Goal: Information Seeking & Learning: Learn about a topic

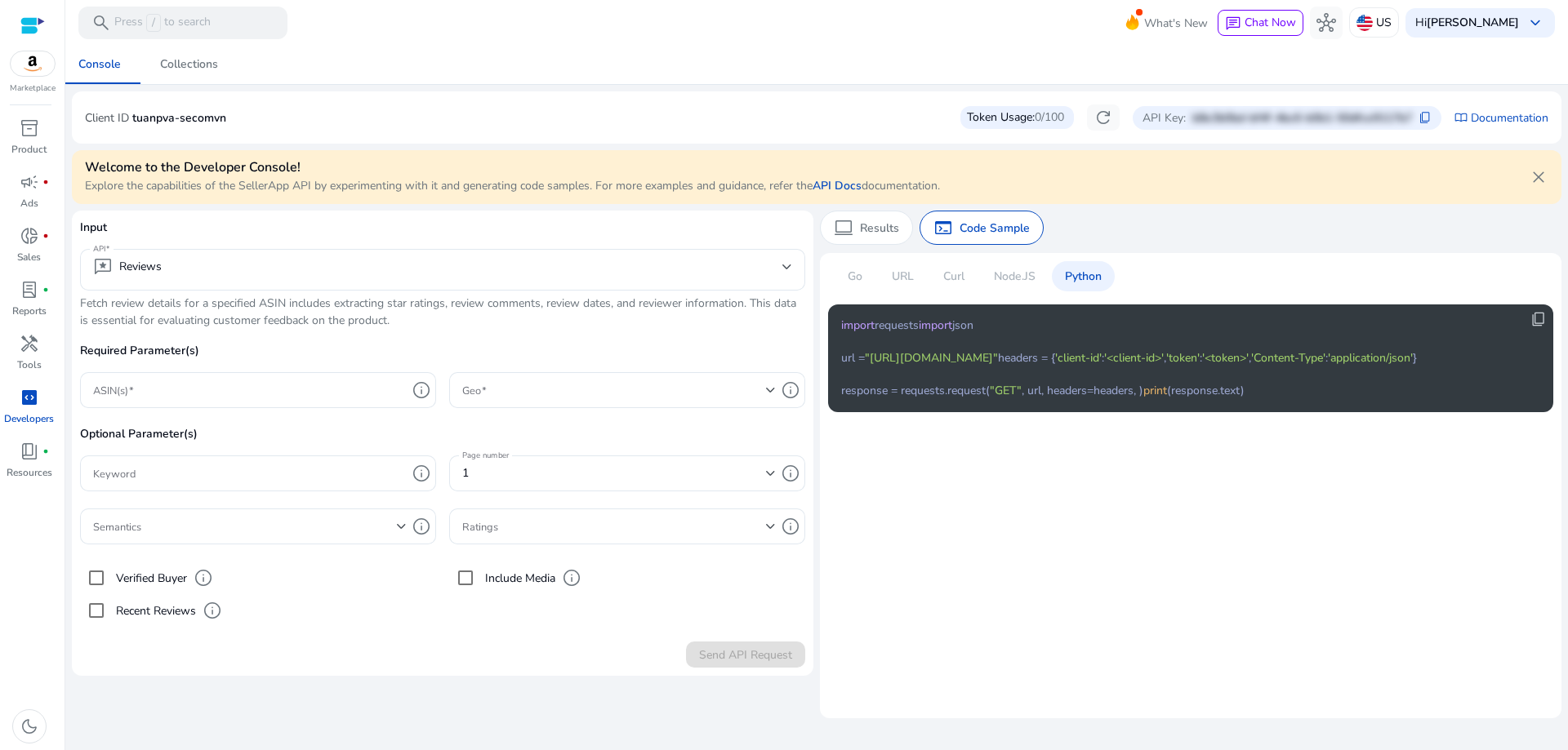
click at [776, 106] on div "Client ID tuanpva-secomvn Token Usage: 0/100 refresh API Key: b8e3b0bd-bf4f-4bc…" at bounding box center [816, 118] width 1463 height 26
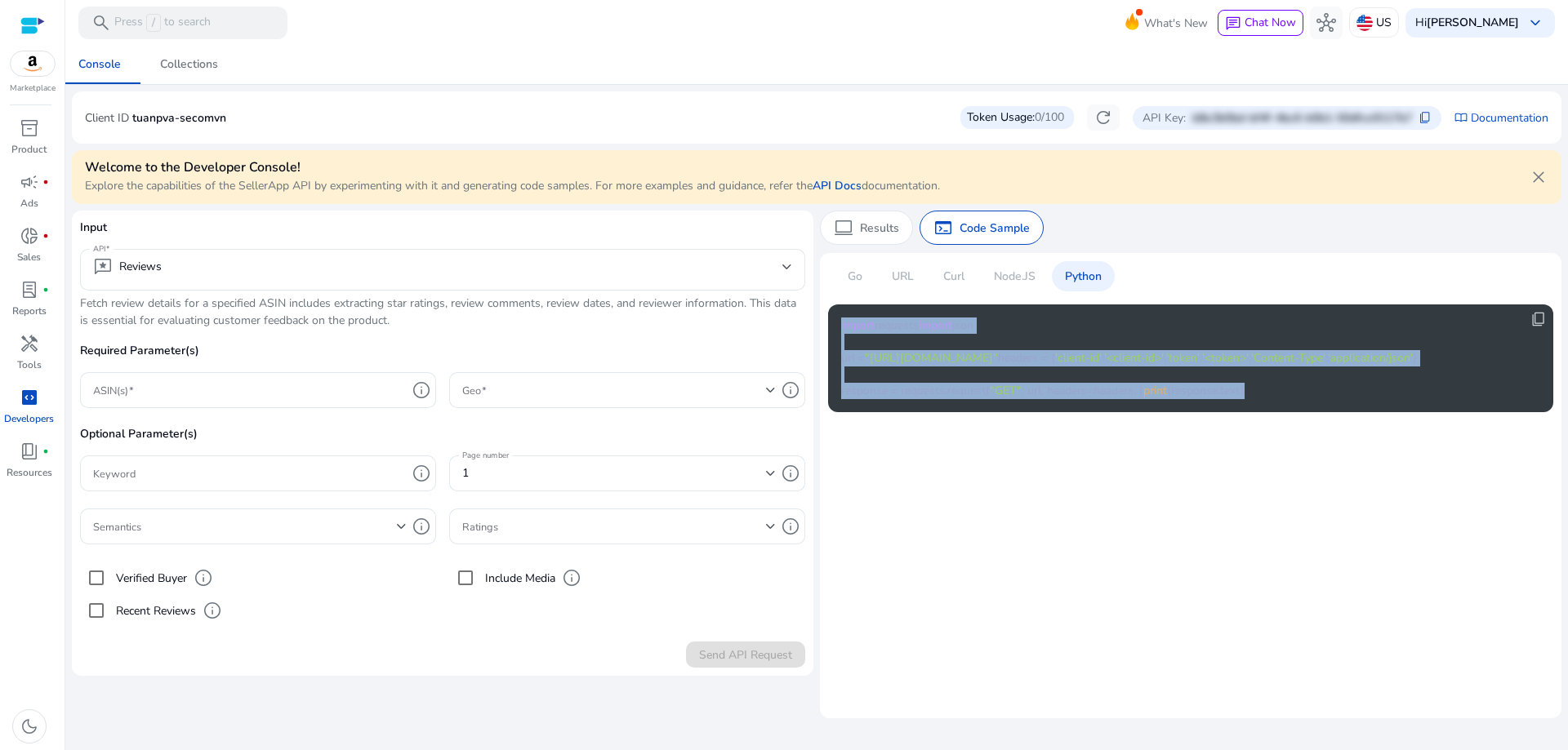
drag, startPoint x: 981, startPoint y: 542, endPoint x: 840, endPoint y: 324, distance: 259.6
click at [840, 324] on div "content_copy import requests import json url = "https://api.sellerapp.com/sellm…" at bounding box center [1190, 359] width 725 height 108
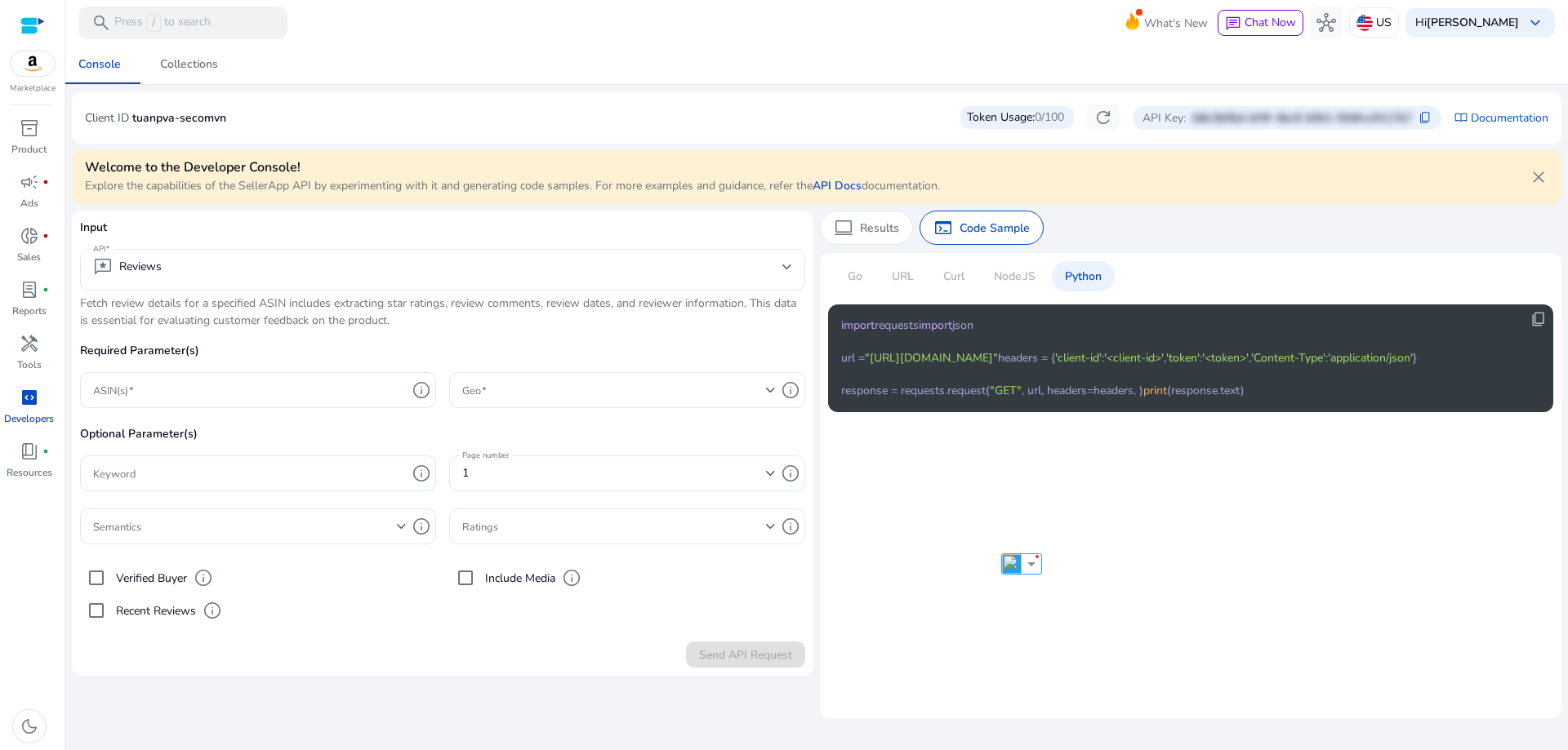
click at [338, 260] on mat-select-trigger "reviews Reviews" at bounding box center [437, 267] width 689 height 20
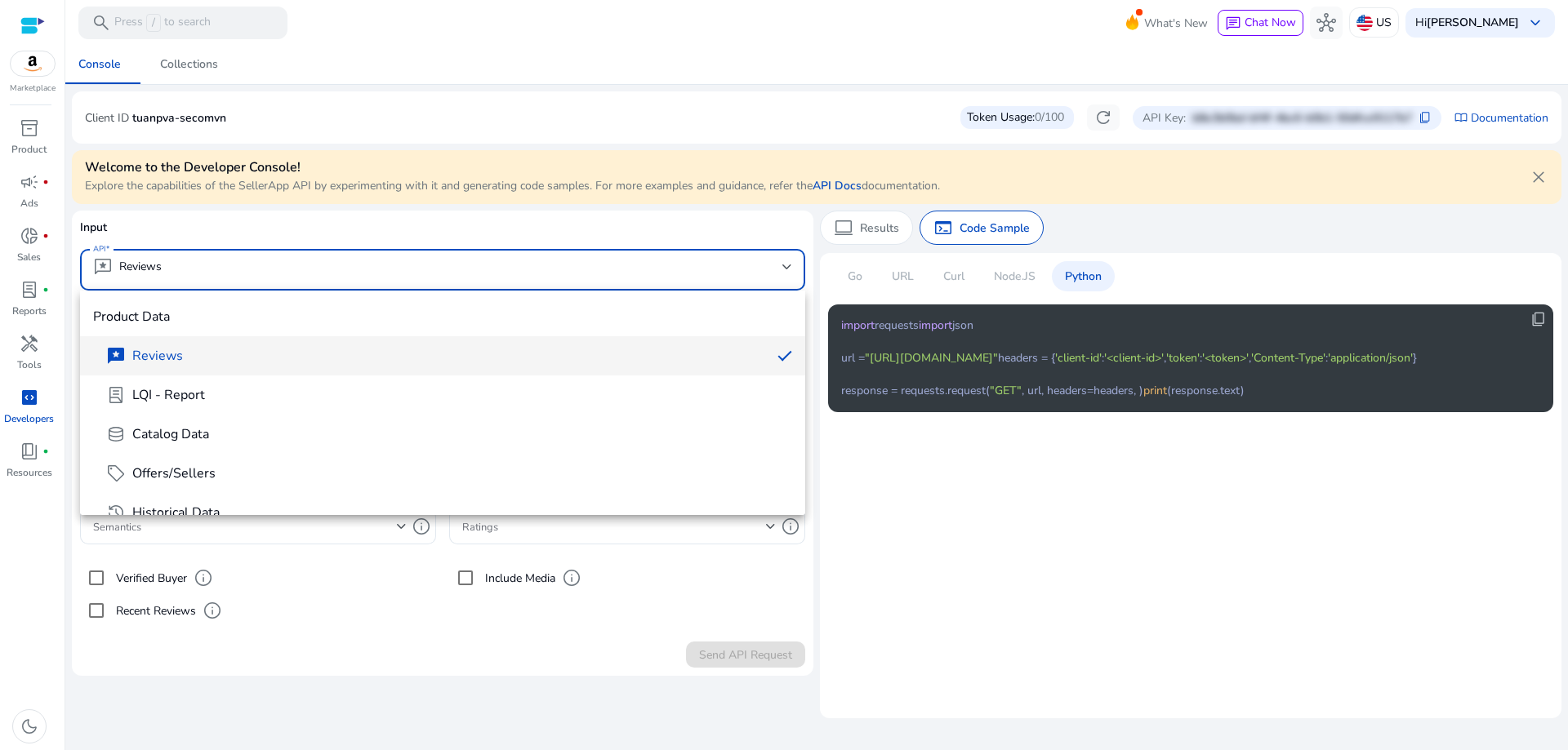
click at [346, 645] on div at bounding box center [784, 375] width 1568 height 750
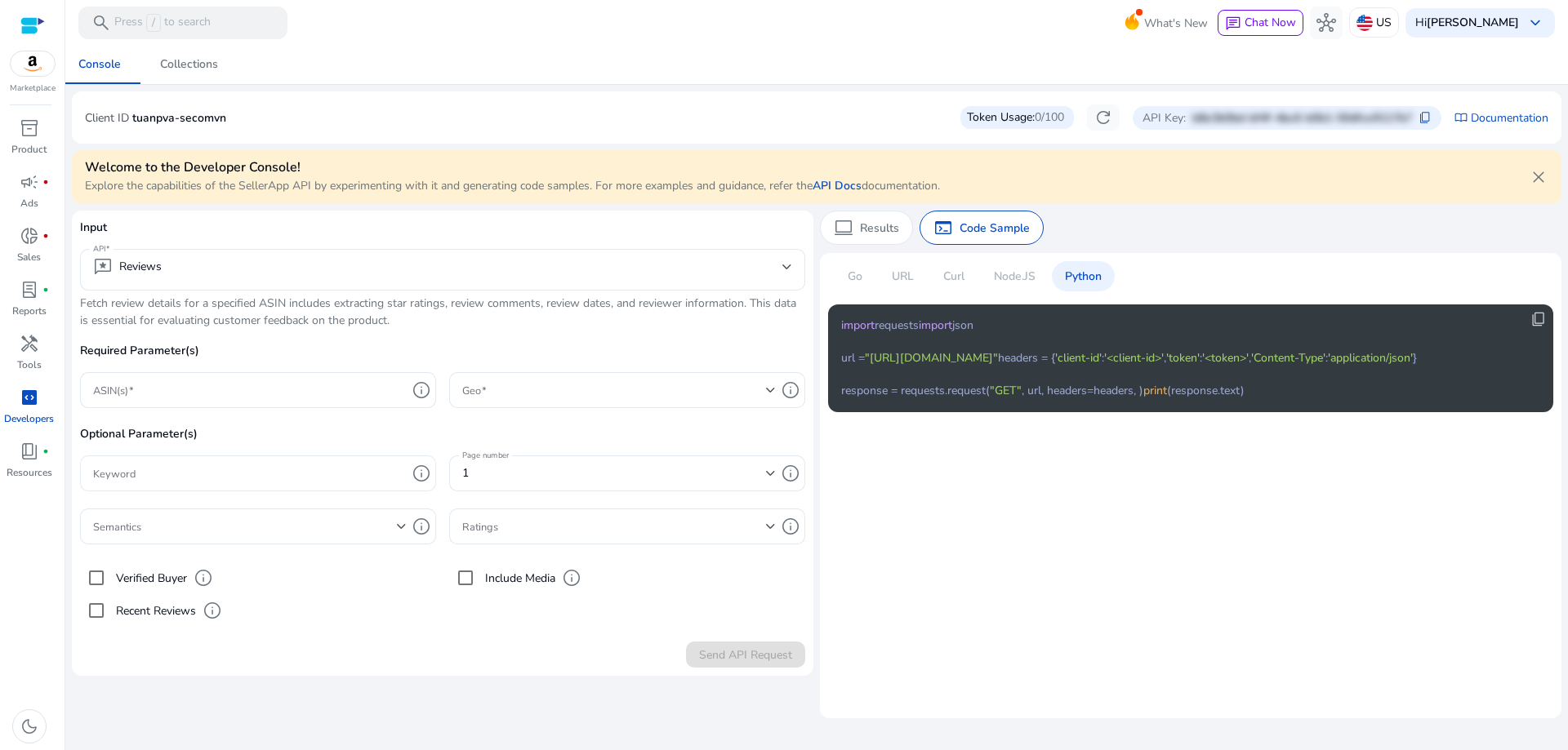
click at [290, 472] on input "Keyword" at bounding box center [249, 473] width 314 height 18
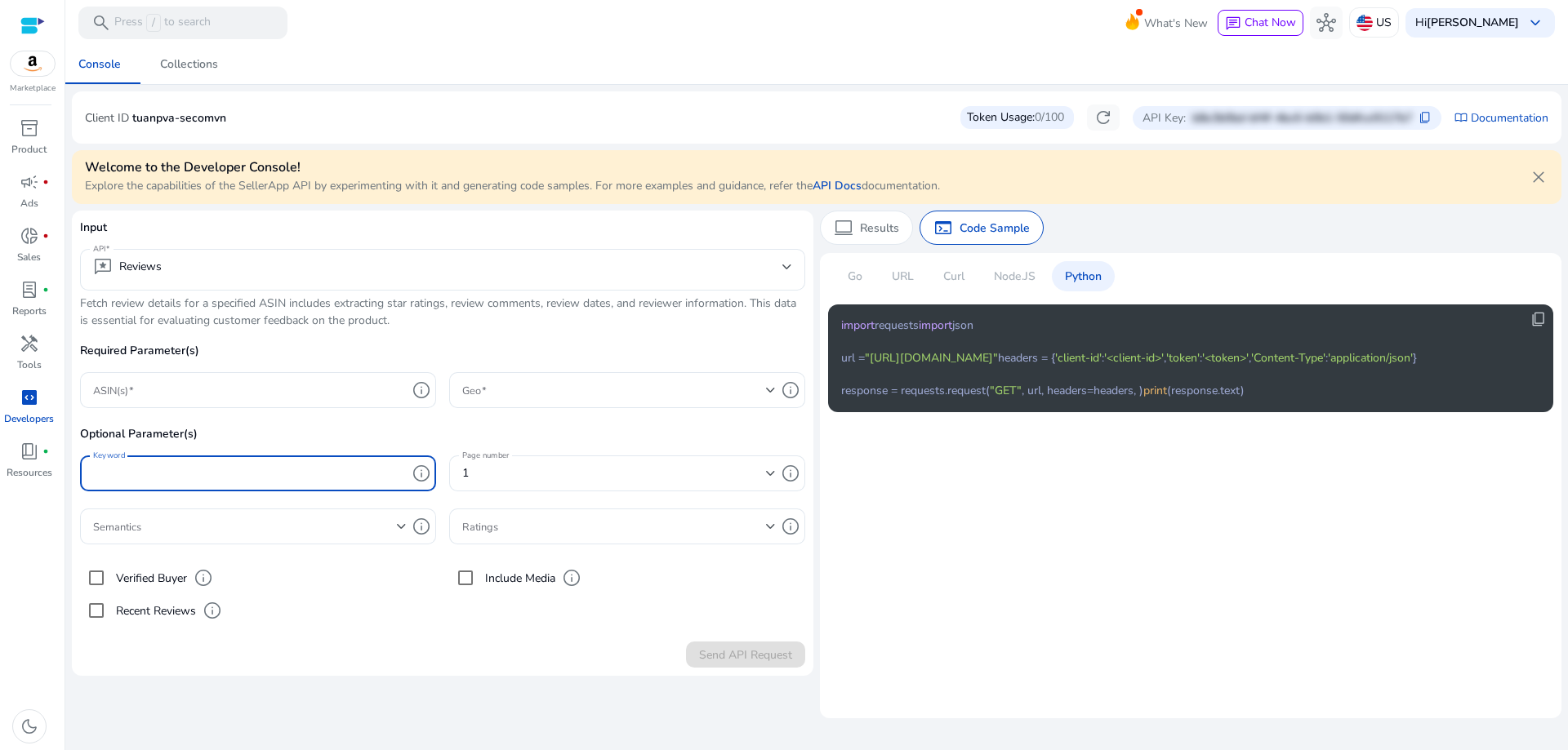
click at [290, 472] on input "Keyword" at bounding box center [249, 473] width 314 height 18
click at [338, 632] on form "Input API reviews Reviews Fetch review details for a specified ASIN includes ex…" at bounding box center [442, 443] width 725 height 449
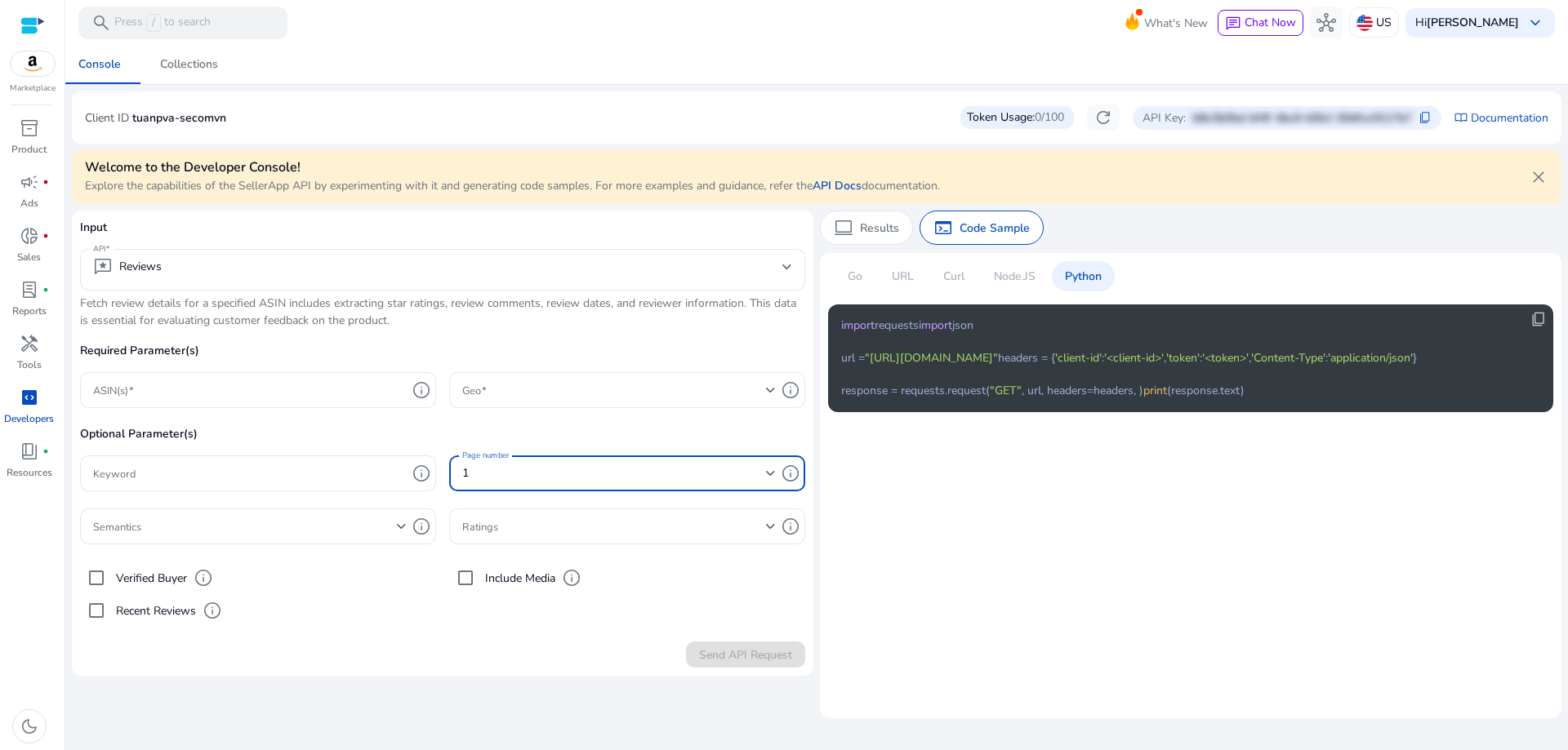
click at [617, 478] on div "1" at bounding box center [614, 473] width 304 height 18
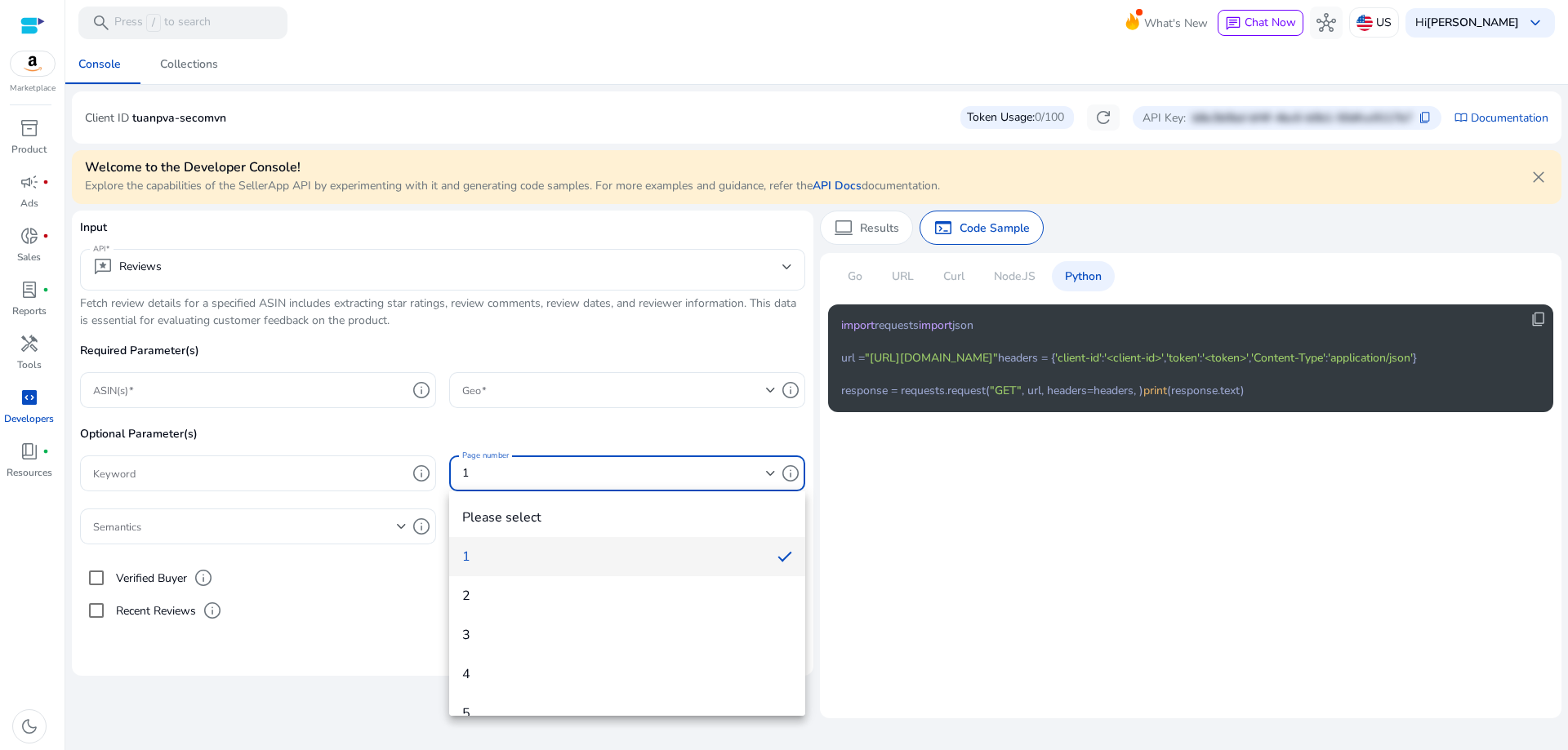
click at [617, 478] on div at bounding box center [784, 375] width 1568 height 750
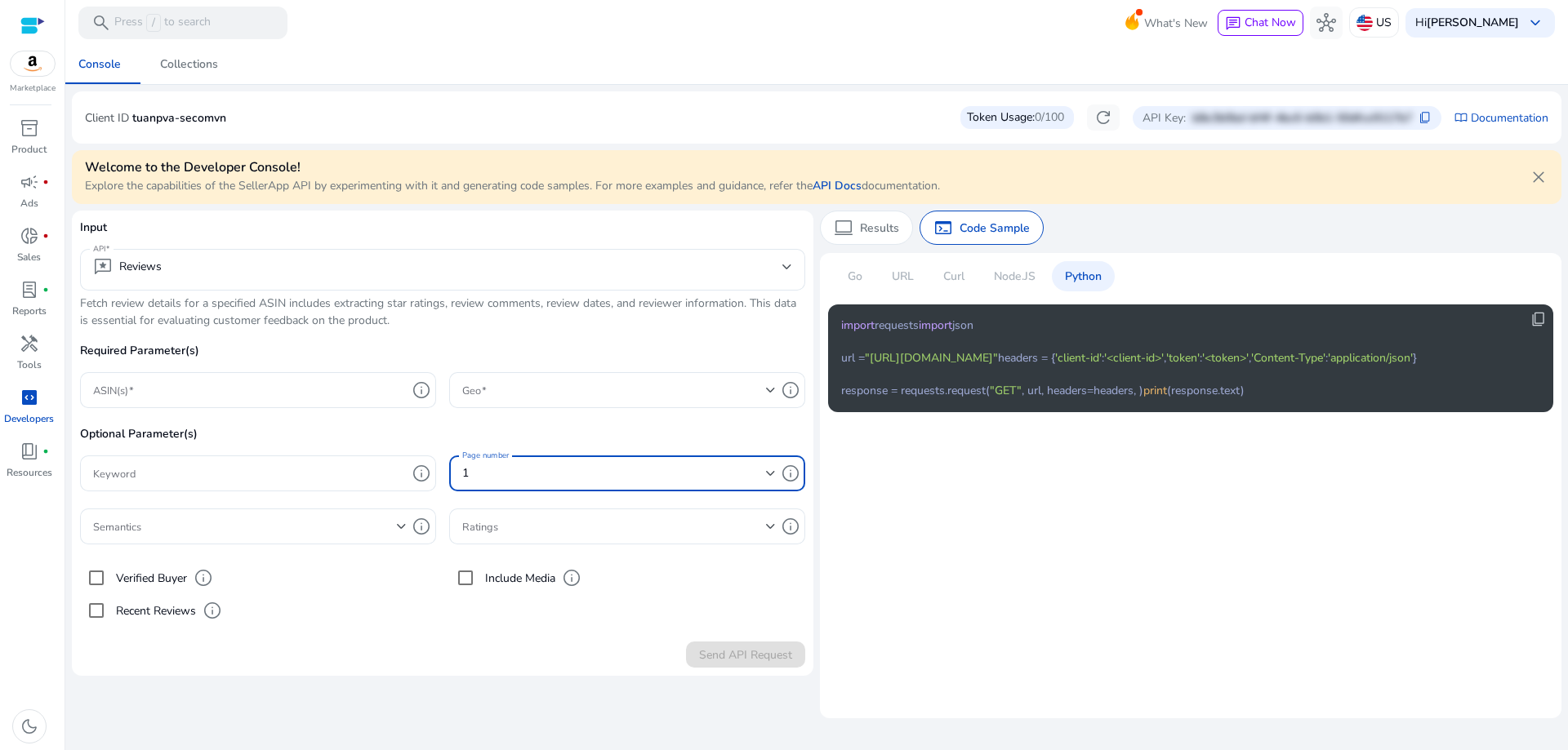
click at [617, 478] on div "1" at bounding box center [614, 473] width 304 height 18
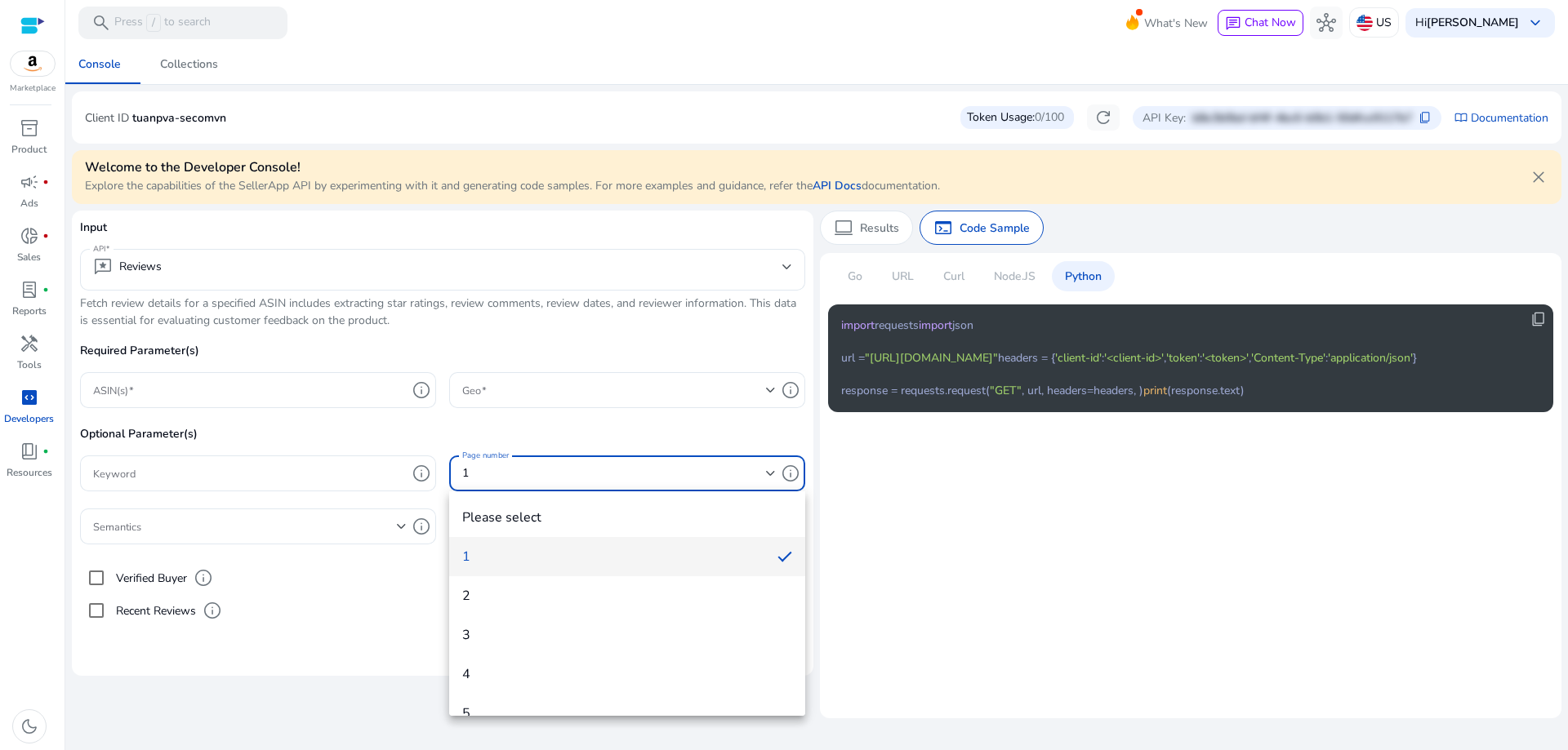
click at [793, 475] on div at bounding box center [784, 375] width 1568 height 750
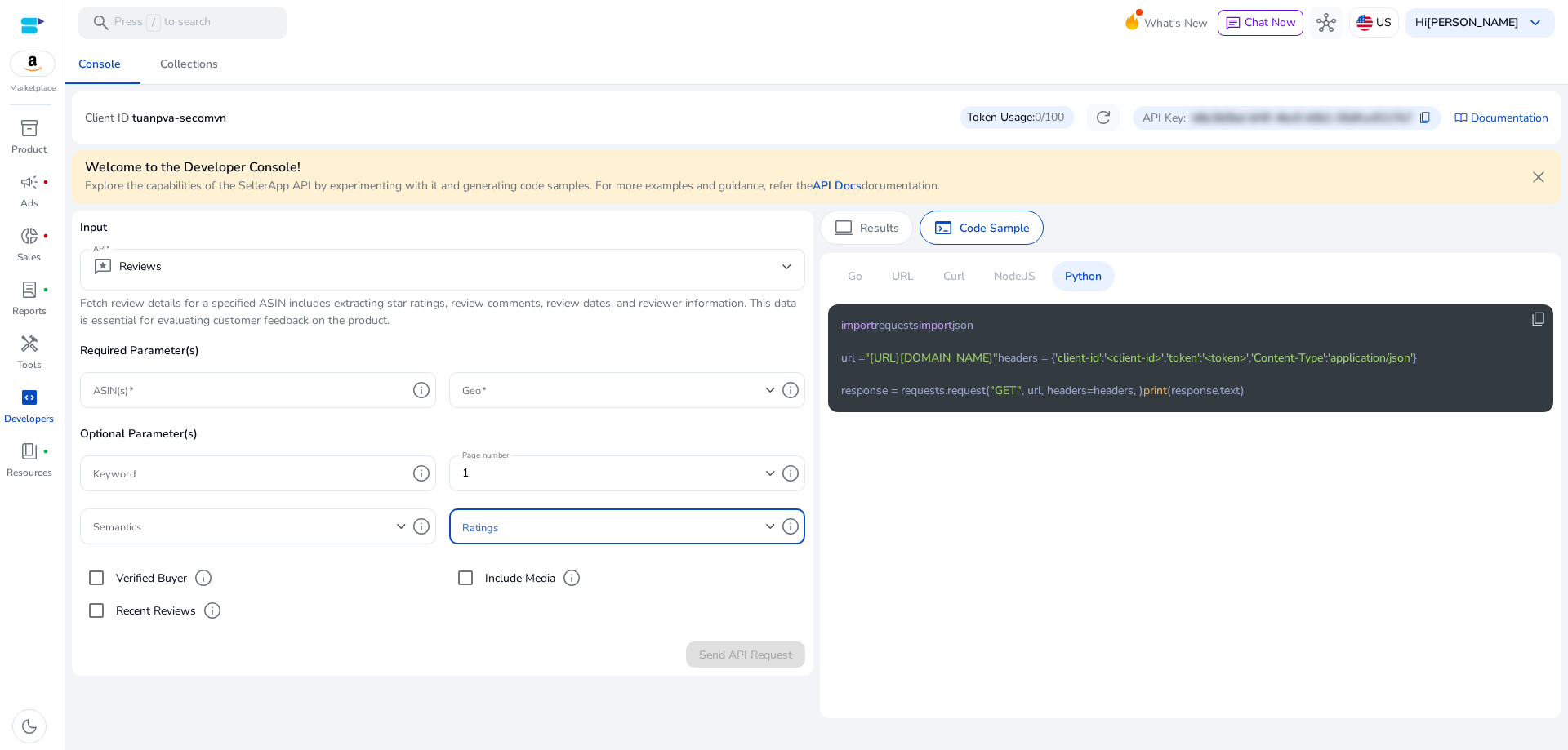
click at [758, 534] on span at bounding box center [614, 527] width 304 height 18
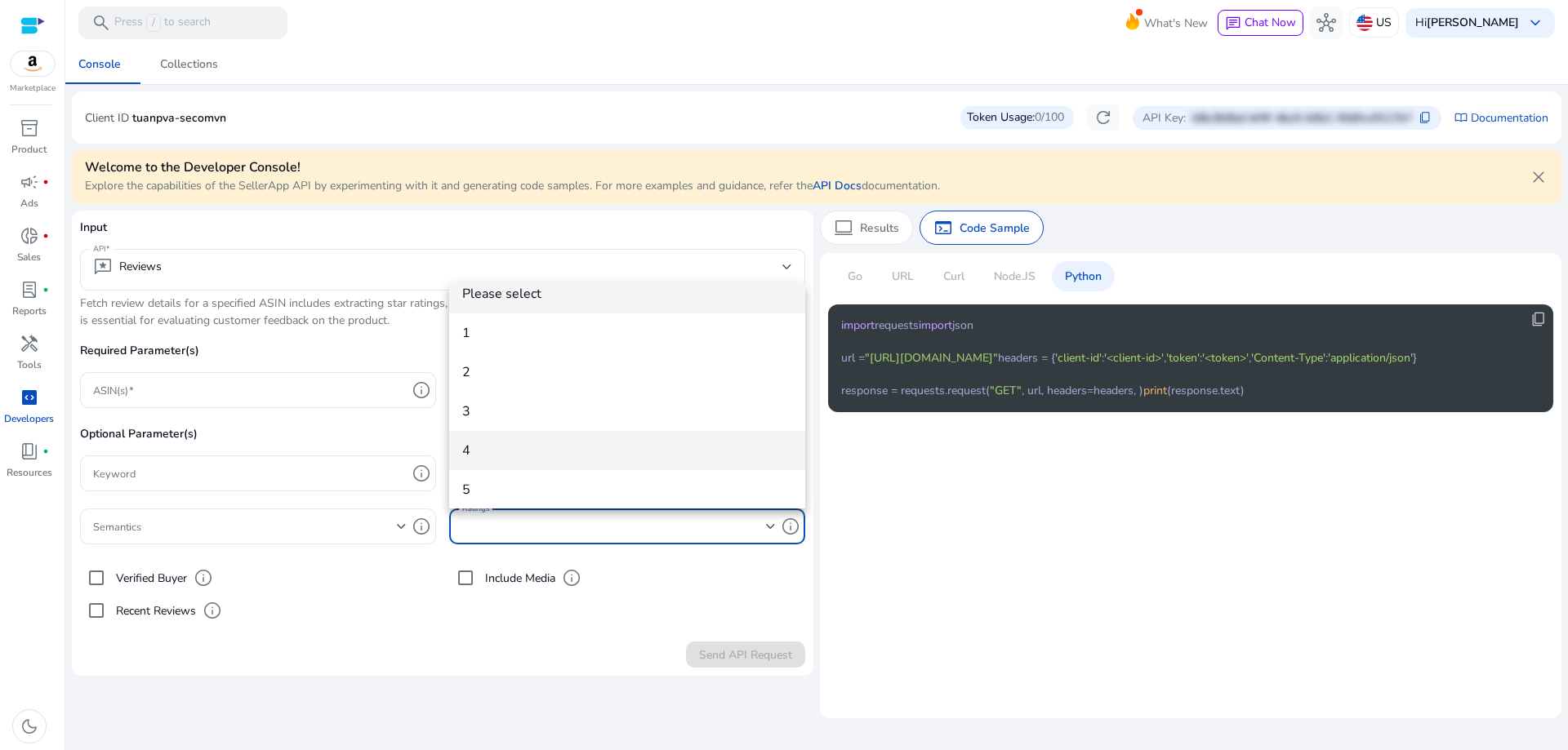
scroll to position [24, 0]
click at [665, 584] on div at bounding box center [784, 375] width 1568 height 750
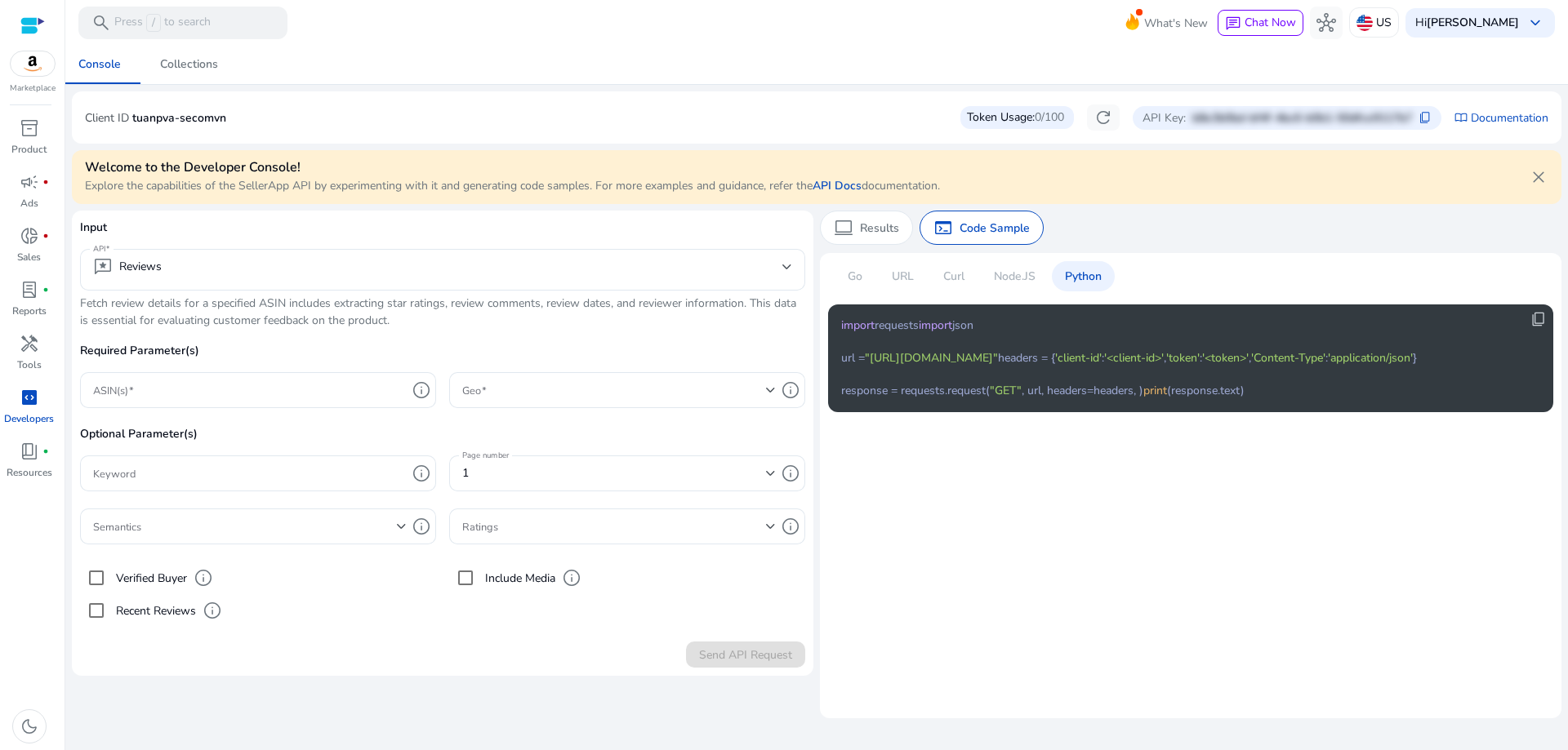
click at [494, 586] on label "Include Media" at bounding box center [519, 578] width 74 height 17
click at [288, 522] on span at bounding box center [244, 527] width 304 height 18
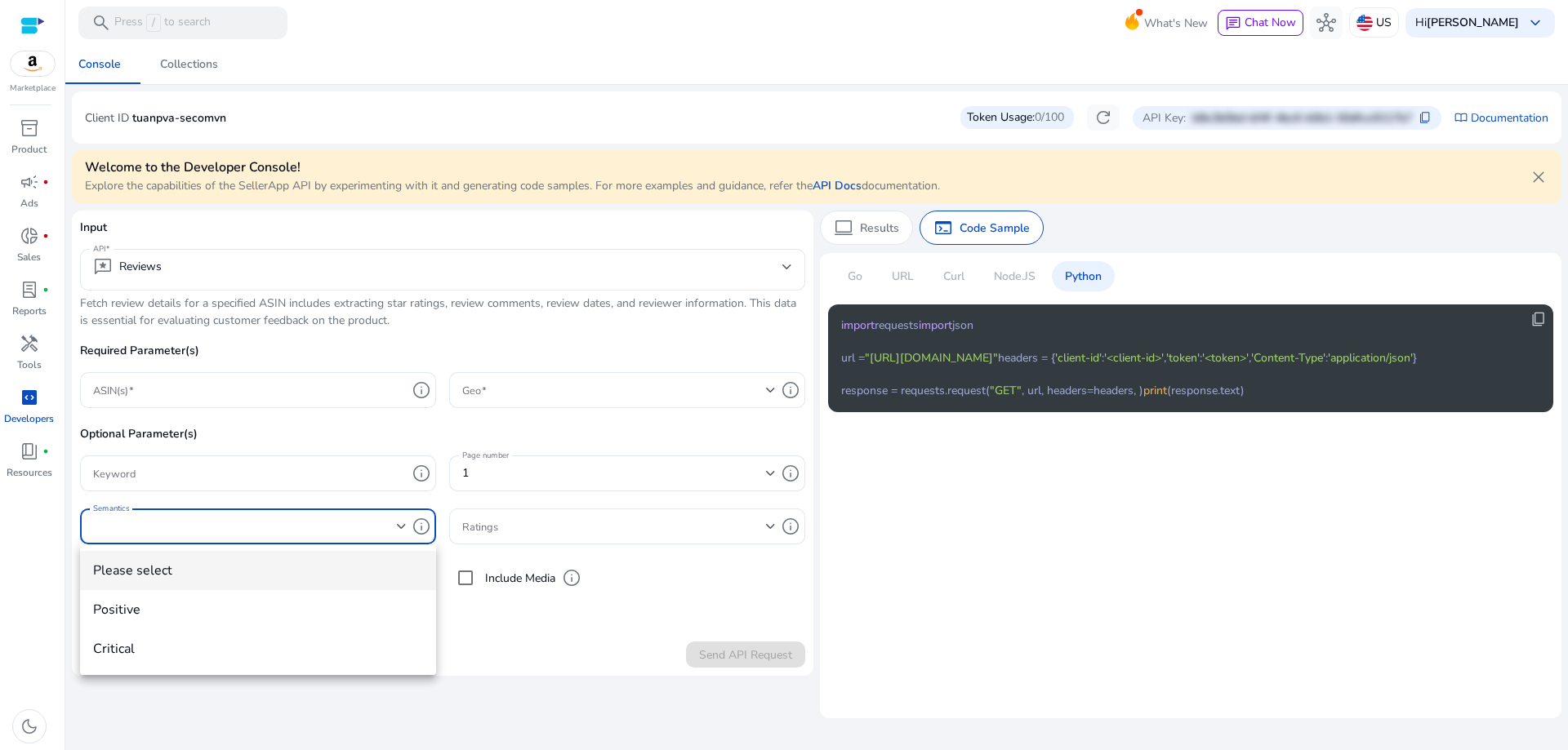
click at [288, 519] on div at bounding box center [784, 375] width 1568 height 750
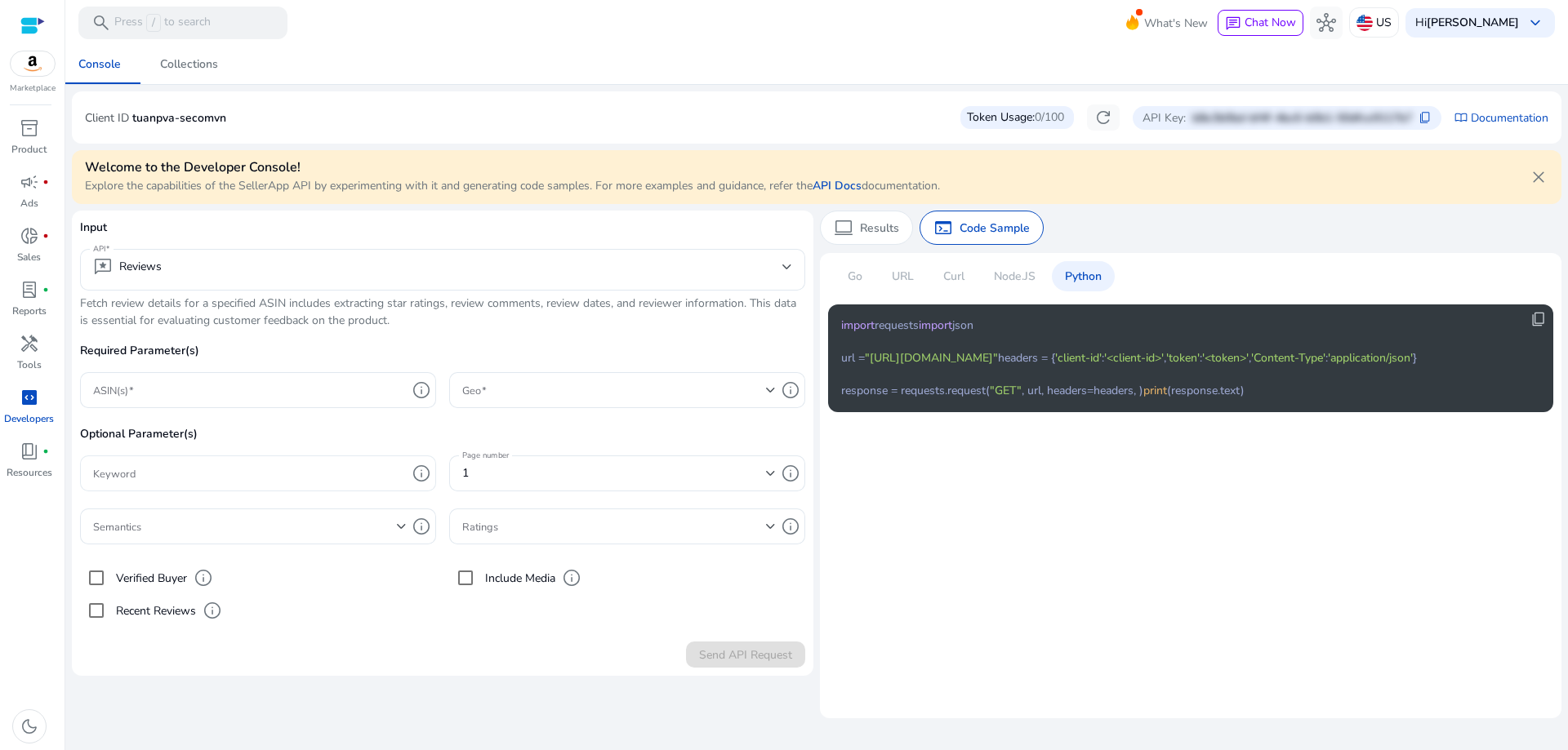
click at [285, 480] on input "Keyword" at bounding box center [249, 473] width 314 height 18
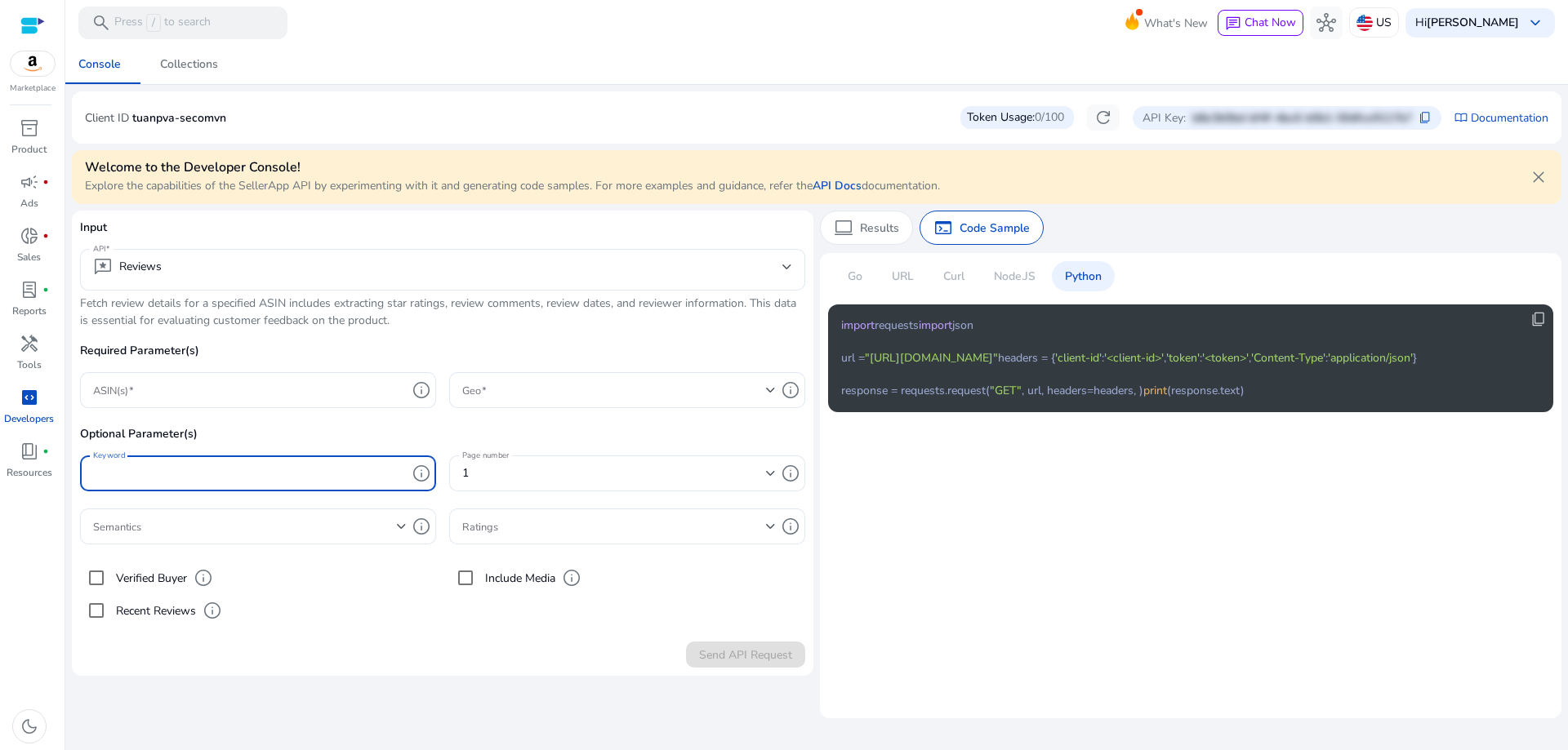
click at [285, 480] on input "Keyword" at bounding box center [249, 473] width 314 height 18
drag, startPoint x: 453, startPoint y: 661, endPoint x: 424, endPoint y: 588, distance: 78.5
click at [452, 661] on div "Send API Request" at bounding box center [442, 651] width 725 height 33
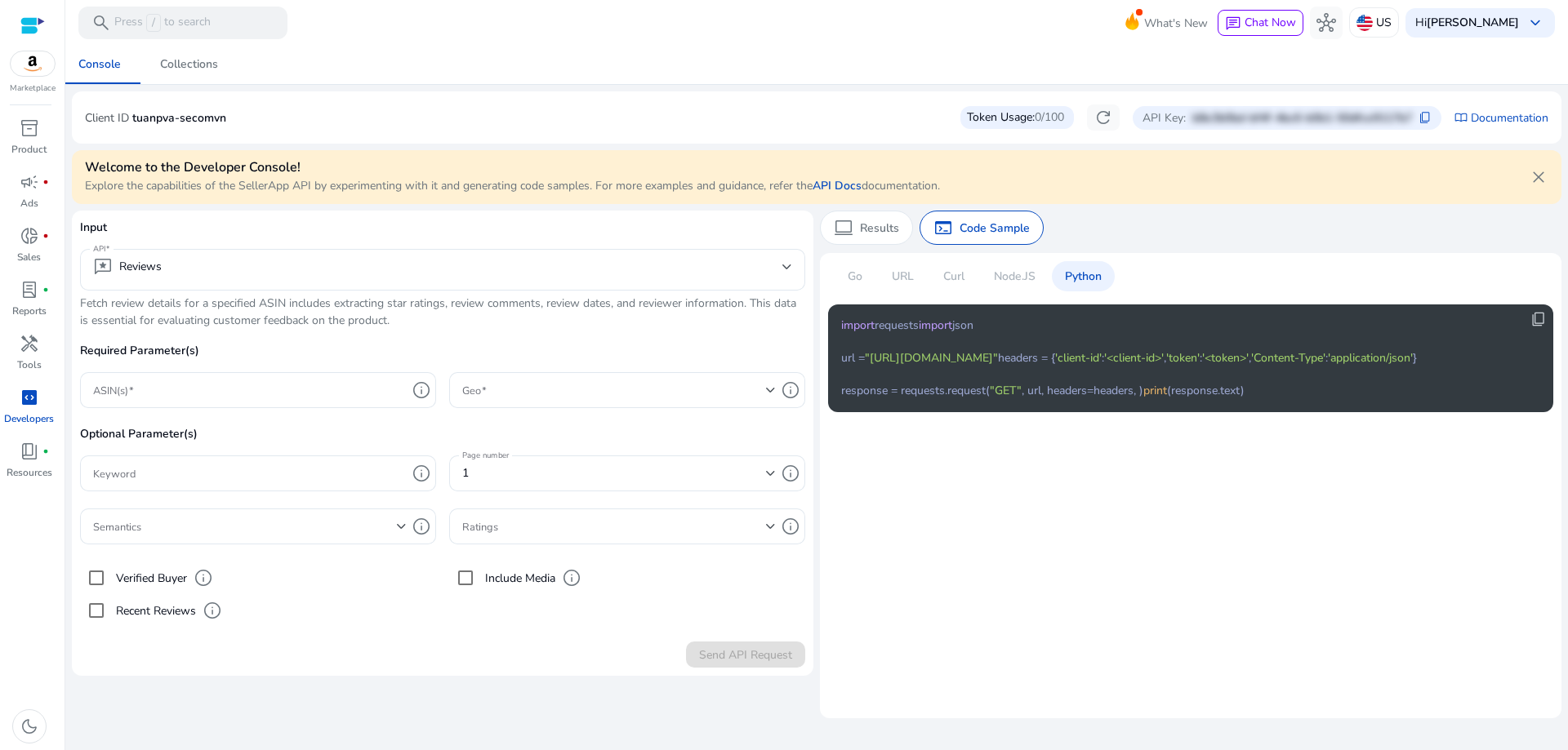
click at [258, 293] on div at bounding box center [442, 299] width 725 height 17
click at [278, 238] on p "Input" at bounding box center [442, 234] width 725 height 30
click at [298, 392] on input "ASIN(s)" at bounding box center [249, 390] width 314 height 18
drag, startPoint x: 318, startPoint y: 428, endPoint x: 380, endPoint y: 454, distance: 67.2
click at [320, 428] on p "Optional Parameter(s)" at bounding box center [442, 440] width 725 height 30
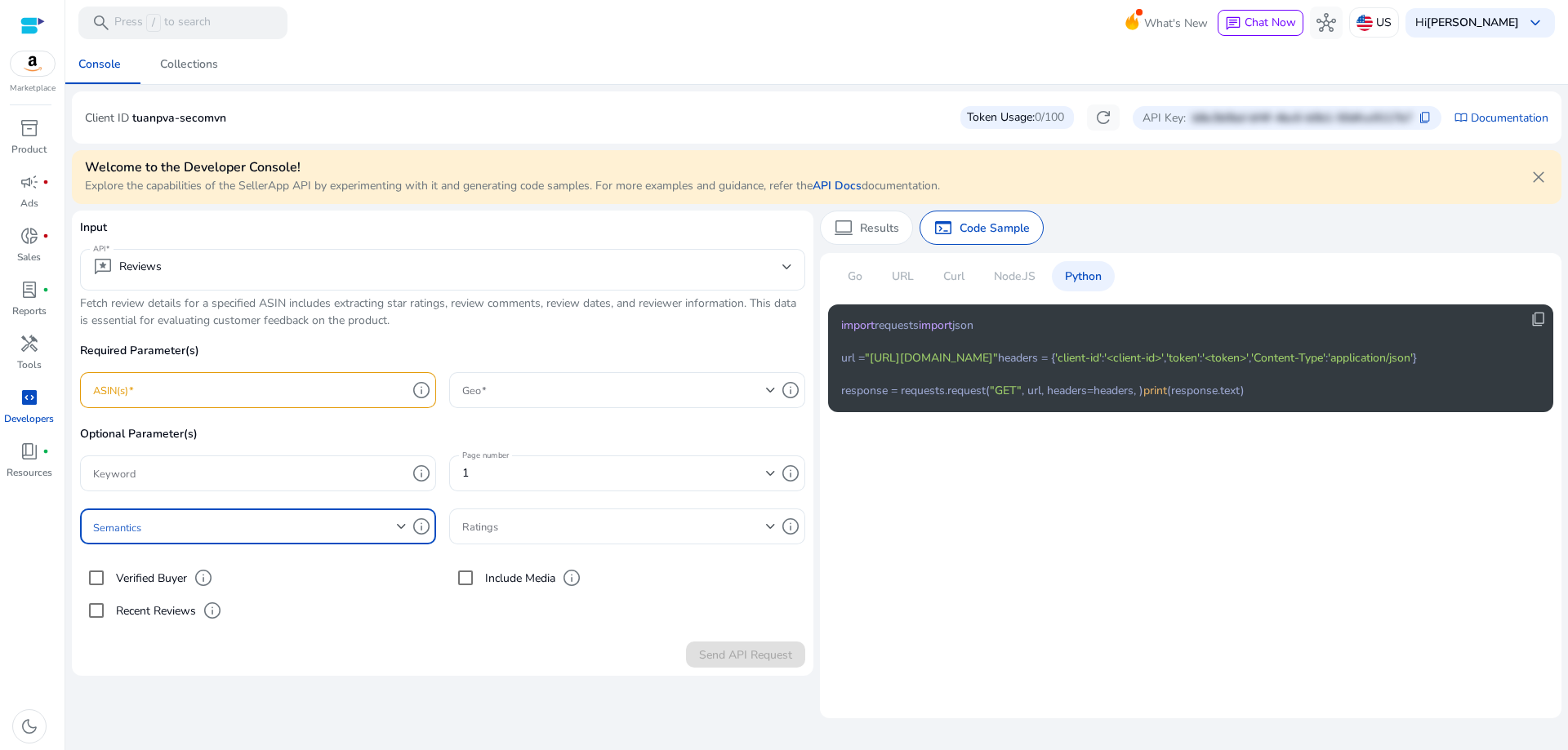
click at [405, 530] on div at bounding box center [401, 527] width 10 height 7
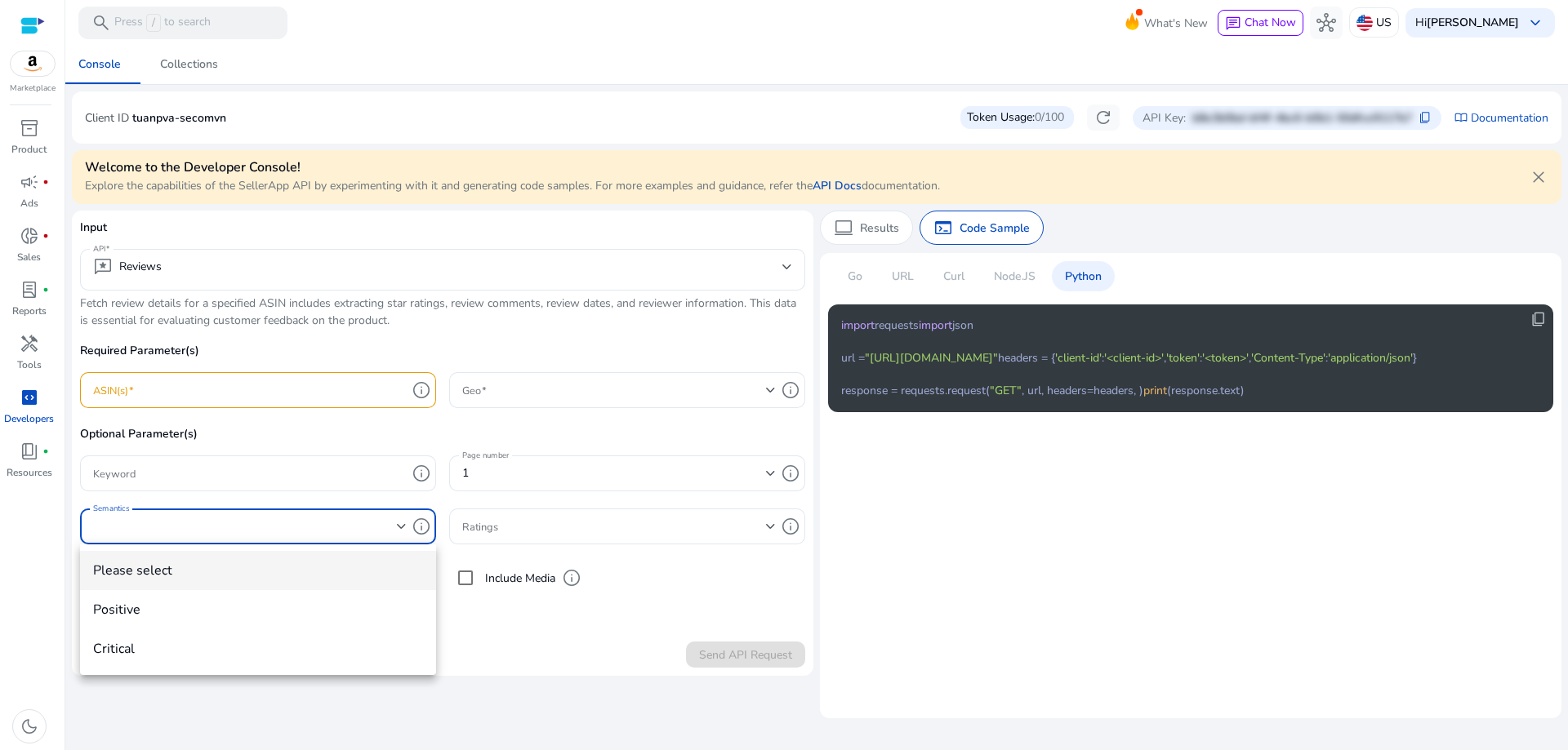
click at [405, 529] on div at bounding box center [784, 375] width 1568 height 750
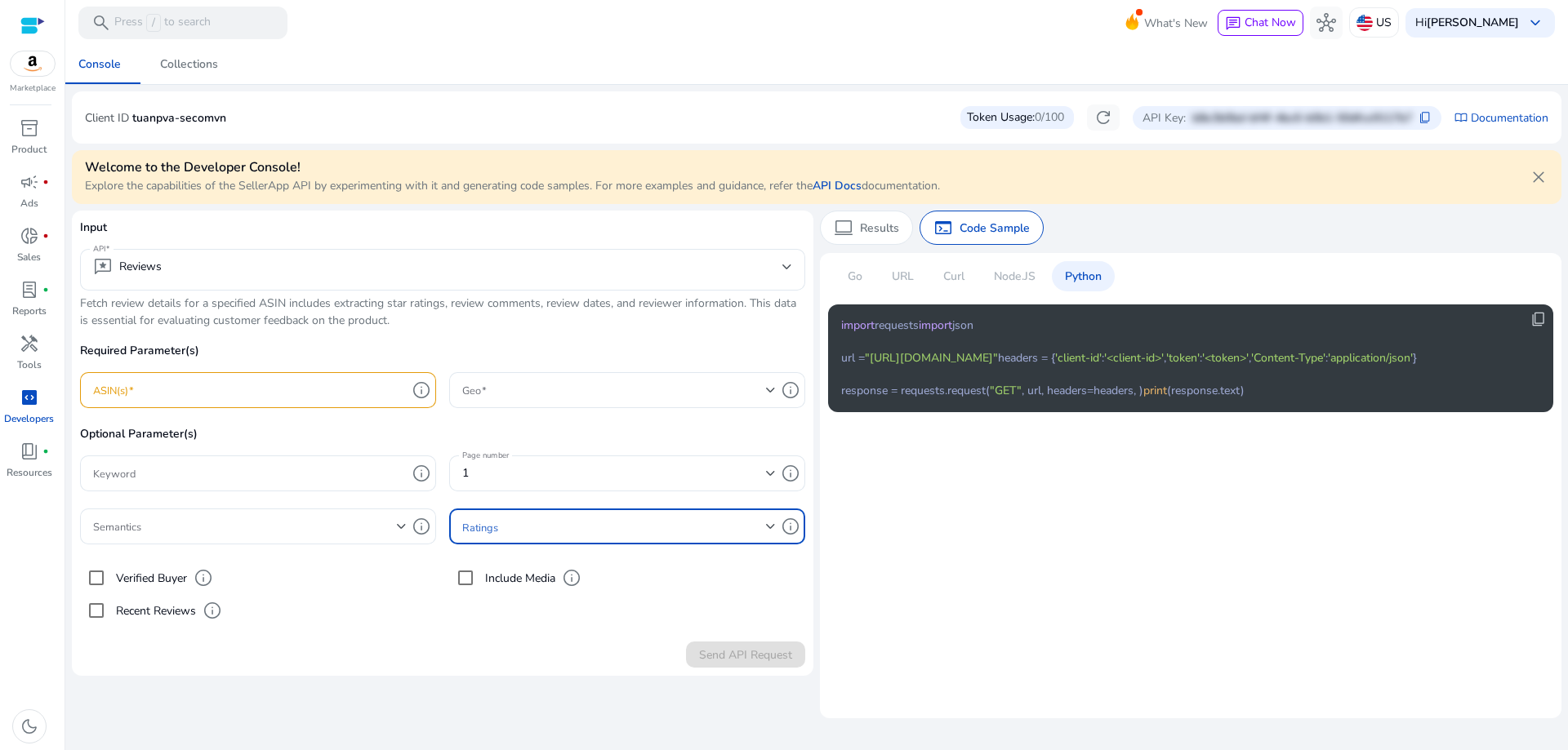
click at [578, 521] on span at bounding box center [614, 527] width 304 height 18
click at [578, 521] on div at bounding box center [784, 375] width 1568 height 750
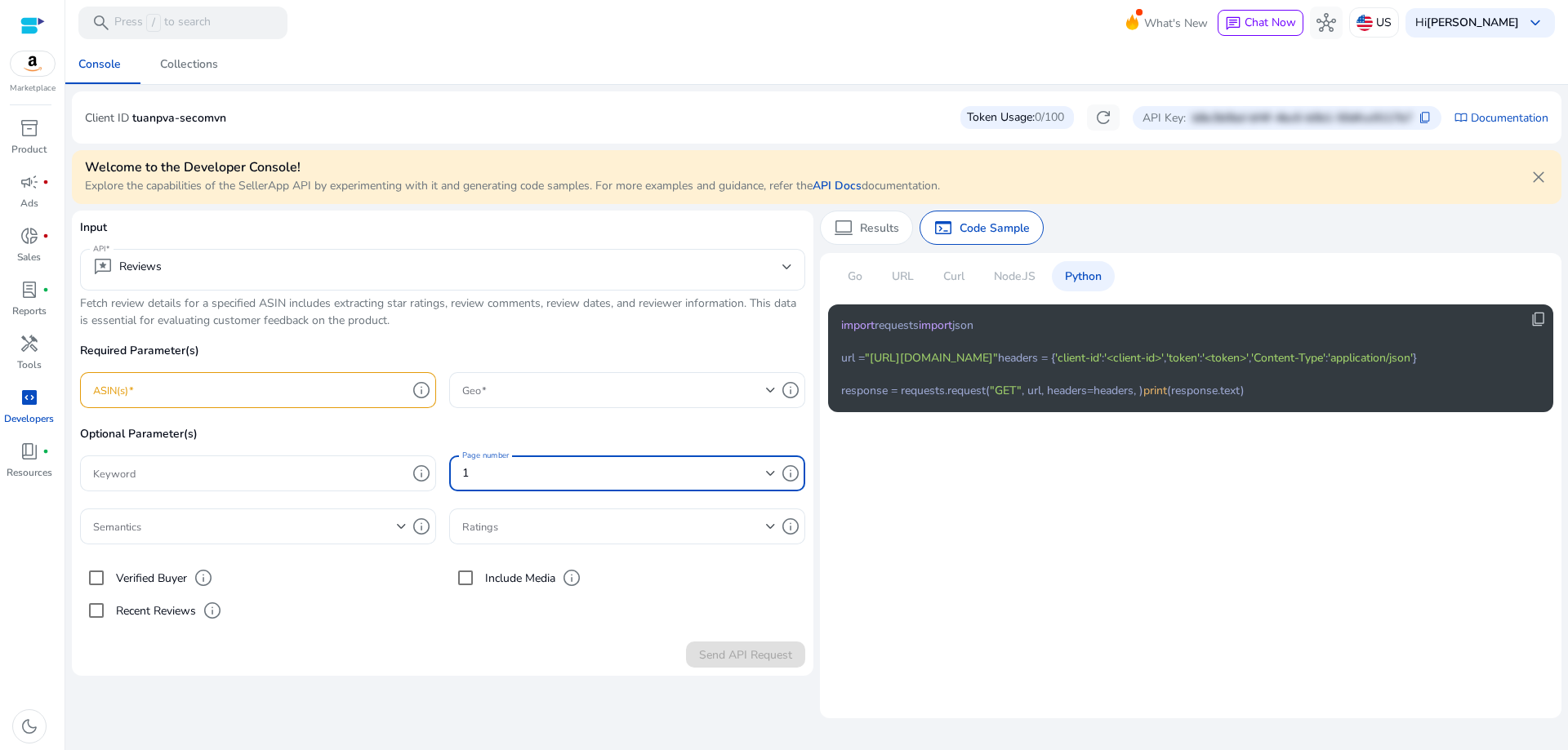
click at [587, 467] on div "1" at bounding box center [614, 473] width 304 height 18
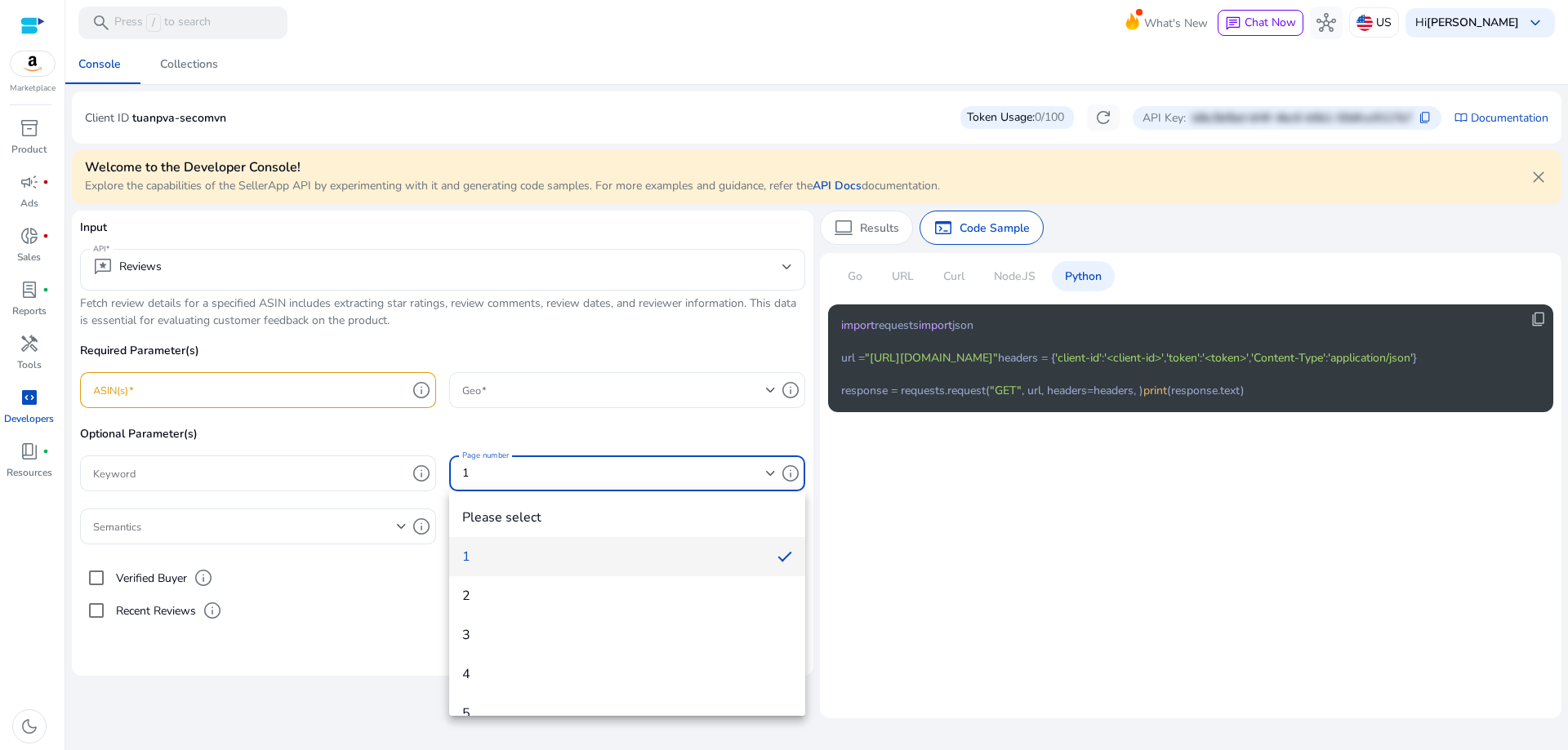
click at [587, 467] on div at bounding box center [784, 375] width 1568 height 750
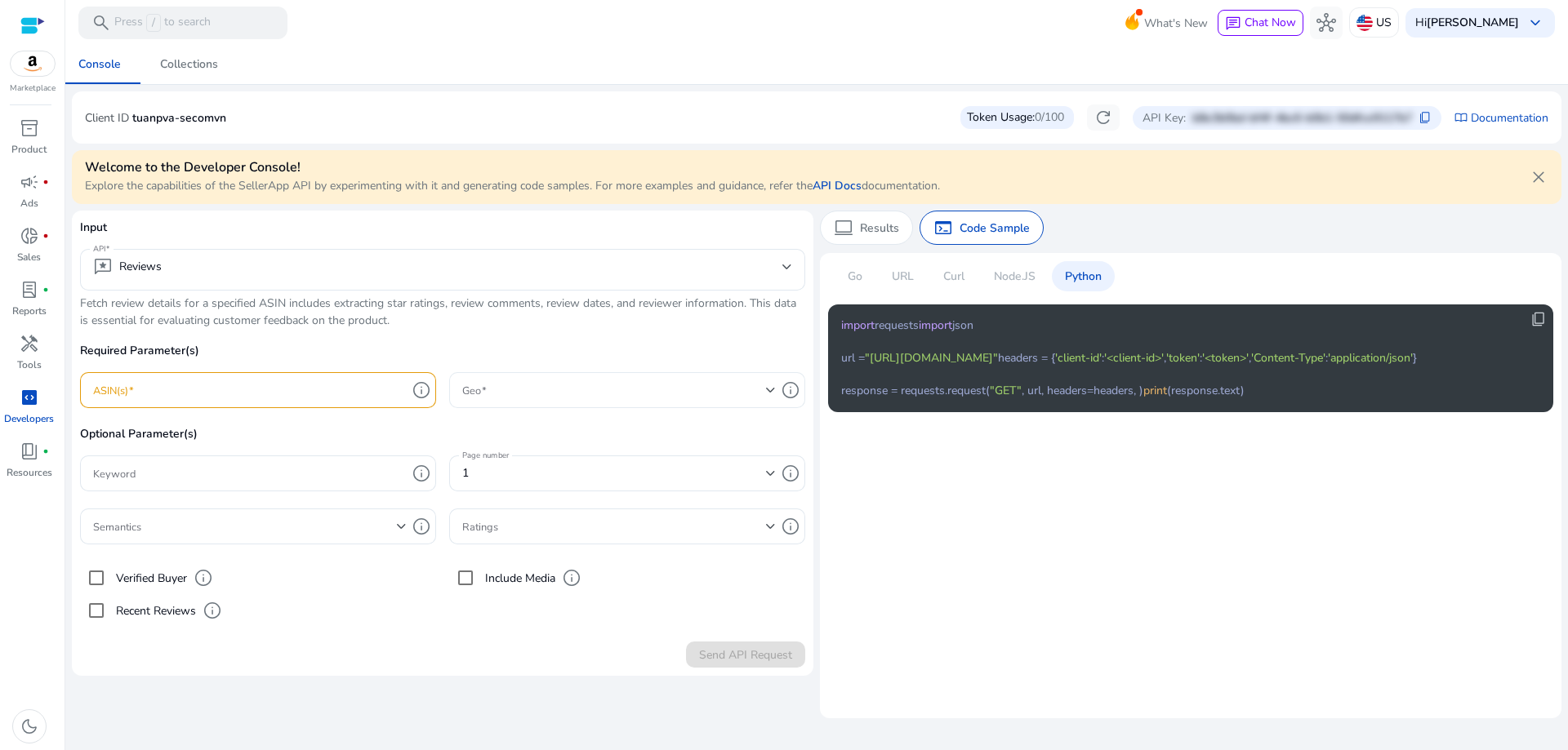
click at [576, 404] on div at bounding box center [619, 390] width 314 height 36
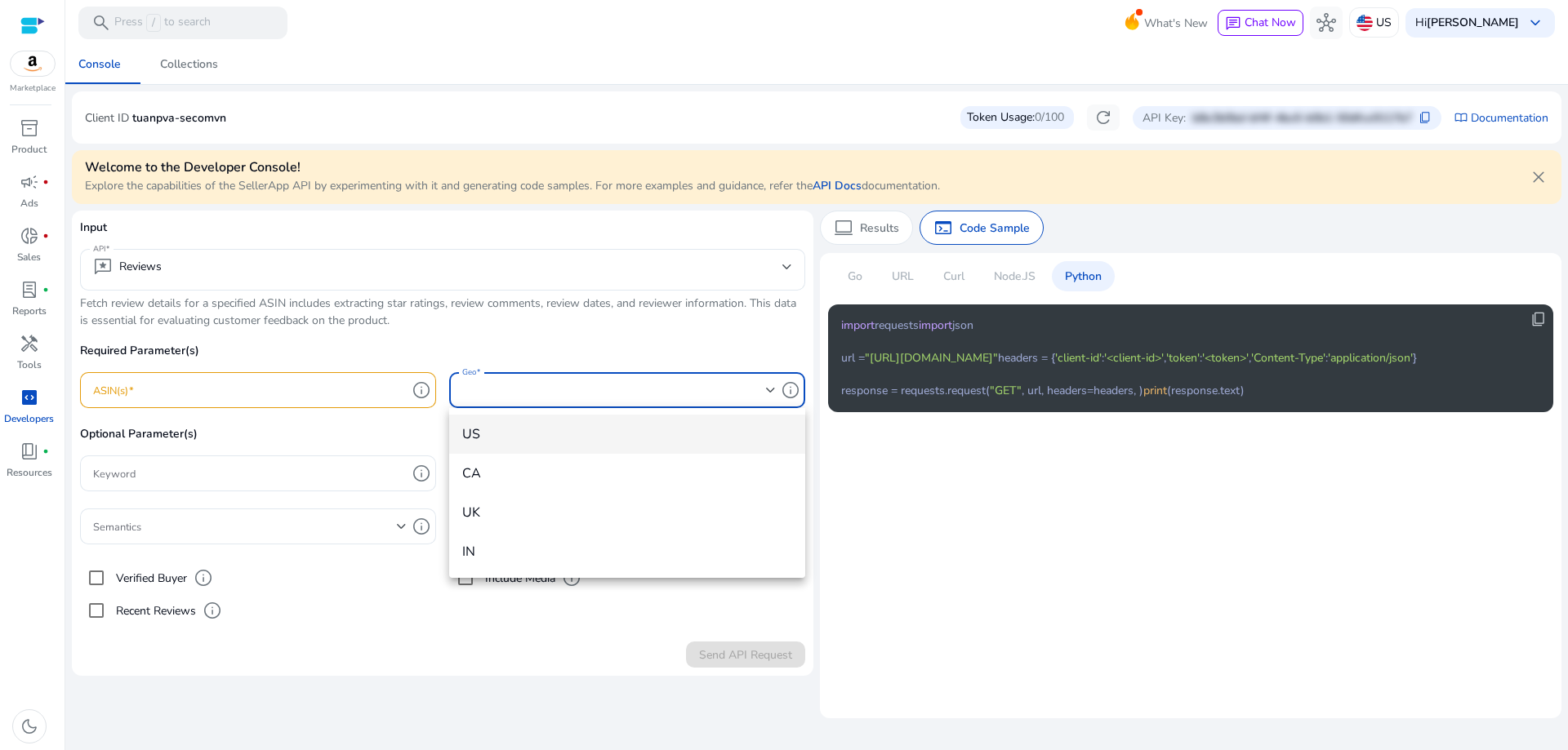
click at [568, 405] on div at bounding box center [784, 375] width 1568 height 750
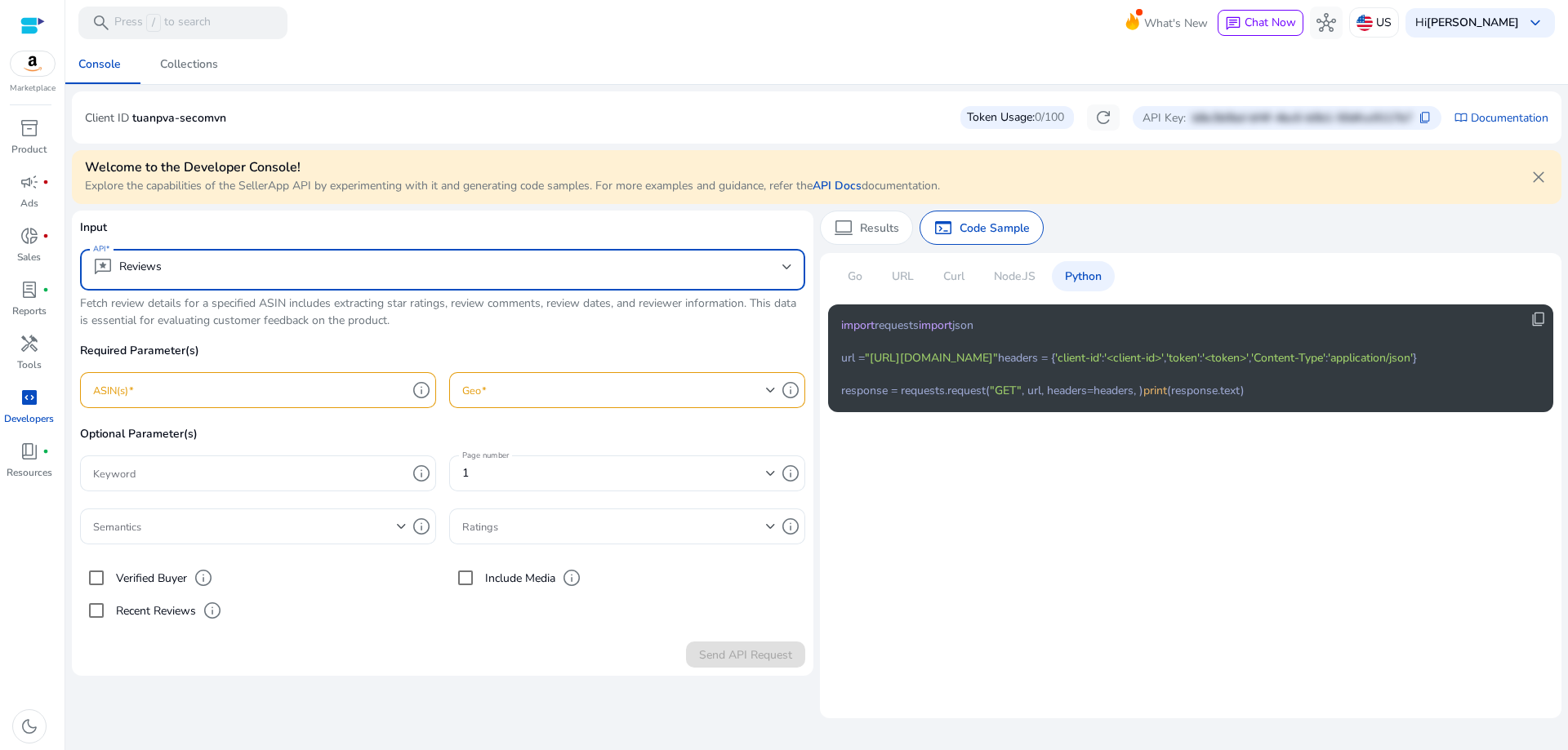
click at [235, 272] on mat-select-trigger "reviews Reviews" at bounding box center [437, 267] width 689 height 20
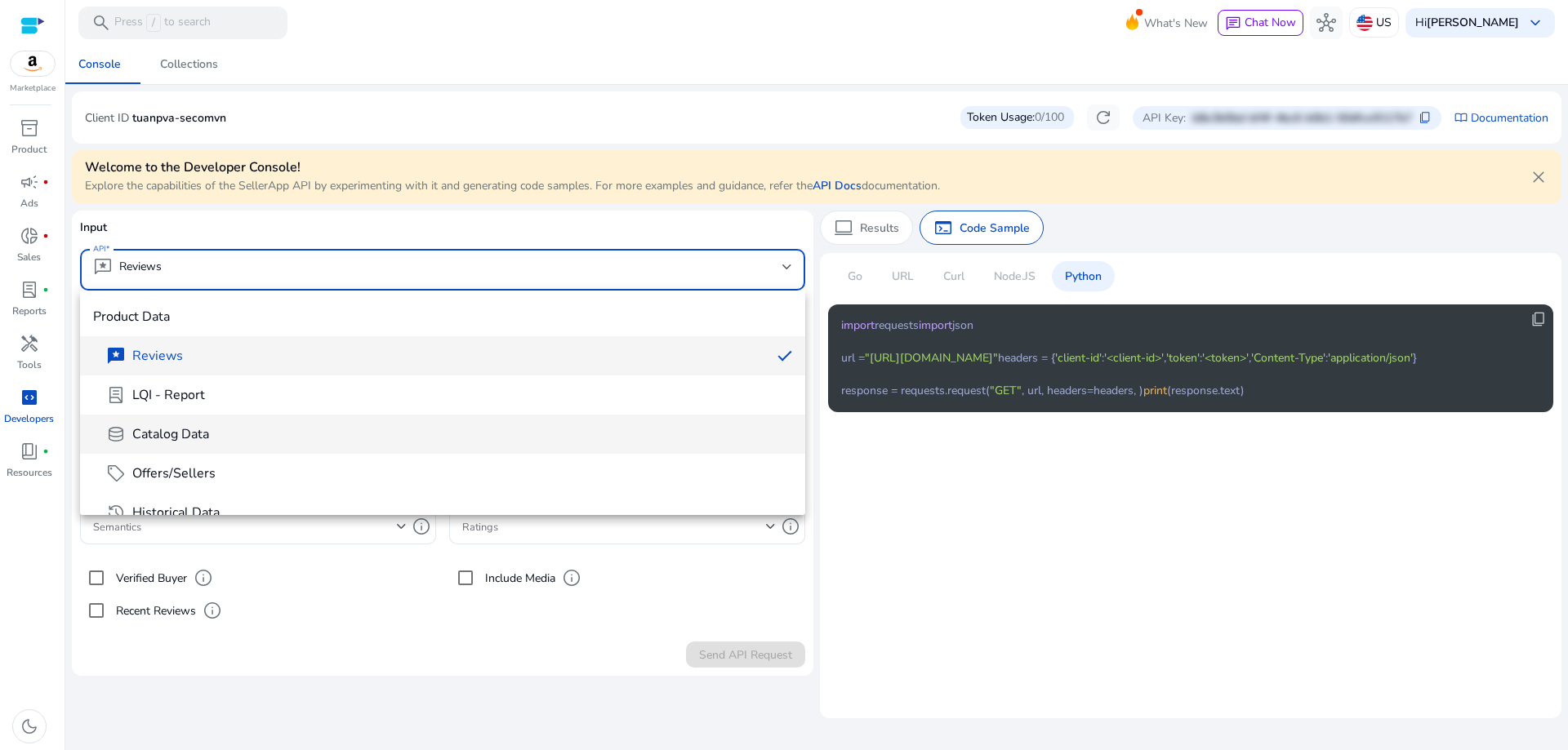
click at [215, 445] on mat-option "database Catalog Data" at bounding box center [442, 433] width 725 height 39
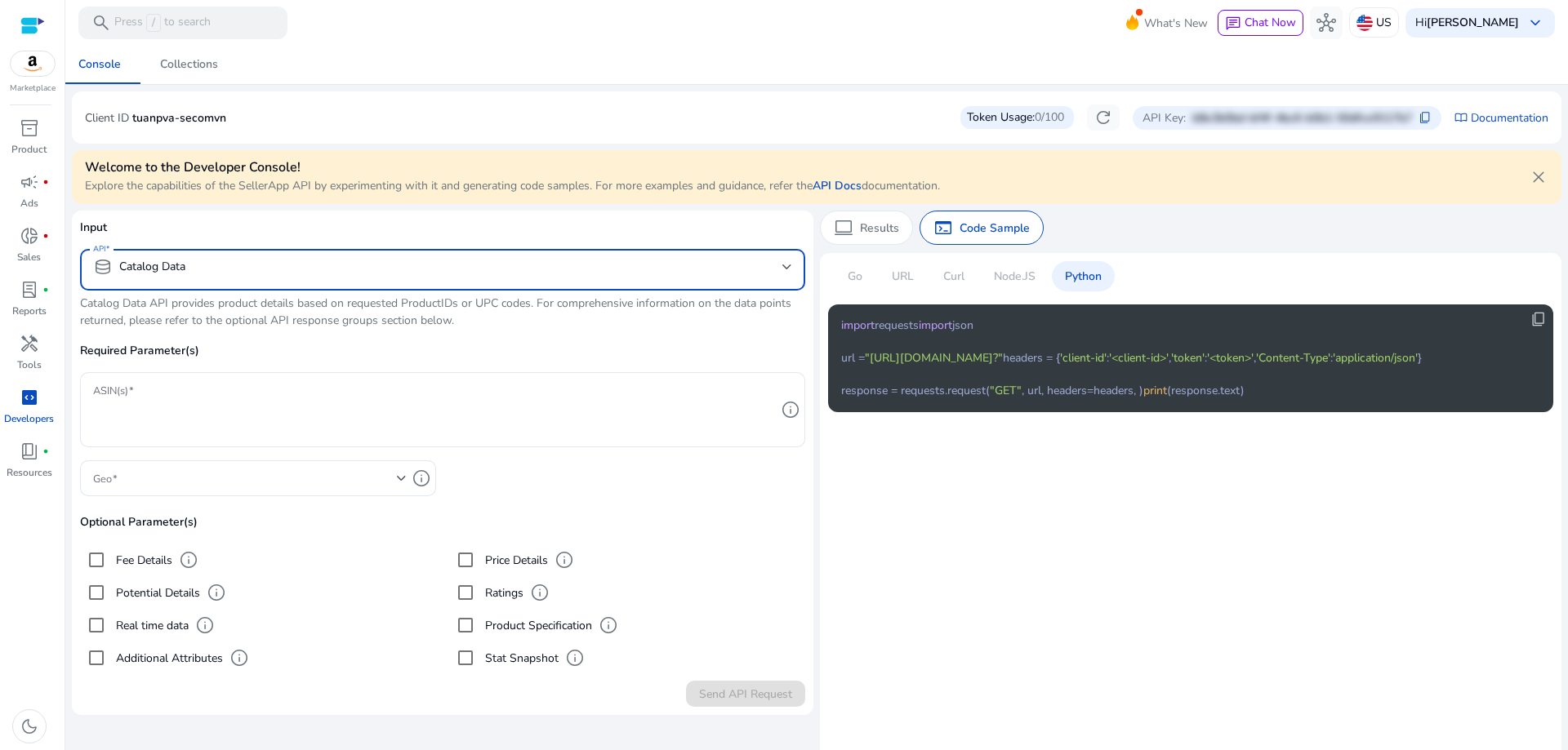
click at [550, 272] on mat-select-trigger "database Catalog Data" at bounding box center [437, 267] width 689 height 20
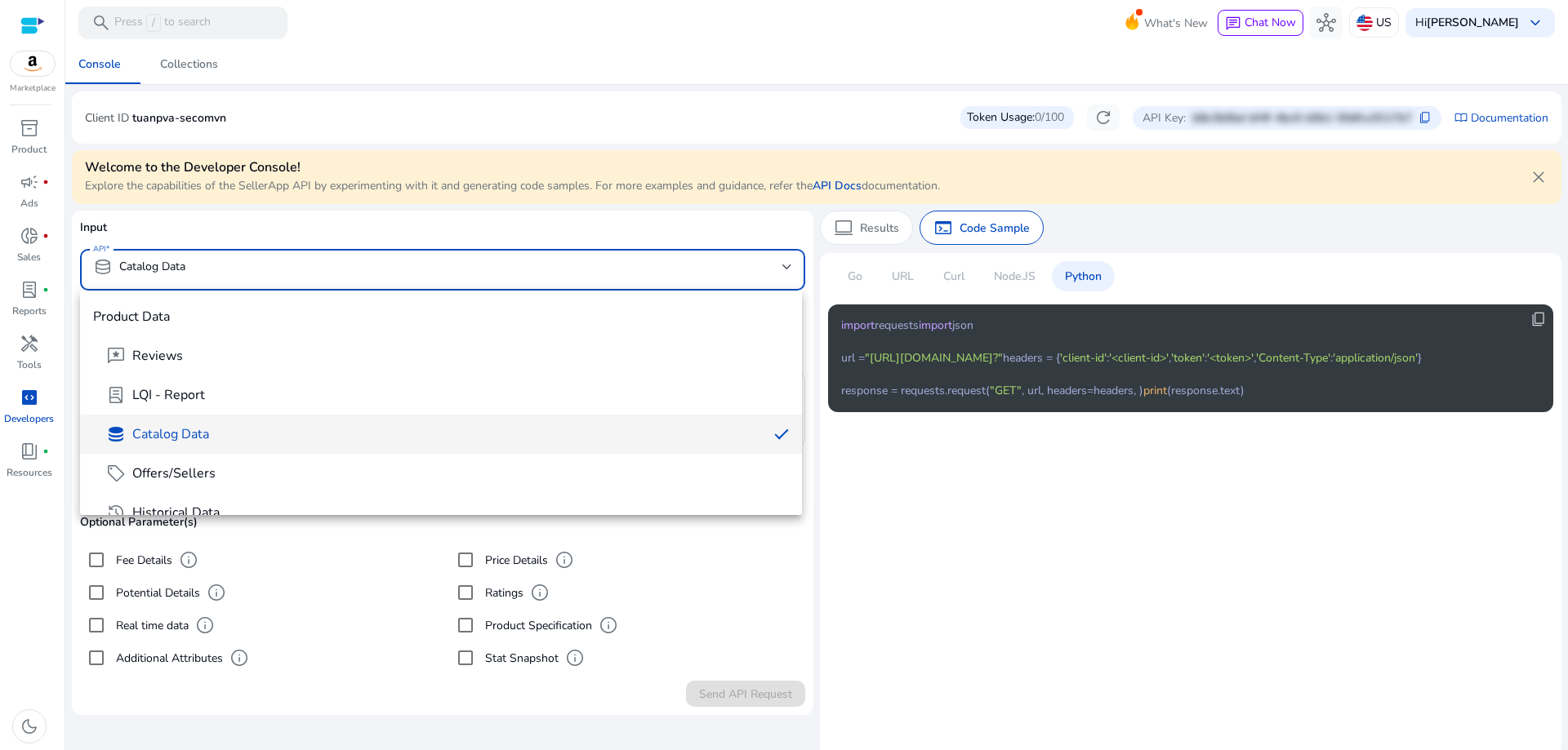
click at [1063, 344] on div at bounding box center [784, 375] width 1568 height 750
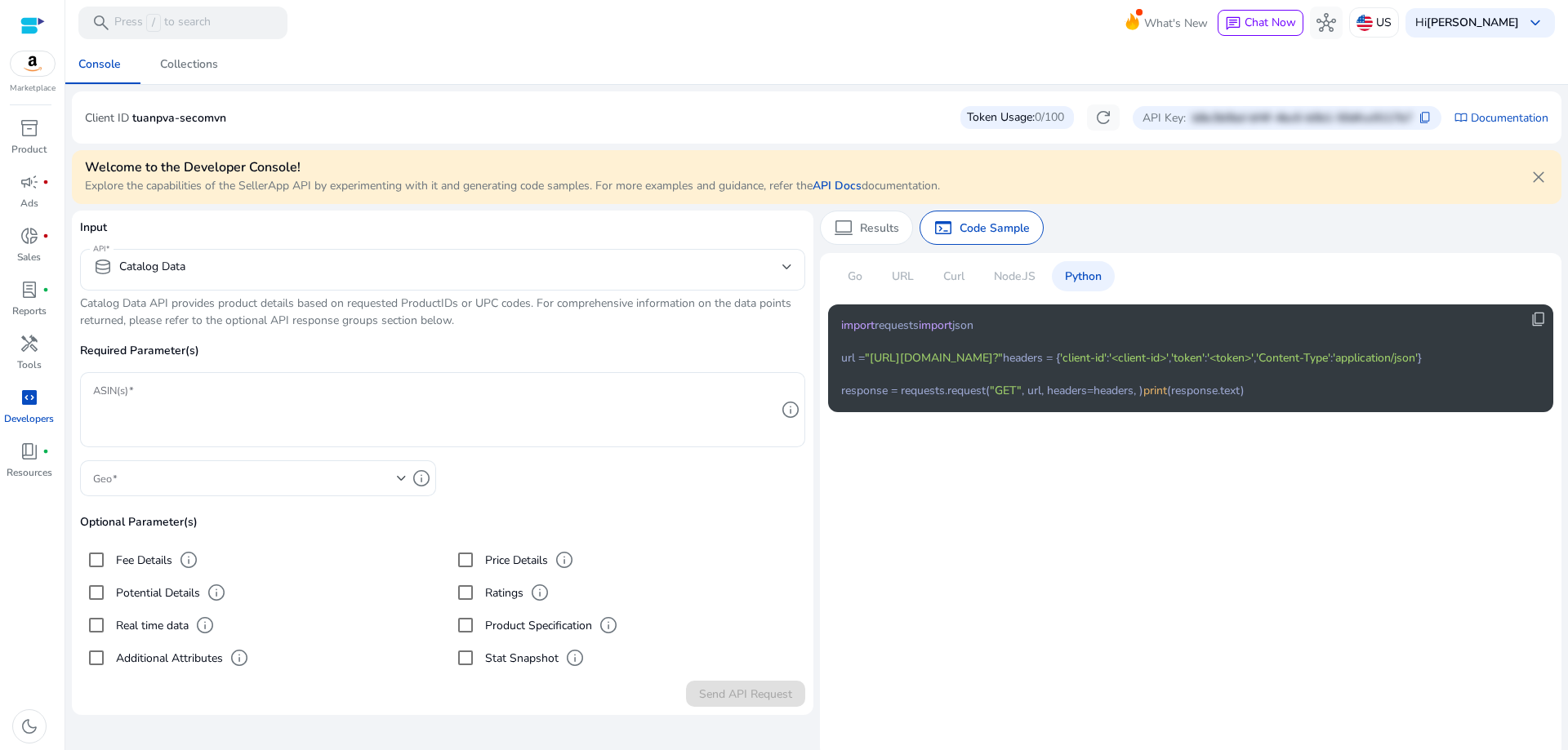
click at [870, 267] on div "Go URL Curl Node.JS Python" at bounding box center [974, 282] width 293 height 43
click at [861, 223] on p "Results" at bounding box center [879, 228] width 39 height 17
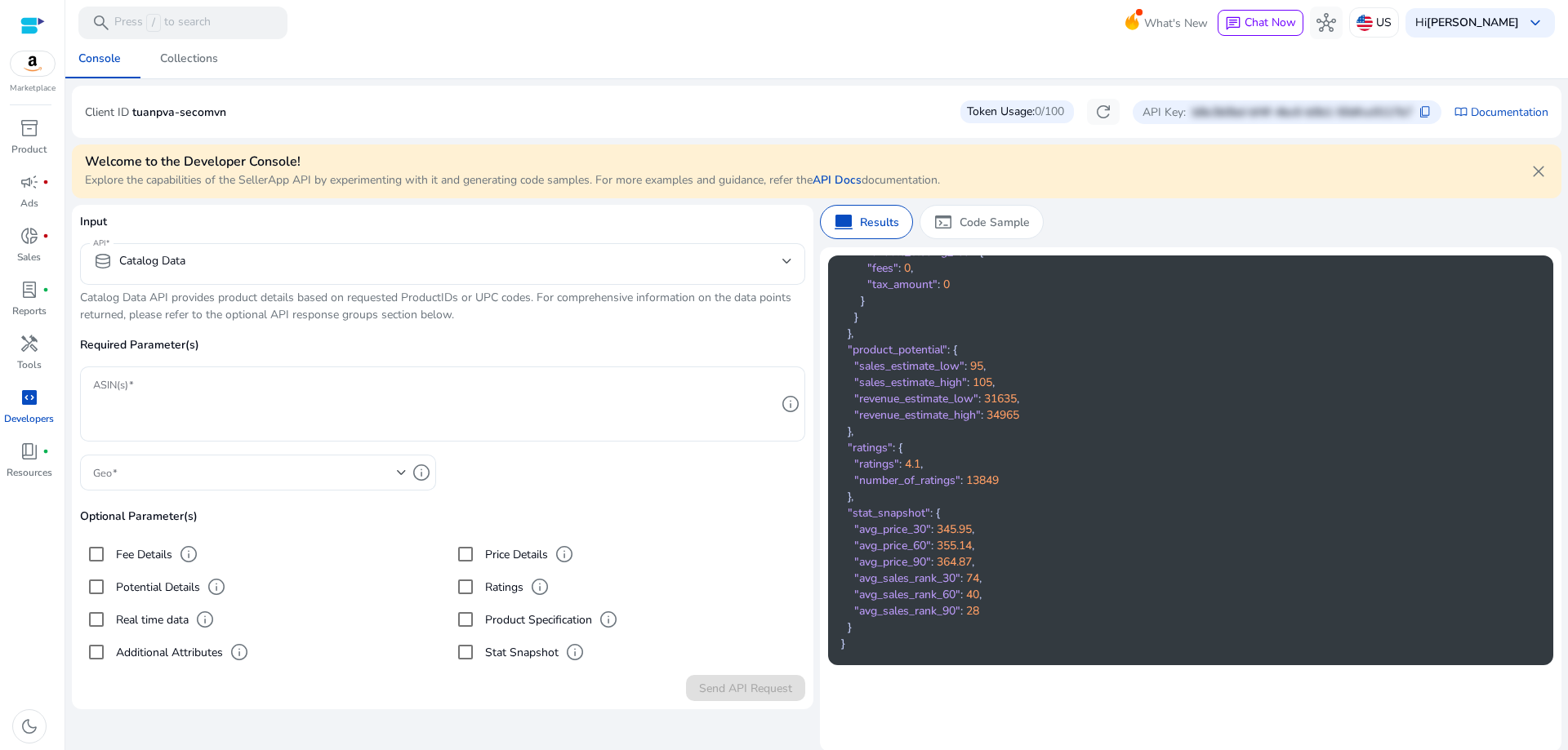
scroll to position [7, 0]
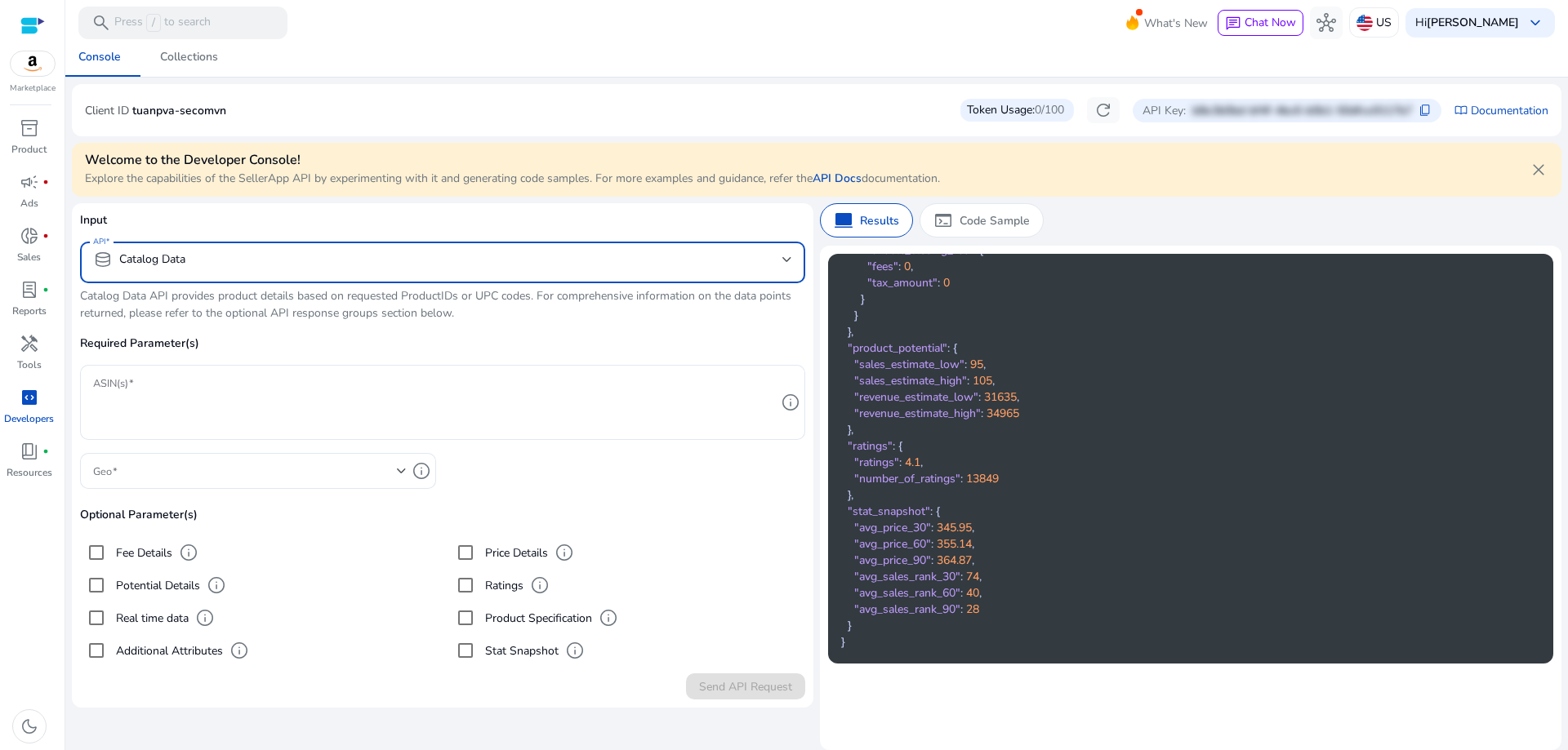
click at [338, 254] on mat-select-trigger "database Catalog Data" at bounding box center [437, 260] width 689 height 20
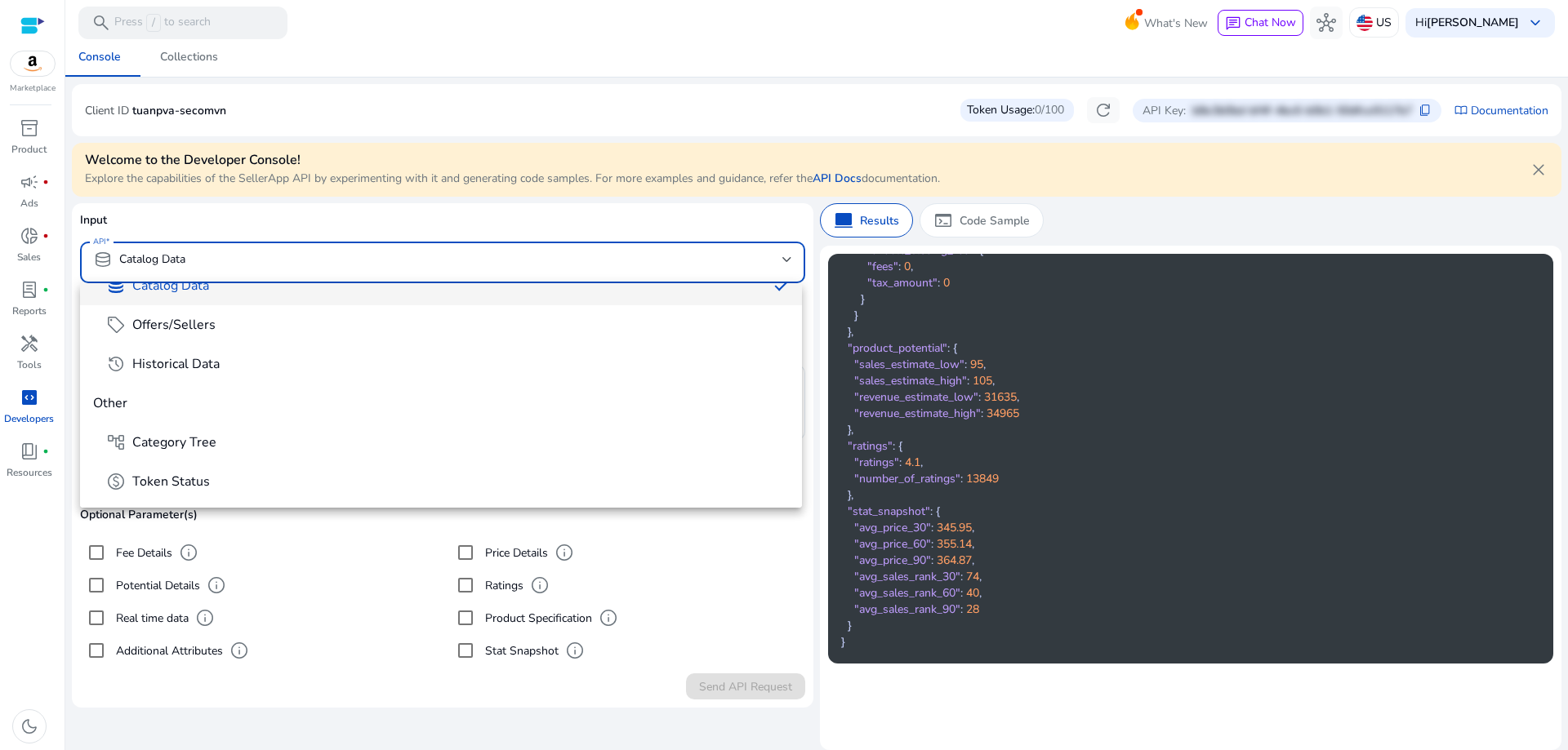
scroll to position [163, 0]
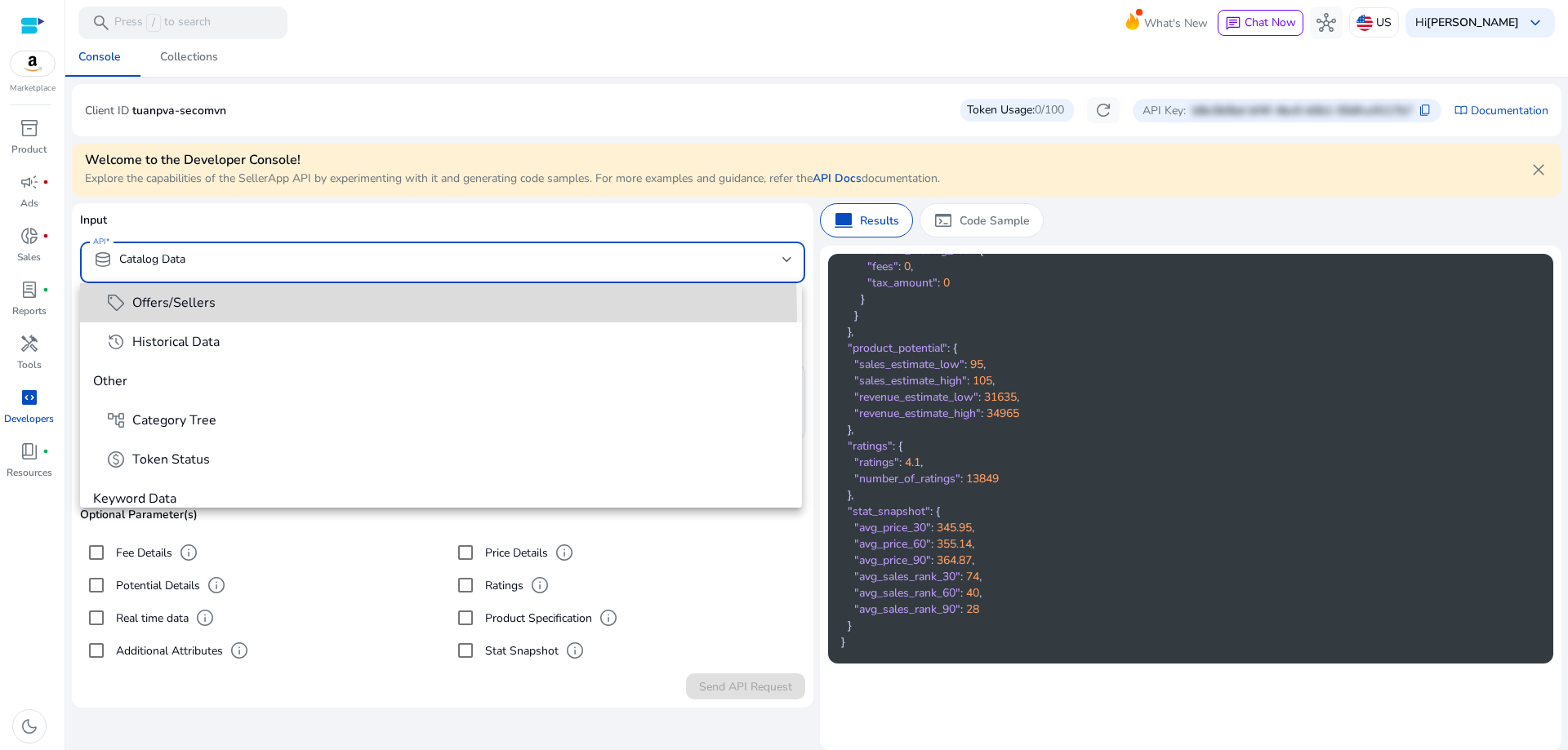
click at [258, 314] on mat-option "sell Offers/Sellers" at bounding box center [440, 302] width 722 height 39
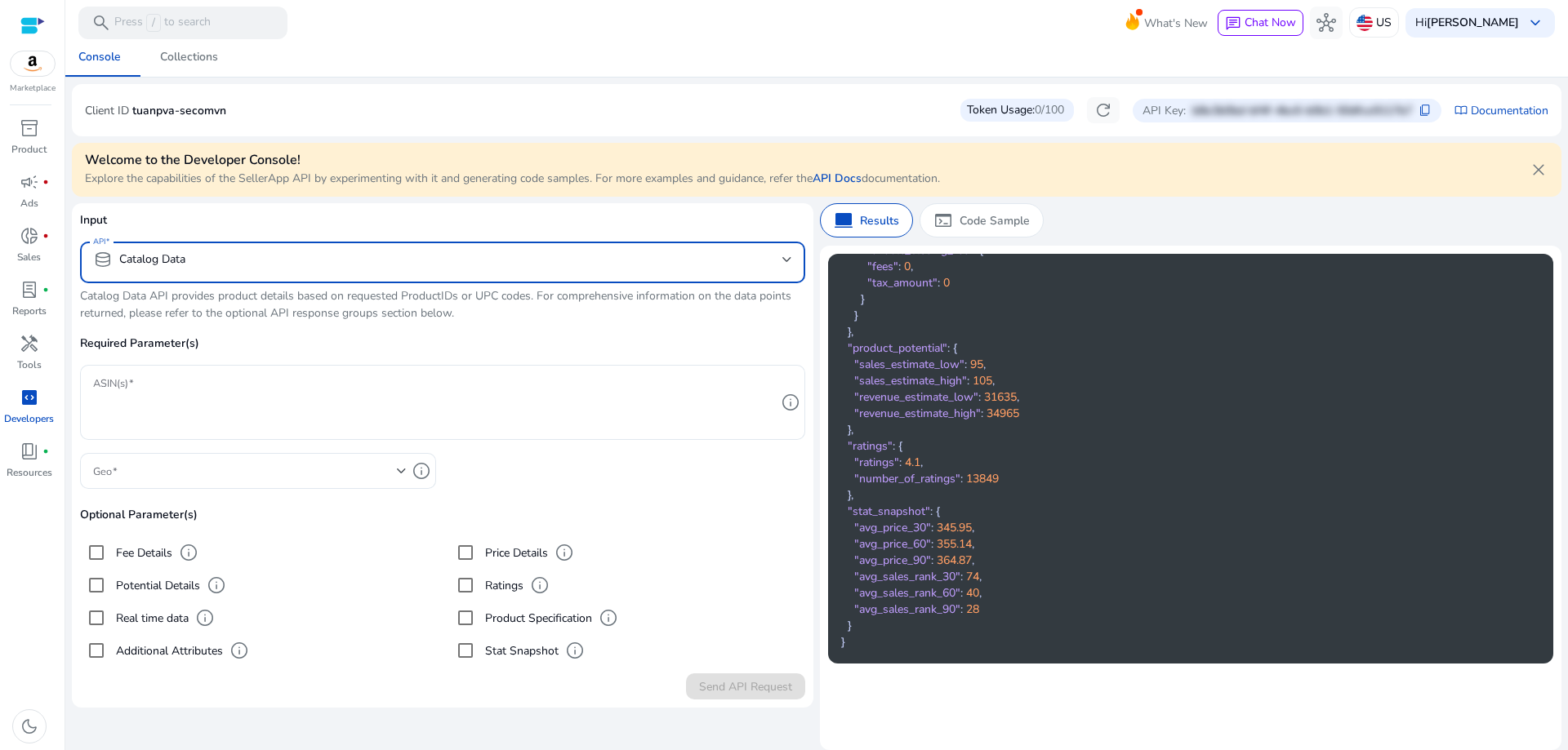
scroll to position [0, 0]
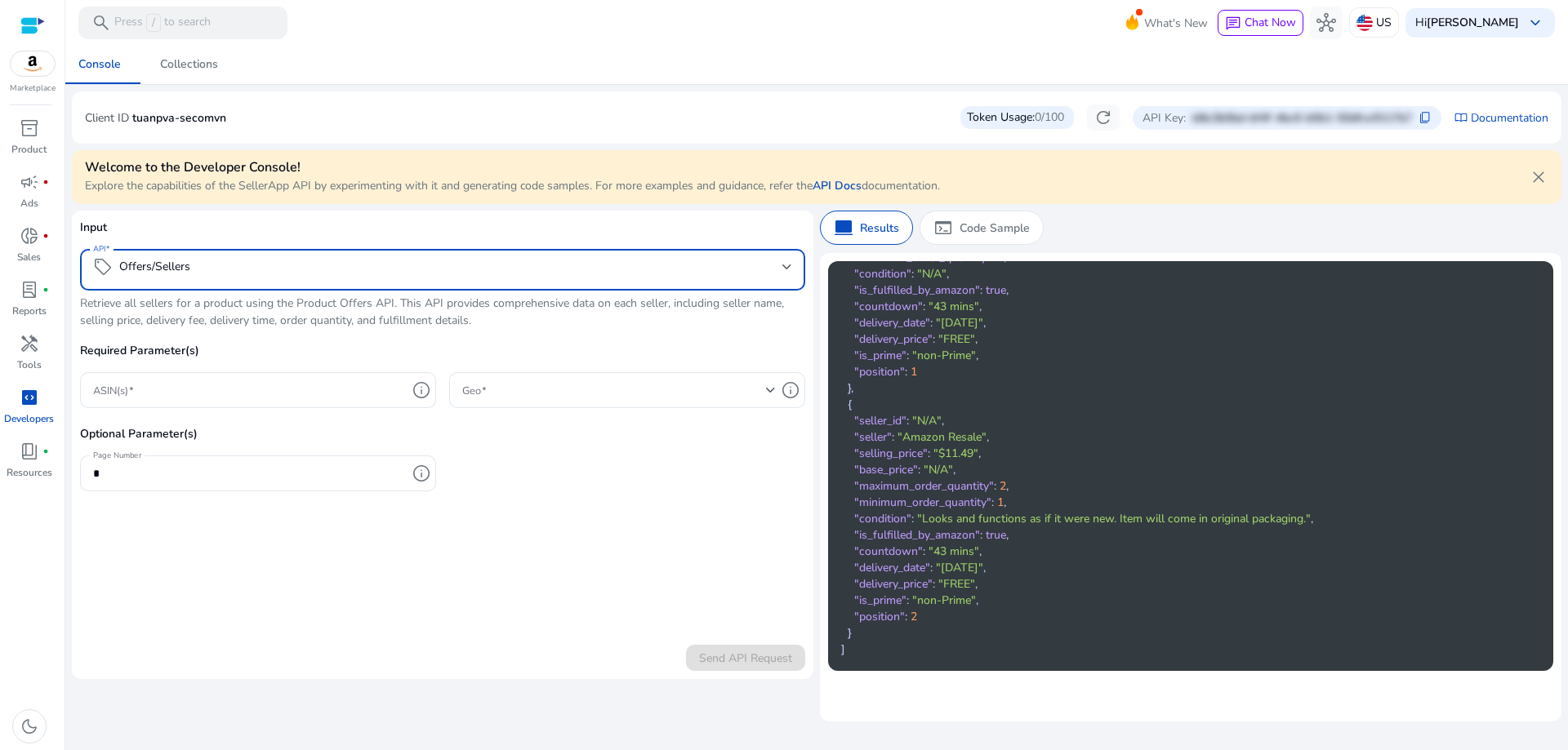
click at [299, 264] on mat-select-trigger "sell Offers/Sellers" at bounding box center [437, 267] width 689 height 20
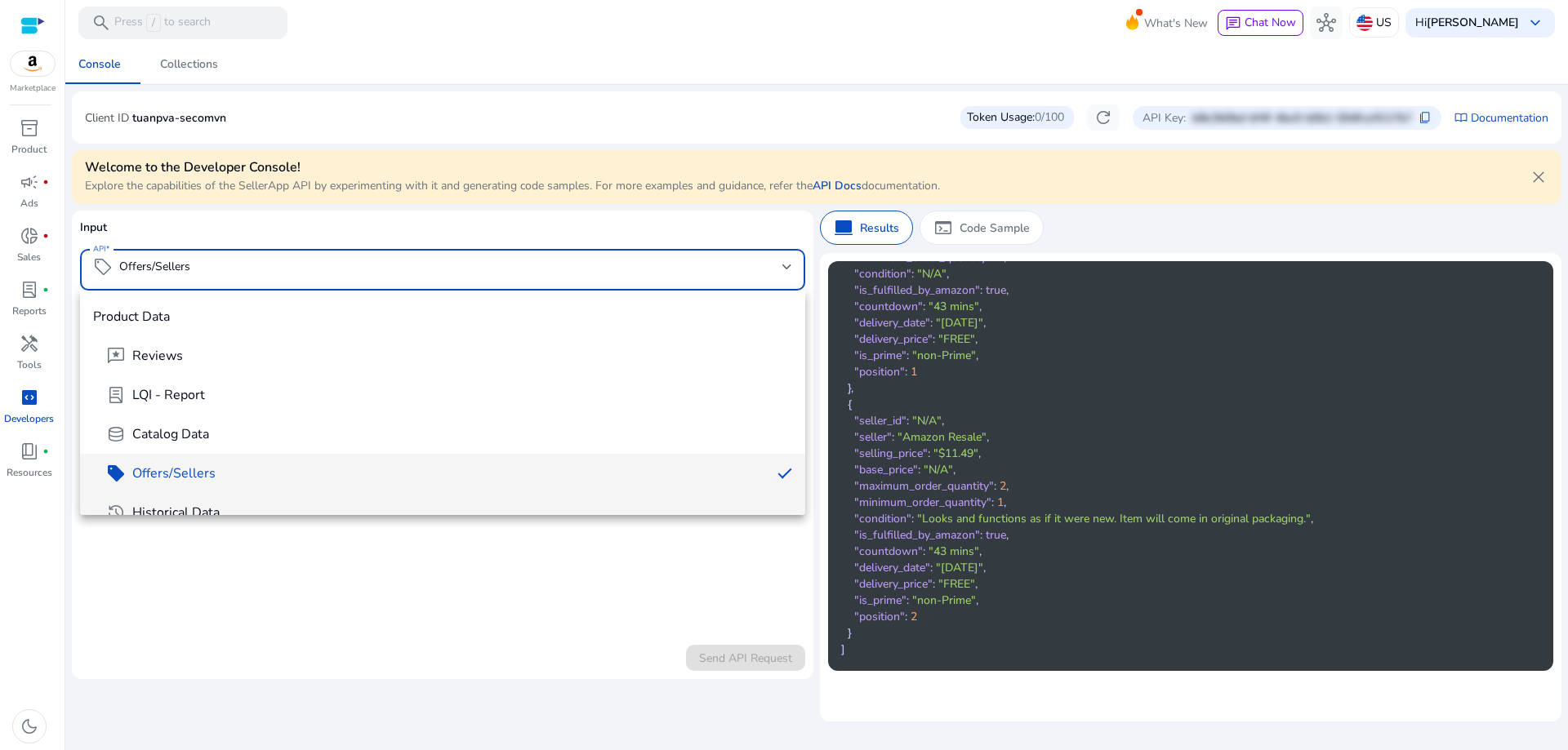
click at [199, 501] on mat-option "history Historical Data" at bounding box center [442, 512] width 725 height 39
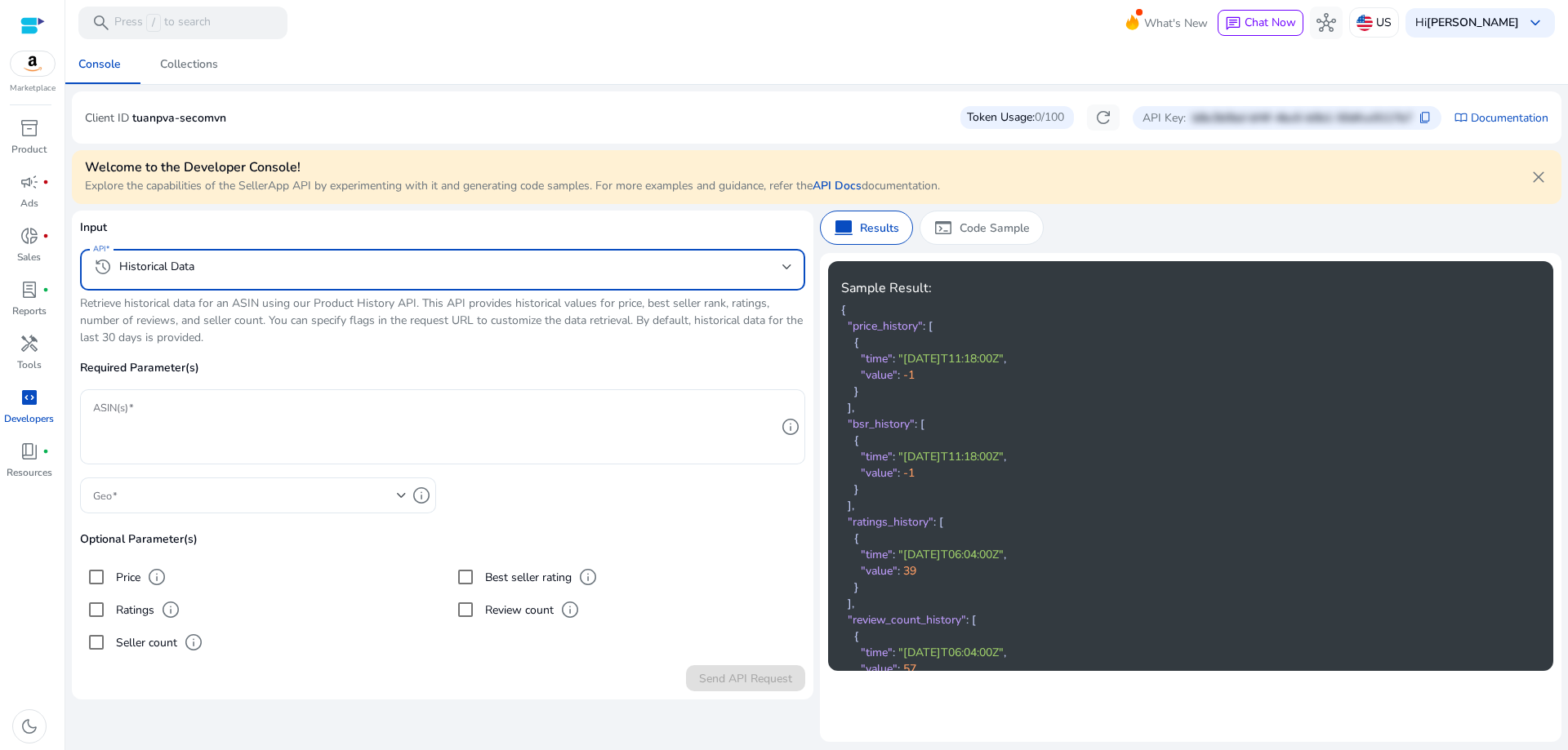
click at [215, 281] on mat-select "history Historical Data" at bounding box center [442, 269] width 699 height 25
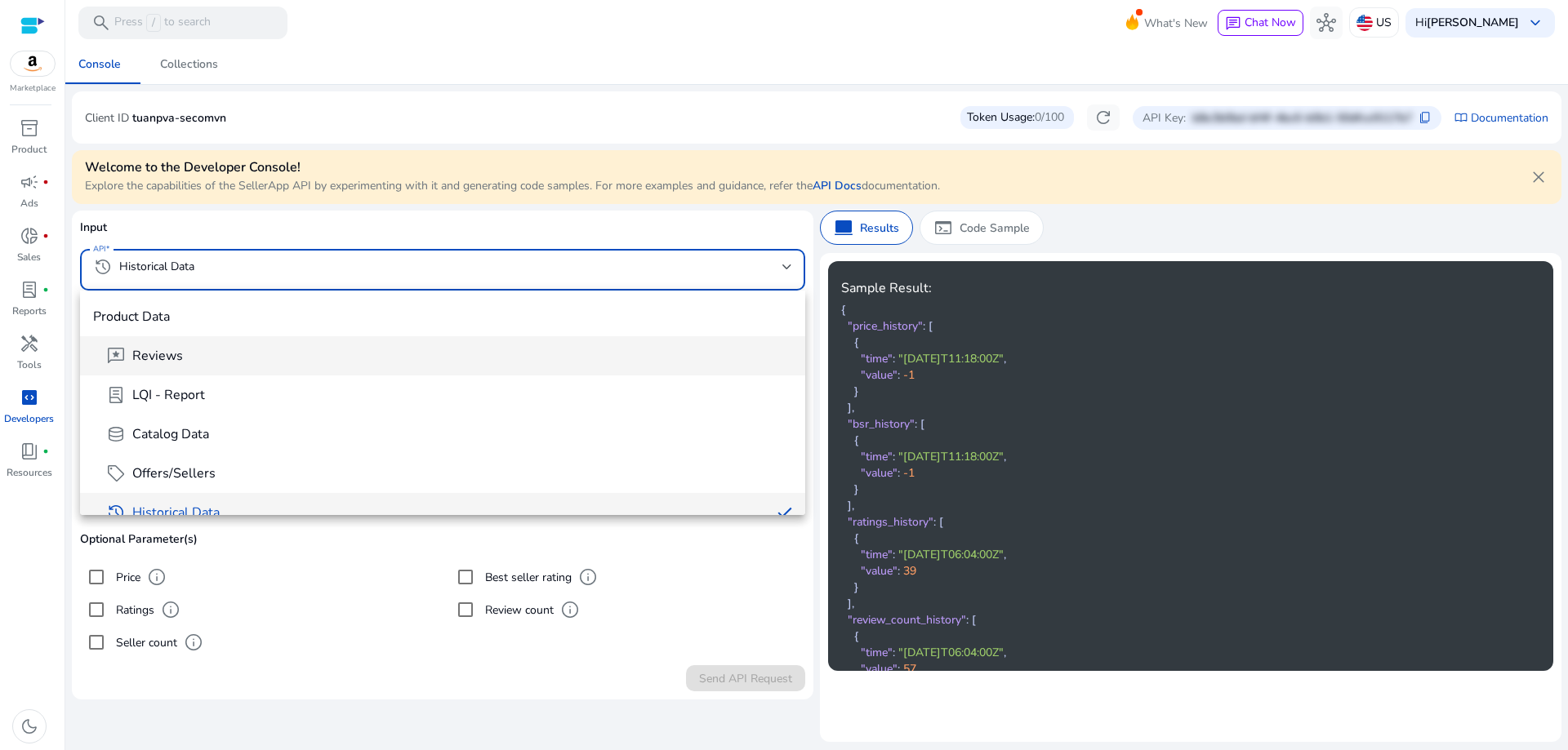
click at [229, 355] on span "reviews Reviews" at bounding box center [449, 357] width 686 height 20
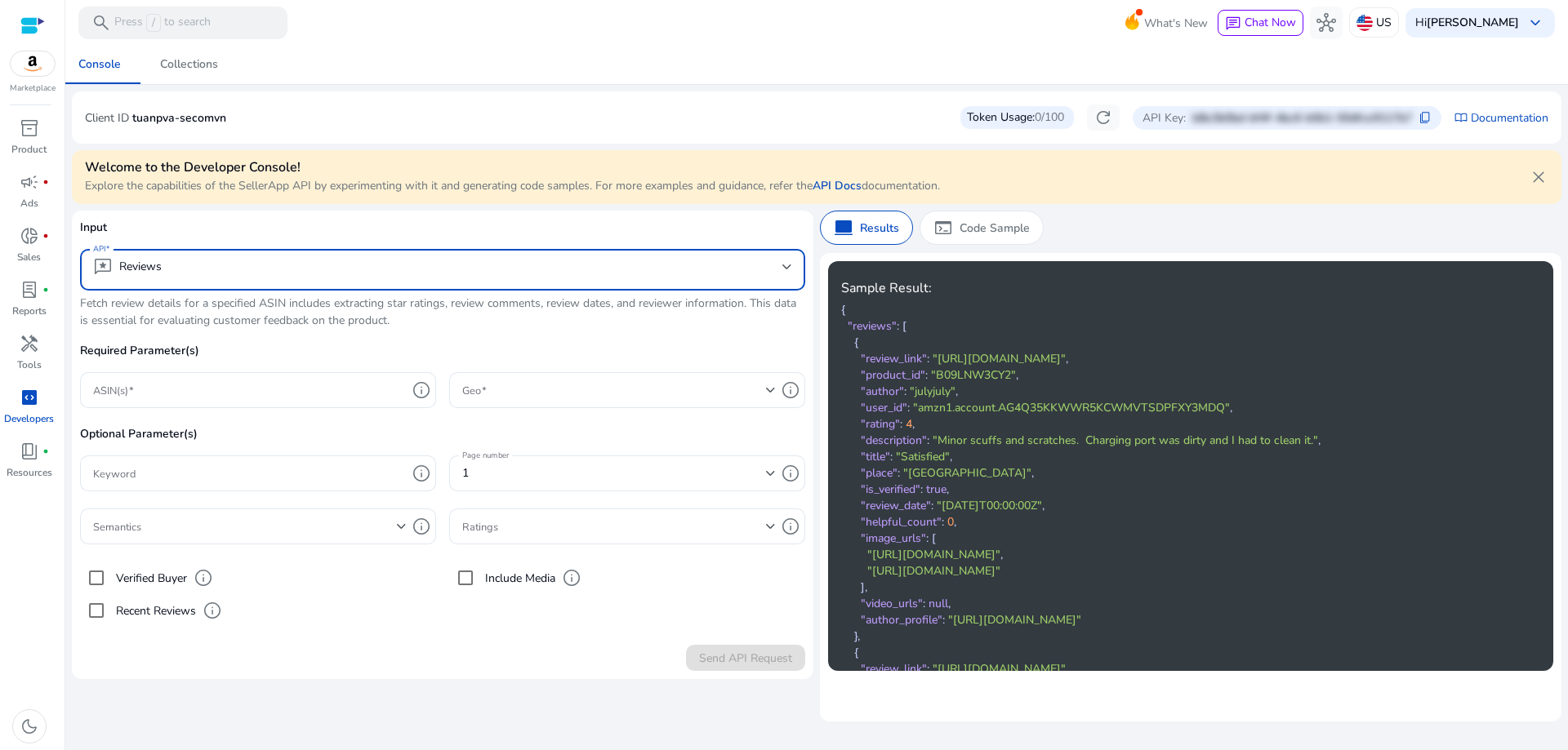
click at [1026, 123] on div "Token Usage: 0/100" at bounding box center [1017, 118] width 114 height 23
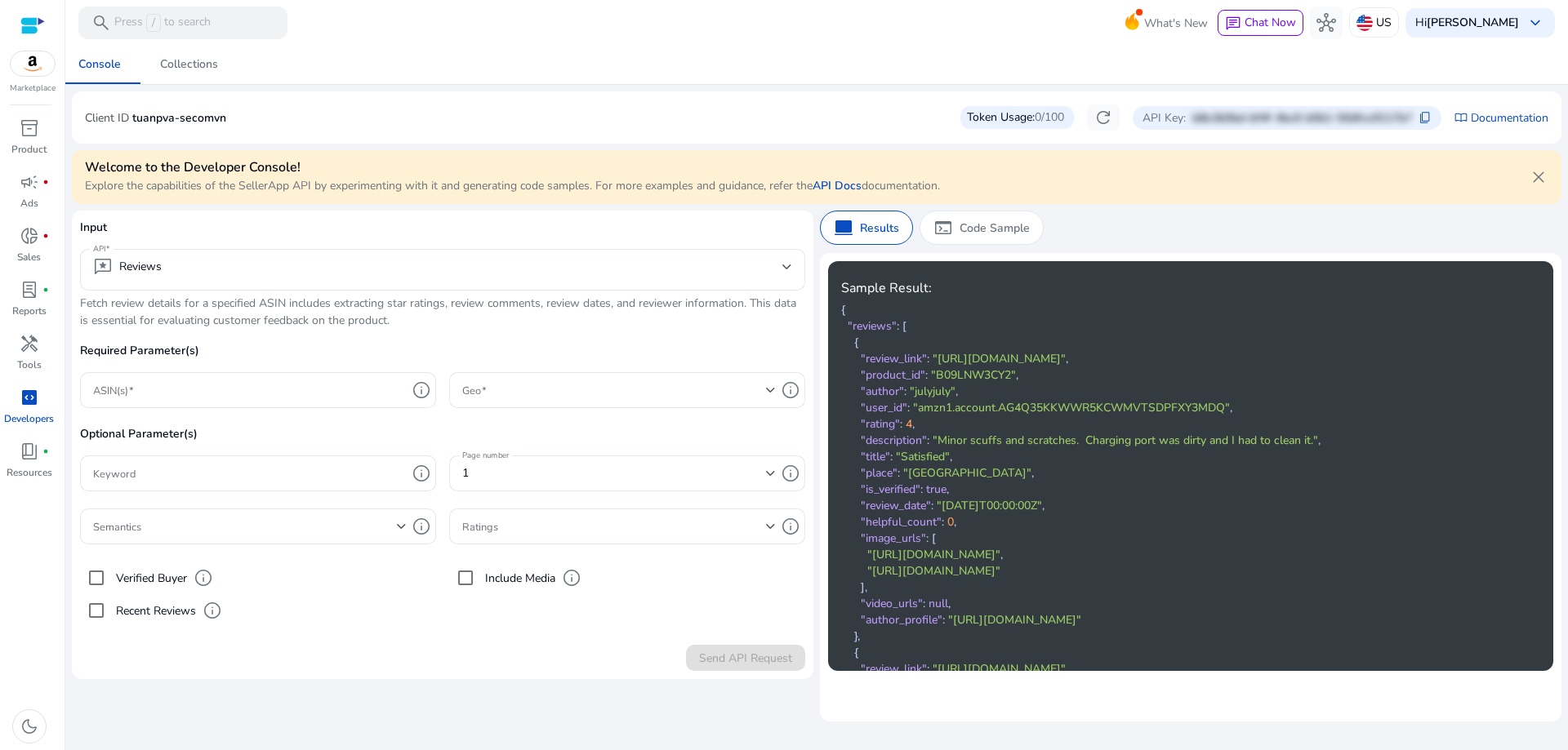
click at [1026, 123] on div "Token Usage: 0/100" at bounding box center [1017, 118] width 114 height 23
click at [1035, 121] on span "0/100" at bounding box center [1050, 118] width 30 height 16
click at [48, 468] on p "Resources" at bounding box center [30, 472] width 46 height 15
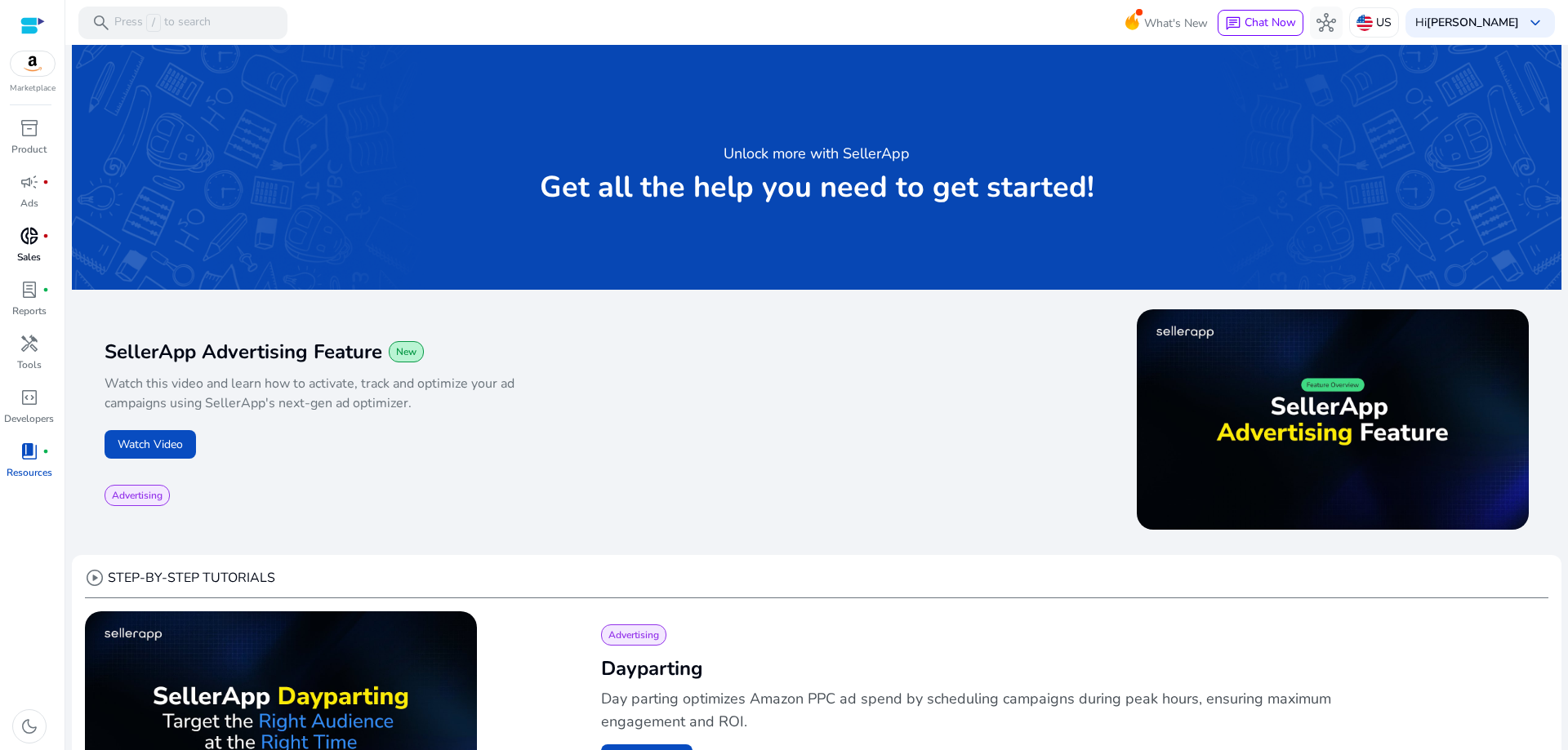
click at [25, 251] on p "Sales" at bounding box center [29, 257] width 24 height 15
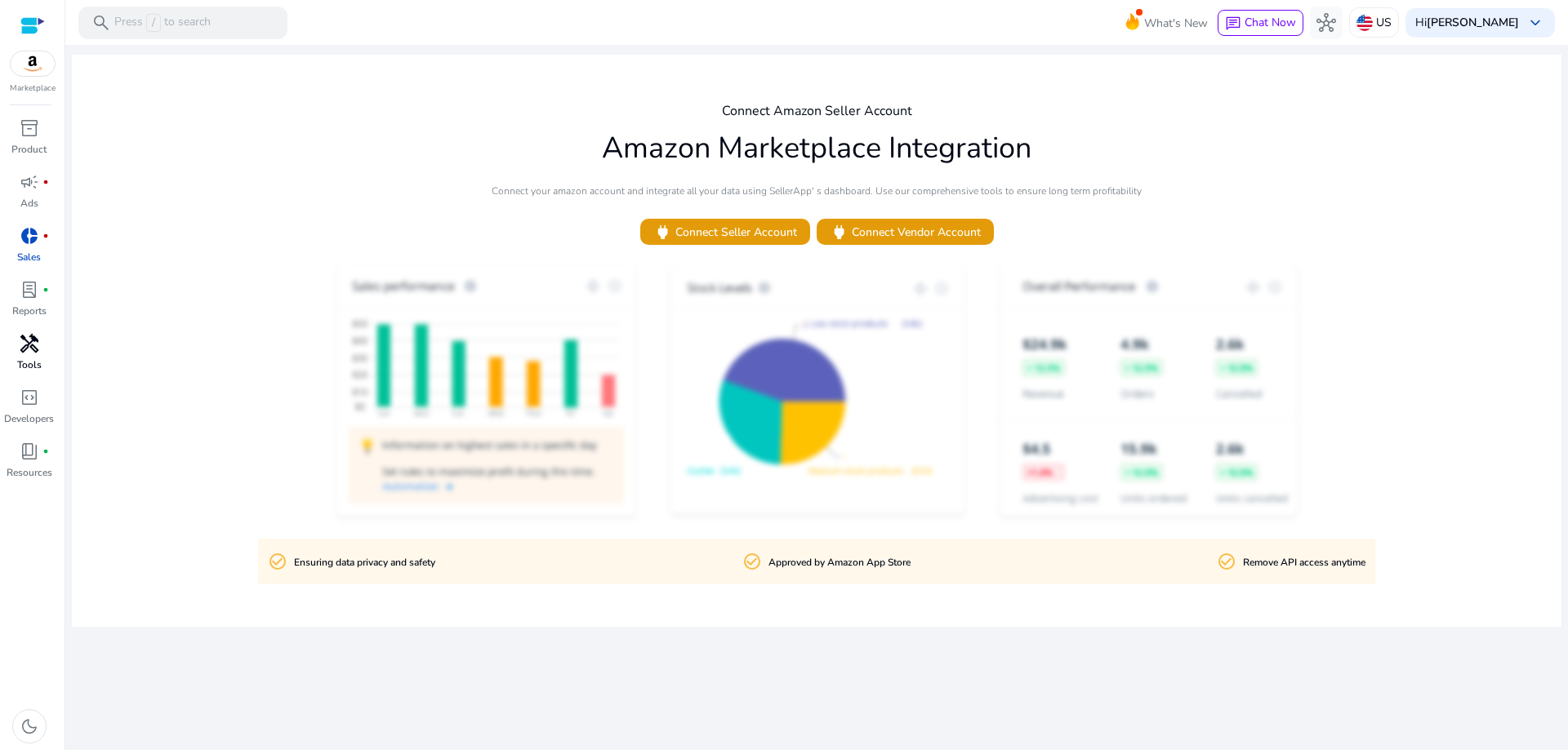
click at [25, 340] on span "handyman" at bounding box center [30, 344] width 20 height 20
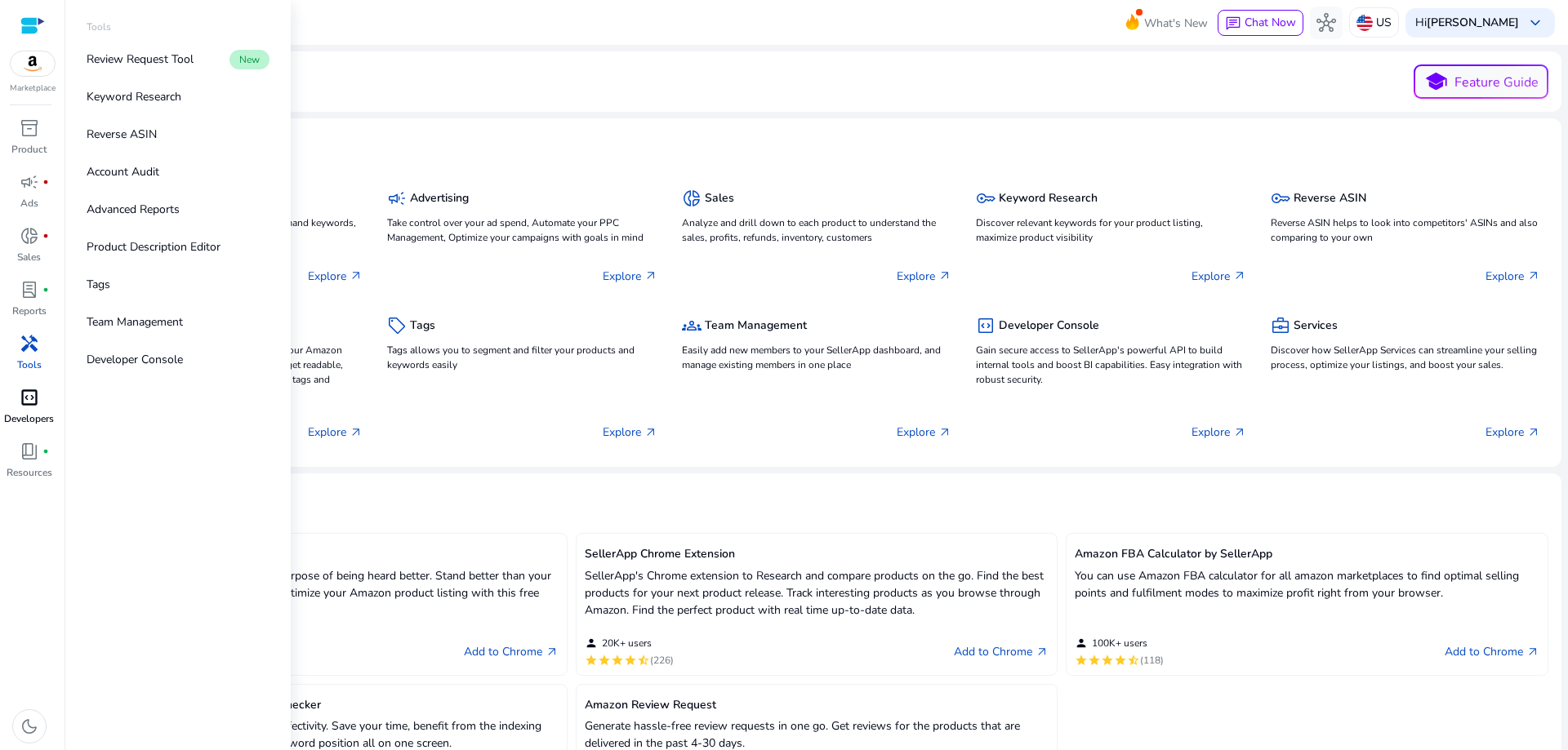
click at [43, 405] on div "code_blocks" at bounding box center [30, 397] width 46 height 26
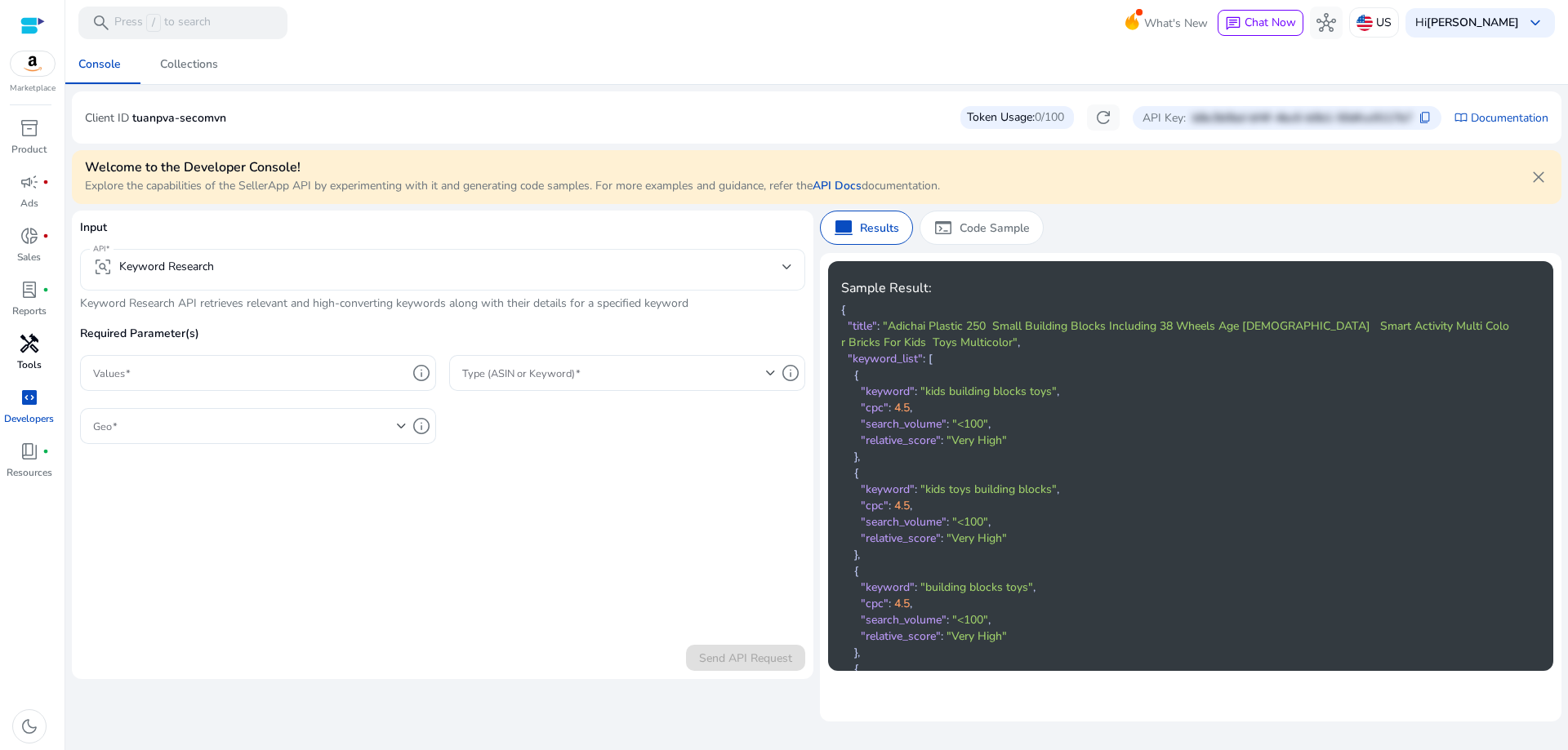
click at [547, 270] on mat-select-trigger "frame_inspect Keyword Research" at bounding box center [437, 267] width 689 height 20
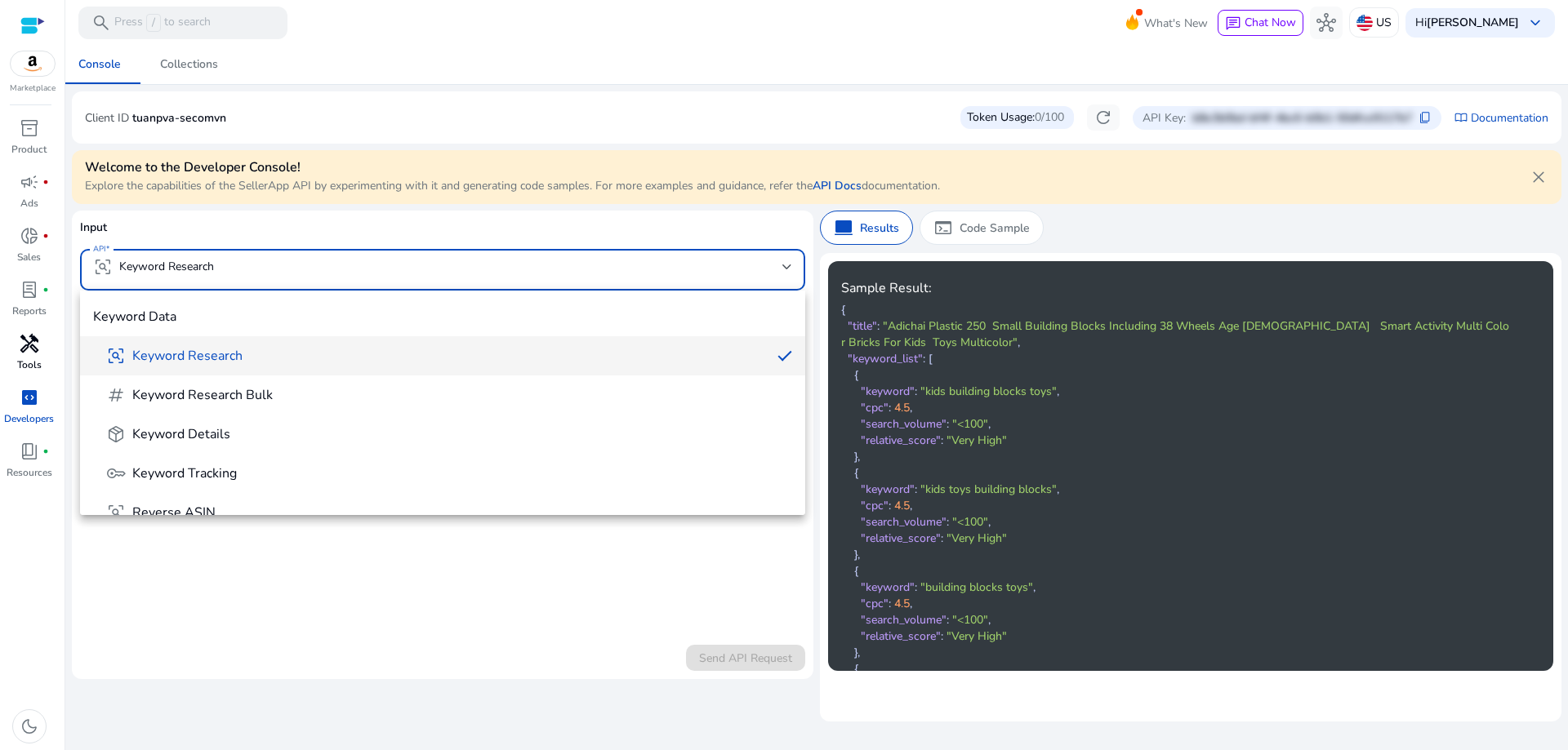
click at [237, 628] on div at bounding box center [784, 375] width 1568 height 750
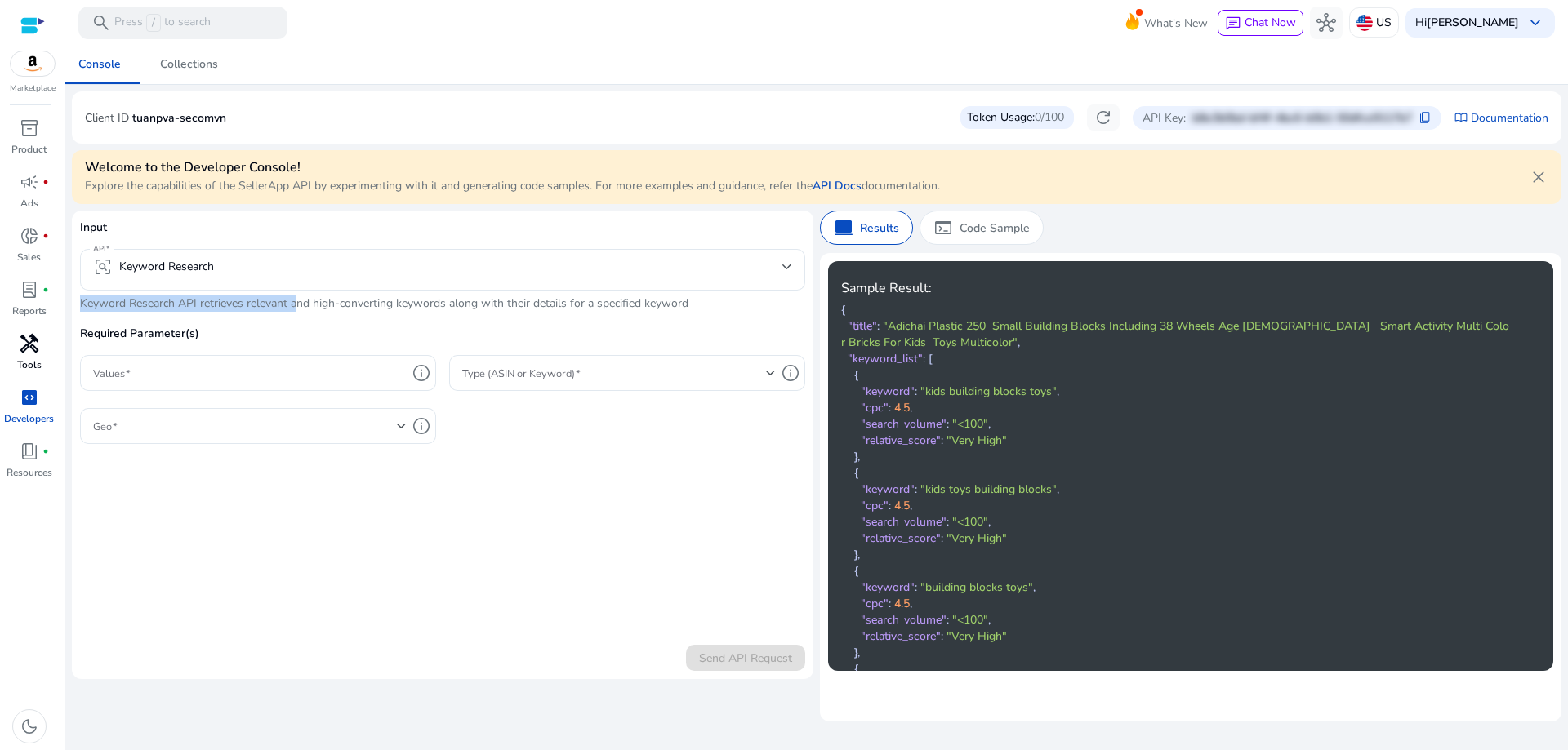
drag, startPoint x: 102, startPoint y: 306, endPoint x: 293, endPoint y: 310, distance: 191.0
click at [293, 310] on div "Input API frame_inspect Keyword Research Keyword Research API retrieves relevan…" at bounding box center [442, 340] width 725 height 242
click at [293, 310] on p "Keyword Research API retrieves relevant and high-converting keywords along with…" at bounding box center [442, 303] width 725 height 17
drag, startPoint x: 360, startPoint y: 314, endPoint x: 397, endPoint y: 312, distance: 37.1
click at [397, 312] on p "Keyword Research API retrieves relevant and high-converting keywords along with…" at bounding box center [442, 303] width 725 height 17
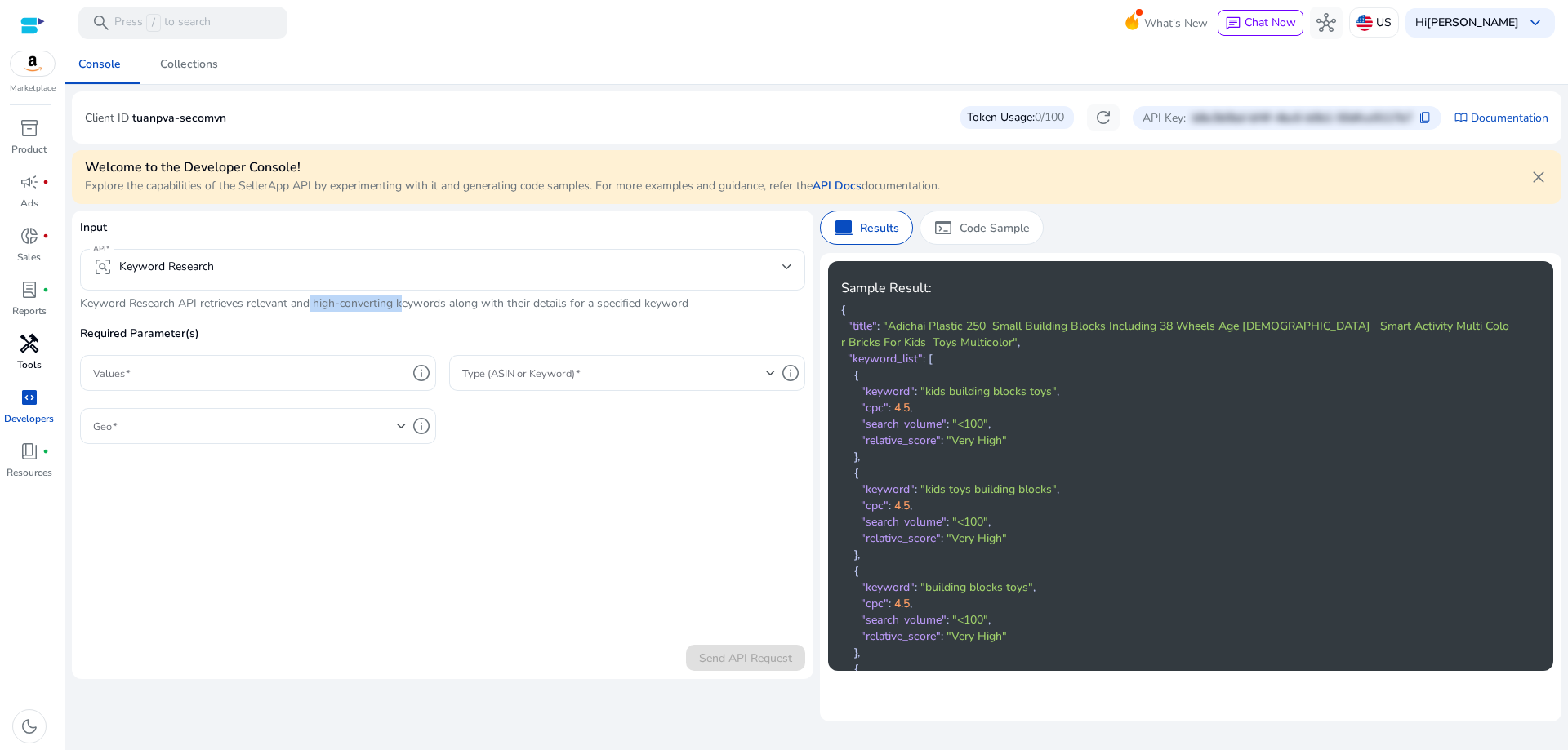
click at [397, 312] on p "Keyword Research API retrieves relevant and high-converting keywords along with…" at bounding box center [442, 303] width 725 height 17
drag, startPoint x: 397, startPoint y: 312, endPoint x: 440, endPoint y: 307, distance: 43.3
click at [440, 307] on div "Input API frame_inspect Keyword Research Keyword Research API retrieves relevan…" at bounding box center [442, 340] width 725 height 242
click at [440, 307] on div at bounding box center [442, 299] width 725 height 17
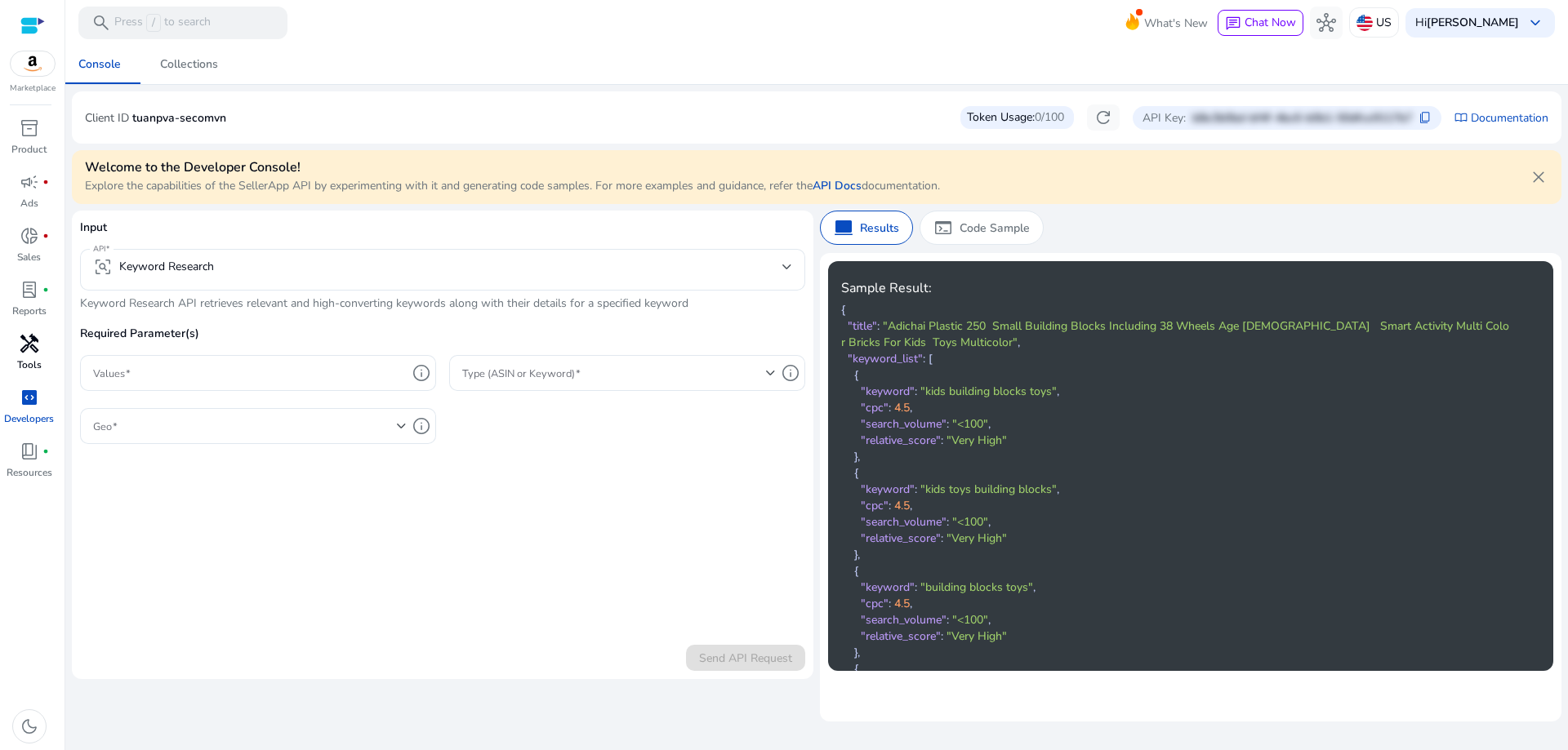
click at [440, 307] on div at bounding box center [442, 299] width 725 height 17
click at [462, 306] on div at bounding box center [442, 299] width 725 height 17
click at [558, 305] on div at bounding box center [442, 299] width 725 height 17
drag, startPoint x: 458, startPoint y: 311, endPoint x: 698, endPoint y: 314, distance: 240.0
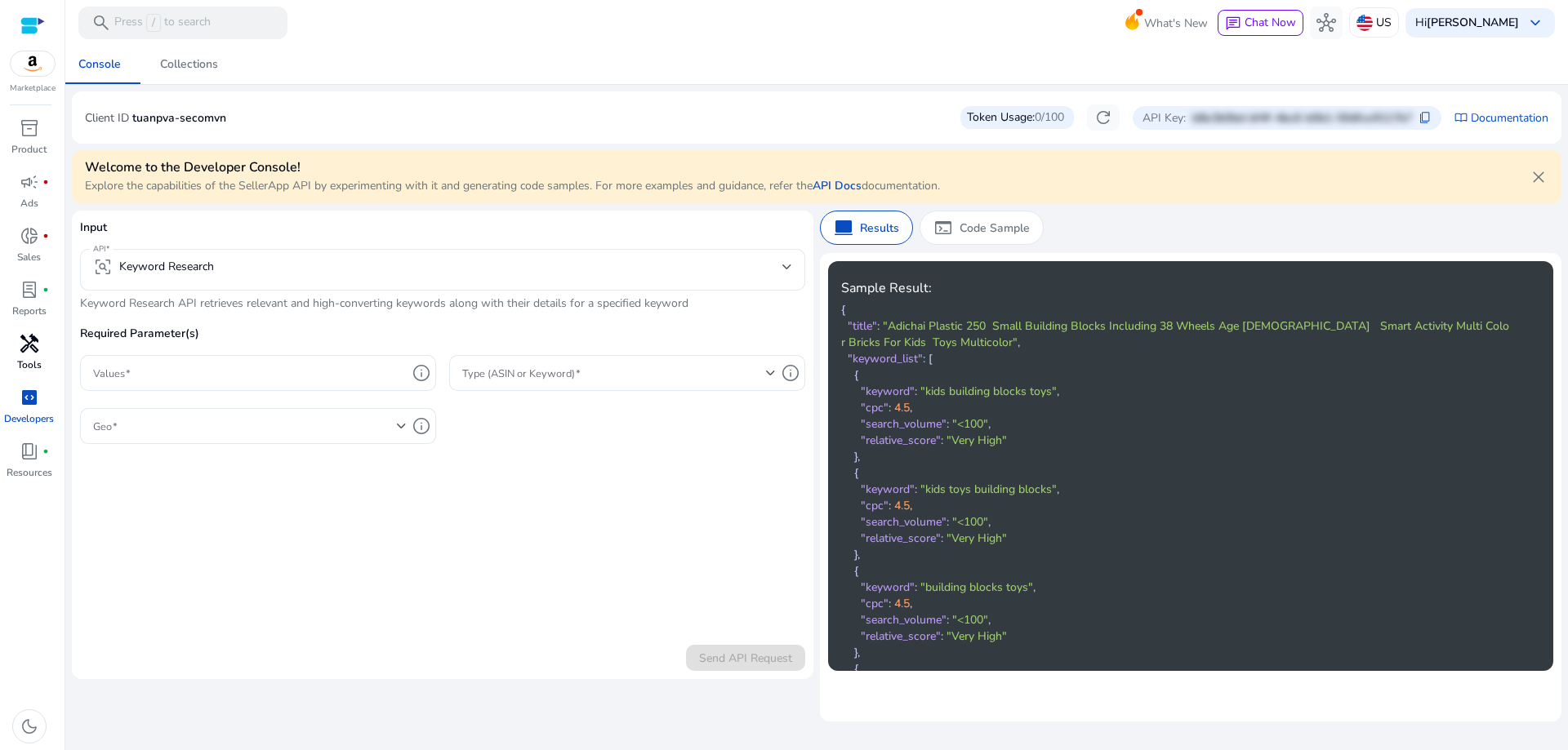
click at [698, 314] on div "Input API frame_inspect Keyword Research Keyword Research API retrieves relevan…" at bounding box center [442, 340] width 725 height 242
click at [433, 309] on p "Keyword Research API retrieves relevant and high-converting keywords along with…" at bounding box center [442, 303] width 725 height 17
drag, startPoint x: 512, startPoint y: 298, endPoint x: 666, endPoint y: 297, distance: 154.0
click at [666, 297] on div at bounding box center [442, 299] width 725 height 17
drag, startPoint x: 696, startPoint y: 305, endPoint x: 442, endPoint y: 305, distance: 254.0
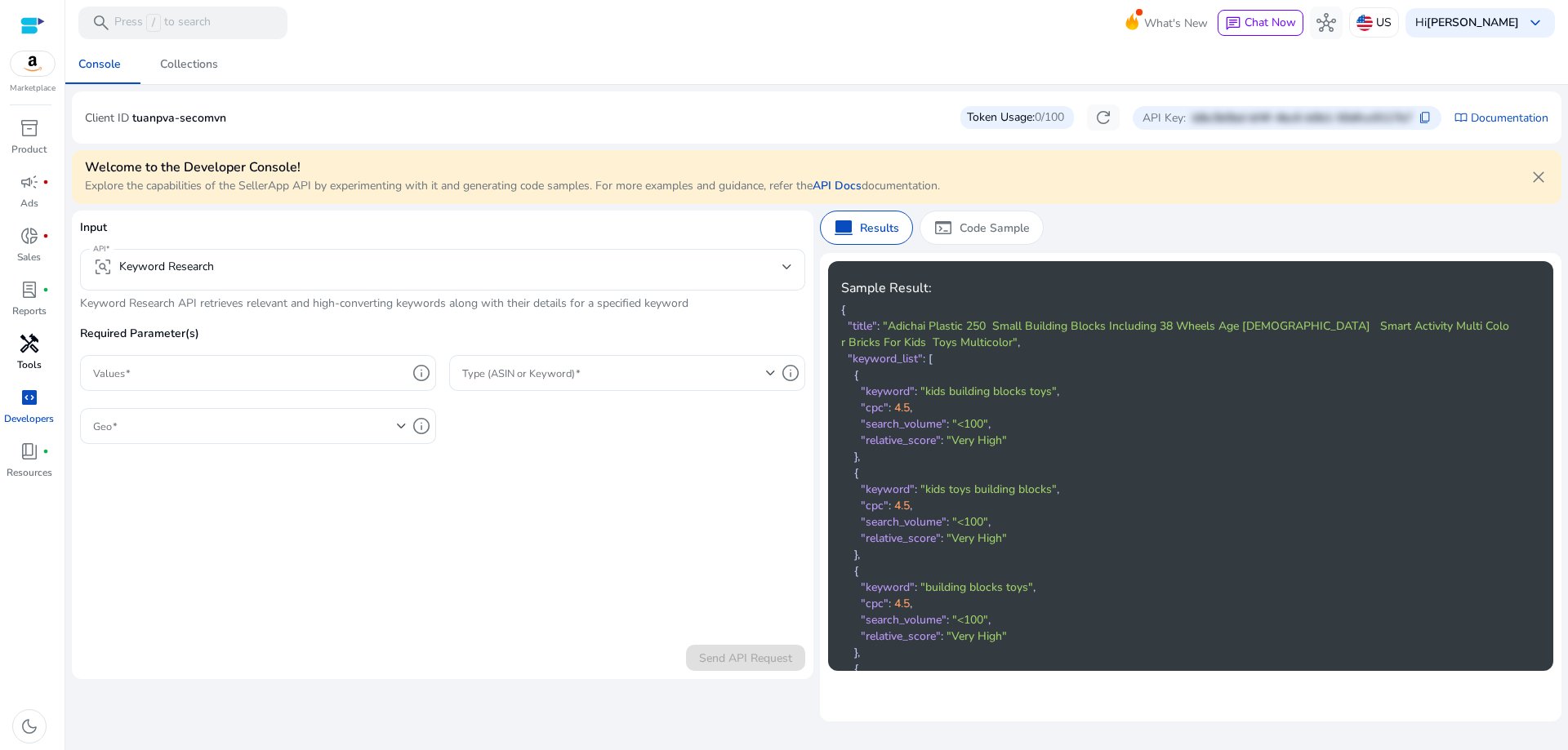
click at [442, 305] on div at bounding box center [442, 299] width 725 height 17
drag, startPoint x: 499, startPoint y: 298, endPoint x: 631, endPoint y: 305, distance: 132.2
click at [631, 305] on div at bounding box center [442, 299] width 725 height 17
drag, startPoint x: 311, startPoint y: 305, endPoint x: 374, endPoint y: 305, distance: 63.0
click at [374, 305] on div at bounding box center [442, 299] width 725 height 17
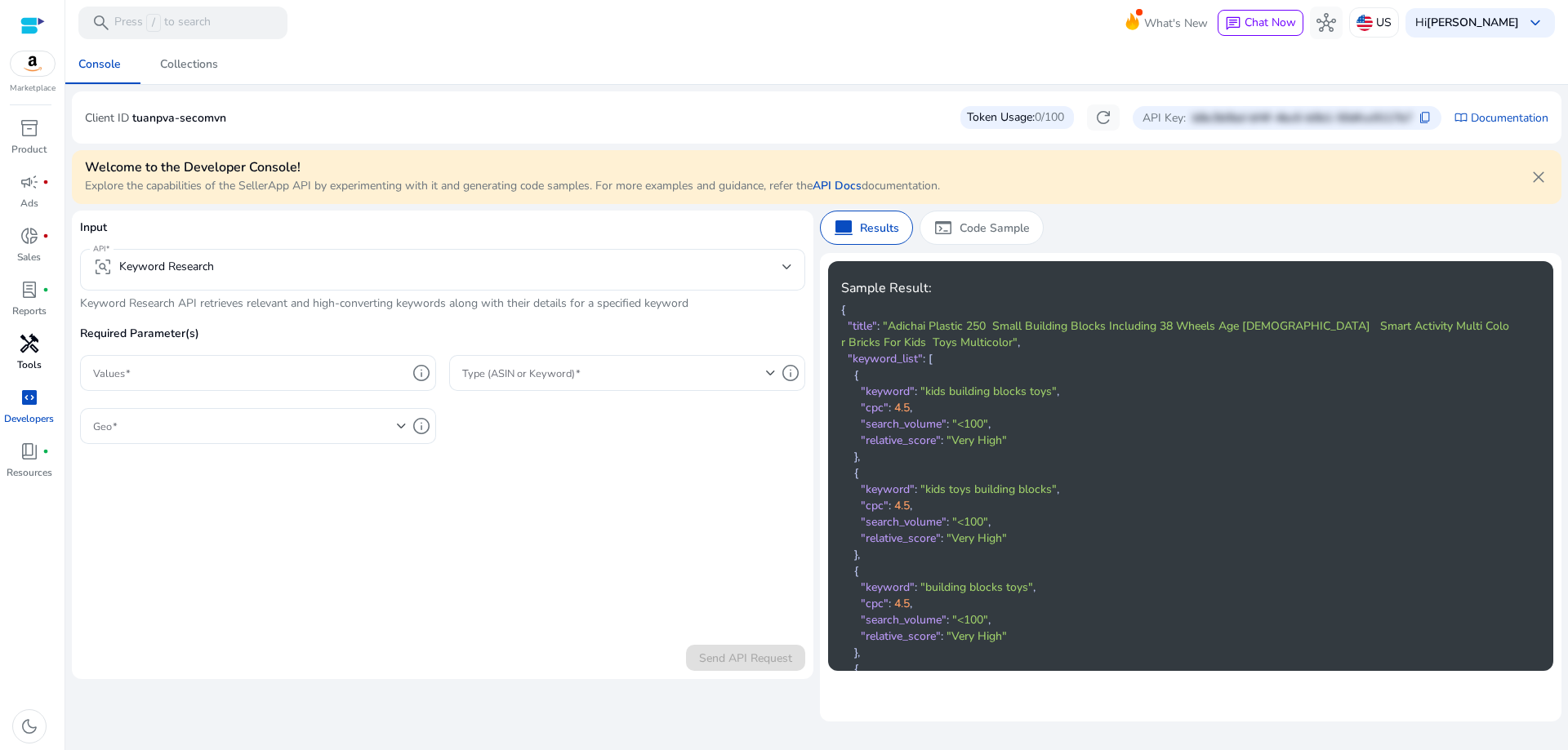
click at [374, 305] on div at bounding box center [442, 299] width 725 height 17
click at [257, 378] on input "Values" at bounding box center [249, 374] width 314 height 18
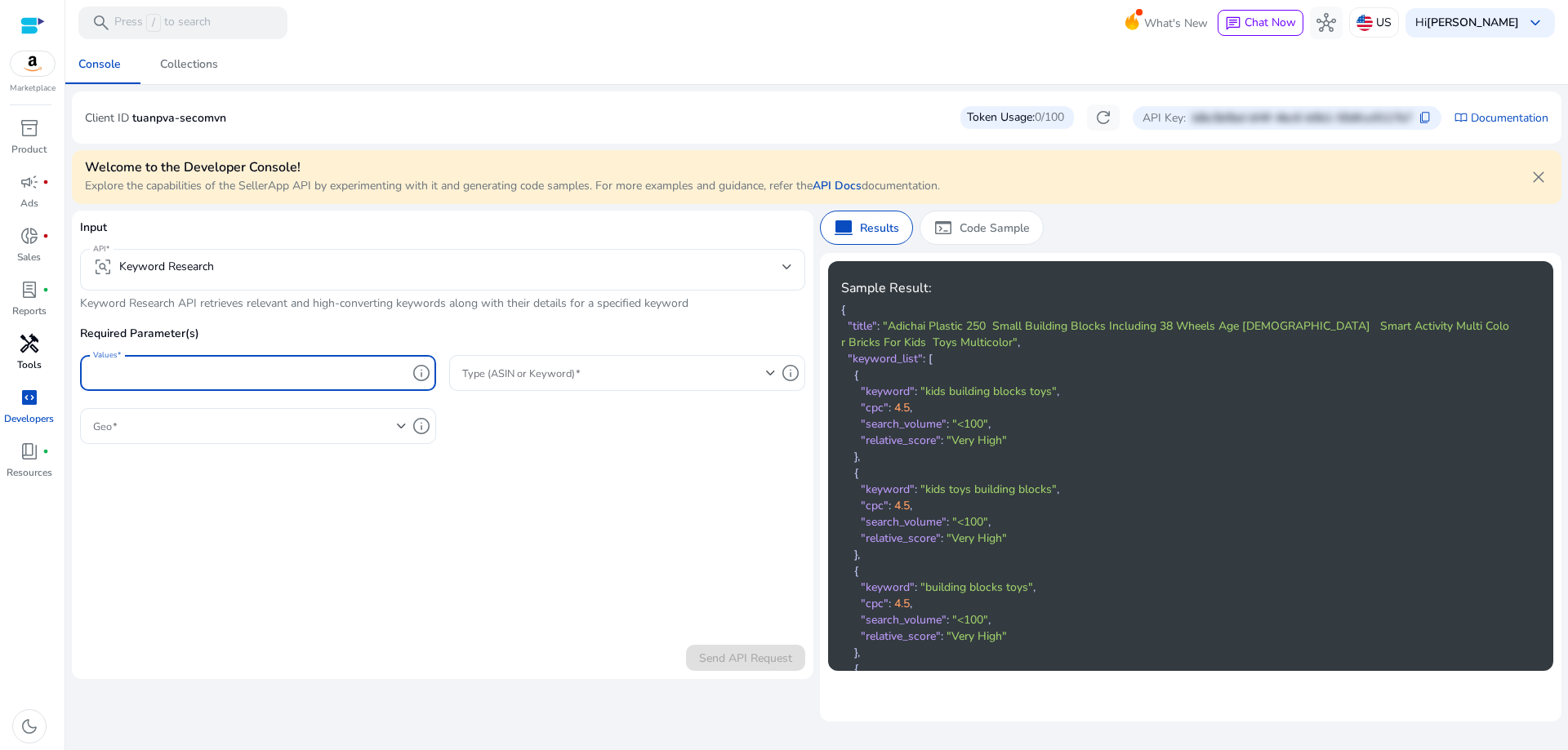
scroll to position [82, 0]
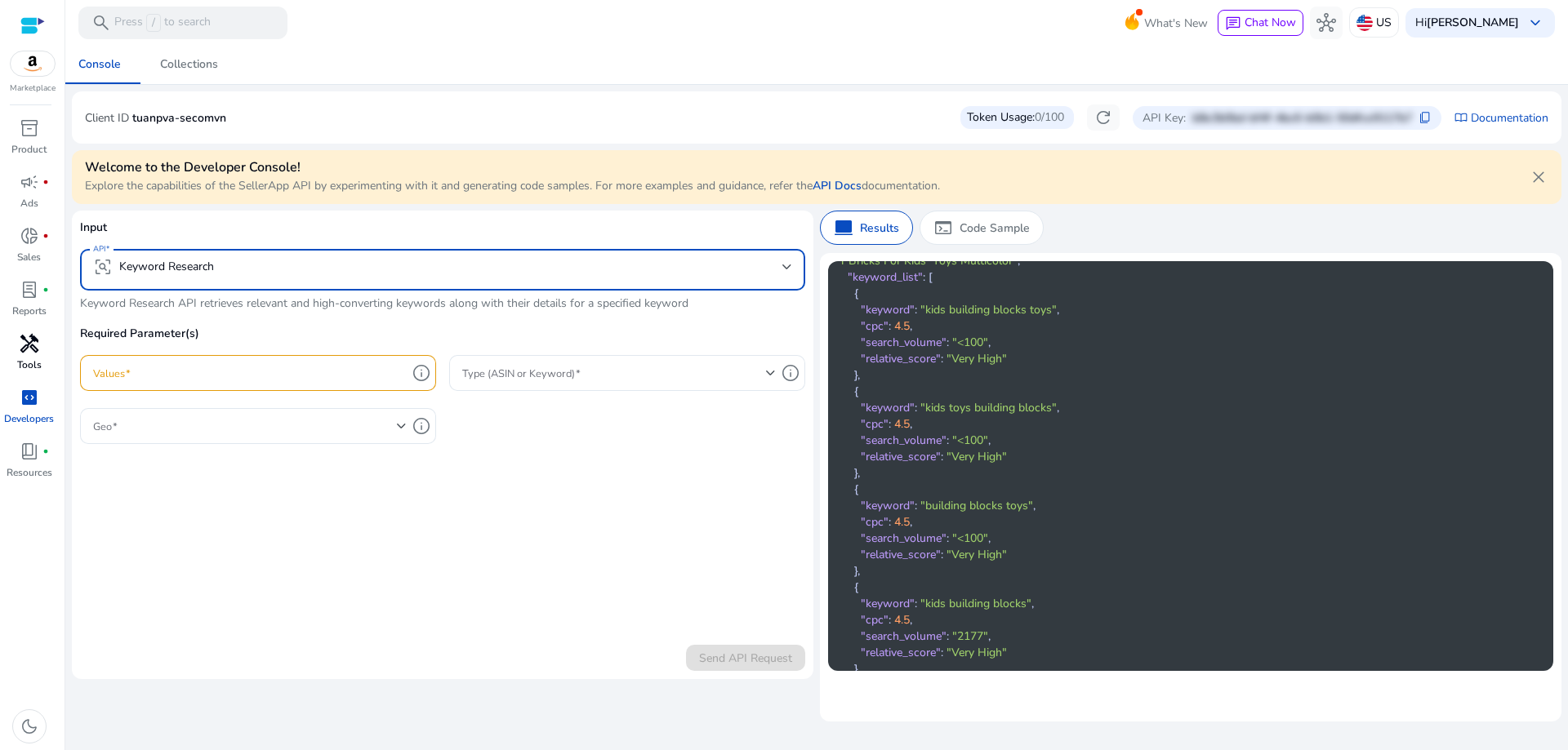
click at [383, 279] on mat-select "frame_inspect Keyword Research" at bounding box center [442, 269] width 699 height 25
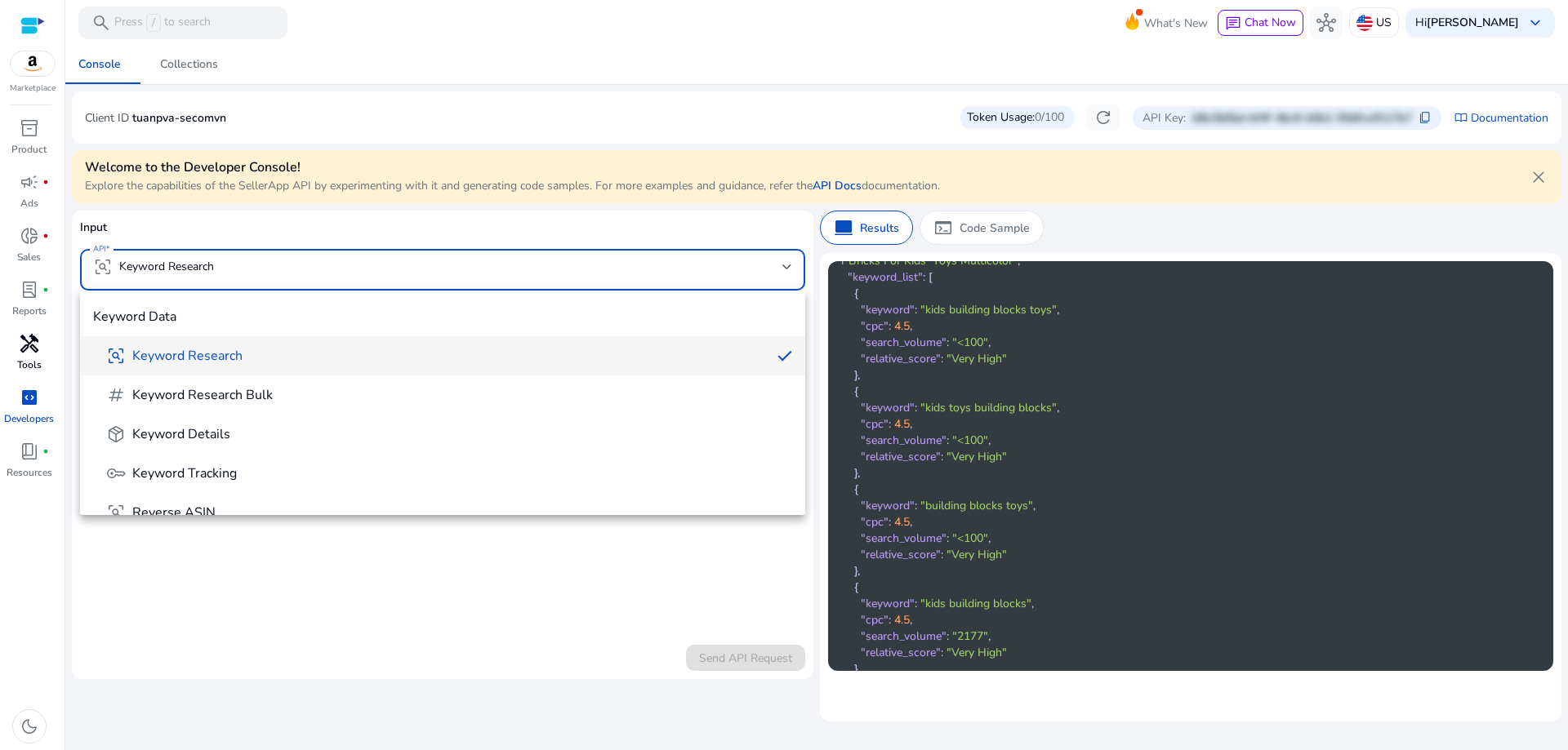
click at [383, 279] on div at bounding box center [784, 375] width 1568 height 750
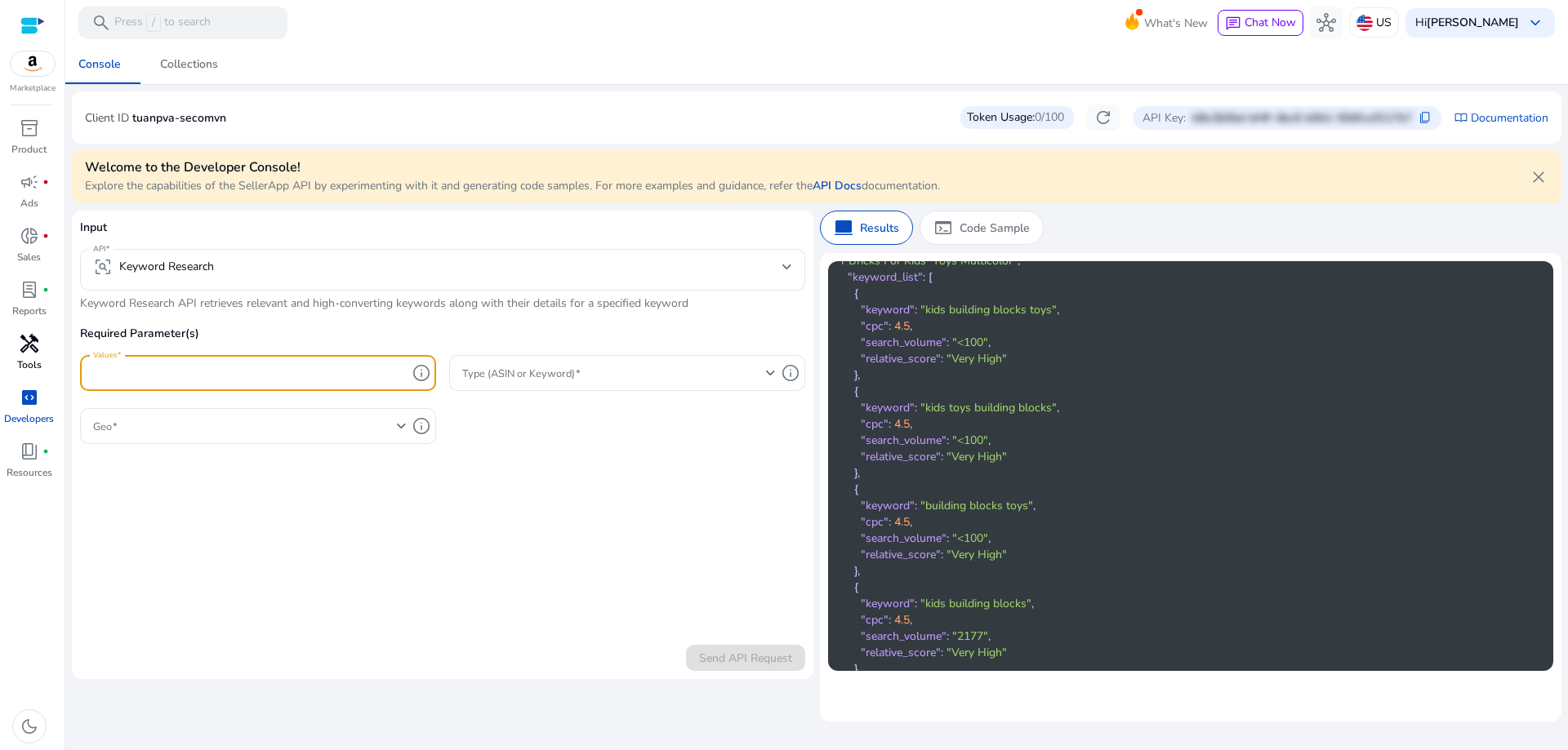
click at [210, 374] on input "Values" at bounding box center [249, 374] width 314 height 18
drag, startPoint x: 374, startPoint y: 330, endPoint x: 388, endPoint y: 330, distance: 14.0
click at [388, 330] on div "In case of asin type, should be a valid asin. In case of keyword type, should b…" at bounding box center [421, 334] width 327 height 46
drag, startPoint x: 465, startPoint y: 342, endPoint x: 270, endPoint y: 318, distance: 196.5
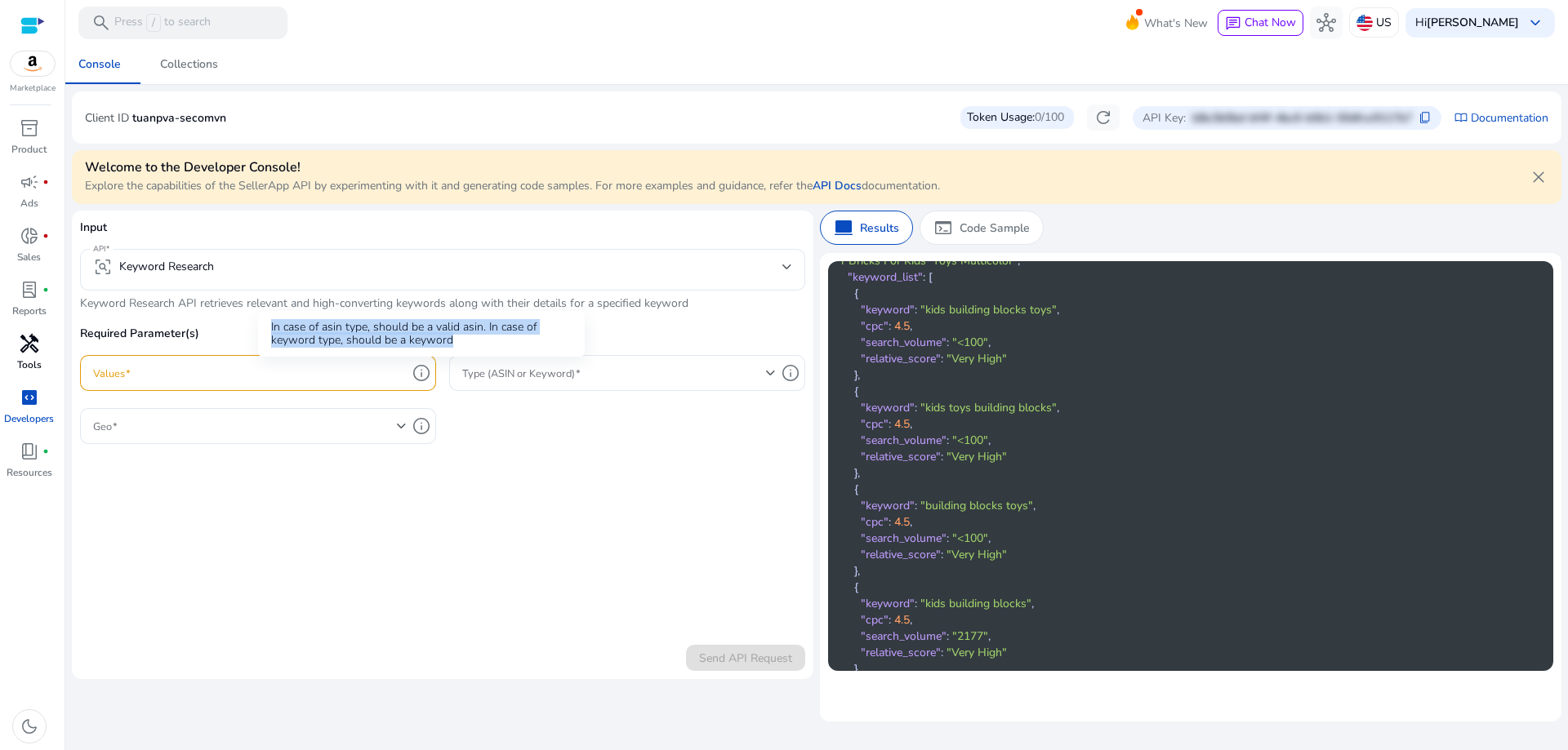
click at [270, 318] on div "In case of asin type, should be a valid asin. In case of keyword type, should b…" at bounding box center [421, 334] width 327 height 46
click at [396, 360] on img at bounding box center [393, 366] width 21 height 21
click at [283, 374] on input "Values" at bounding box center [249, 374] width 314 height 18
click at [570, 464] on form "Input API frame_inspect Keyword Research Keyword Research API retrieves relevan…" at bounding box center [442, 445] width 725 height 452
click at [154, 405] on div at bounding box center [257, 399] width 356 height 17
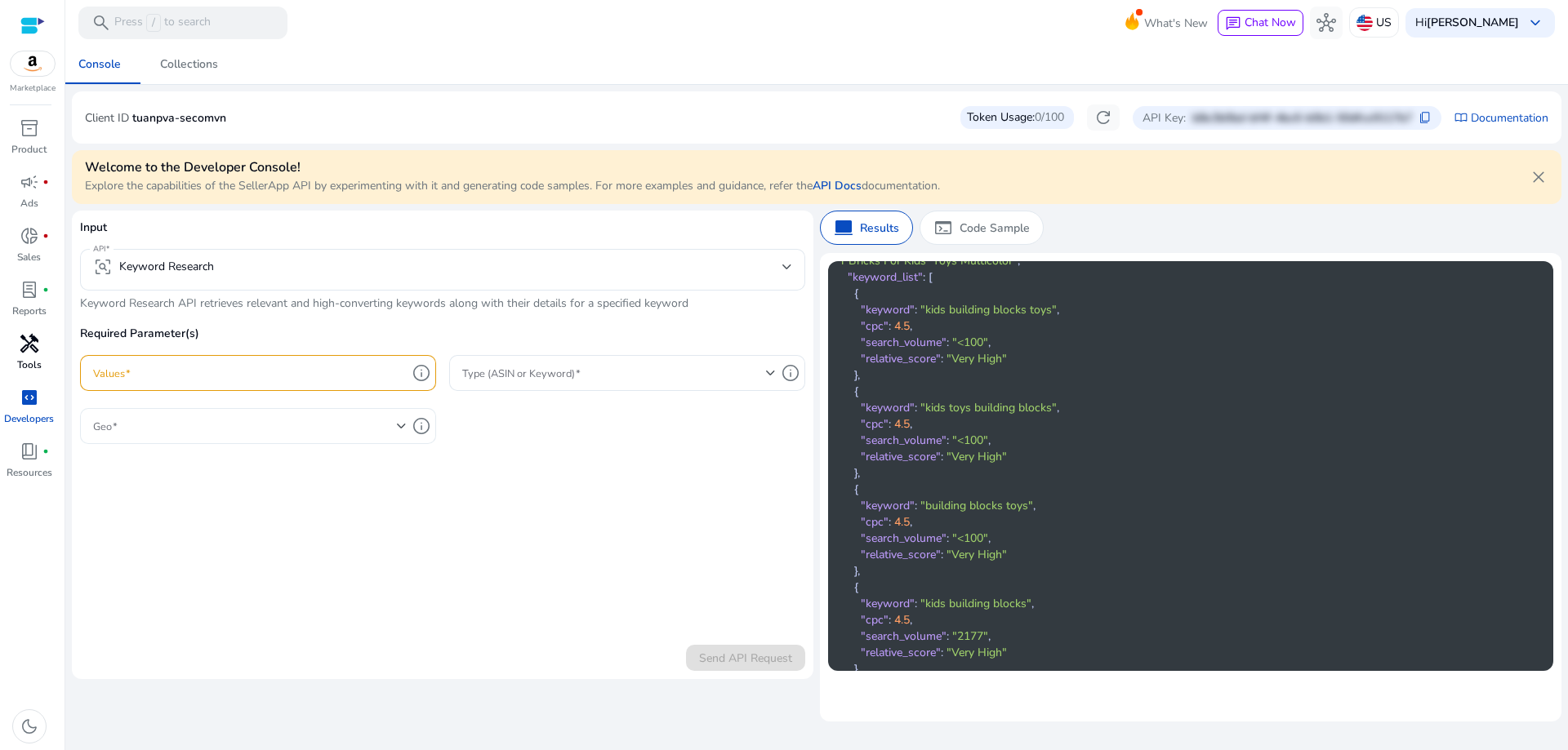
drag, startPoint x: 161, startPoint y: 428, endPoint x: 169, endPoint y: 434, distance: 10.0
click at [163, 428] on span at bounding box center [244, 426] width 304 height 18
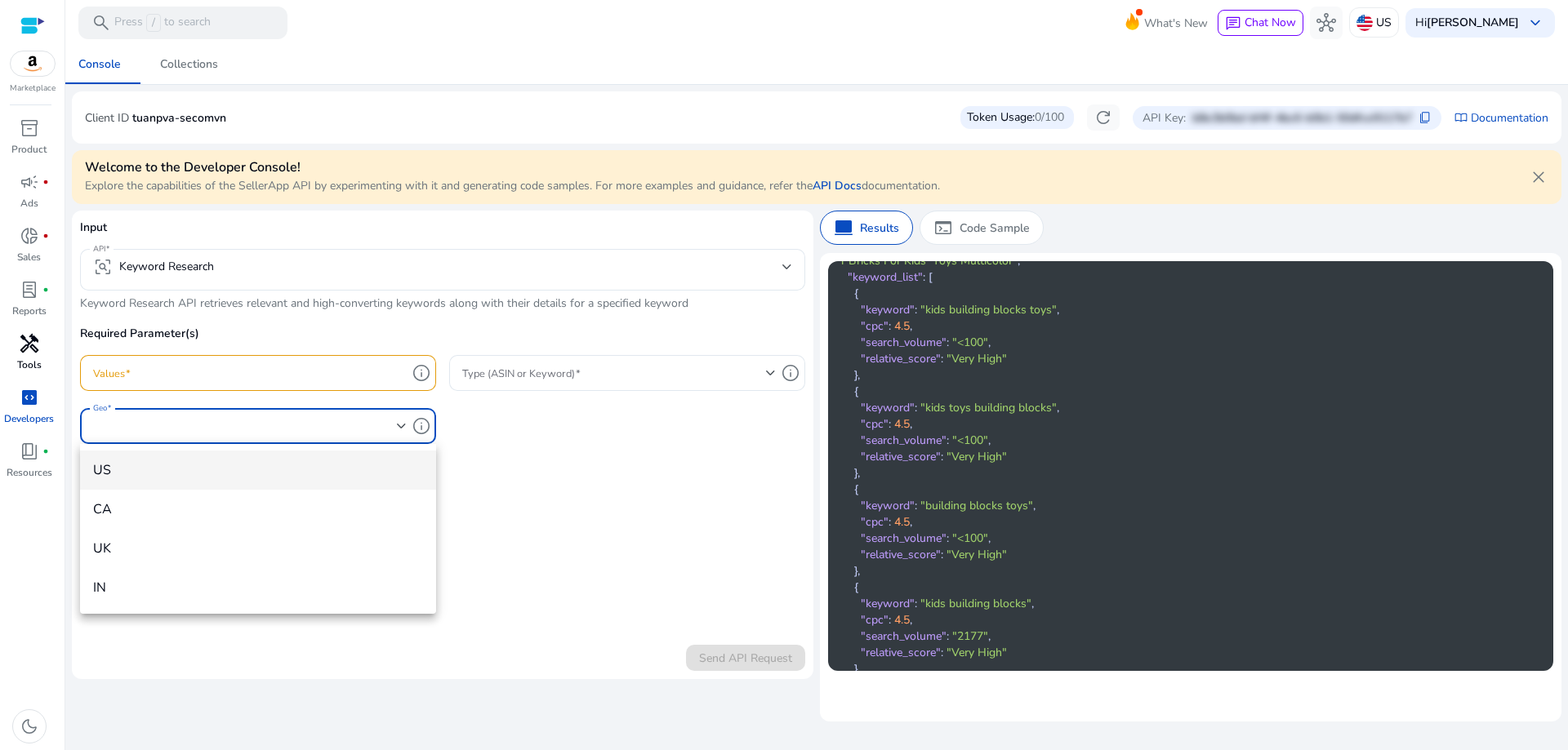
drag, startPoint x: 204, startPoint y: 468, endPoint x: 674, endPoint y: 551, distance: 477.3
click at [205, 467] on span "US" at bounding box center [257, 470] width 330 height 18
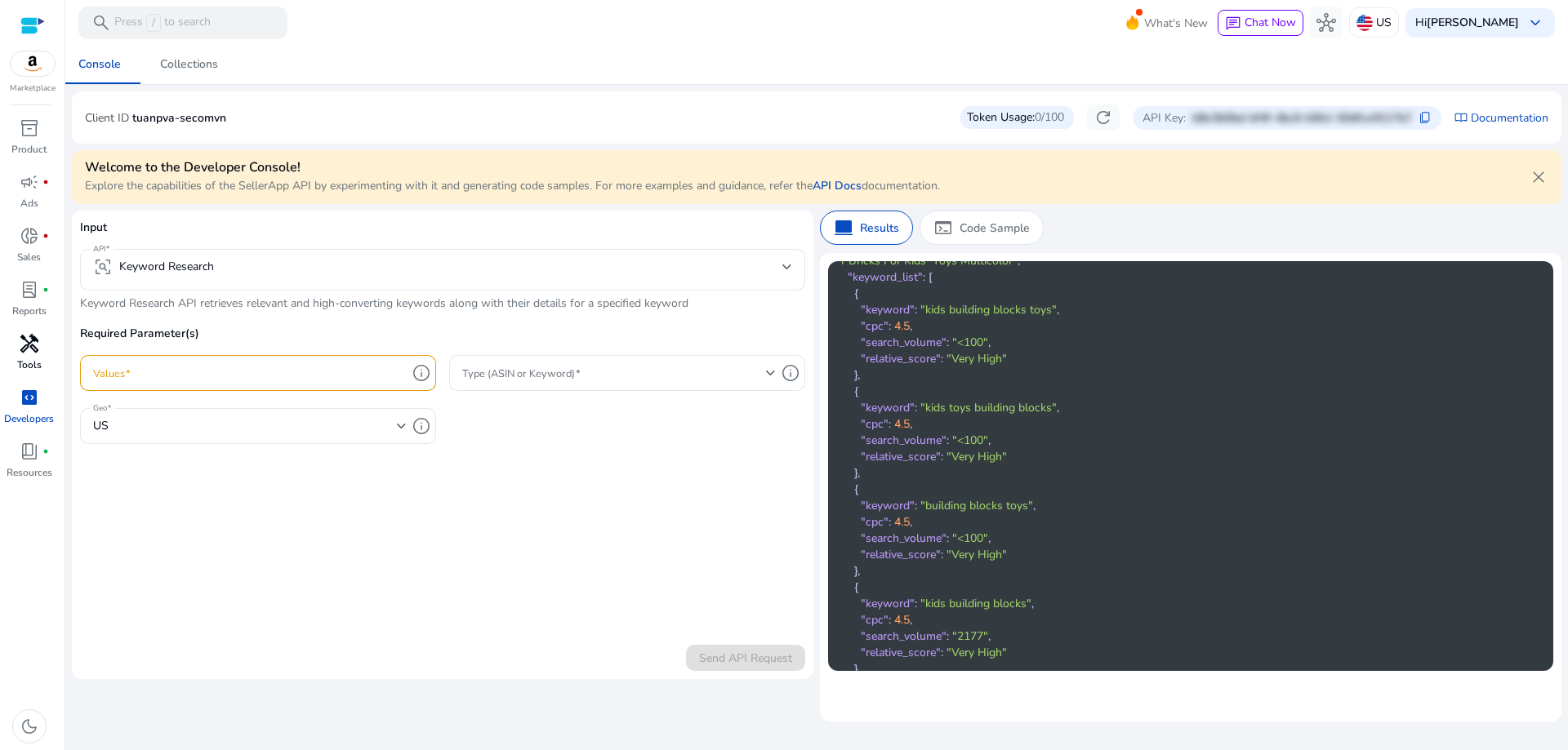
click at [673, 549] on form "Input API frame_inspect Keyword Research Keyword Research API retrieves relevan…" at bounding box center [442, 445] width 725 height 452
click at [682, 378] on span at bounding box center [614, 374] width 304 height 18
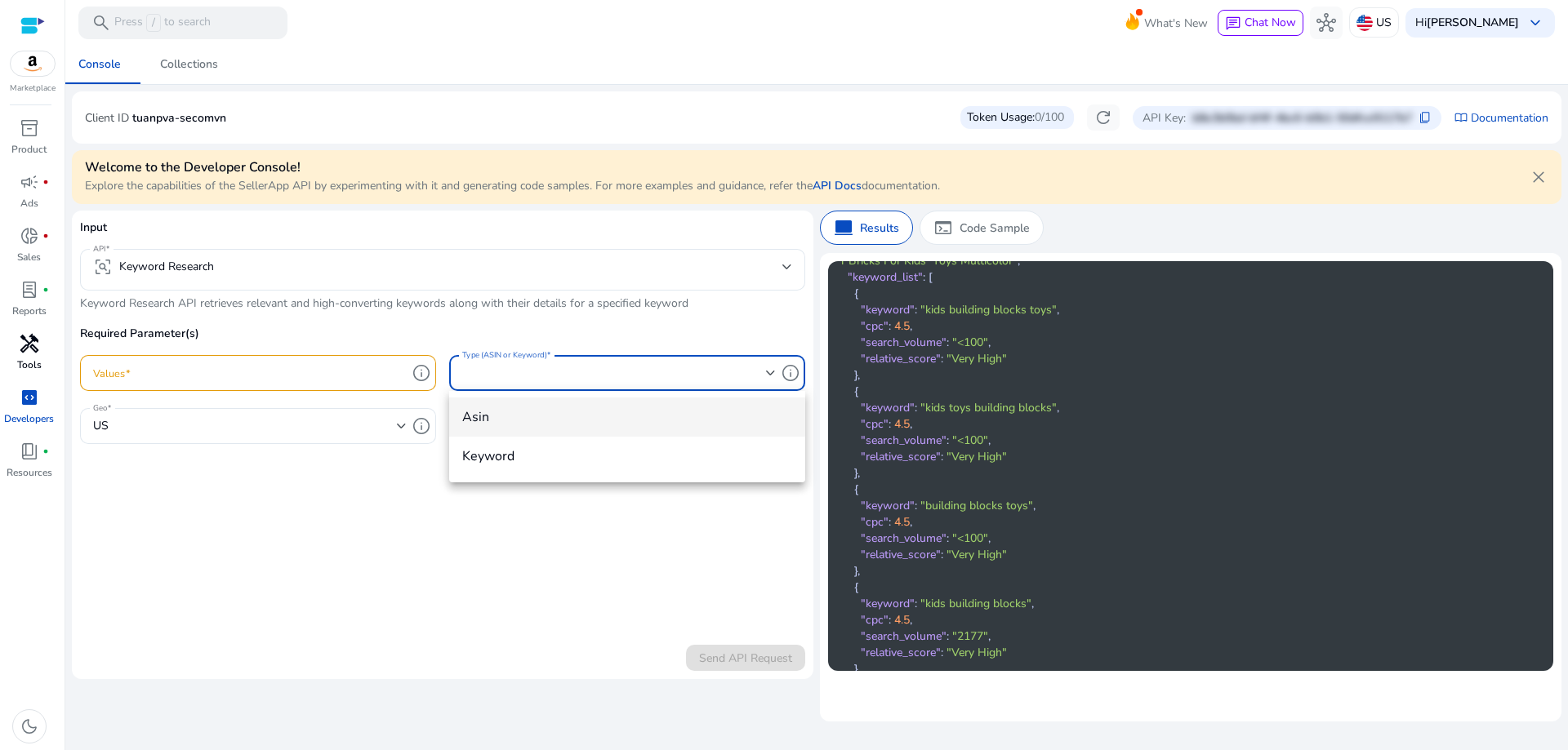
click at [583, 419] on span "asin" at bounding box center [627, 417] width 330 height 18
click at [294, 375] on input "Values" at bounding box center [249, 374] width 314 height 18
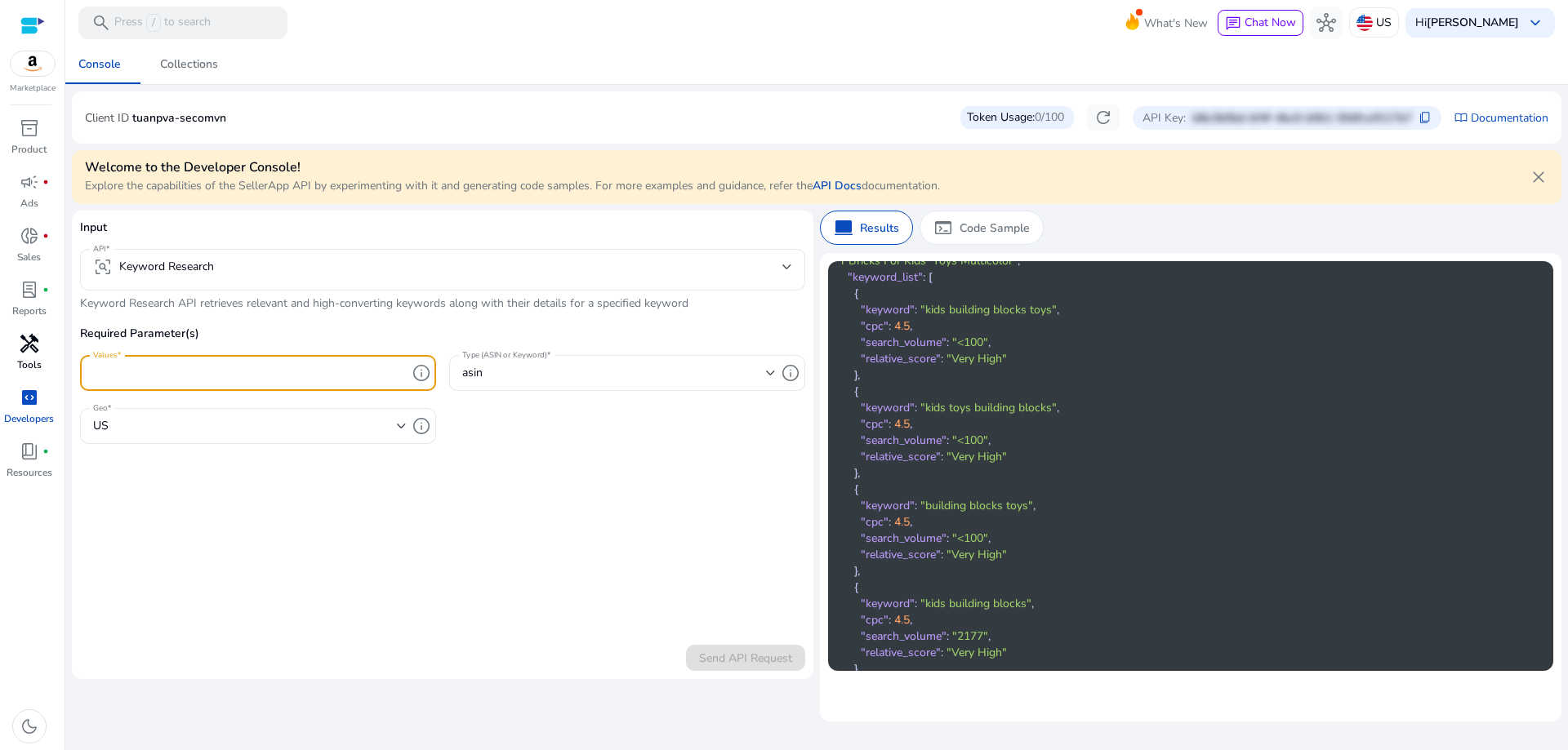
paste input "**********"
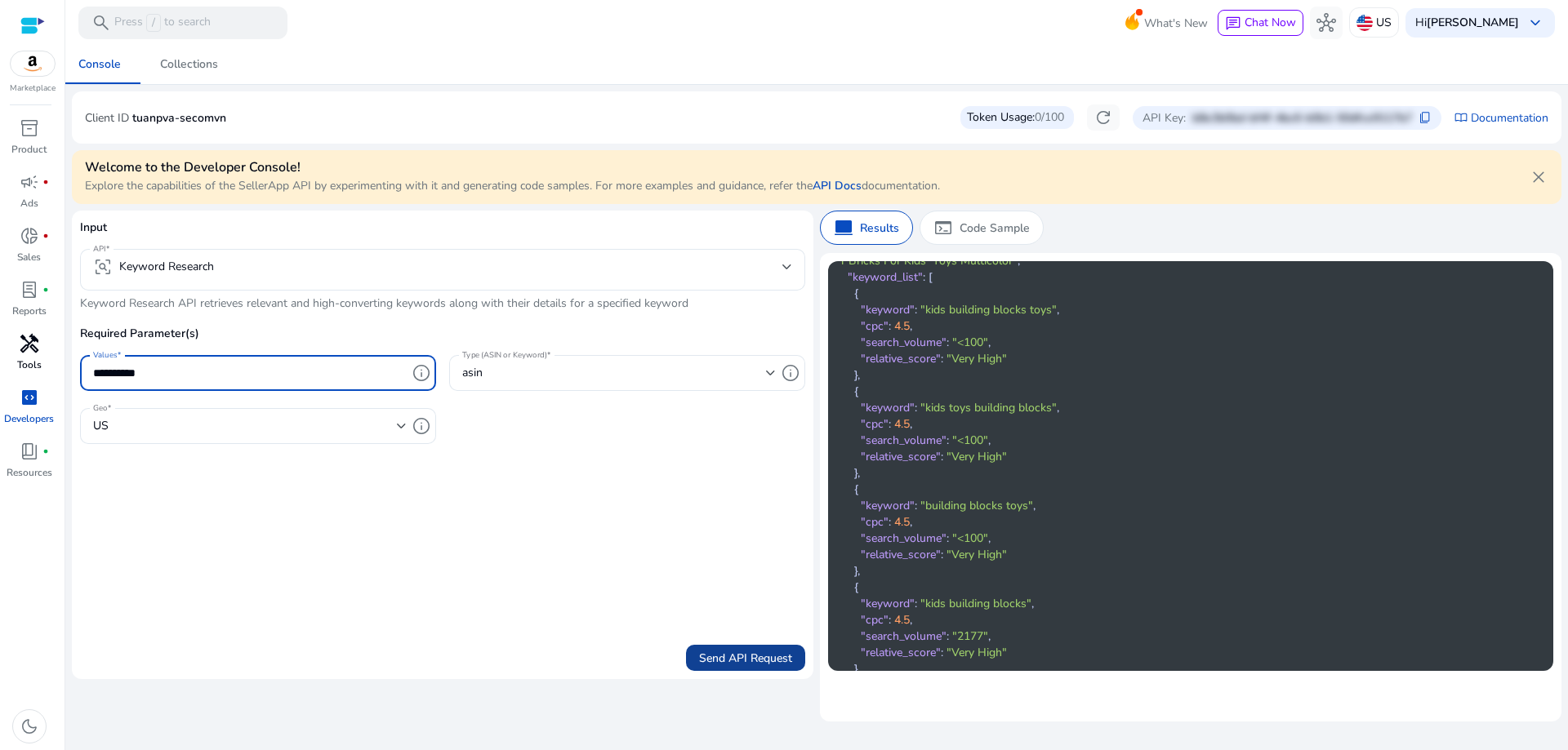
type input "**********"
click at [737, 655] on span "Send API Request" at bounding box center [745, 658] width 93 height 17
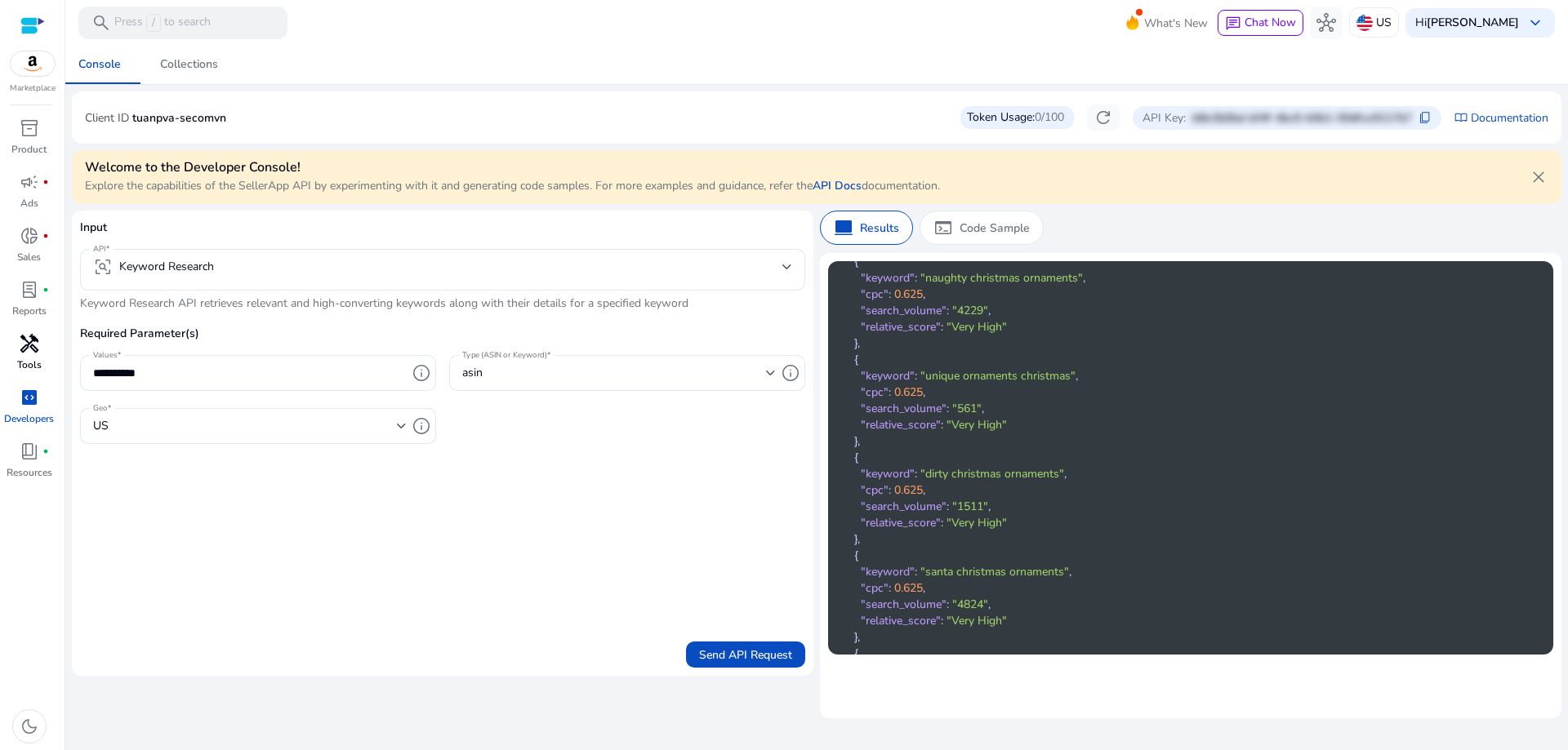
scroll to position [0, 0]
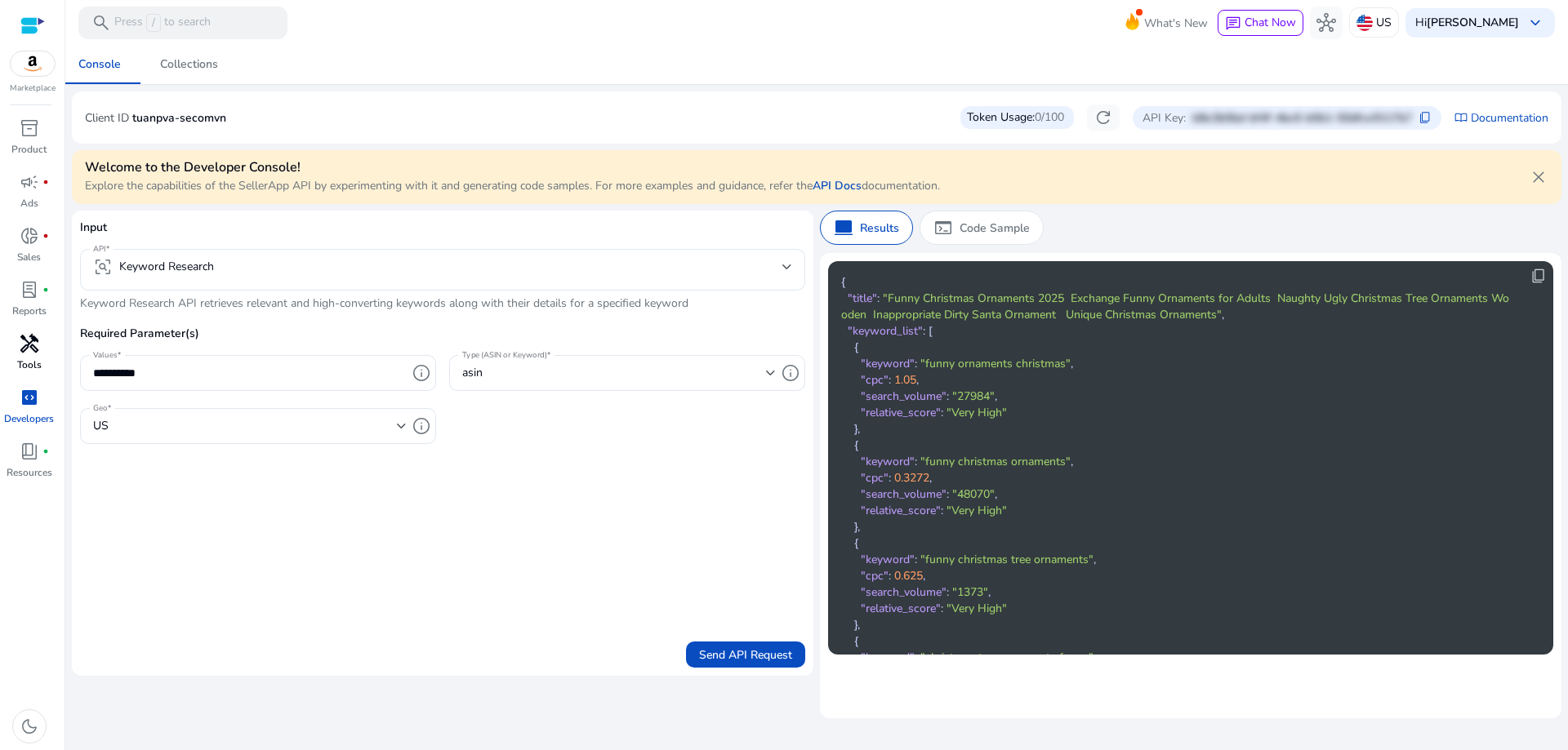
click at [655, 498] on form "**********" at bounding box center [442, 443] width 725 height 449
click at [387, 433] on div "US" at bounding box center [244, 426] width 304 height 18
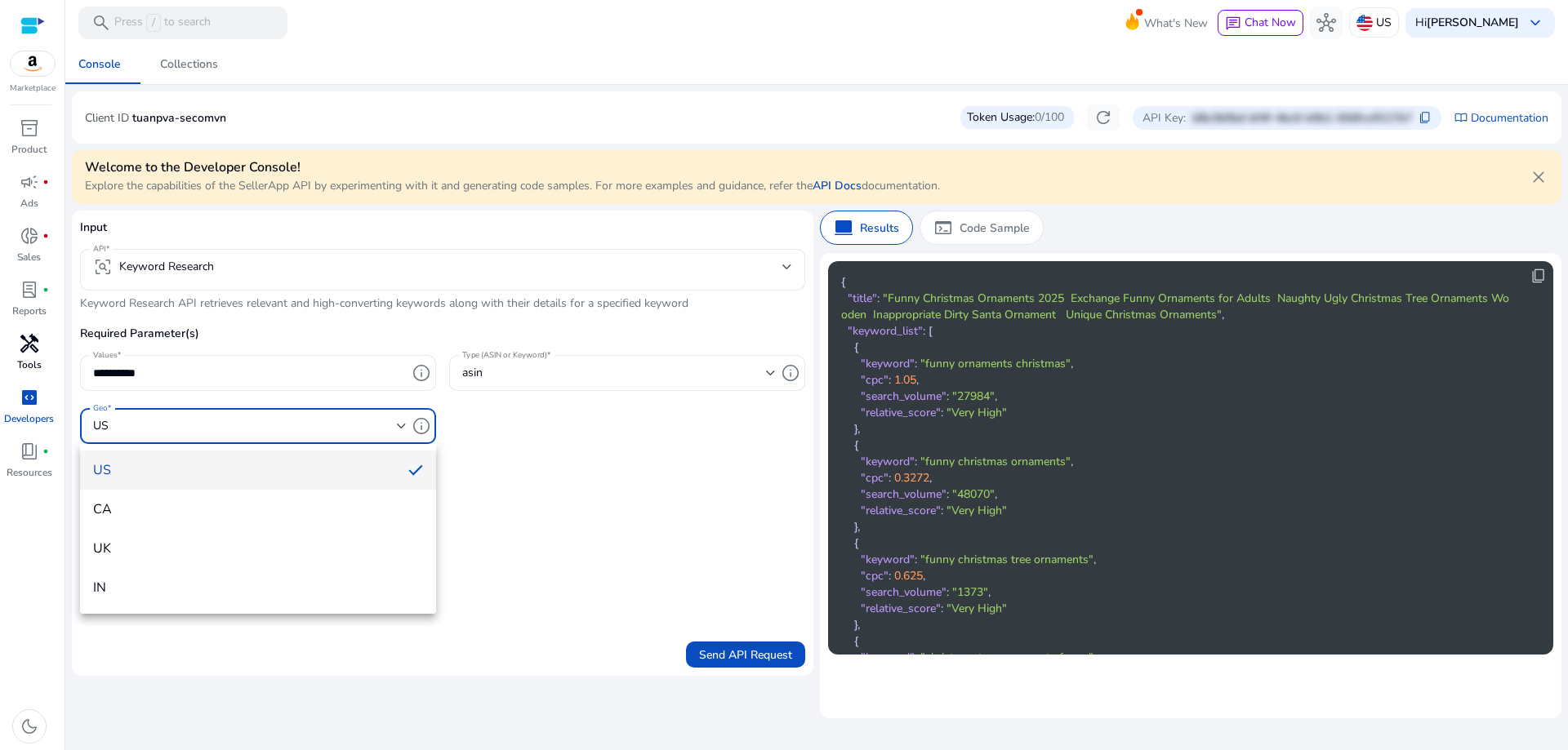
click at [387, 433] on div at bounding box center [784, 375] width 1568 height 750
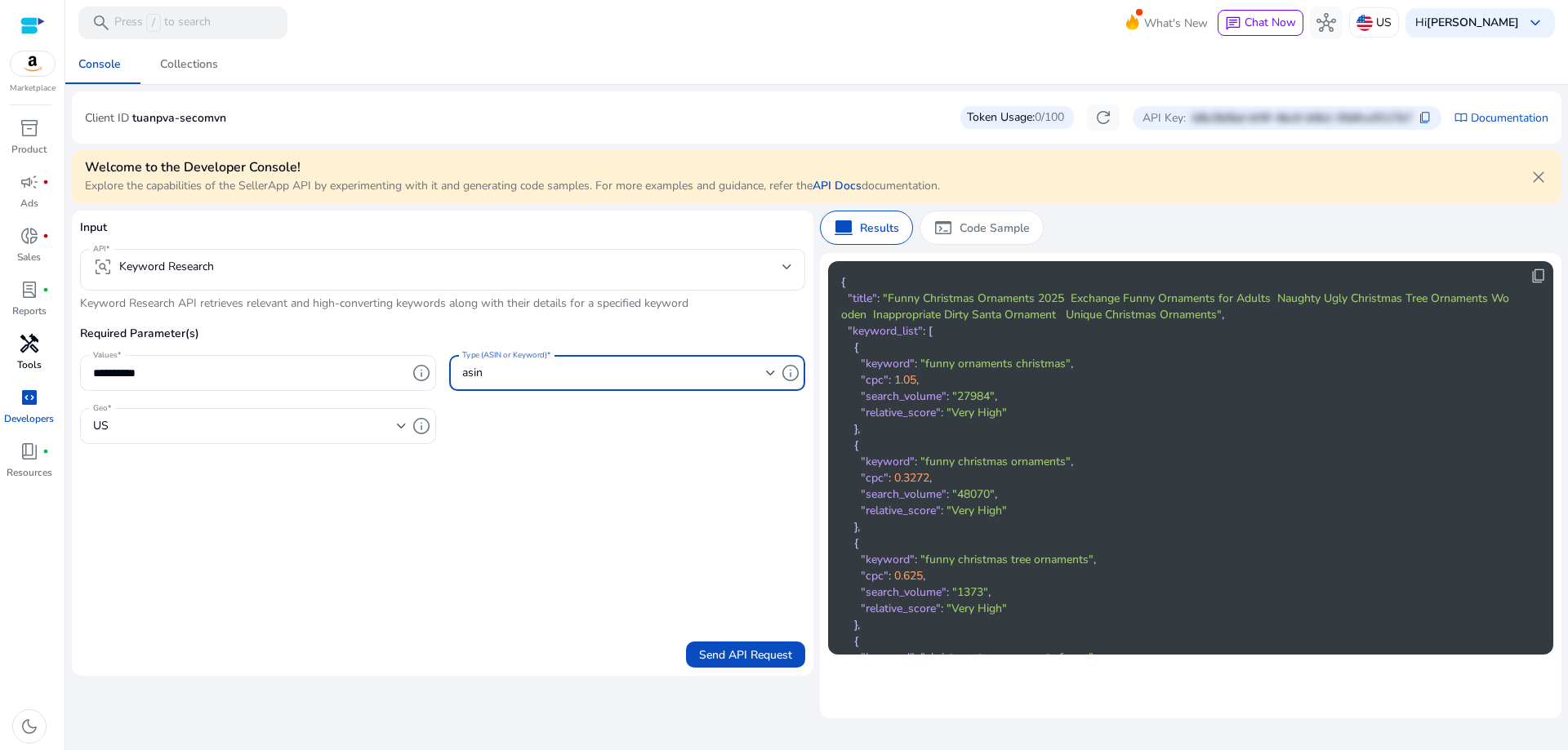
click at [603, 378] on div "asin" at bounding box center [614, 374] width 304 height 18
click at [352, 632] on div at bounding box center [784, 375] width 1568 height 750
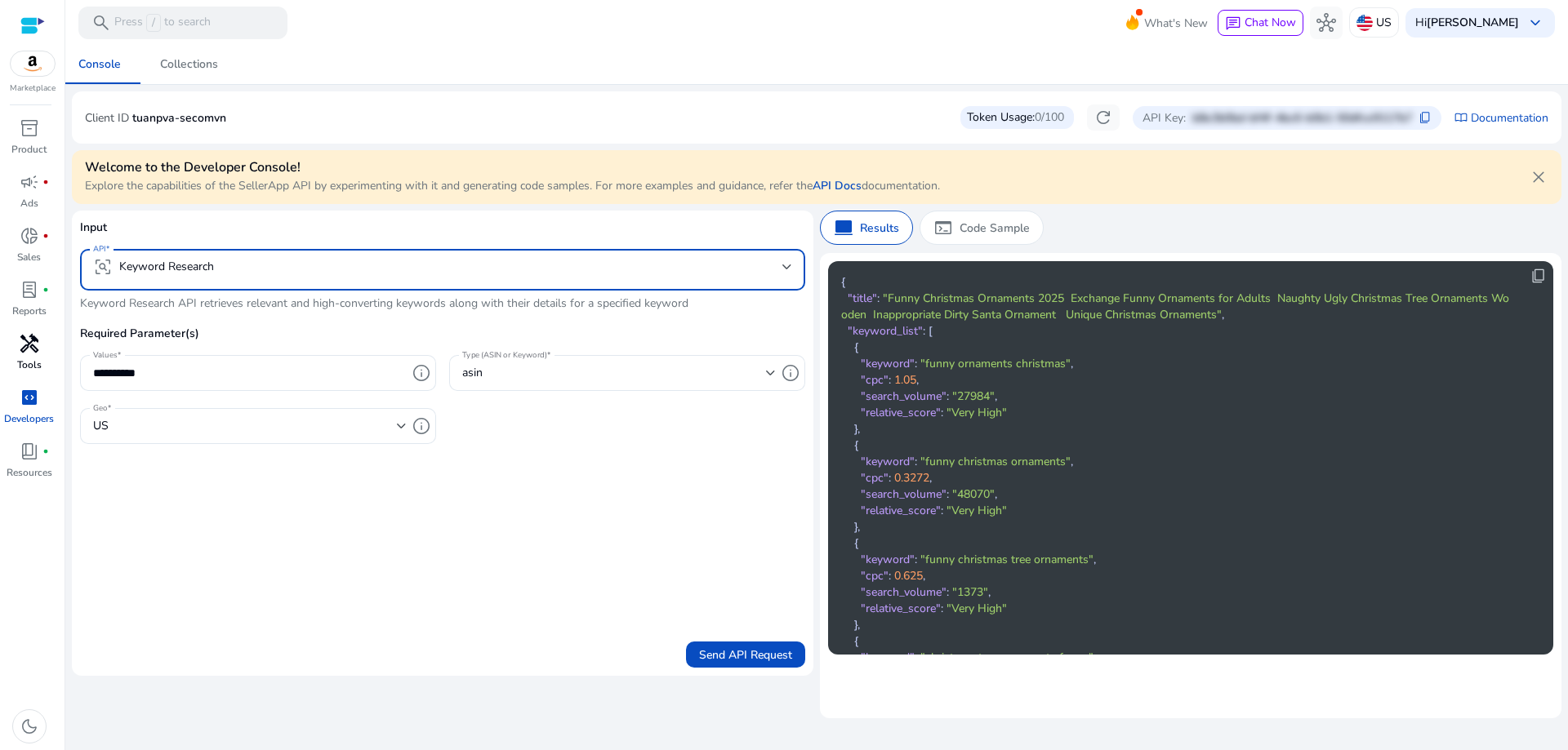
click at [522, 274] on mat-select-trigger "frame_inspect Keyword Research" at bounding box center [437, 267] width 689 height 20
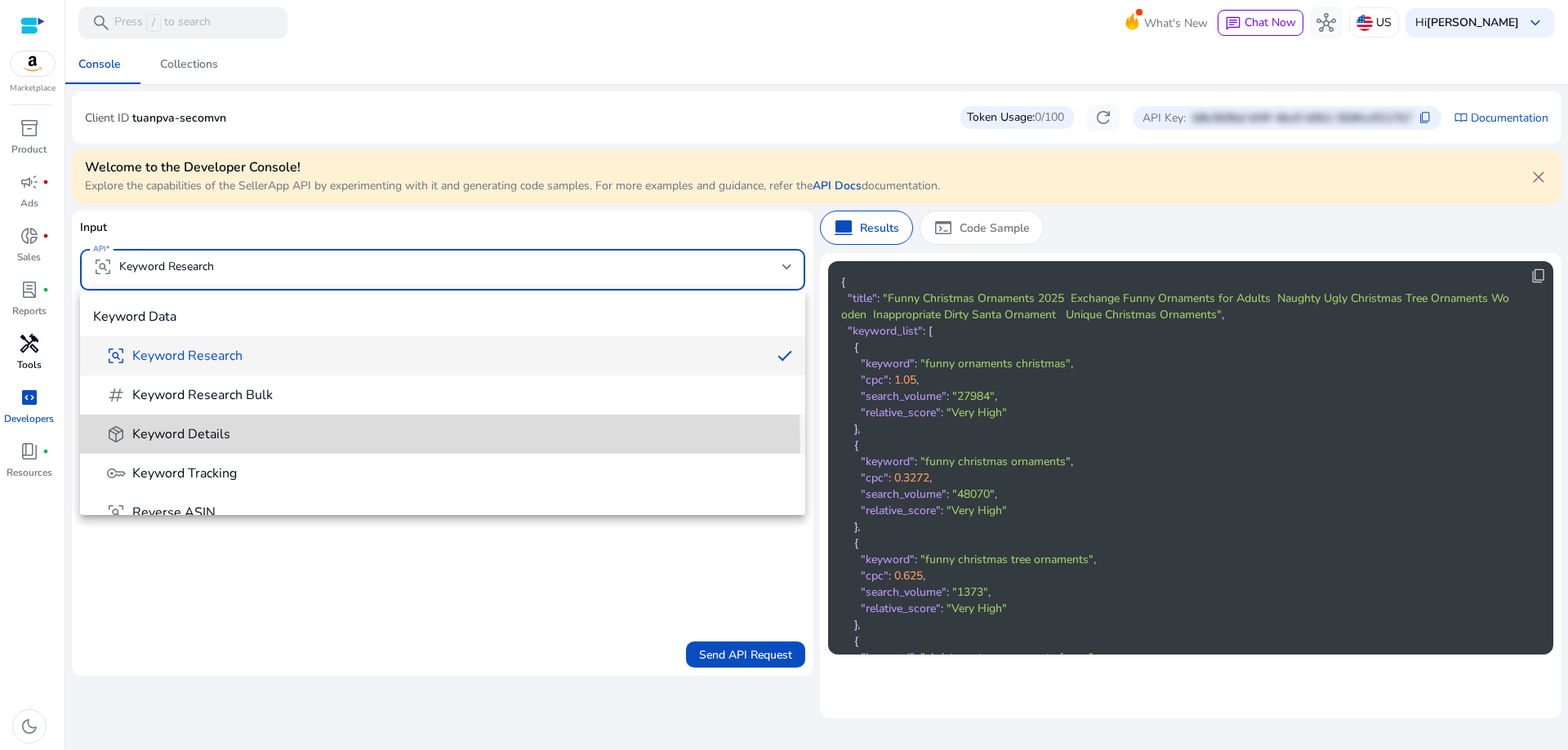
click at [279, 447] on mat-option "package_2 Keyword Details" at bounding box center [442, 433] width 725 height 39
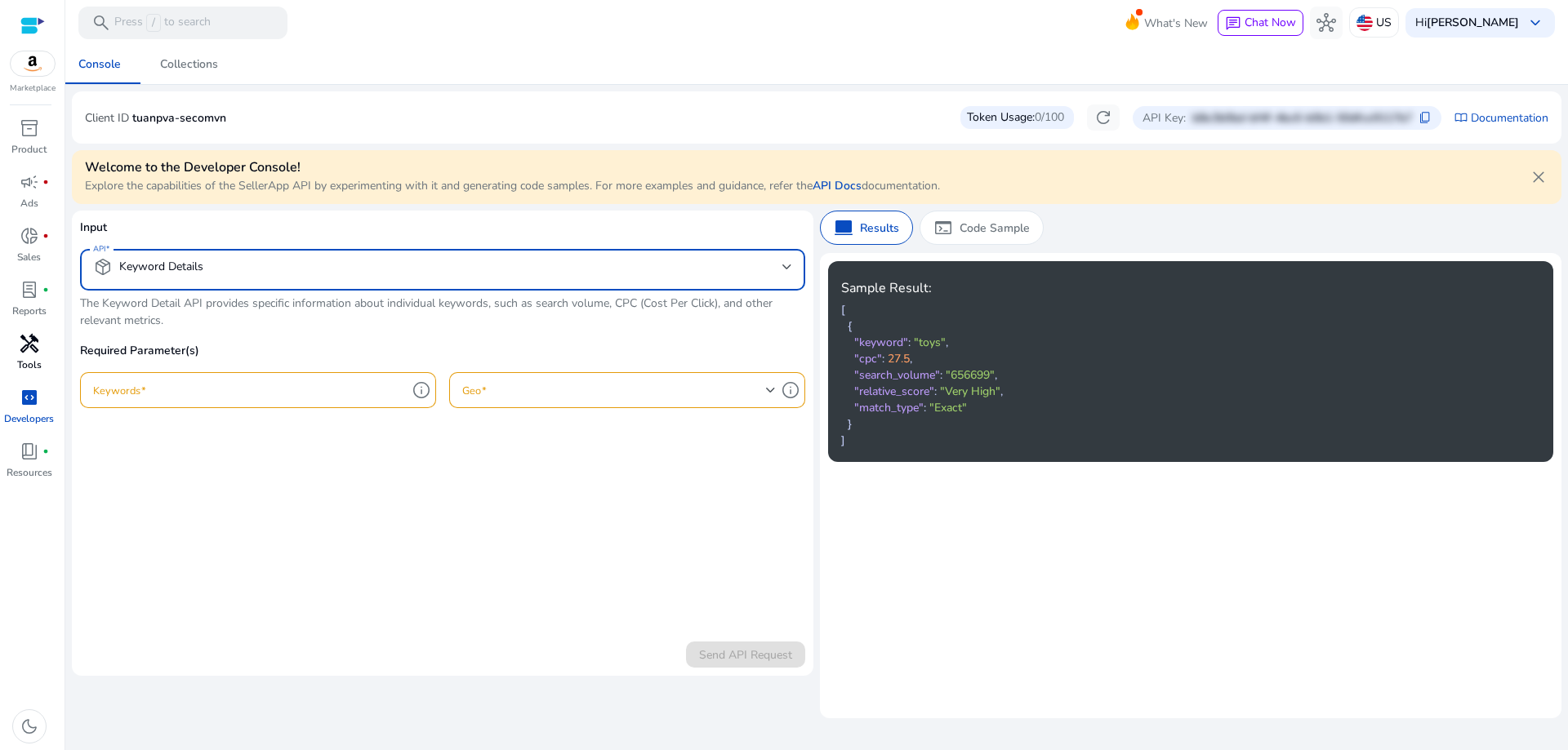
click at [319, 270] on mat-select-trigger "package_2 Keyword Details" at bounding box center [437, 267] width 689 height 20
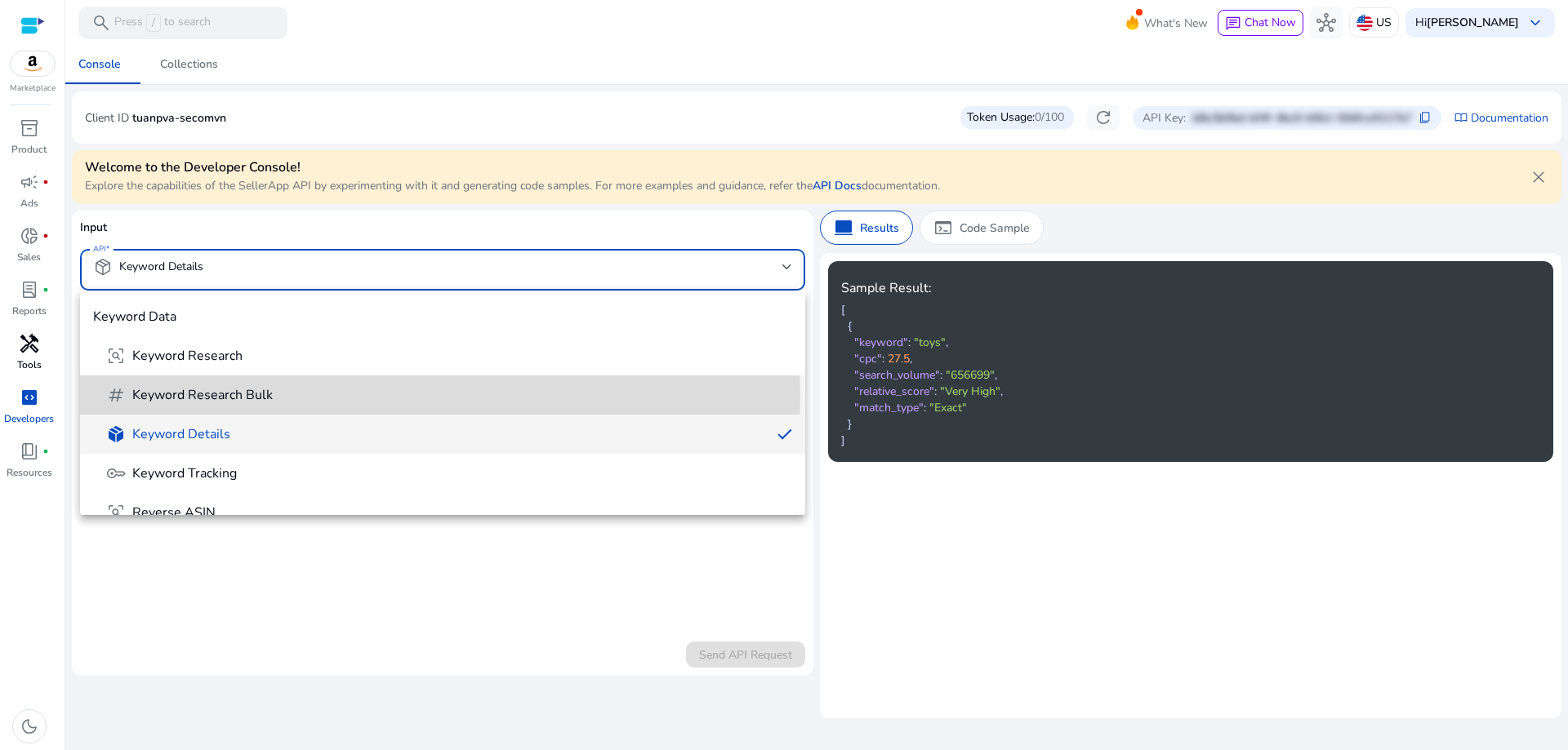
click at [291, 396] on span "tag Keyword Research Bulk" at bounding box center [449, 395] width 686 height 20
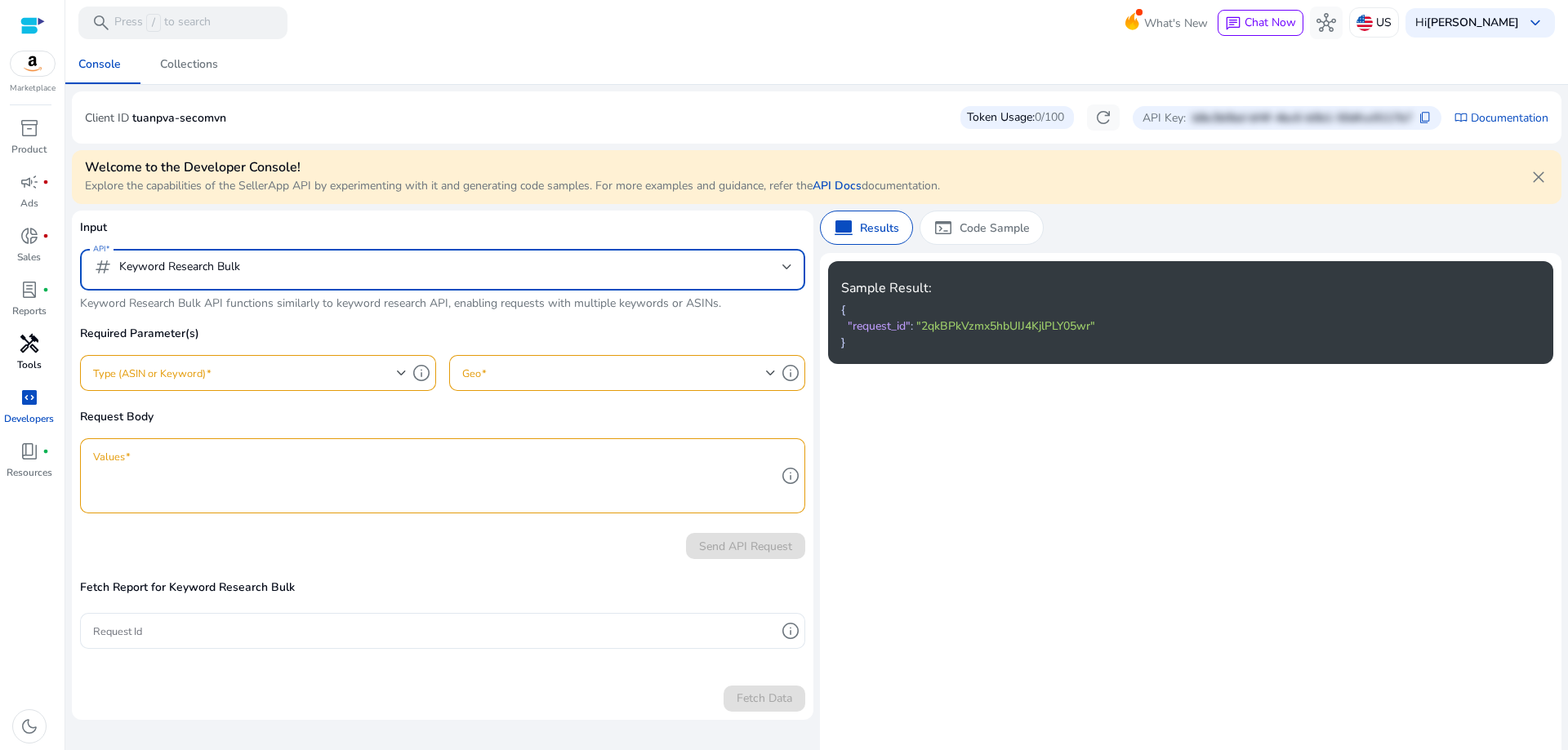
click at [338, 271] on mat-select-trigger "tag Keyword Research Bulk" at bounding box center [437, 267] width 689 height 20
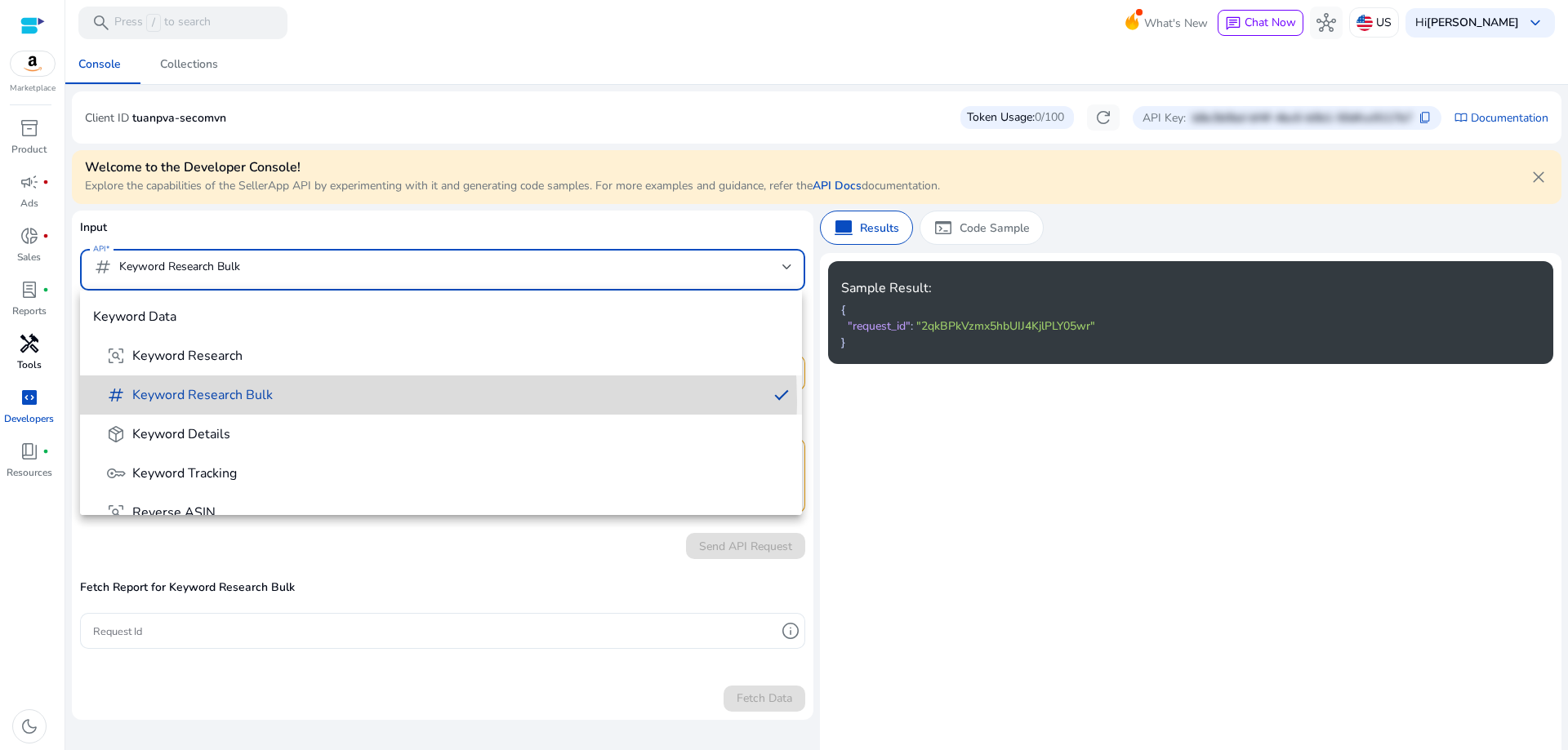
click at [307, 402] on span "tag Keyword Research Bulk" at bounding box center [430, 395] width 649 height 20
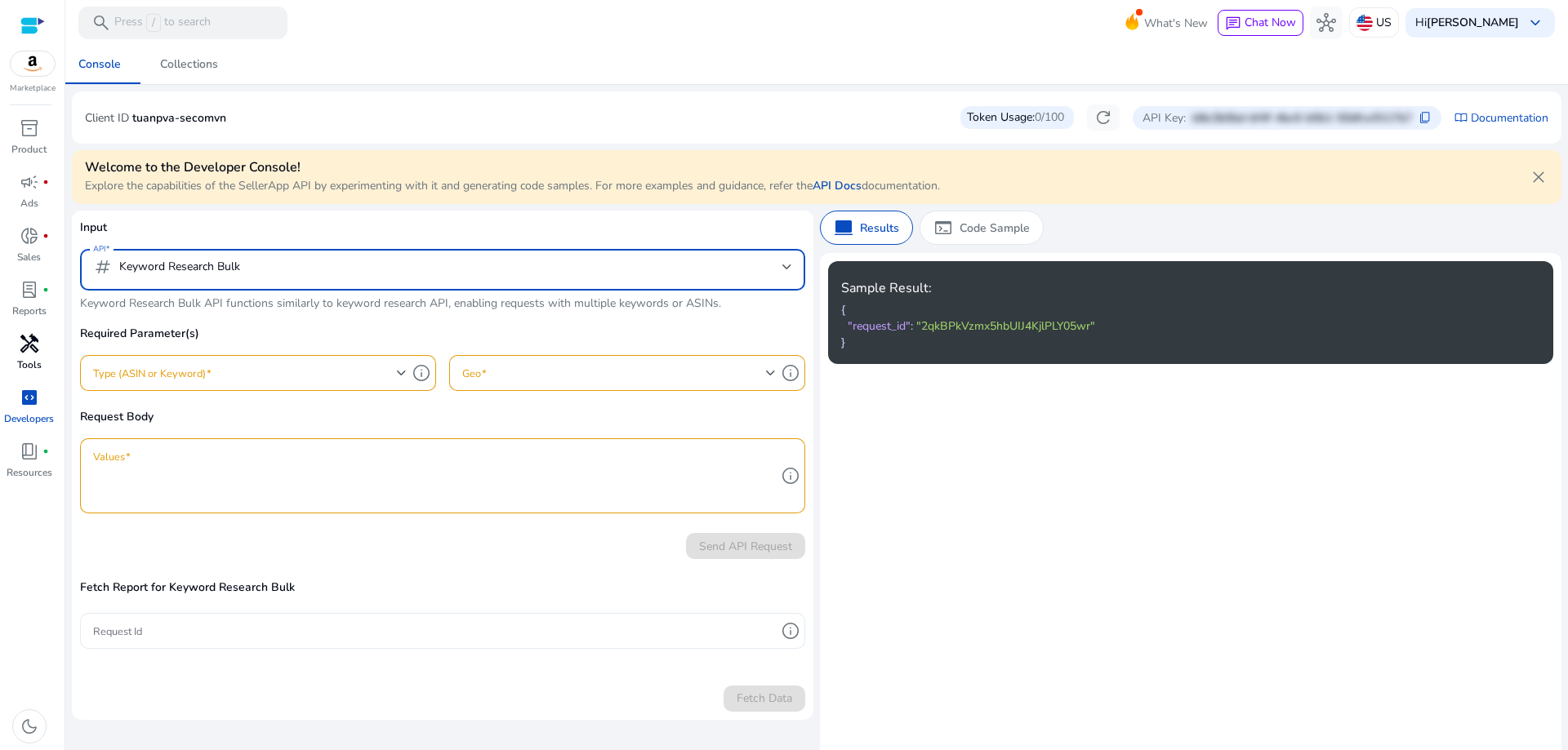
click at [306, 634] on input "Request Id" at bounding box center [433, 631] width 682 height 18
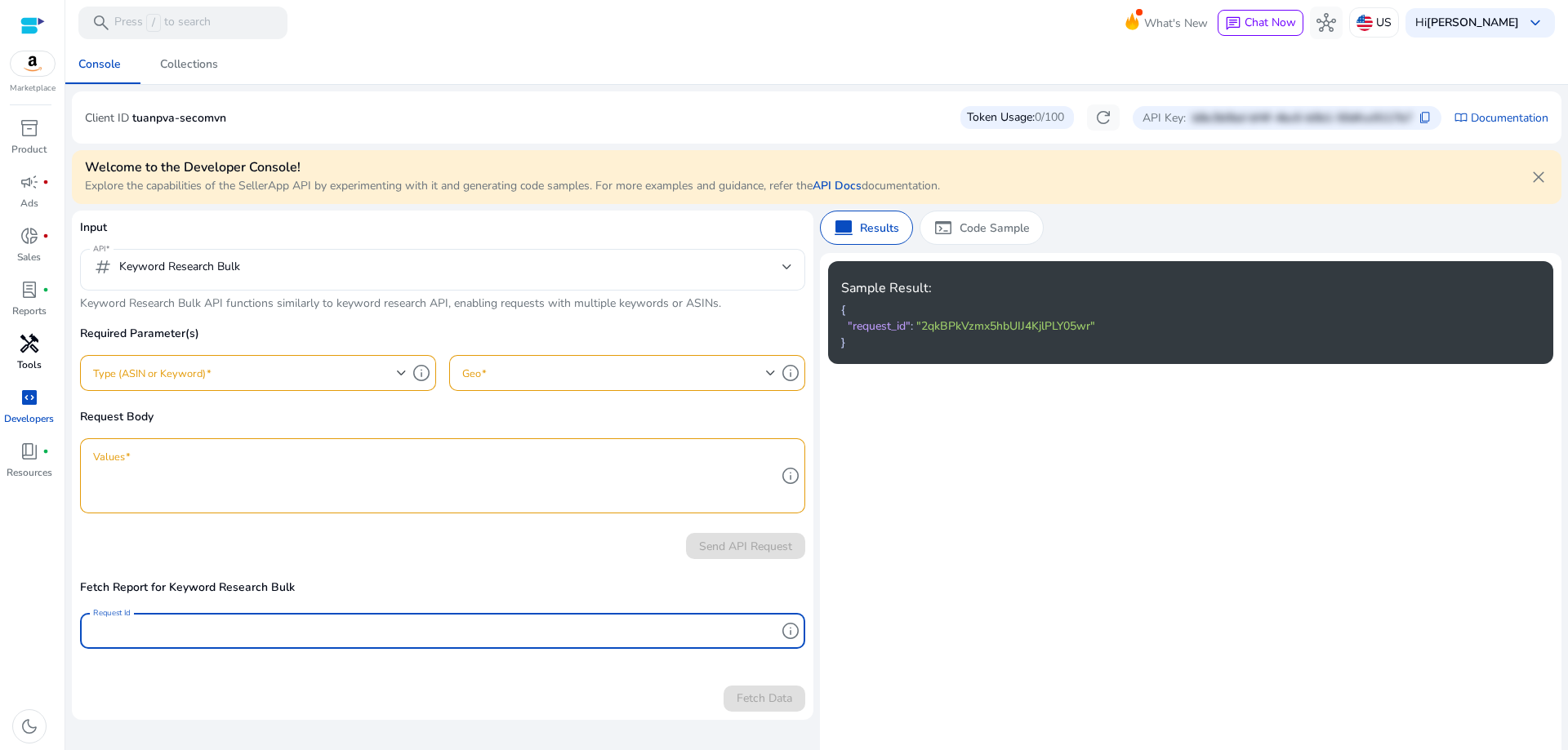
click at [322, 573] on mat-card "Input API tag Keyword Research Bulk Keyword Research Bulk API functions similar…" at bounding box center [442, 465] width 741 height 509
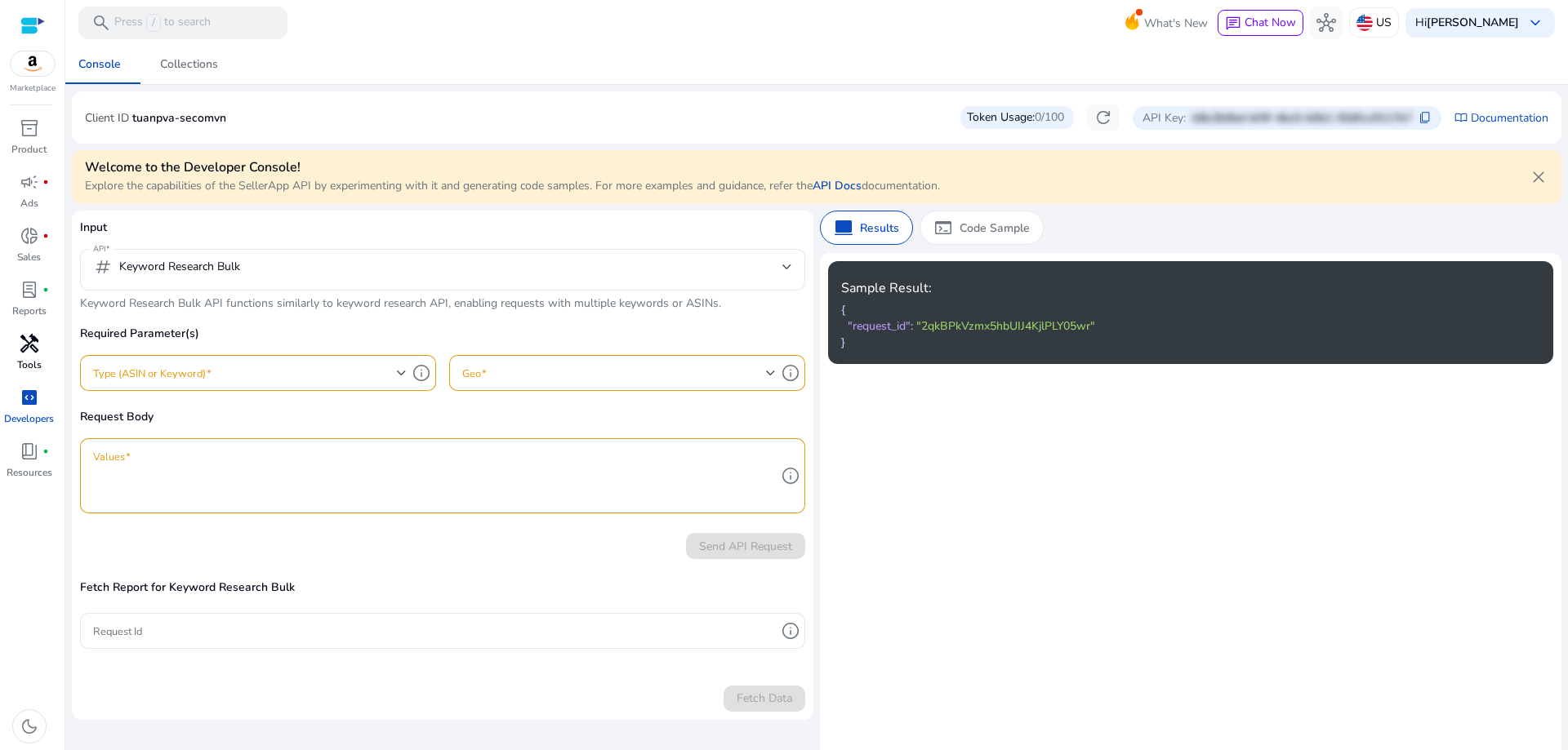
drag, startPoint x: 199, startPoint y: 304, endPoint x: 242, endPoint y: 302, distance: 43.0
click at [242, 302] on div at bounding box center [442, 299] width 725 height 17
drag, startPoint x: 224, startPoint y: 306, endPoint x: 288, endPoint y: 306, distance: 64.0
click at [288, 306] on div at bounding box center [442, 299] width 725 height 17
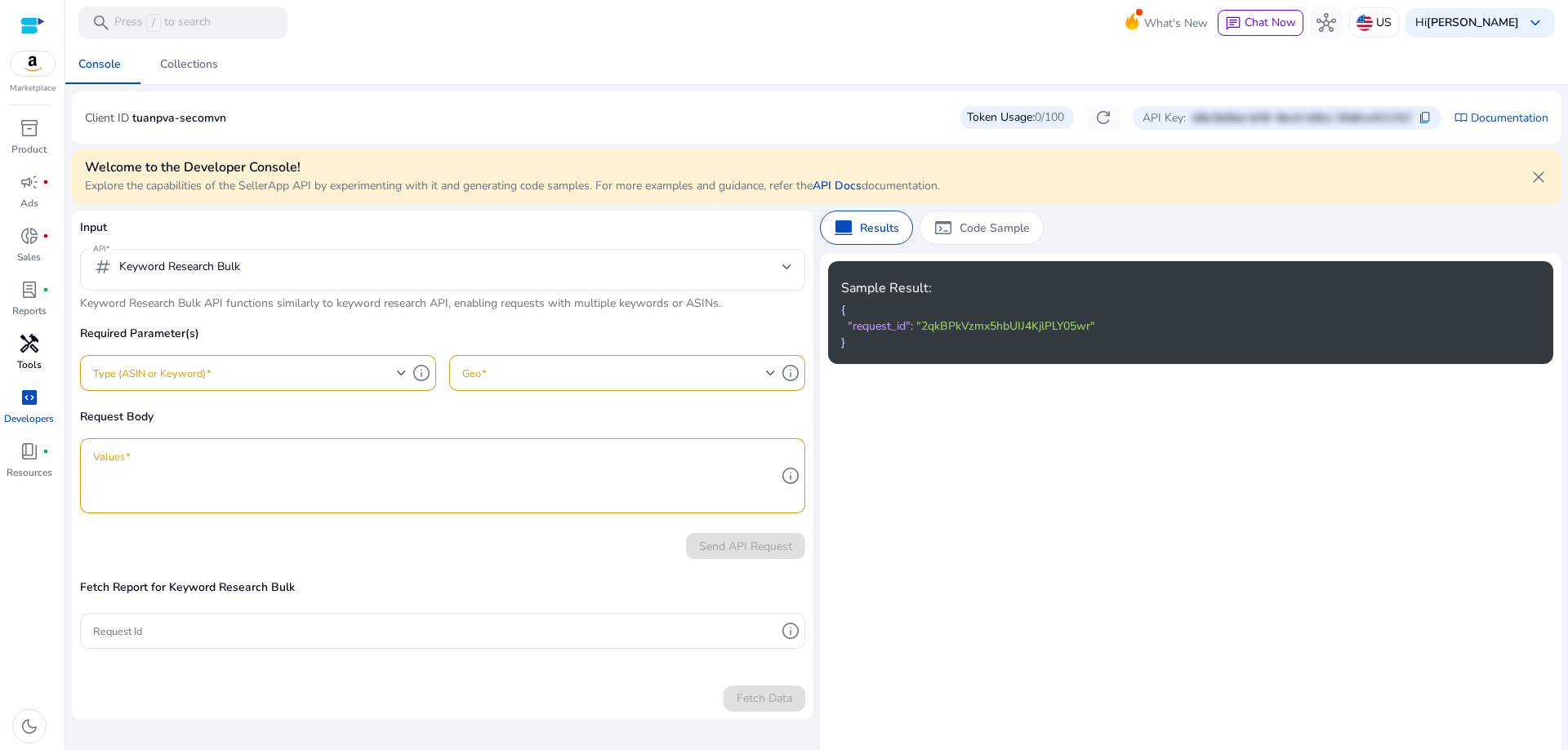
click at [288, 306] on div at bounding box center [442, 299] width 725 height 17
drag, startPoint x: 309, startPoint y: 306, endPoint x: 331, endPoint y: 309, distance: 22.2
click at [331, 309] on div "Input API tag Keyword Research Bulk Keyword Research Bulk API functions similar…" at bounding box center [442, 373] width 725 height 308
click at [333, 309] on p "Keyword Research Bulk API functions similarly to keyword research API, enabling…" at bounding box center [442, 303] width 725 height 17
click at [1052, 328] on span ""2qkBPkVzmx5hbUIJ4KjlPLY05wr"" at bounding box center [1006, 327] width 179 height 16
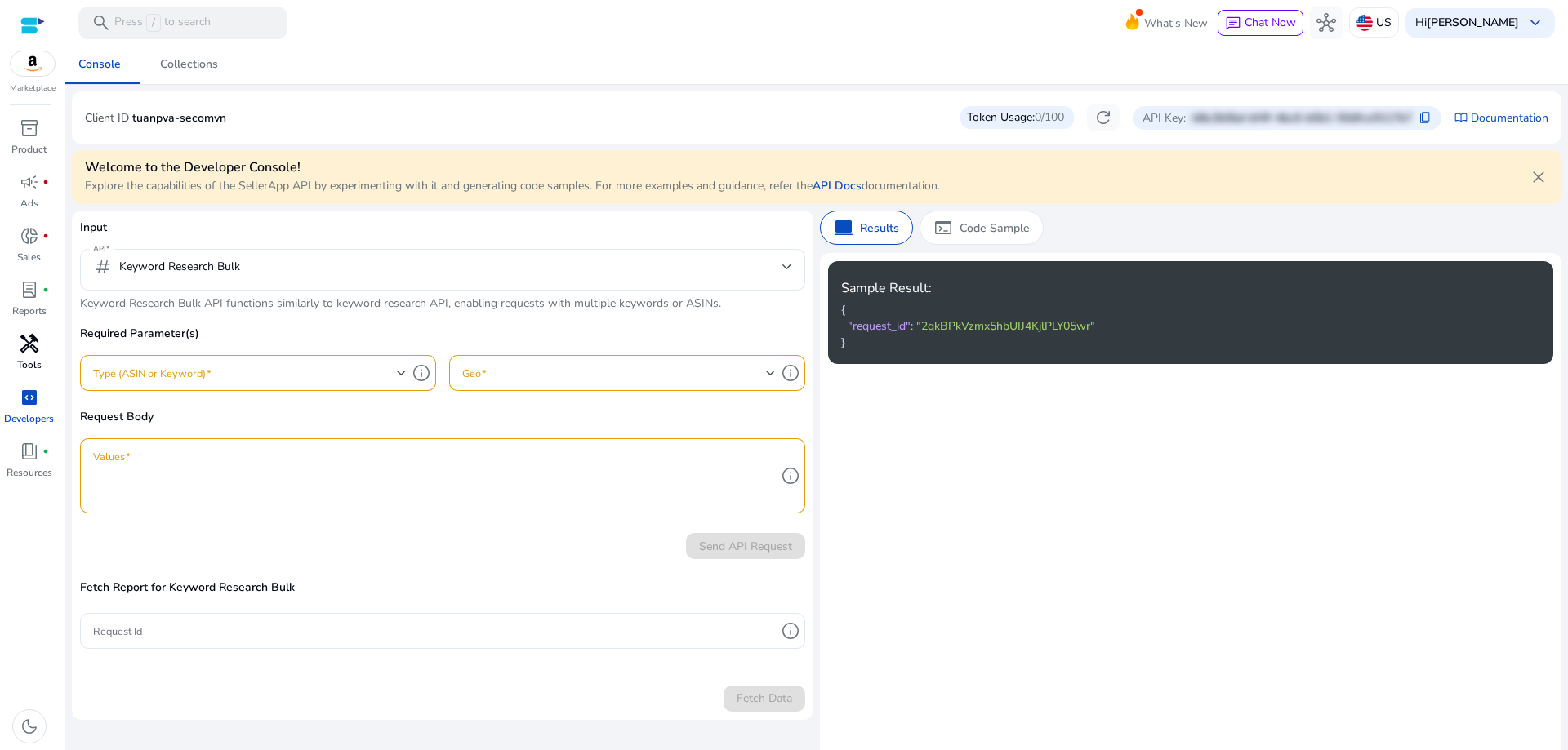
click at [1389, 533] on mat-card "Sample Result: { "request_id" : "2qkBPkVzmx5hbUIJ4KjlPLY05wr" }" at bounding box center [1190, 507] width 741 height 509
click at [234, 276] on div "tag Keyword Research Bulk" at bounding box center [166, 267] width 147 height 20
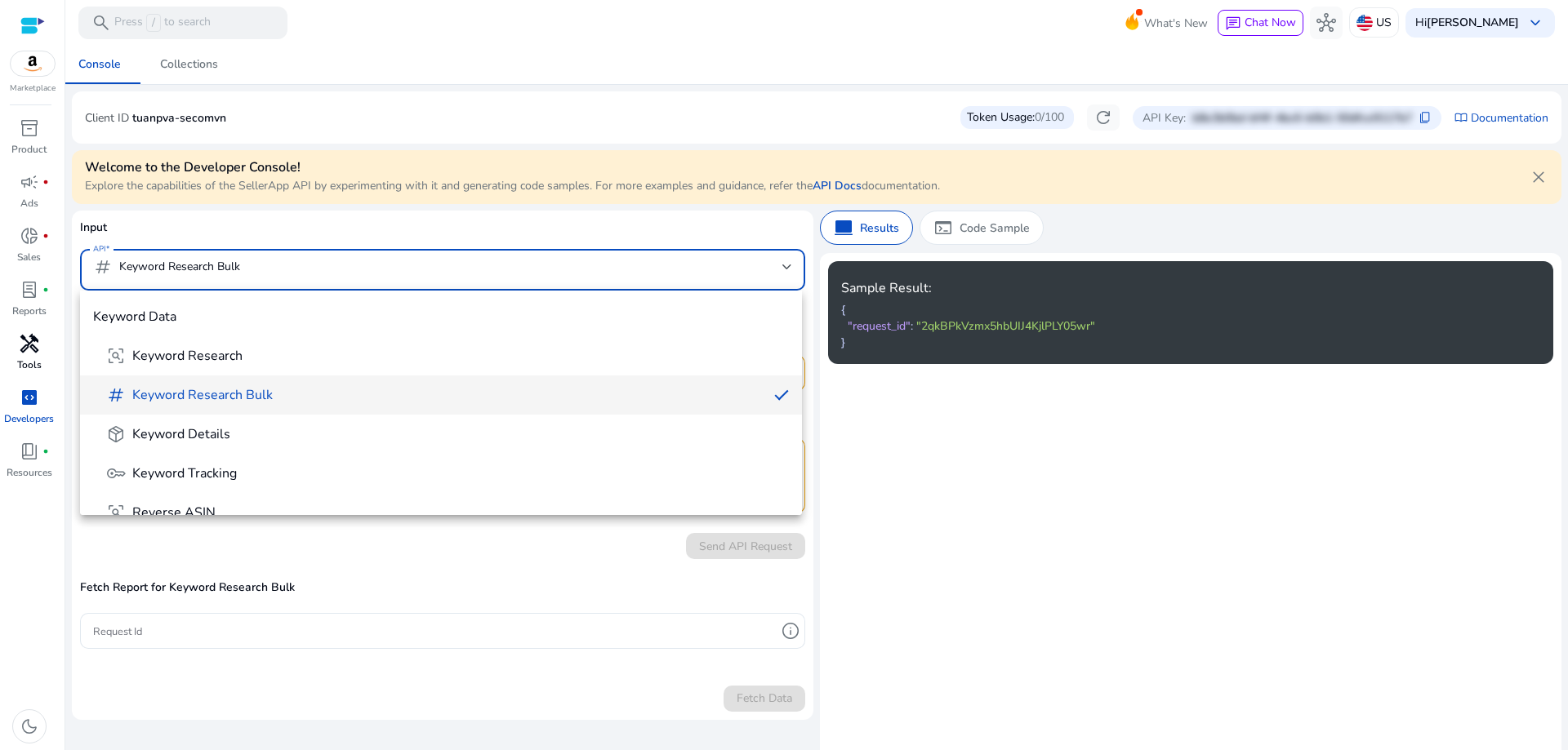
click at [978, 226] on div at bounding box center [784, 375] width 1568 height 750
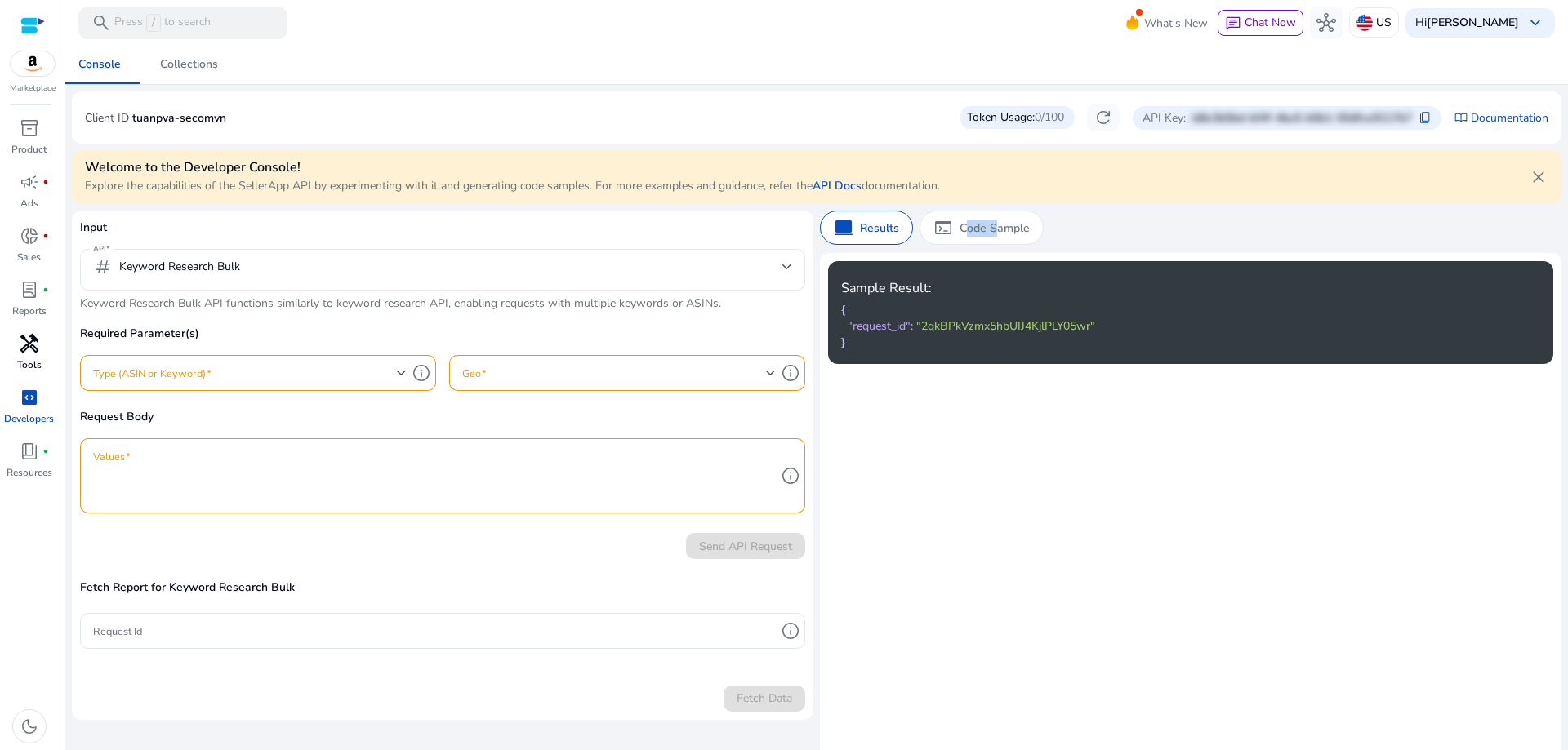
click at [978, 226] on p "Code Sample" at bounding box center [994, 228] width 71 height 17
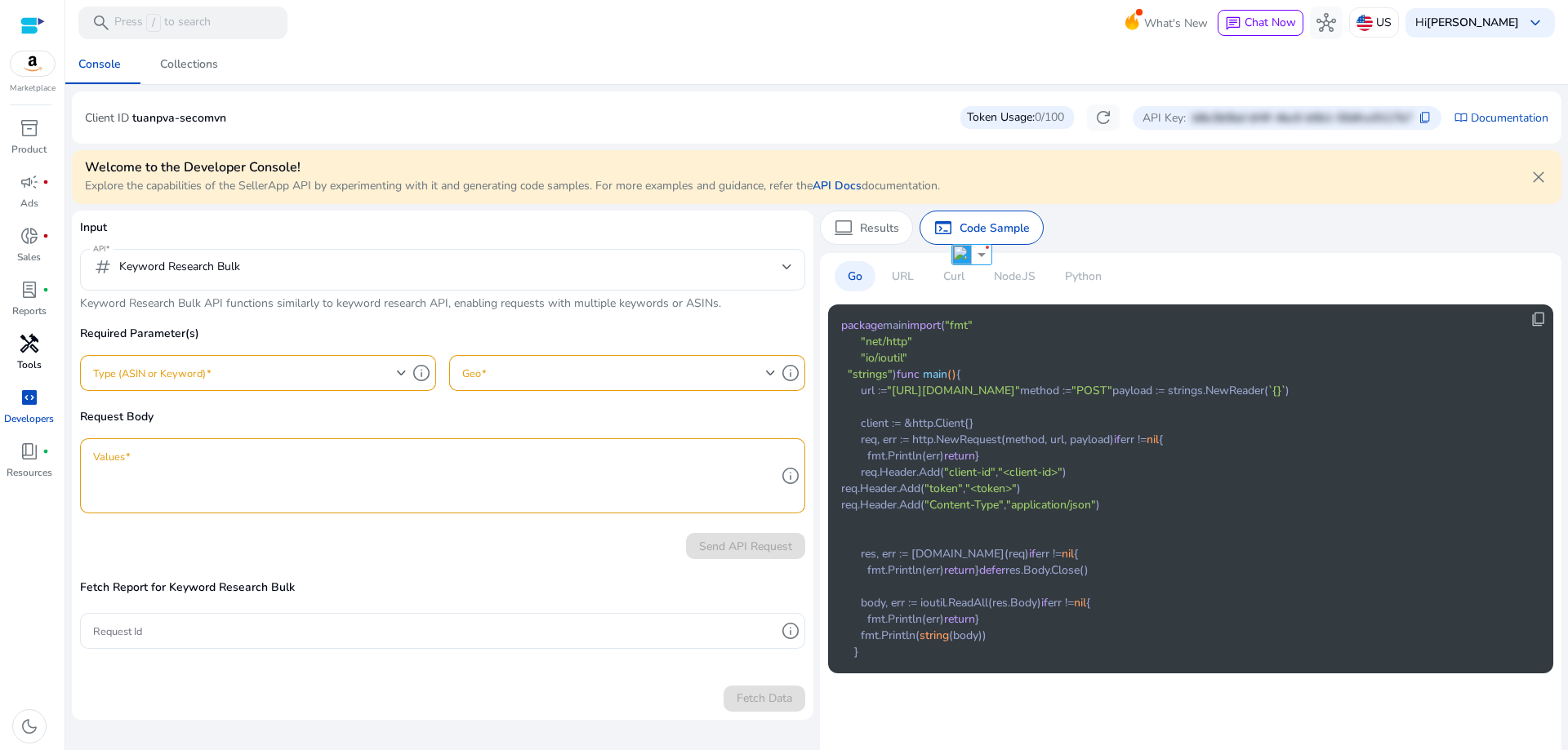
click at [1073, 283] on p "Python" at bounding box center [1083, 276] width 37 height 17
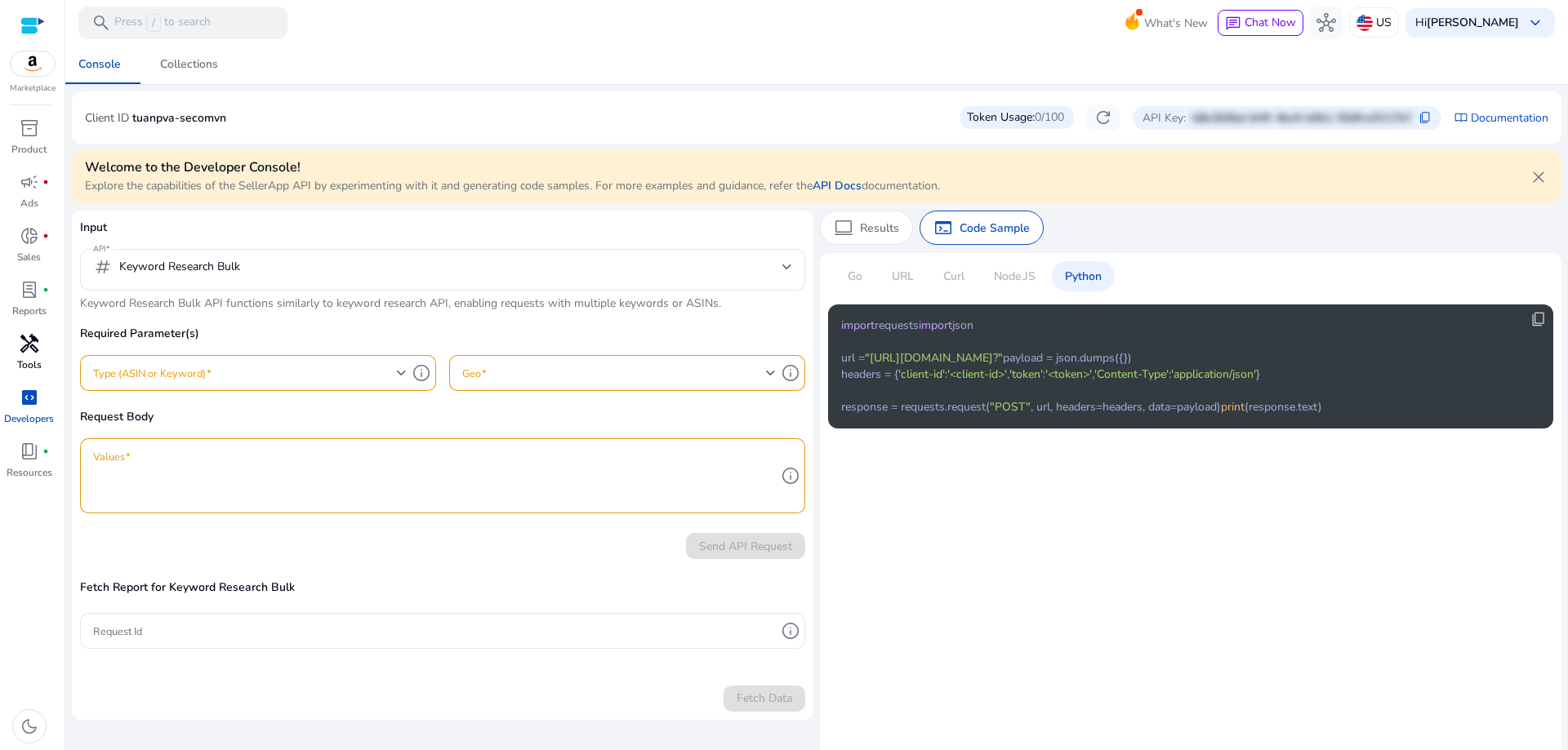
drag, startPoint x: 1335, startPoint y: 373, endPoint x: 802, endPoint y: 371, distance: 533.0
click at [802, 371] on div "Input API tag Keyword Research Bulk Keyword Research Bulk API functions similar…" at bounding box center [816, 465] width 1489 height 509
click at [1194, 415] on code "import requests import json url = "https://api.sellerapp.com/sellmetricsv2/keyw…" at bounding box center [1081, 367] width 481 height 98
click at [239, 264] on div "tag Keyword Research Bulk" at bounding box center [166, 267] width 147 height 20
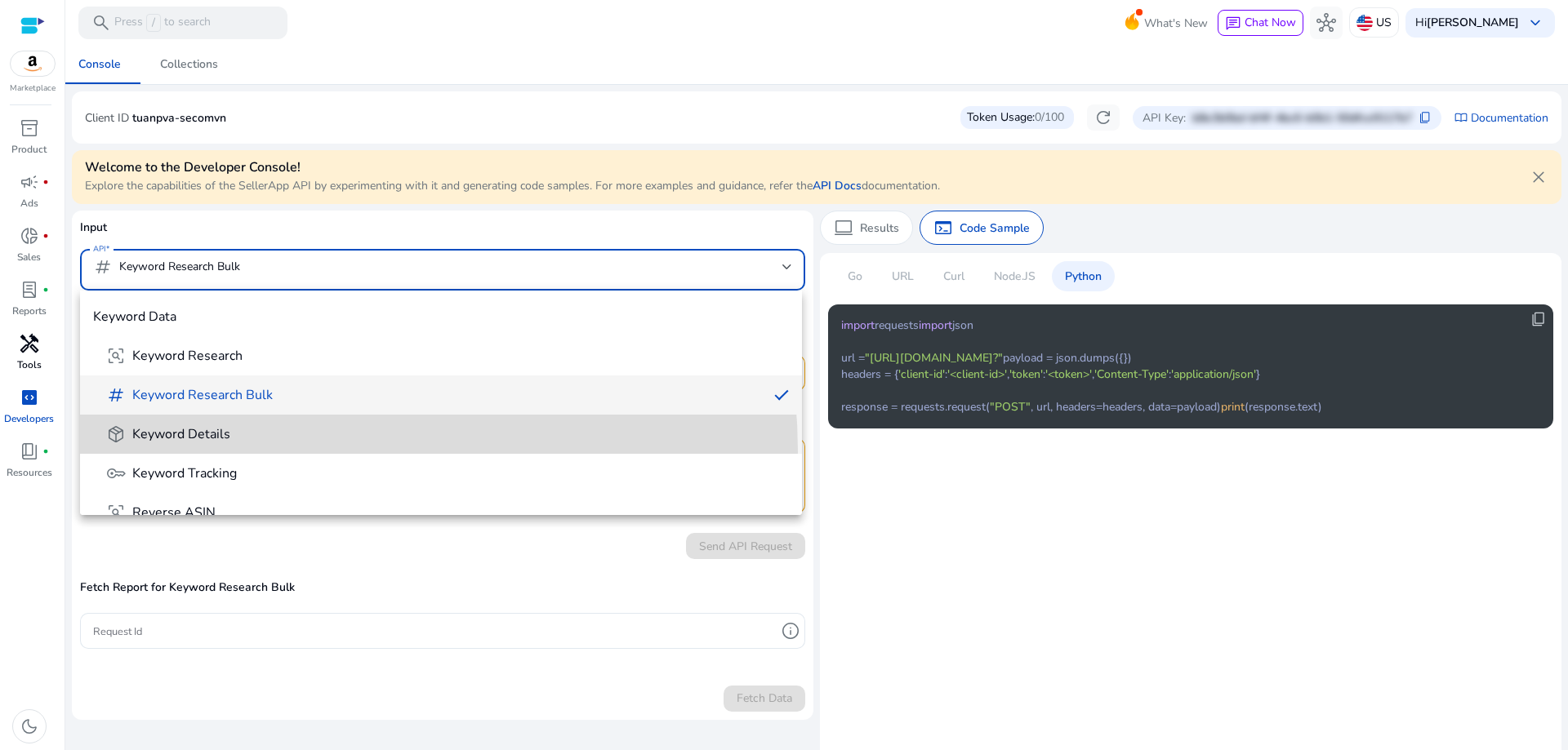
click at [255, 452] on mat-option "package_2 Keyword Details" at bounding box center [440, 433] width 722 height 39
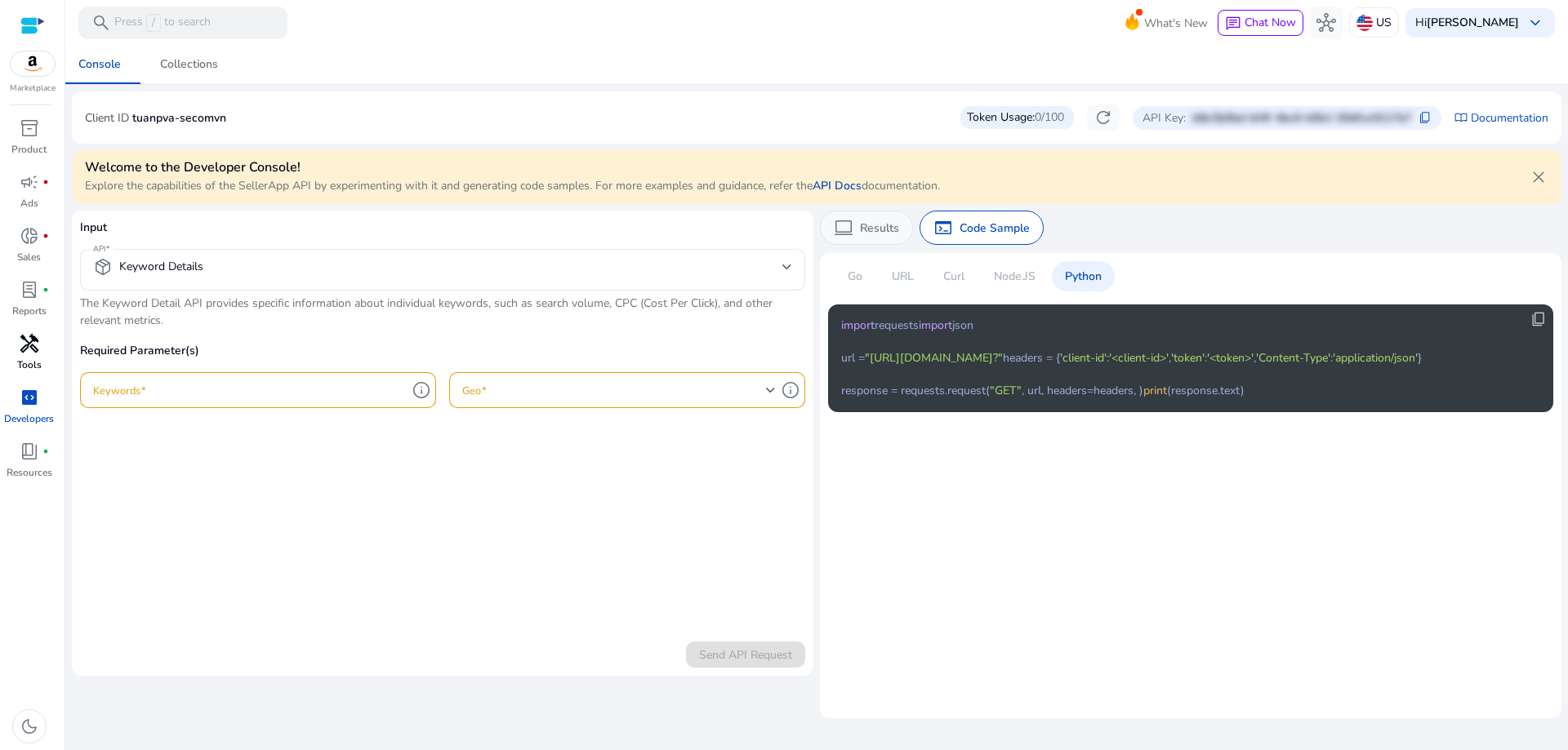
click at [877, 235] on p "Results" at bounding box center [879, 228] width 39 height 17
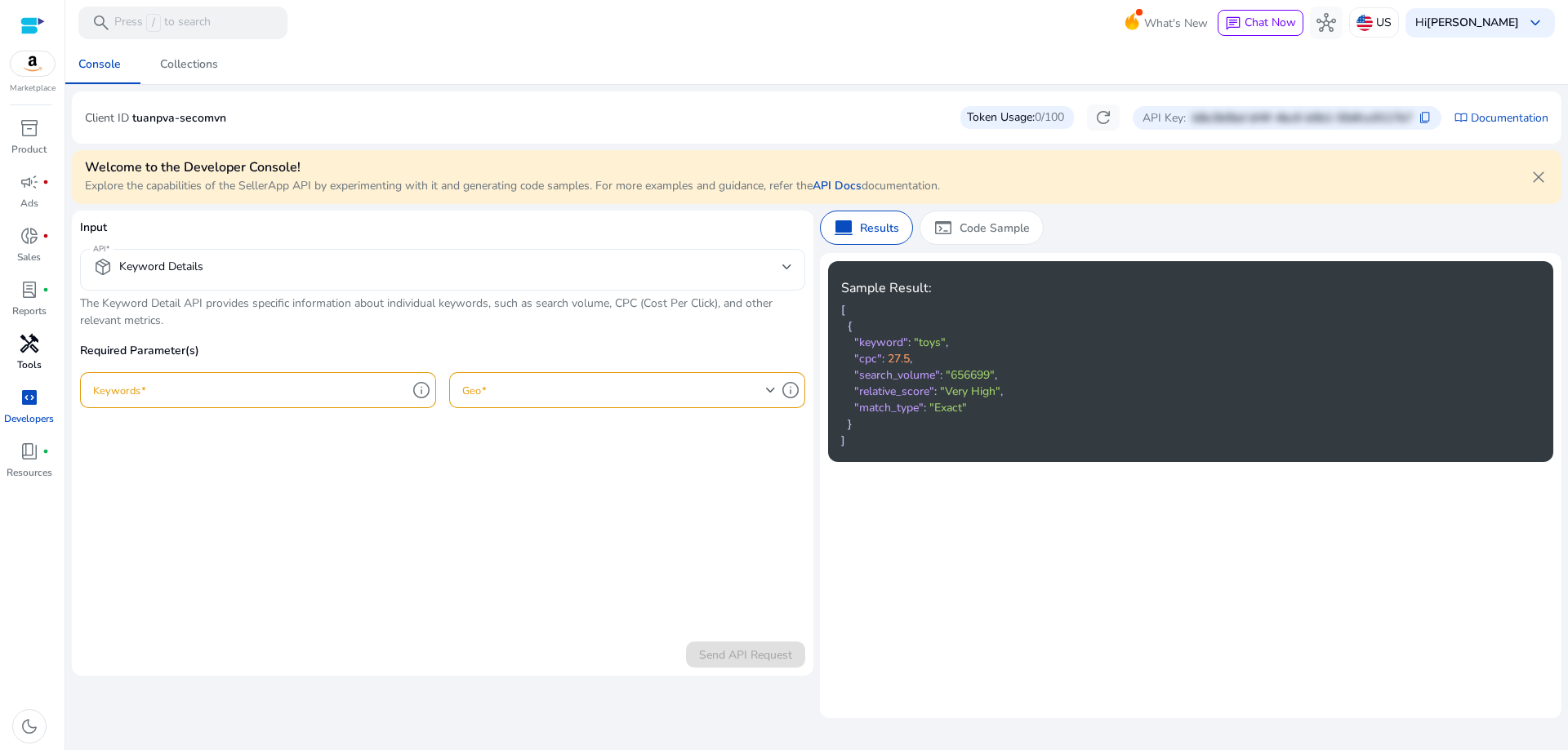
click at [197, 258] on div "package_2 Keyword Details" at bounding box center [147, 267] width 111 height 20
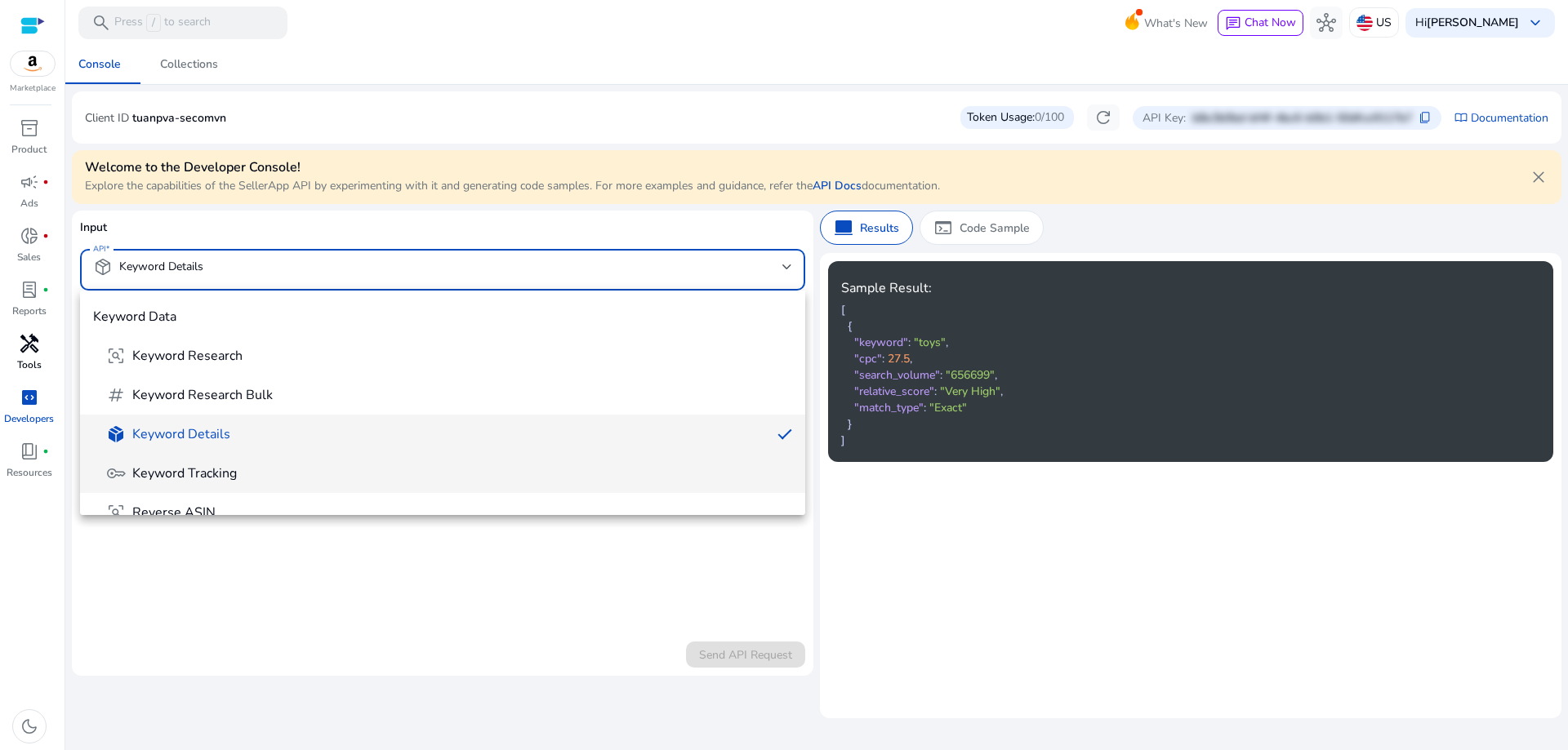
click at [181, 474] on span "Keyword Tracking" at bounding box center [184, 473] width 105 height 18
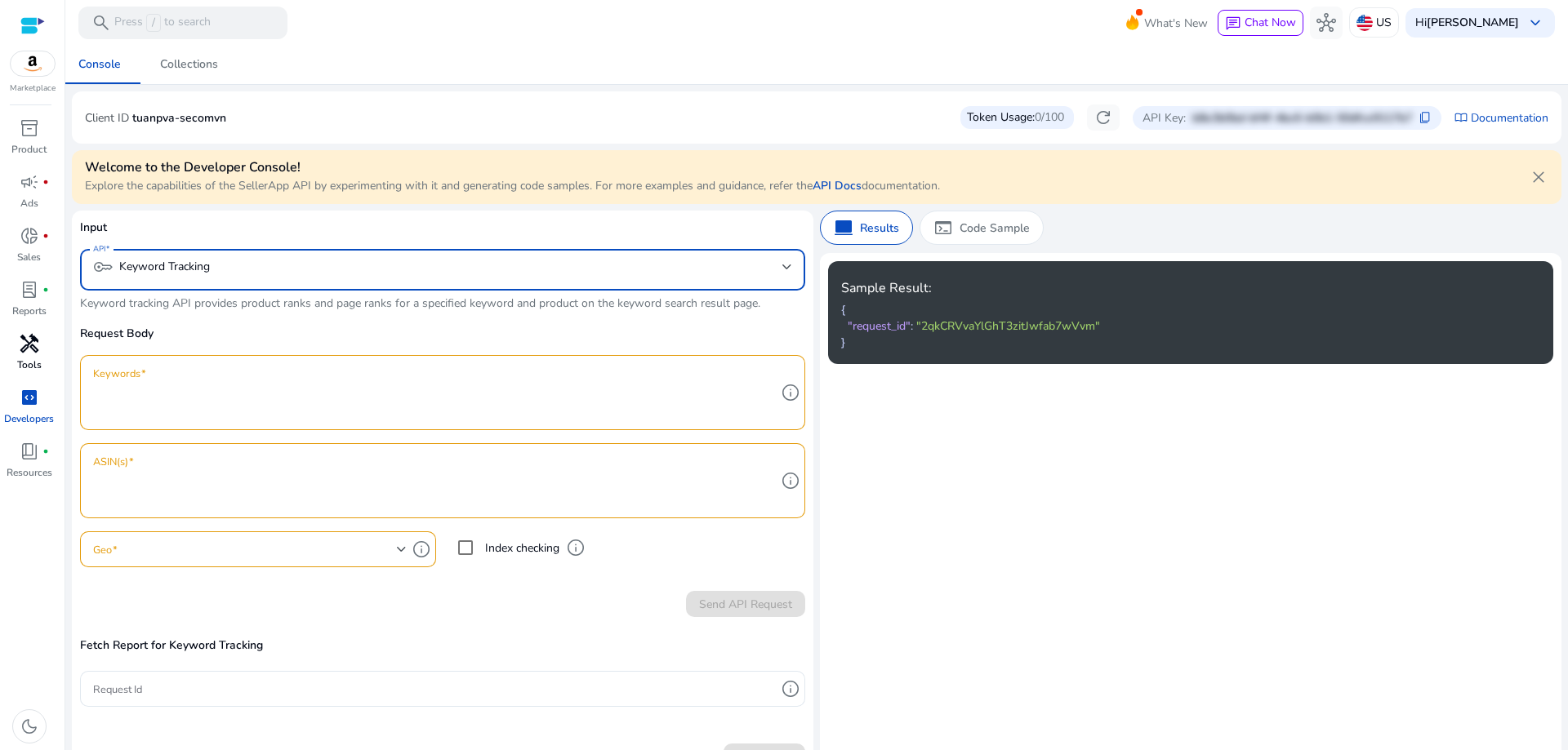
click at [868, 329] on span ""request_id"" at bounding box center [879, 327] width 63 height 16
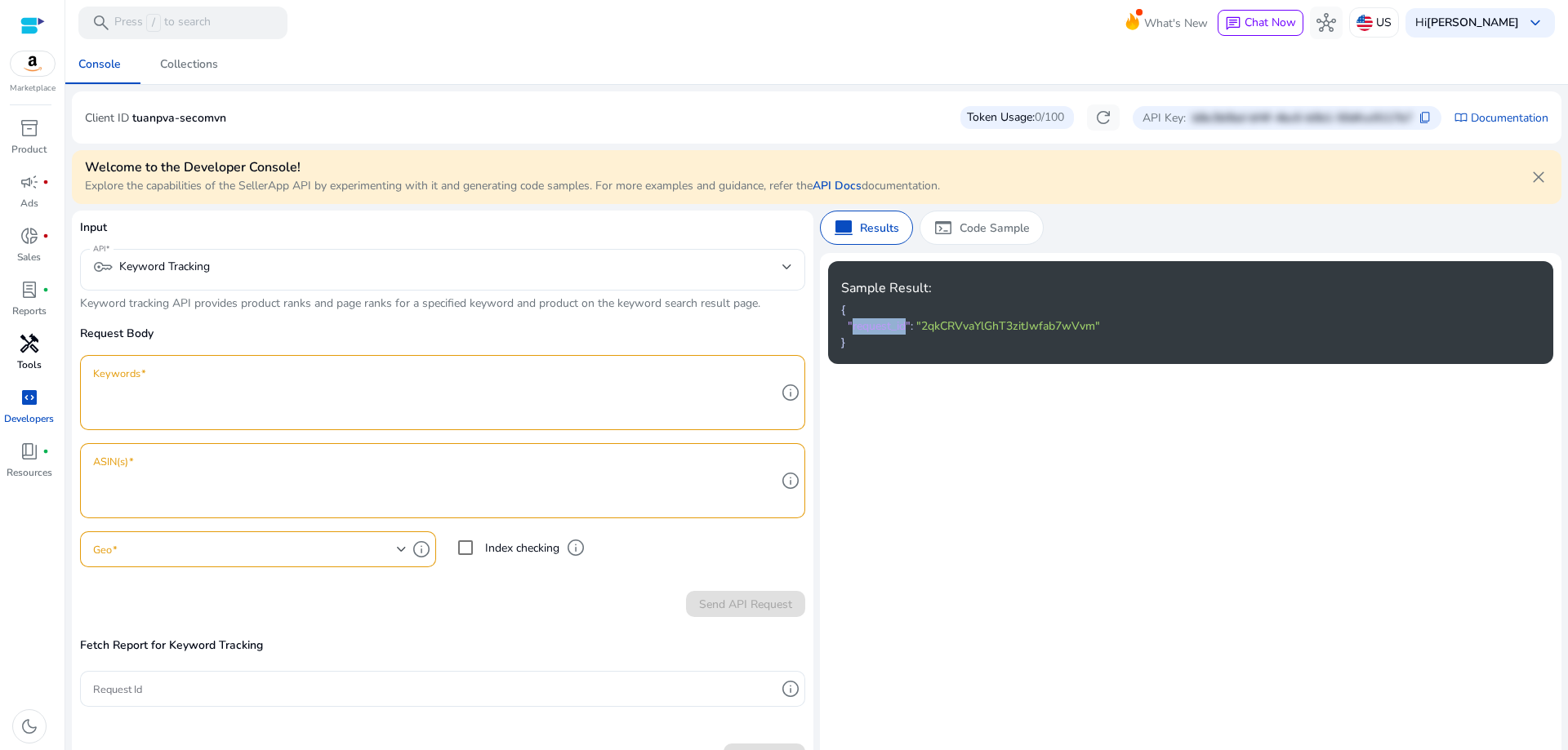
click at [868, 329] on span ""request_id"" at bounding box center [879, 327] width 63 height 16
click at [996, 329] on span ""2qkCRVvaYlGhT3zitJwfab7wVvm"" at bounding box center [1008, 327] width 183 height 16
click at [1120, 528] on mat-card "Sample Result: { "request_id" : "2qkCRVvaYlGhT3zitJwfab7wVvm" }" at bounding box center [1190, 536] width 741 height 567
click at [208, 411] on textarea "Keywords" at bounding box center [433, 392] width 682 height 59
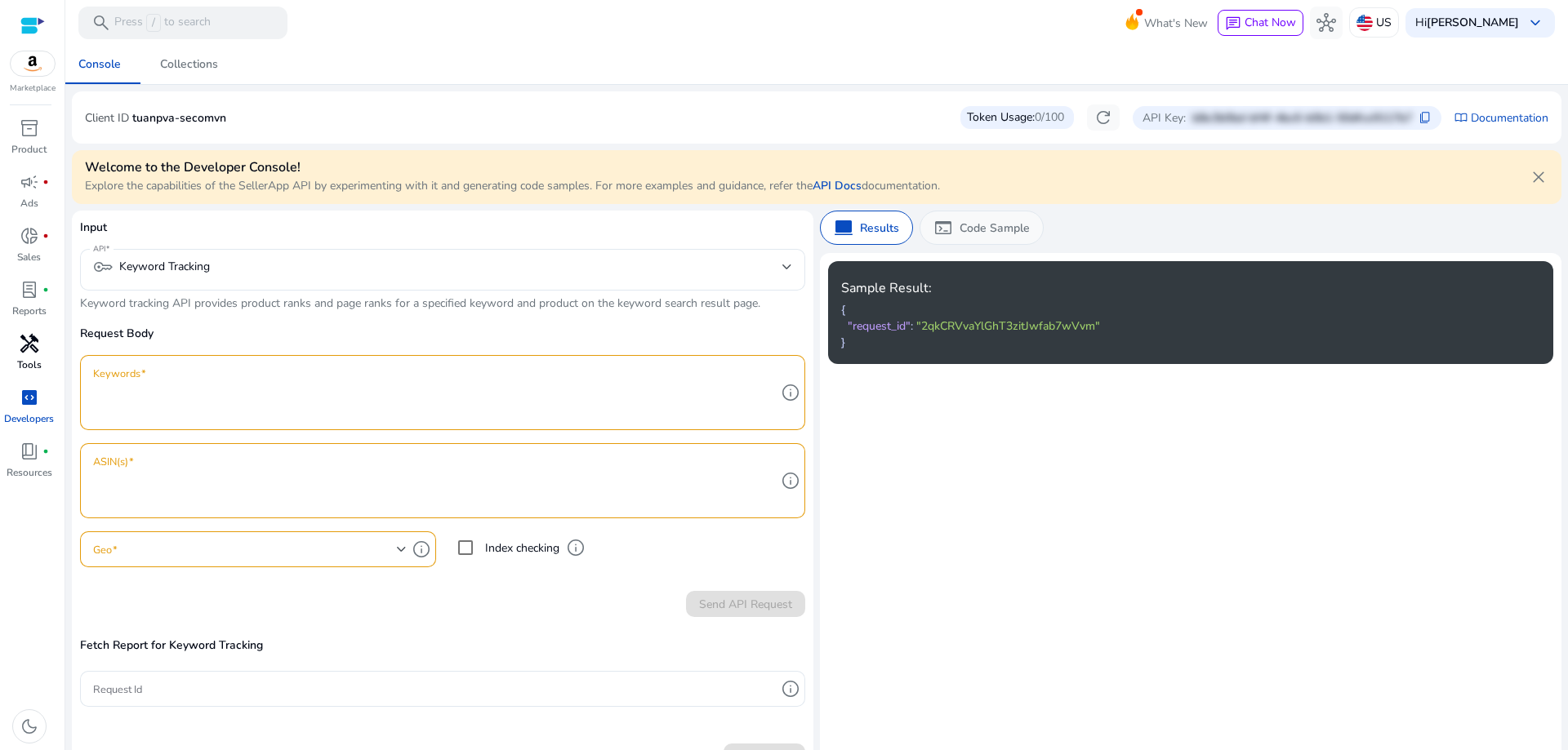
click at [965, 235] on p "Code Sample" at bounding box center [994, 228] width 71 height 17
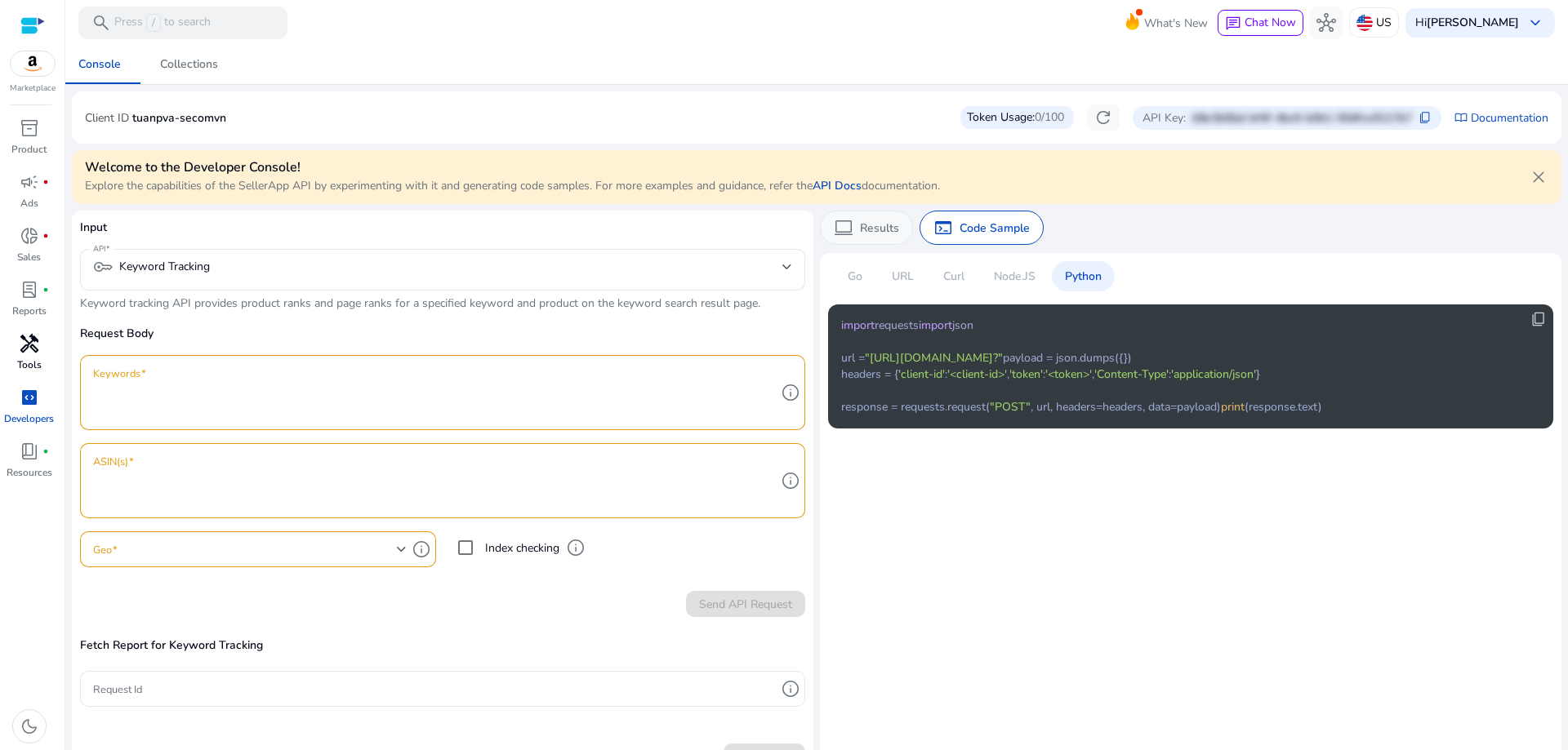
click at [869, 211] on div "computer Results" at bounding box center [866, 228] width 93 height 34
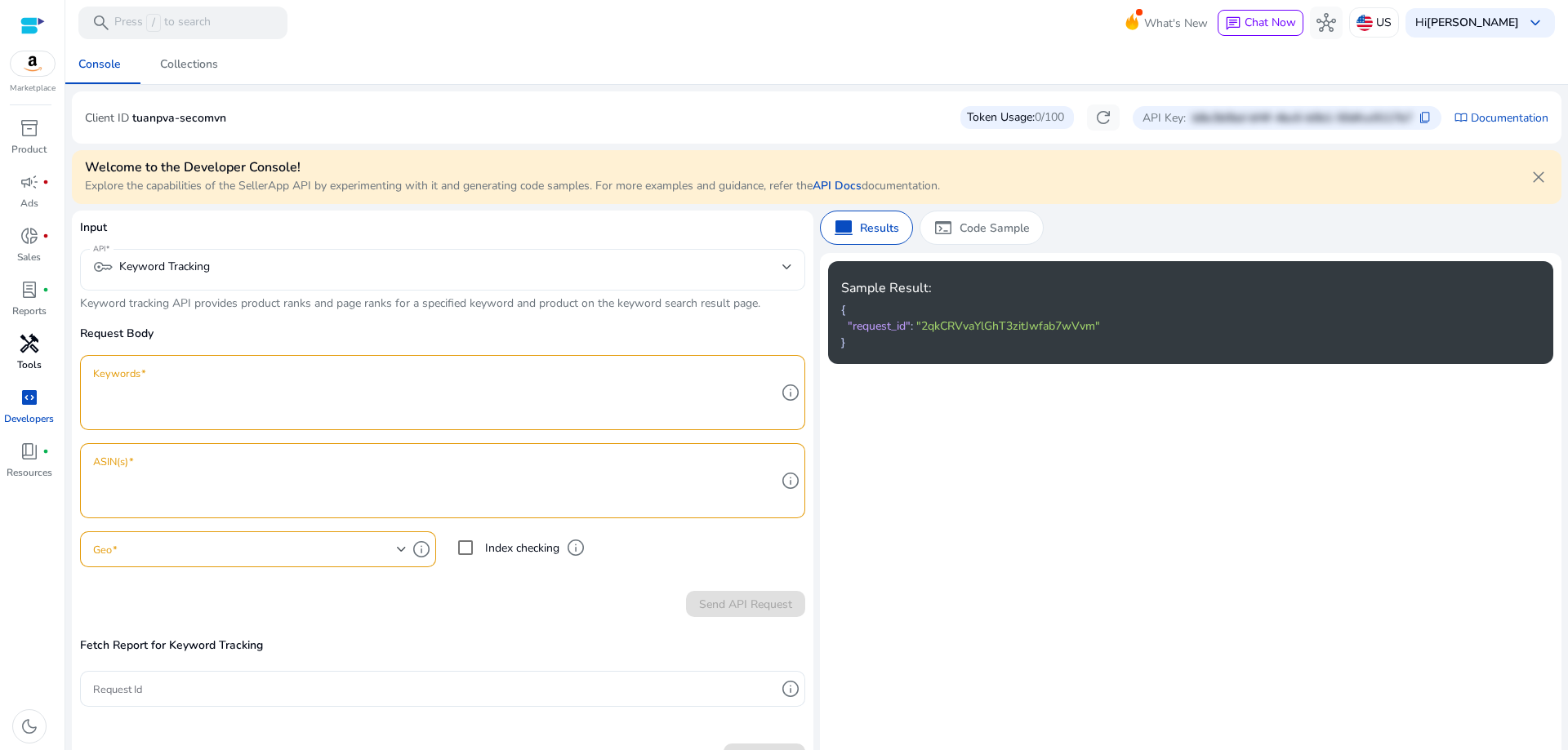
click at [206, 279] on mat-select "key Keyword Tracking" at bounding box center [442, 269] width 699 height 25
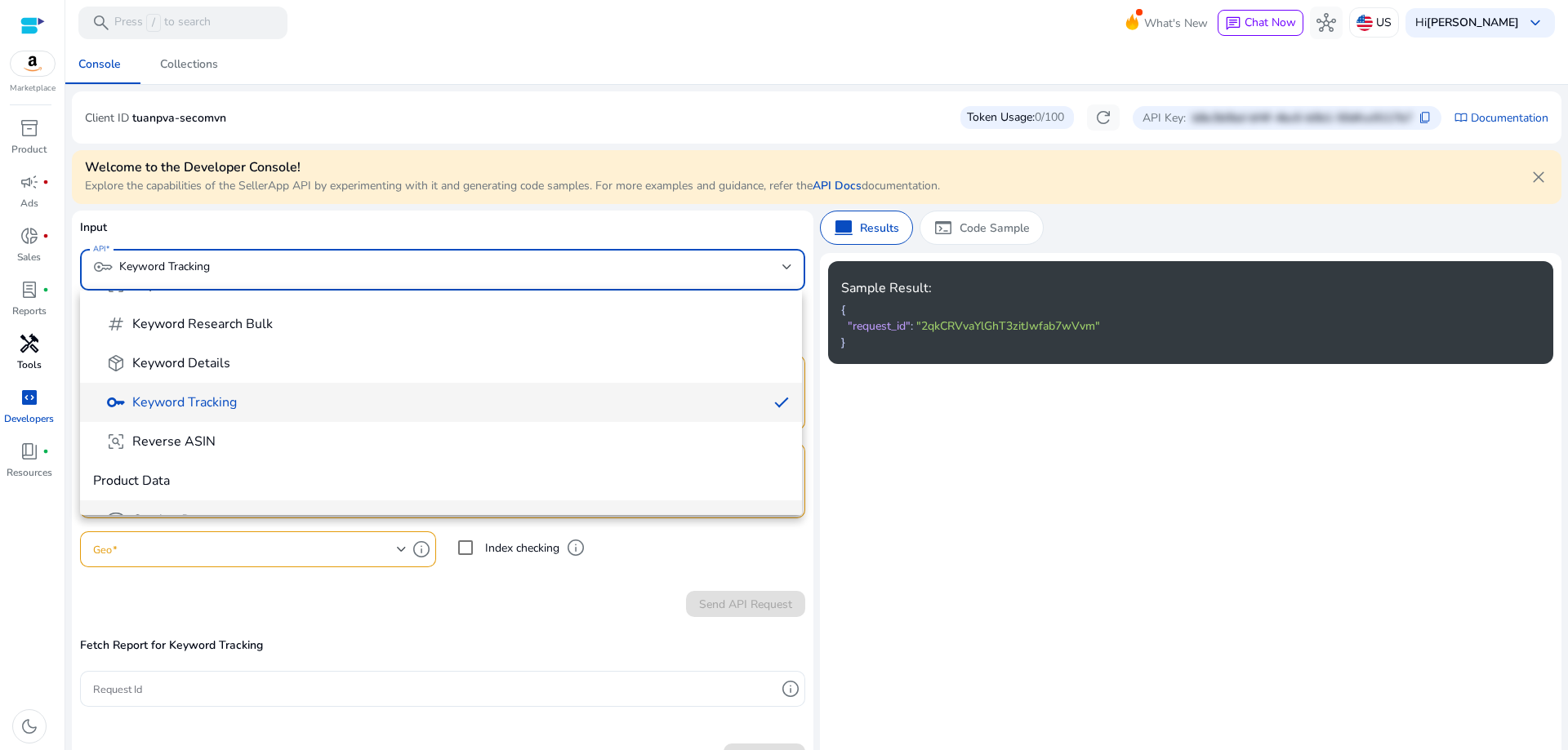
scroll to position [163, 0]
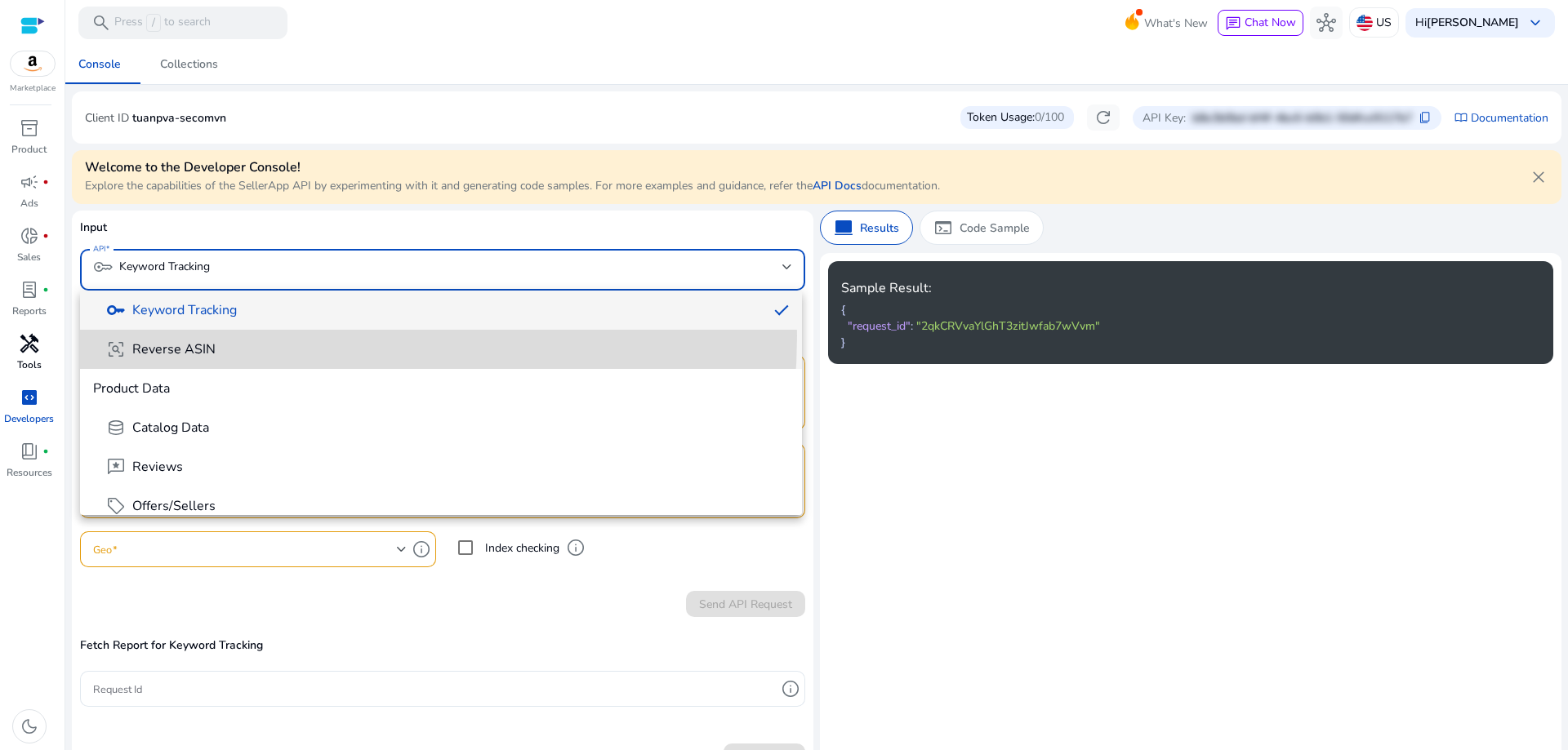
click at [239, 336] on mat-option "frame_inspect Reverse ASIN" at bounding box center [440, 349] width 722 height 39
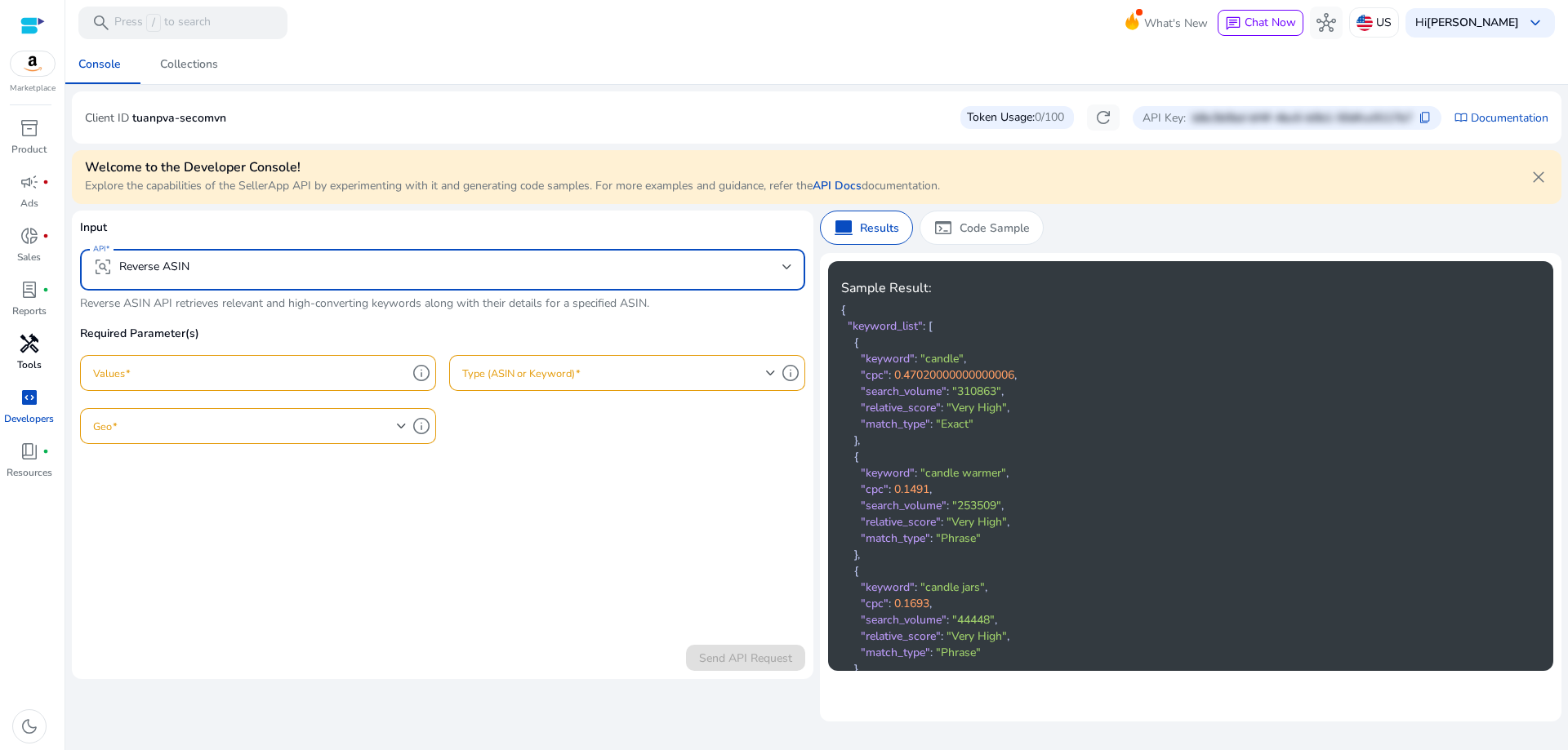
click at [426, 265] on mat-select-trigger "frame_inspect Reverse ASIN" at bounding box center [437, 267] width 689 height 20
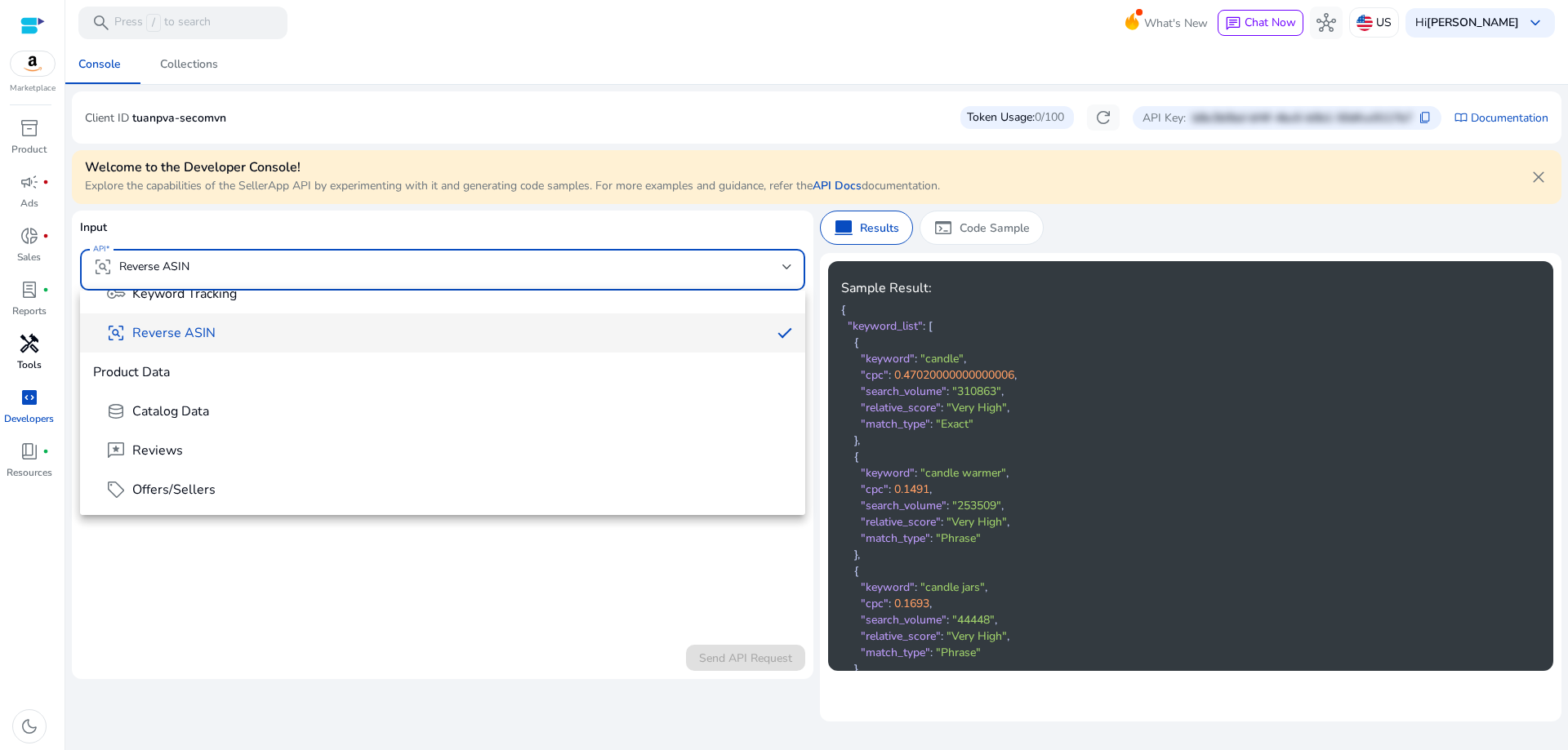
scroll to position [180, 0]
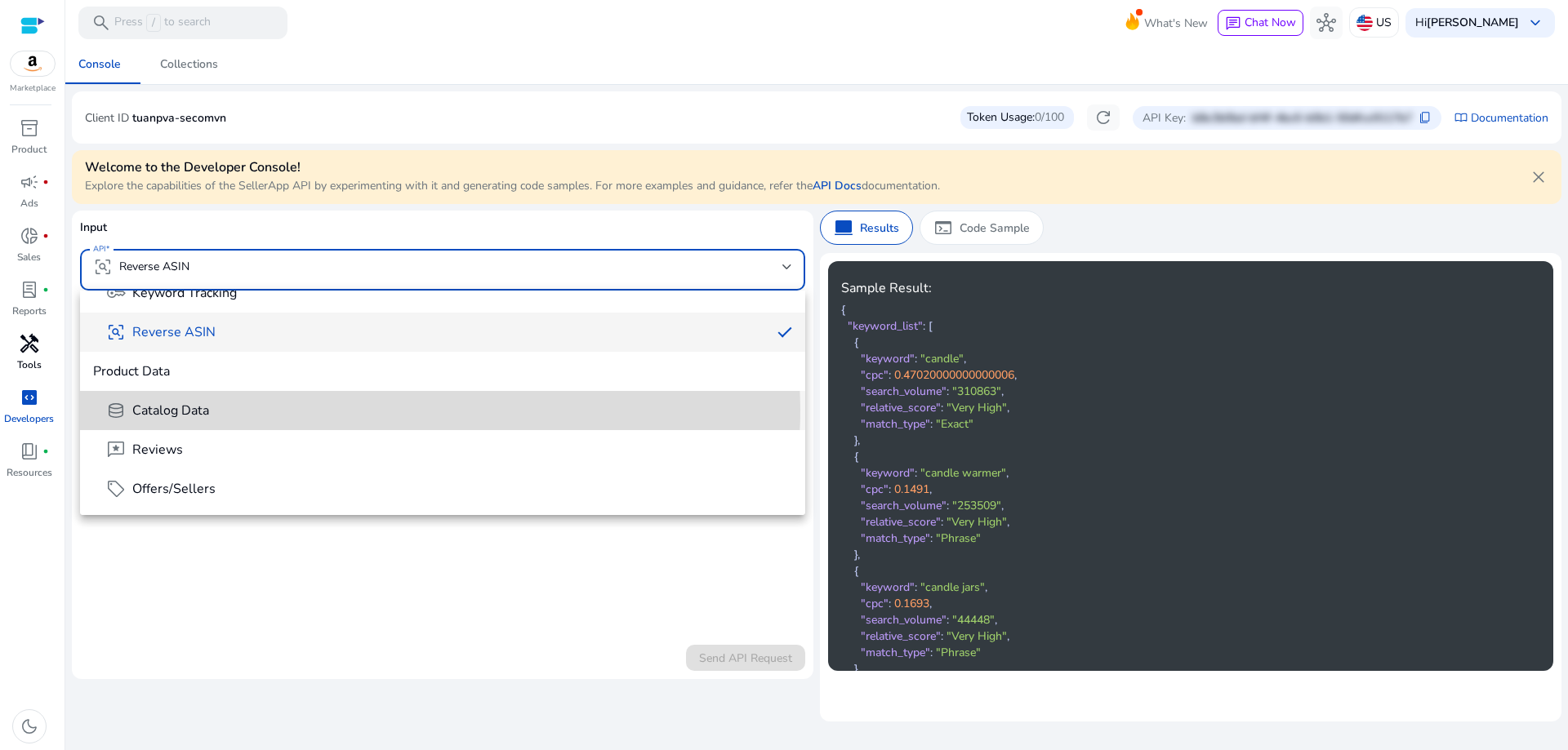
click at [406, 410] on span "database Catalog Data" at bounding box center [449, 411] width 686 height 20
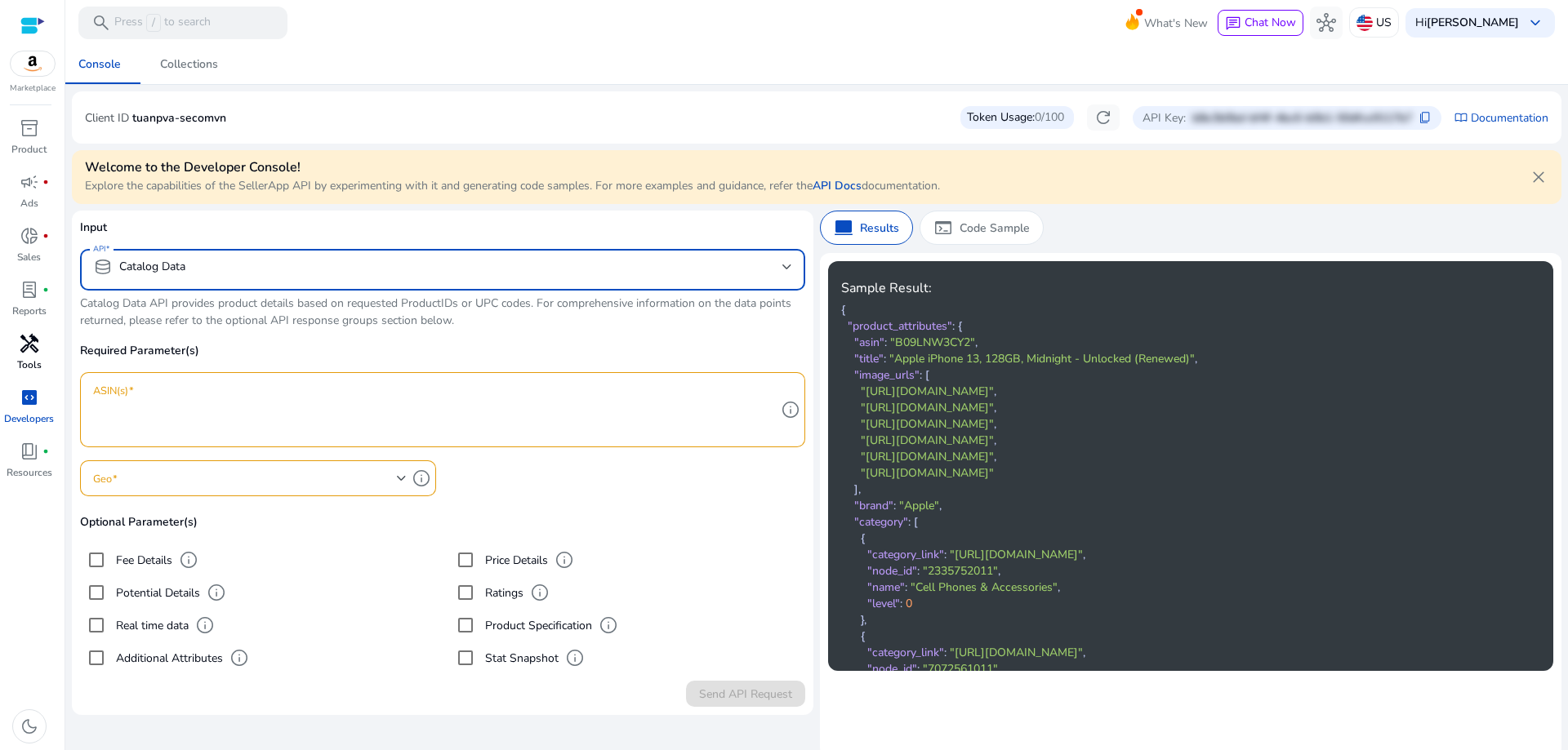
click at [423, 265] on mat-select-trigger "database Catalog Data" at bounding box center [437, 267] width 689 height 20
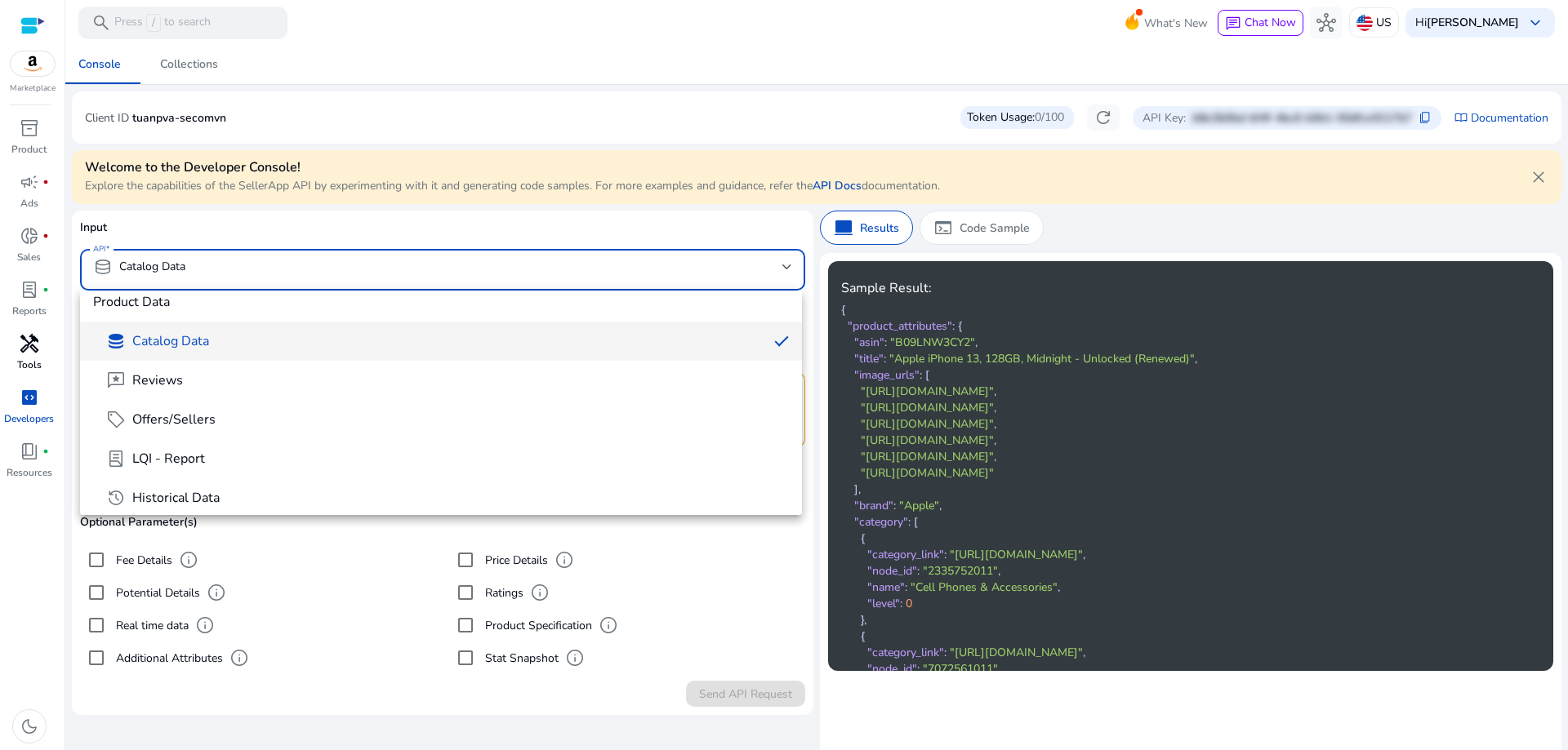
scroll to position [259, 0]
click at [332, 627] on div at bounding box center [784, 375] width 1568 height 750
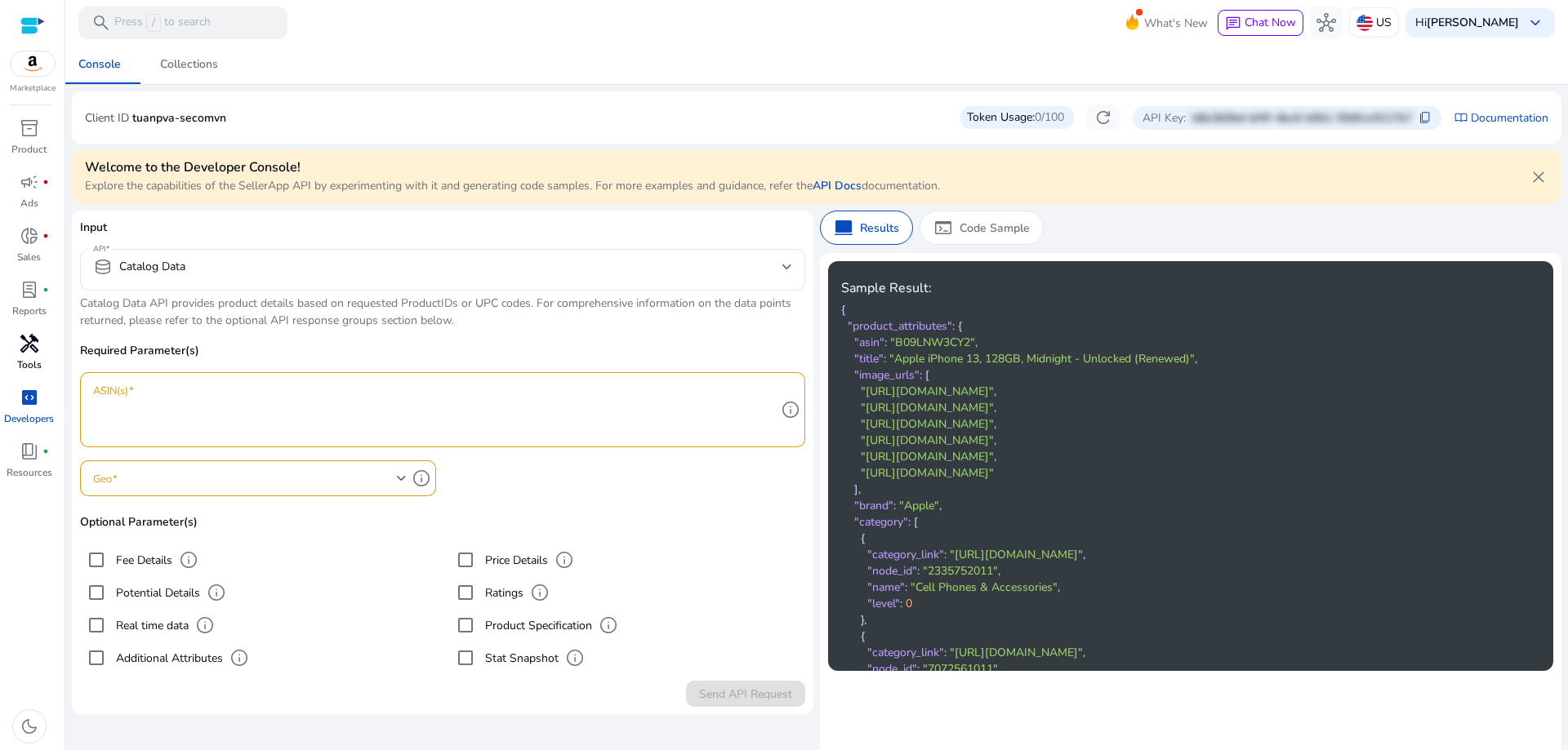
click at [147, 553] on label "Fee Details" at bounding box center [142, 560] width 60 height 17
click at [209, 627] on span "info" at bounding box center [205, 625] width 20 height 20
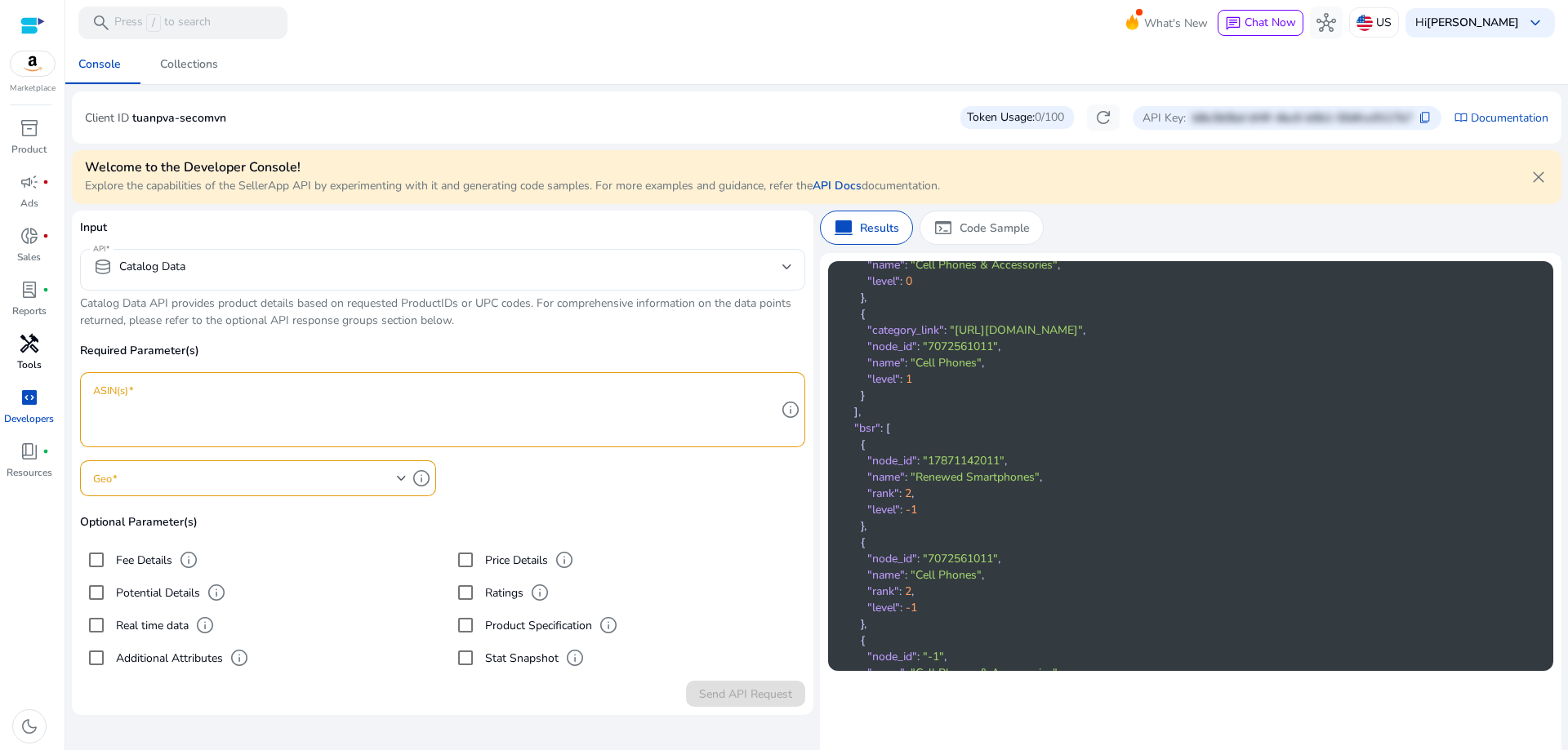
scroll to position [327, 0]
click at [501, 278] on mat-select "database Catalog Data" at bounding box center [442, 269] width 699 height 25
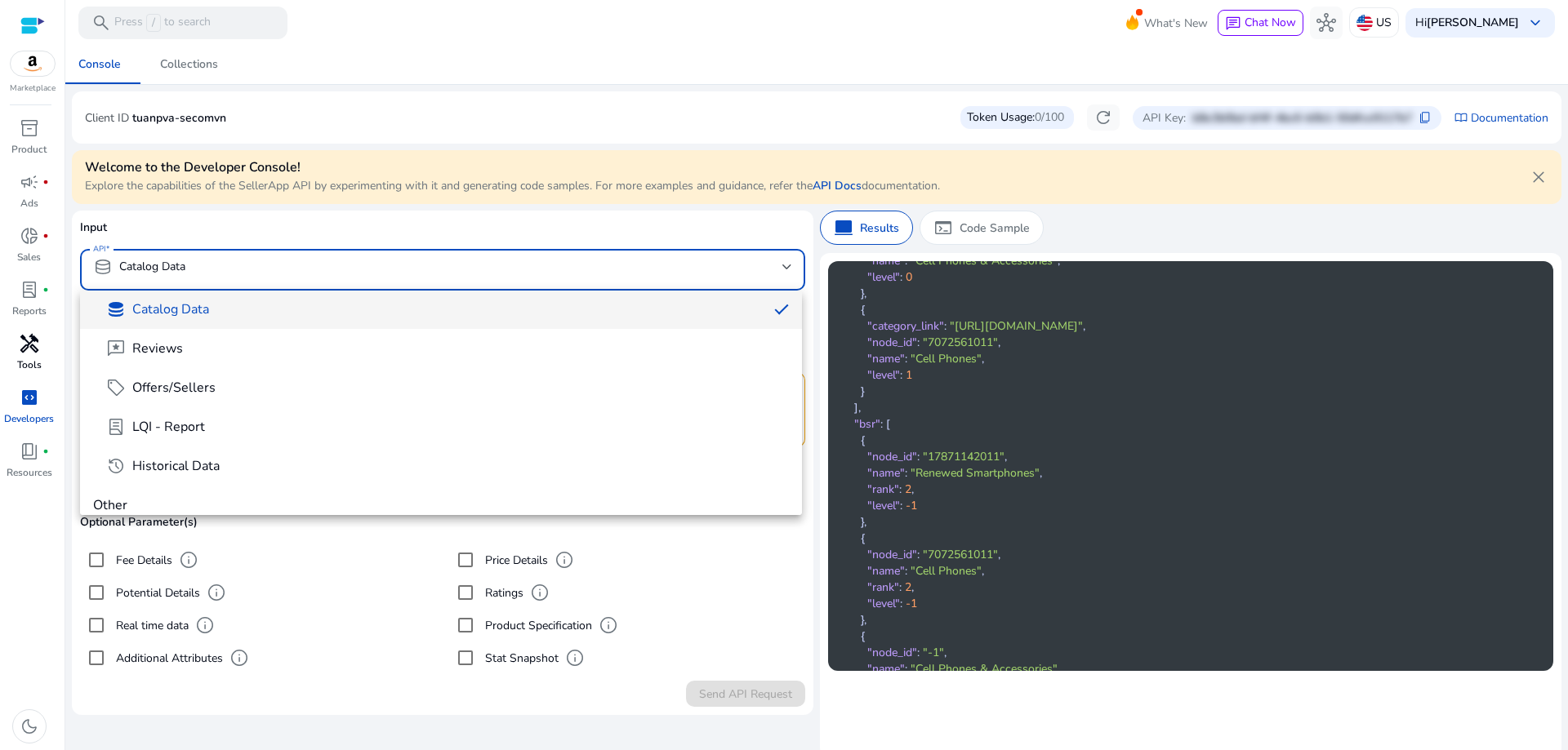
scroll to position [259, 0]
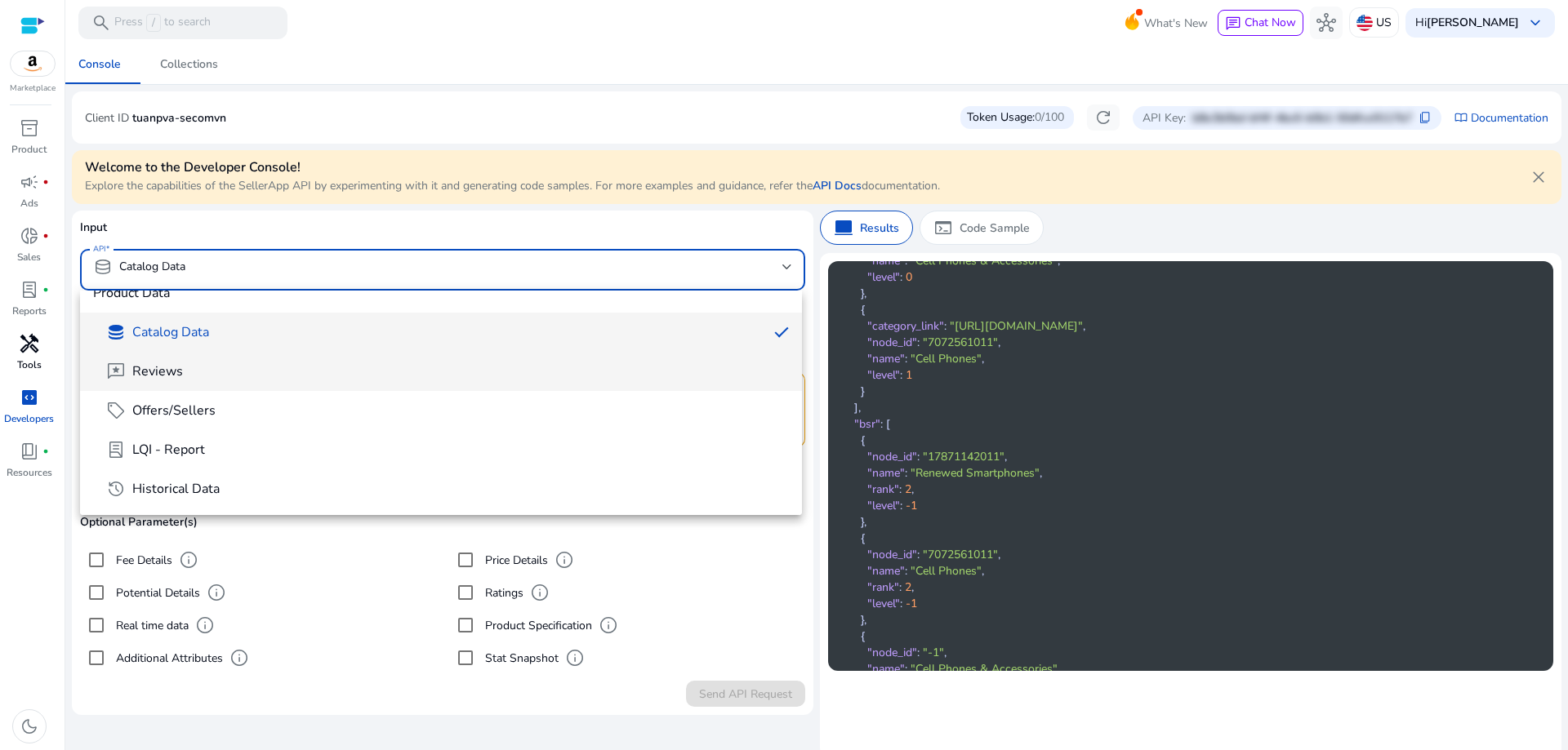
click at [430, 389] on mat-option "reviews Reviews" at bounding box center [440, 371] width 722 height 39
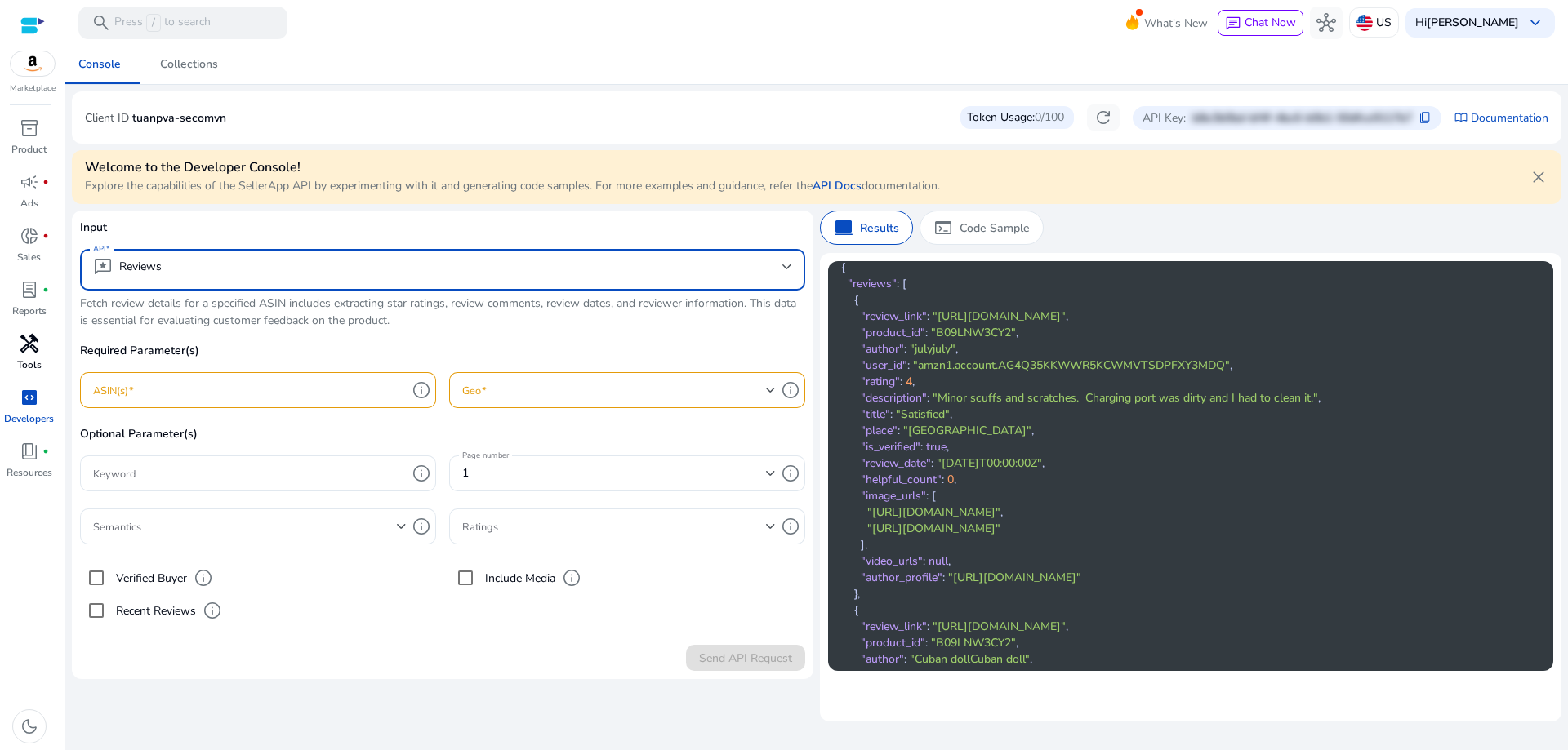
scroll to position [0, 0]
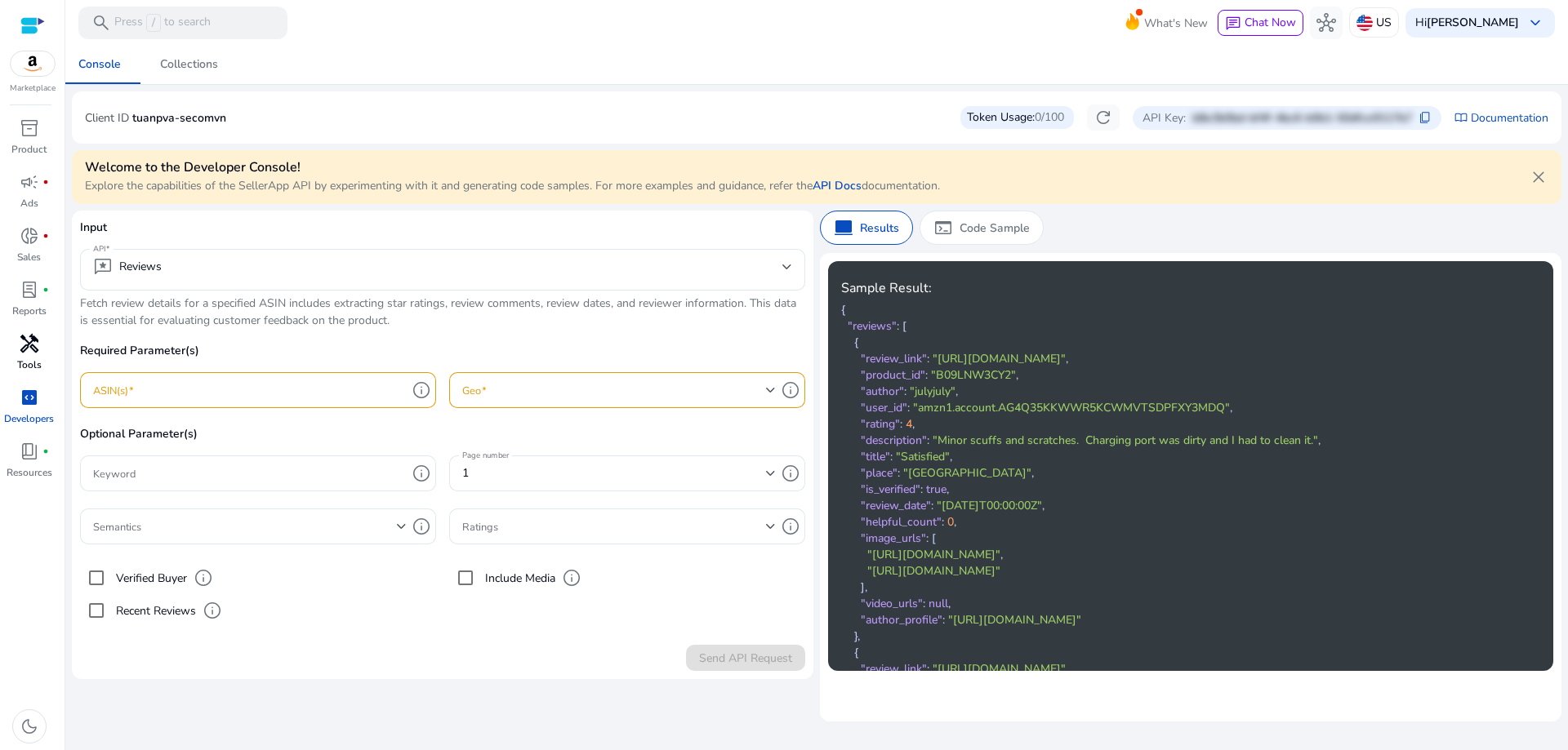
click at [194, 324] on p "Fetch review details for a specified ASIN includes extracting star ratings, rev…" at bounding box center [442, 312] width 725 height 34
drag, startPoint x: 259, startPoint y: 125, endPoint x: 134, endPoint y: 120, distance: 125.1
click at [134, 120] on div "Client ID tuanpva-secomvn Token Usage: 0/100 refresh API Key: b8e3b0bd-bf4f-4bc…" at bounding box center [816, 118] width 1463 height 26
copy p "tuanpva-secomvn"
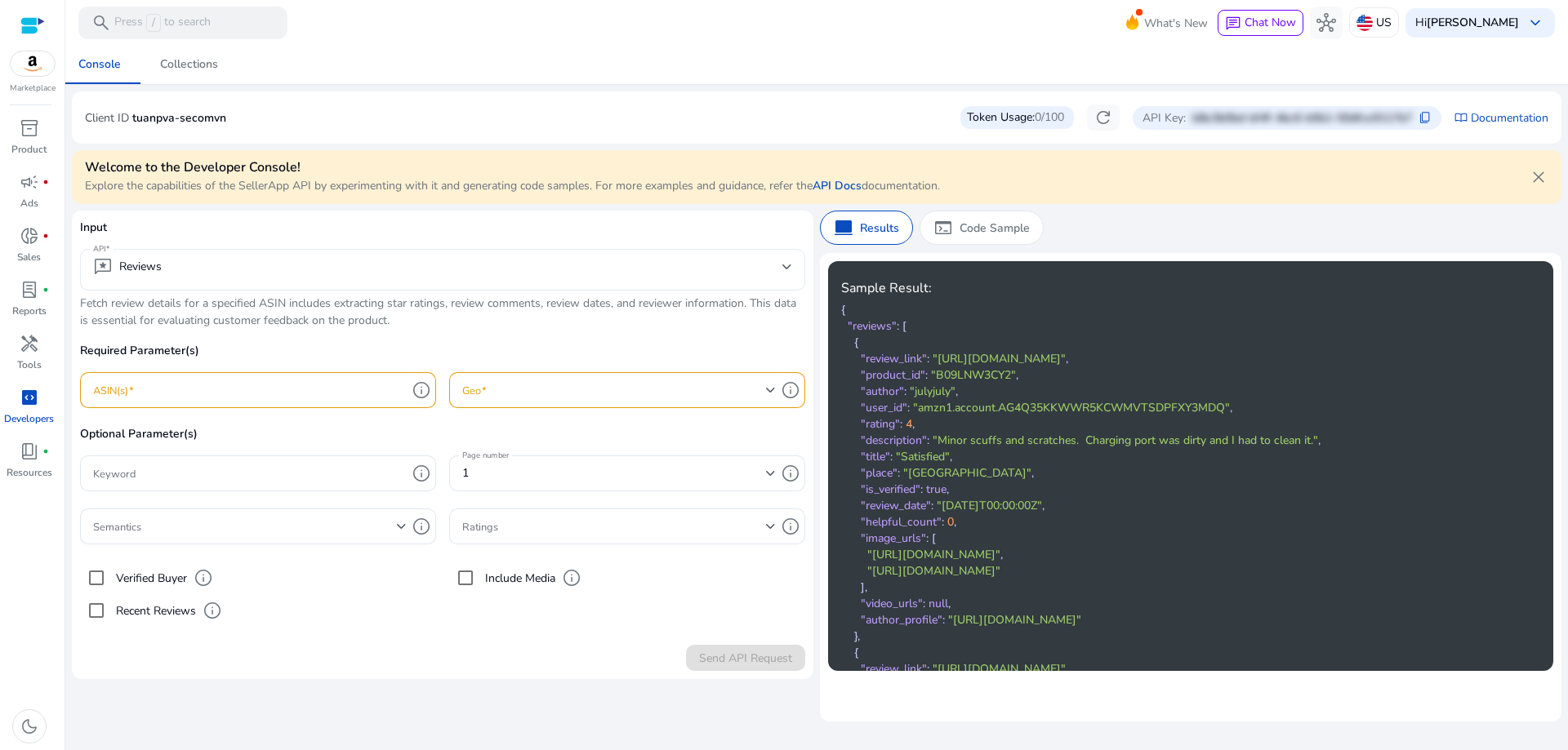
click at [486, 252] on div "reviews Reviews" at bounding box center [442, 270] width 699 height 42
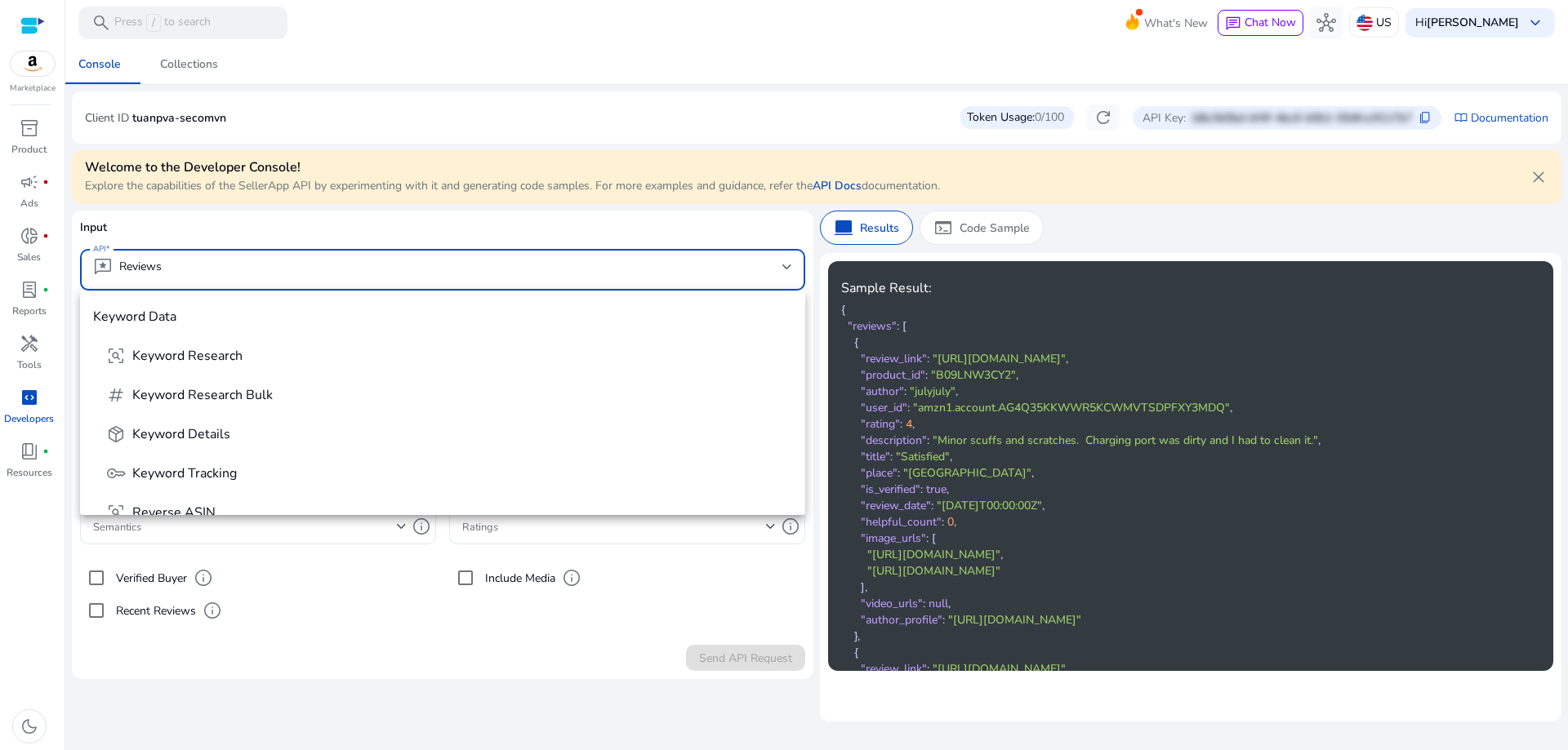
scroll to position [134, 0]
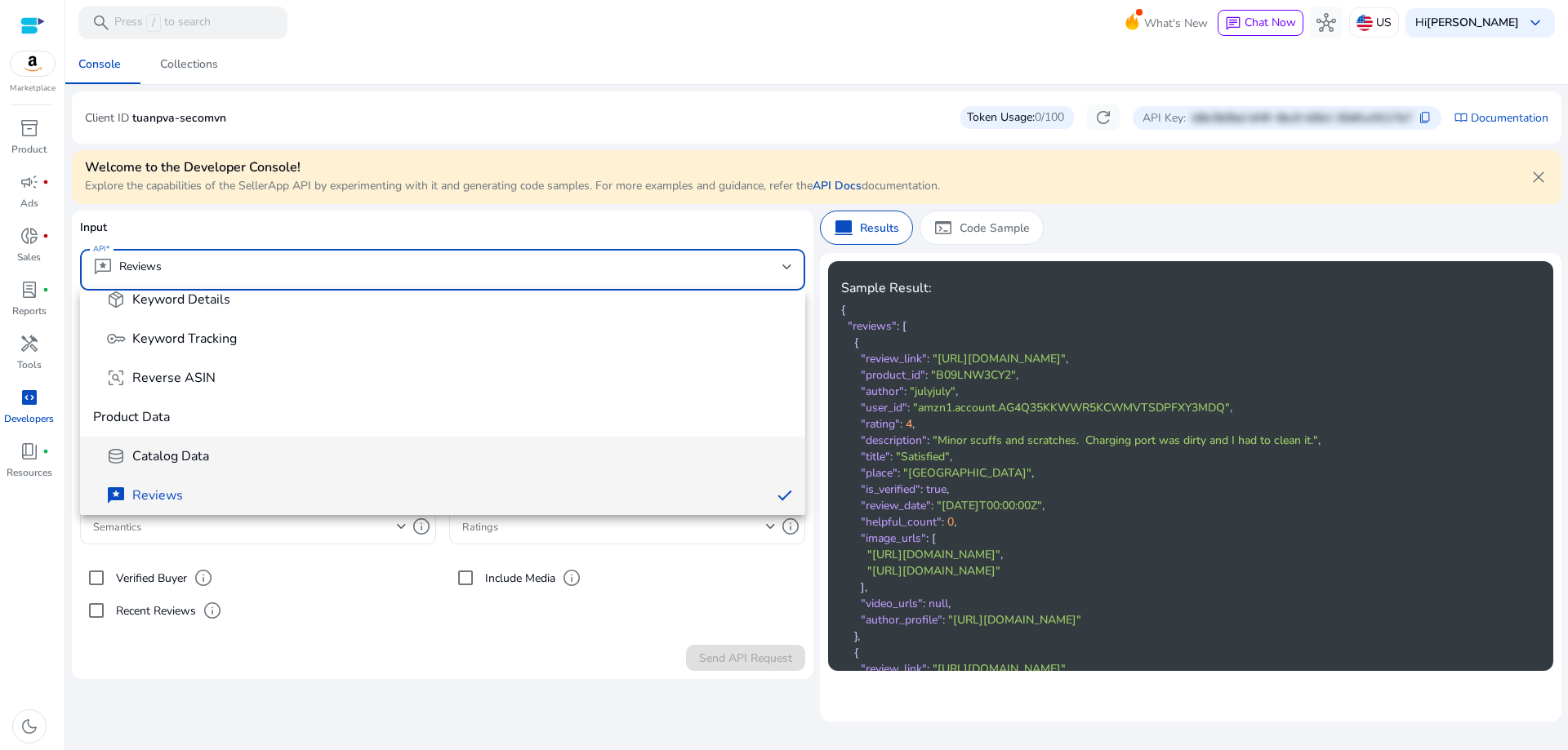
click at [297, 460] on span "database Catalog Data" at bounding box center [449, 456] width 686 height 20
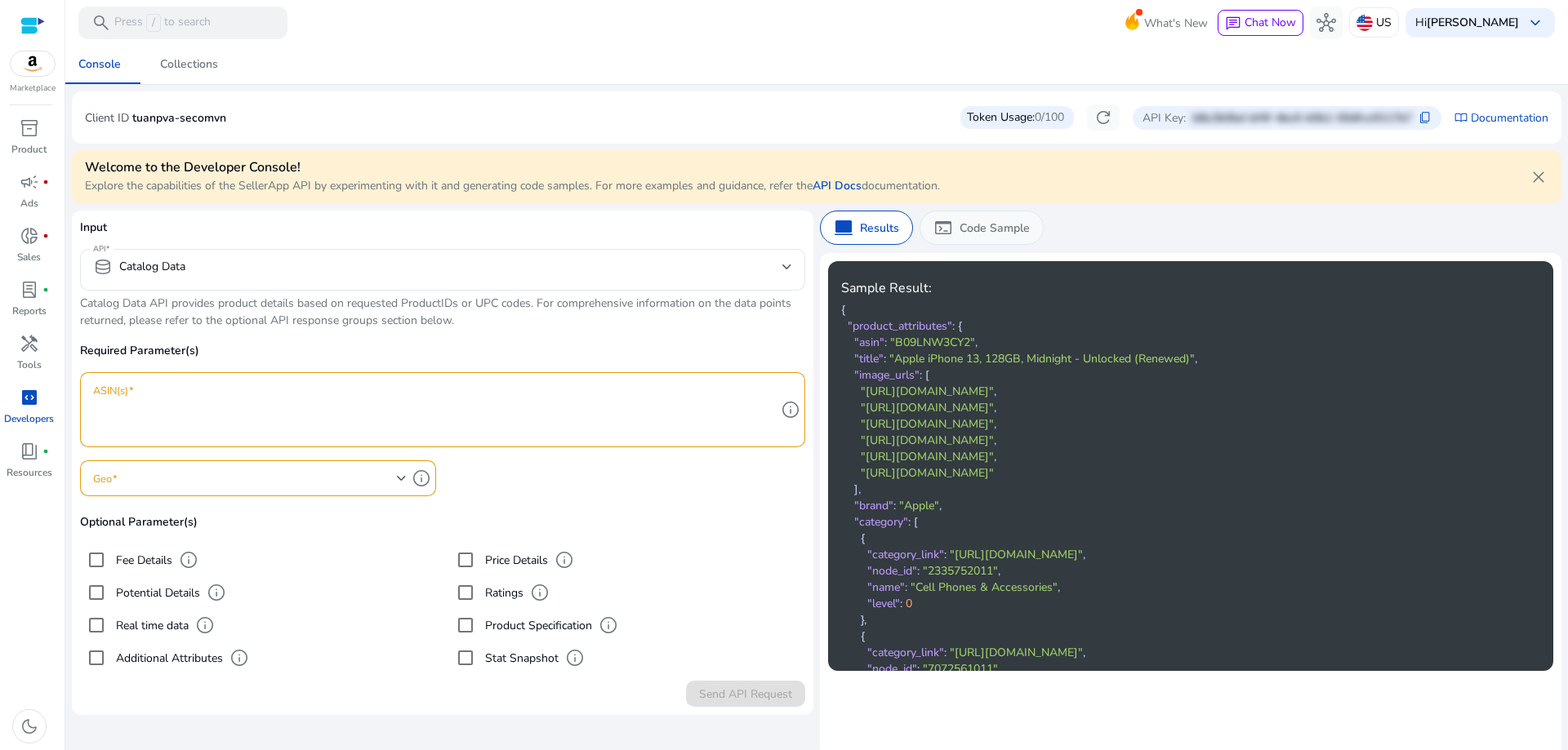
click at [968, 221] on p "Code Sample" at bounding box center [994, 228] width 71 height 17
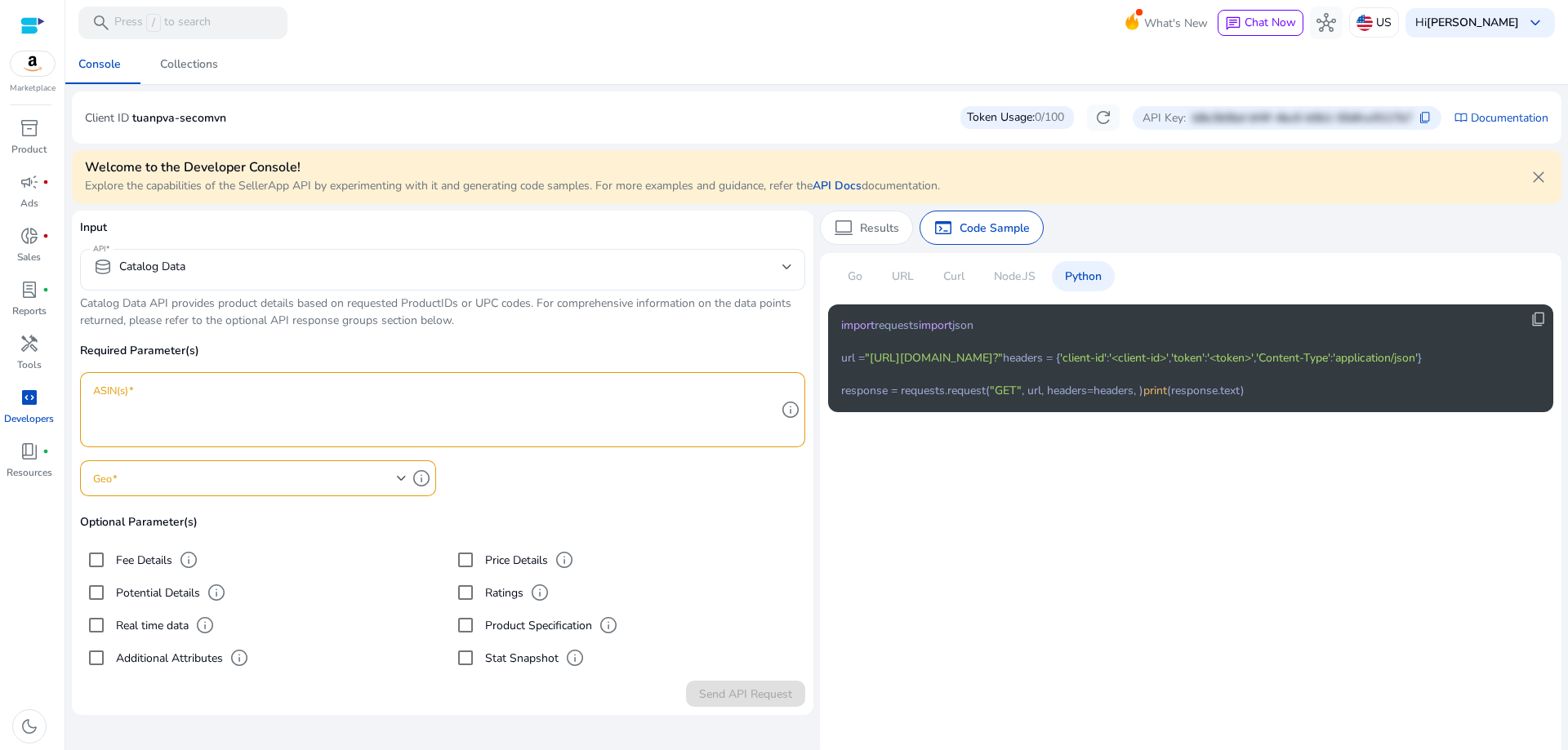
click at [1003, 366] on span ""https://api.sellerapp.com/sellmetricsv2/products?"" at bounding box center [933, 359] width 138 height 16
click at [1127, 388] on code "import requests import json url = "https://api.sellerapp.com/sellmetricsv2/prod…" at bounding box center [1131, 359] width 581 height 82
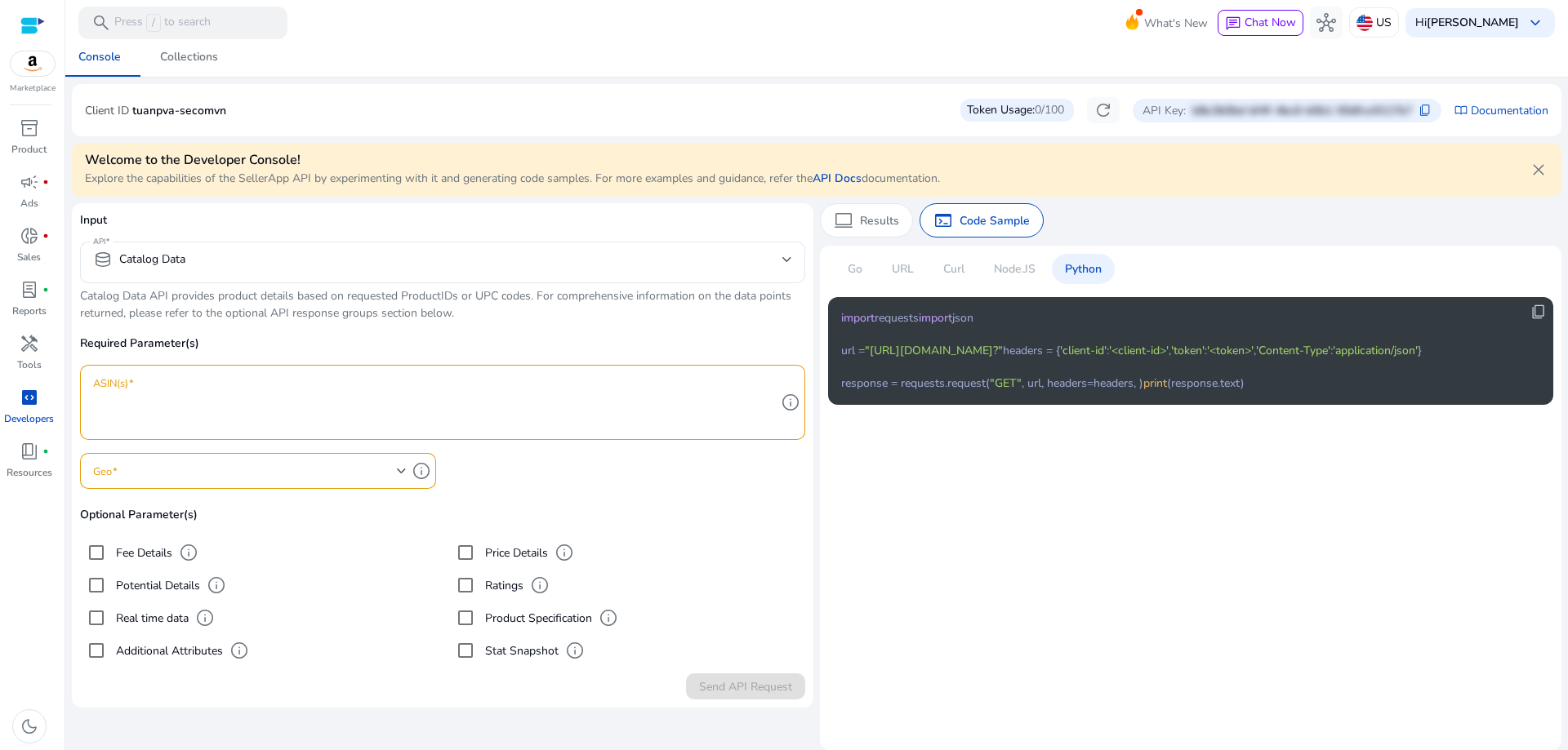
click at [1425, 392] on pre "import requests import json url = "https://api.sellerapp.com/sellmetricsv2/prod…" at bounding box center [1177, 352] width 673 height 82
click at [898, 268] on p "URL" at bounding box center [903, 269] width 22 height 17
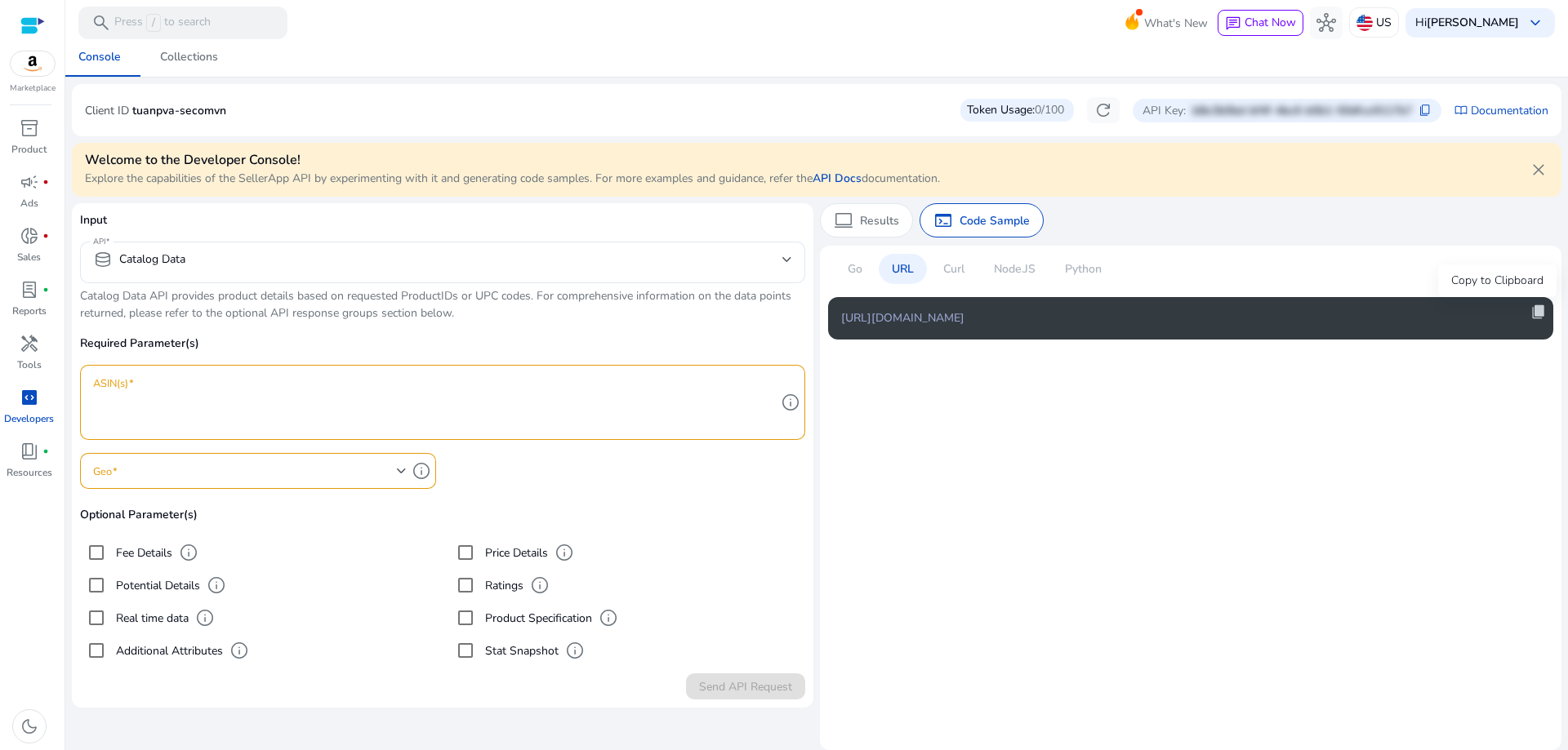
click at [1536, 308] on span "content_copy" at bounding box center [1538, 312] width 16 height 16
click at [1094, 111] on span "refresh" at bounding box center [1104, 111] width 20 height 20
click at [1094, 110] on span "refresh" at bounding box center [1104, 111] width 20 height 20
click at [1021, 100] on div "Token Usage: 0/100" at bounding box center [1017, 110] width 114 height 23
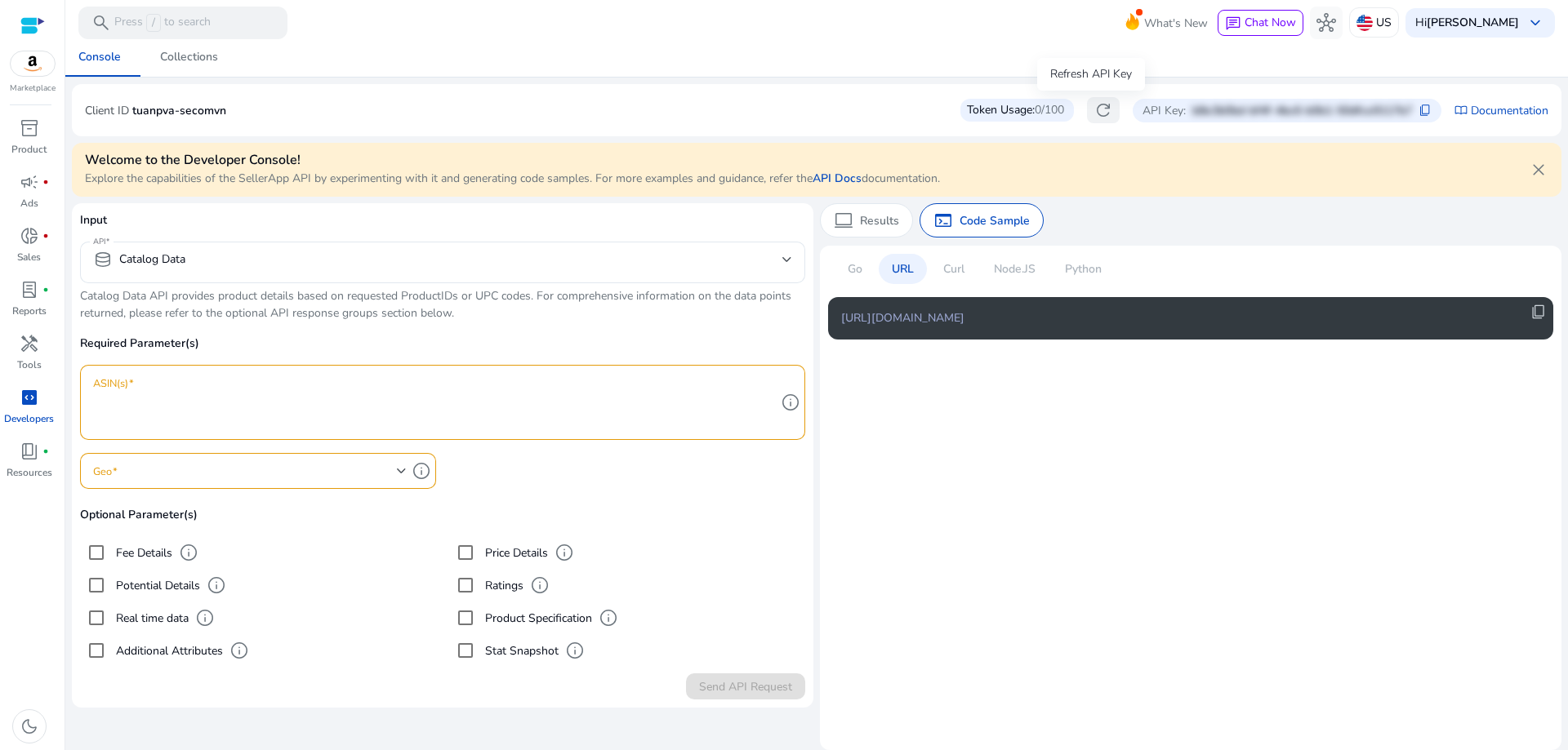
click at [1094, 105] on span "refresh" at bounding box center [1104, 111] width 20 height 20
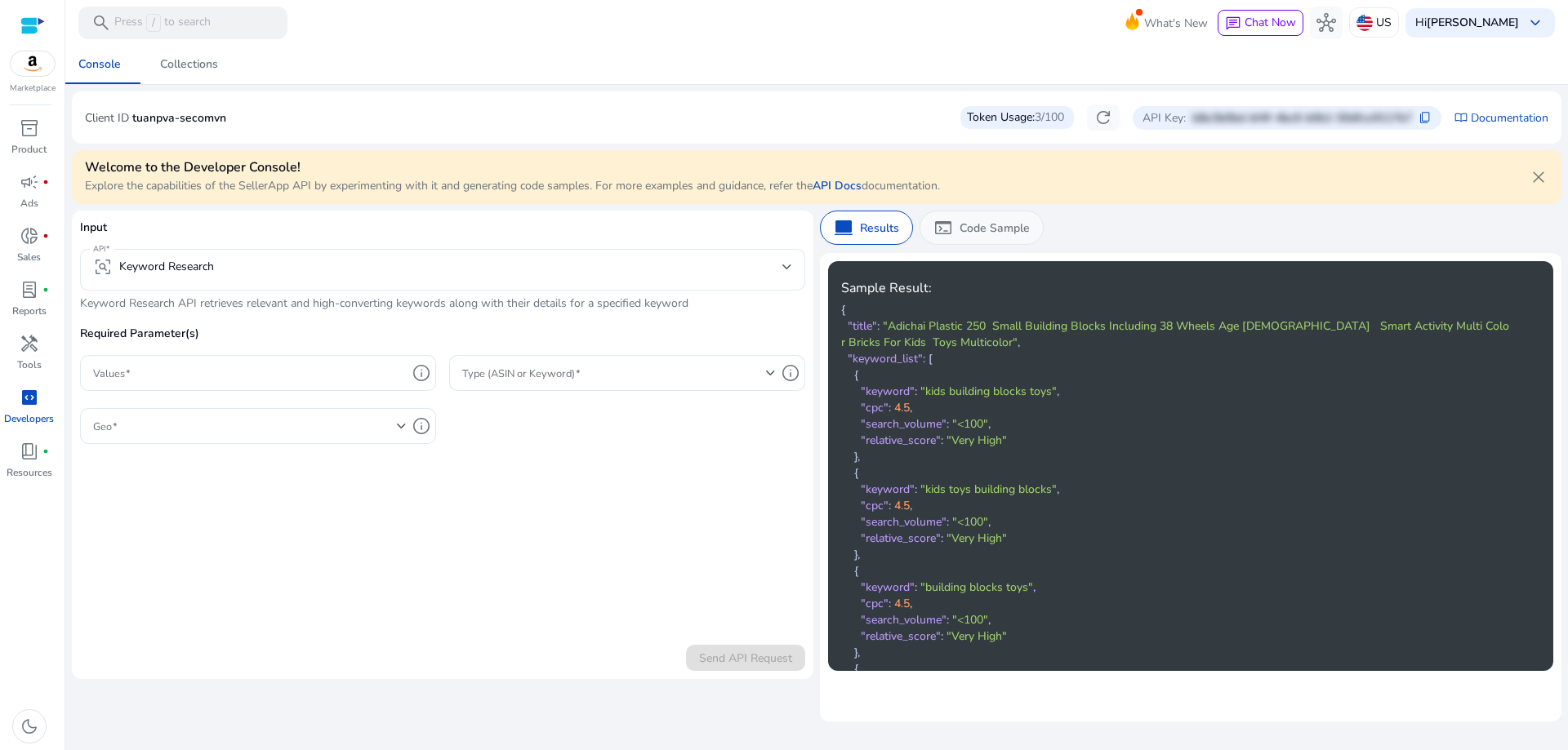
click at [977, 223] on p "Code Sample" at bounding box center [994, 228] width 71 height 17
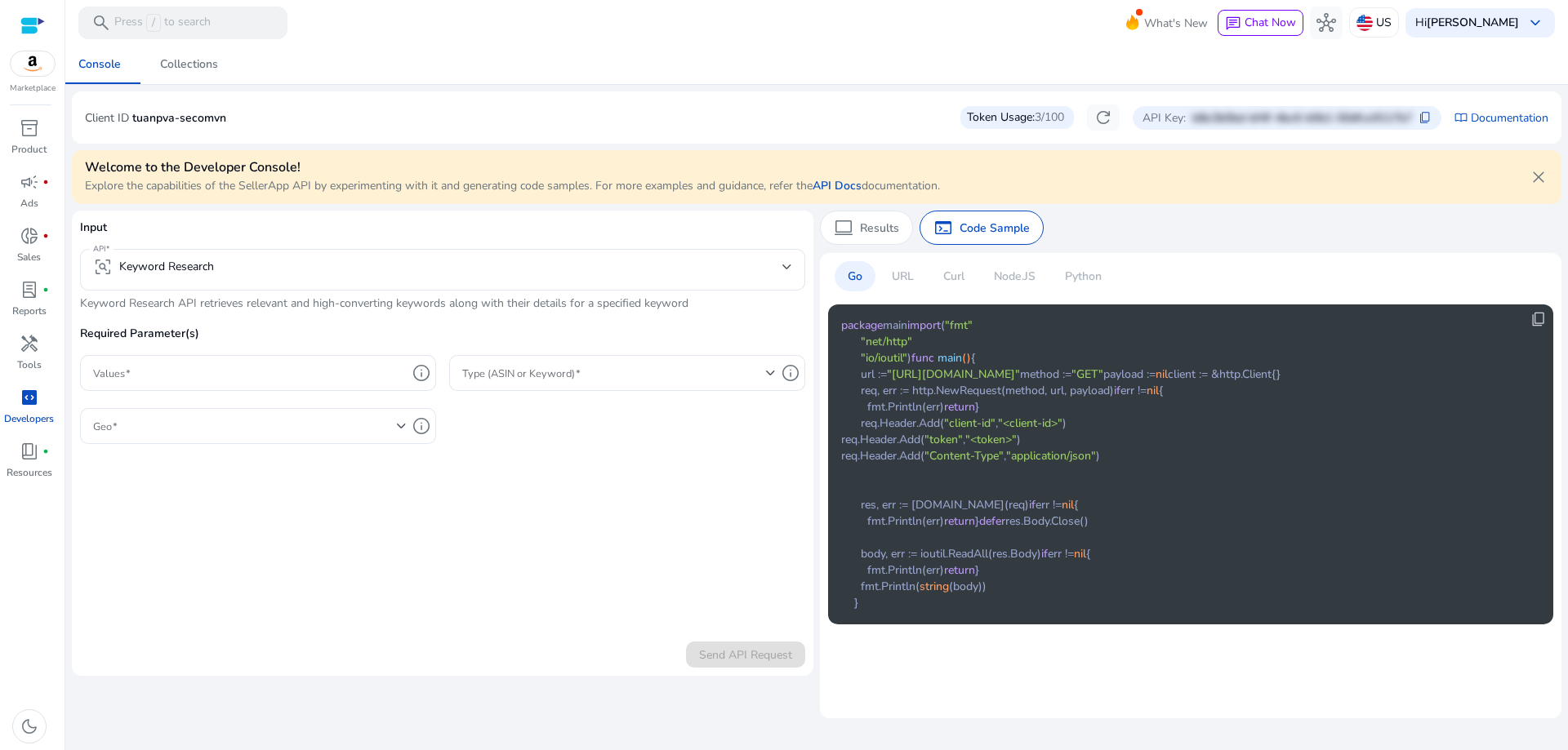
click at [1099, 267] on div "Python" at bounding box center [1083, 276] width 63 height 30
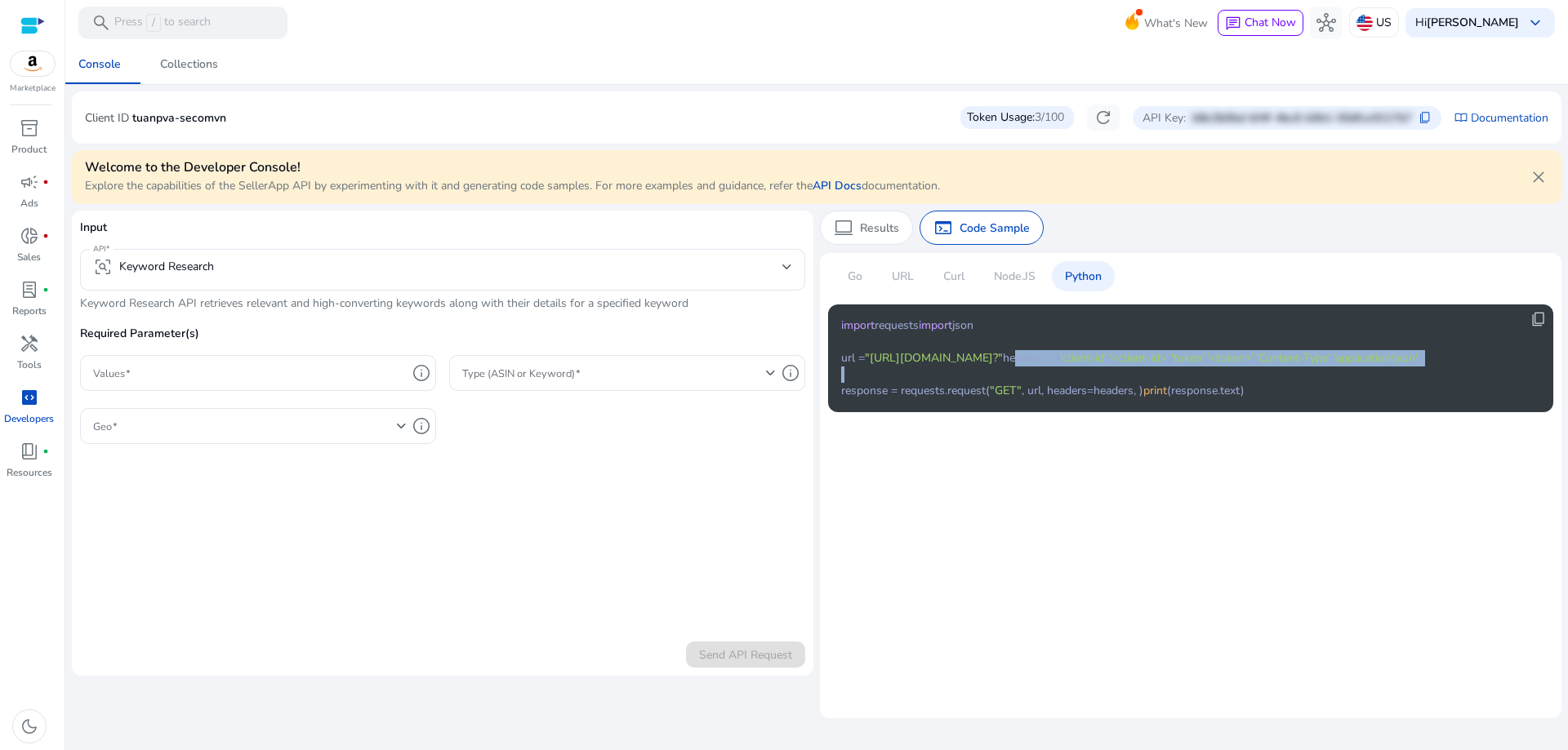
drag, startPoint x: 840, startPoint y: 401, endPoint x: 882, endPoint y: 486, distance: 94.8
click at [882, 412] on div "content_copy import requests import json url = "[URL][DOMAIN_NAME]?" headers = …" at bounding box center [1190, 359] width 725 height 108
copy code "headers = { 'client-id' : '<client-id>' , 'token' : '<token>' , 'Content-Type' …"
click at [1054, 399] on code "import requests import json url = "[URL][DOMAIN_NAME]?" headers = { 'client-id'…" at bounding box center [1131, 359] width 581 height 82
drag, startPoint x: 239, startPoint y: 511, endPoint x: 313, endPoint y: 339, distance: 187.2
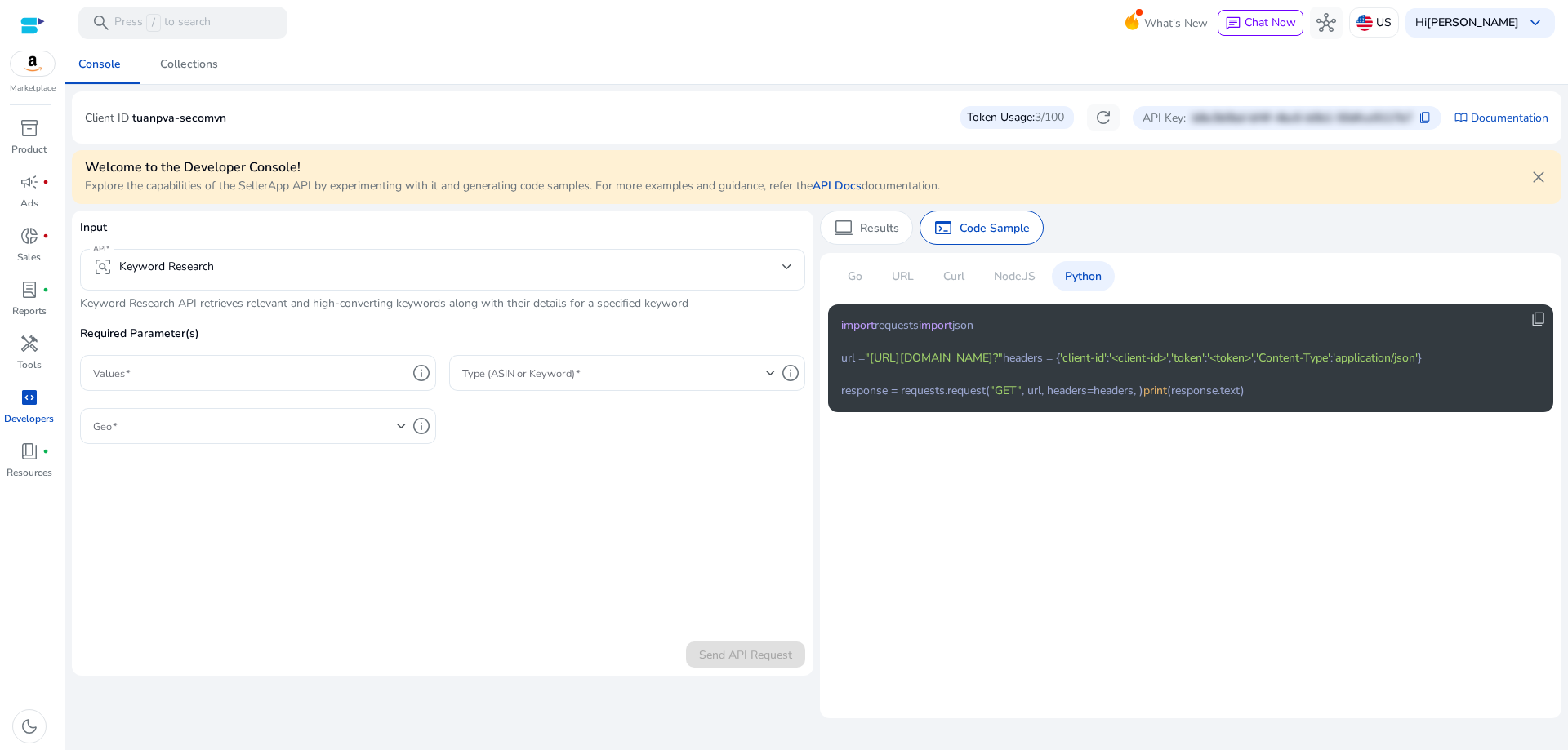
click at [246, 501] on form "Input API frame_inspect Keyword Research Keyword Research API retrieves relevan…" at bounding box center [442, 443] width 725 height 449
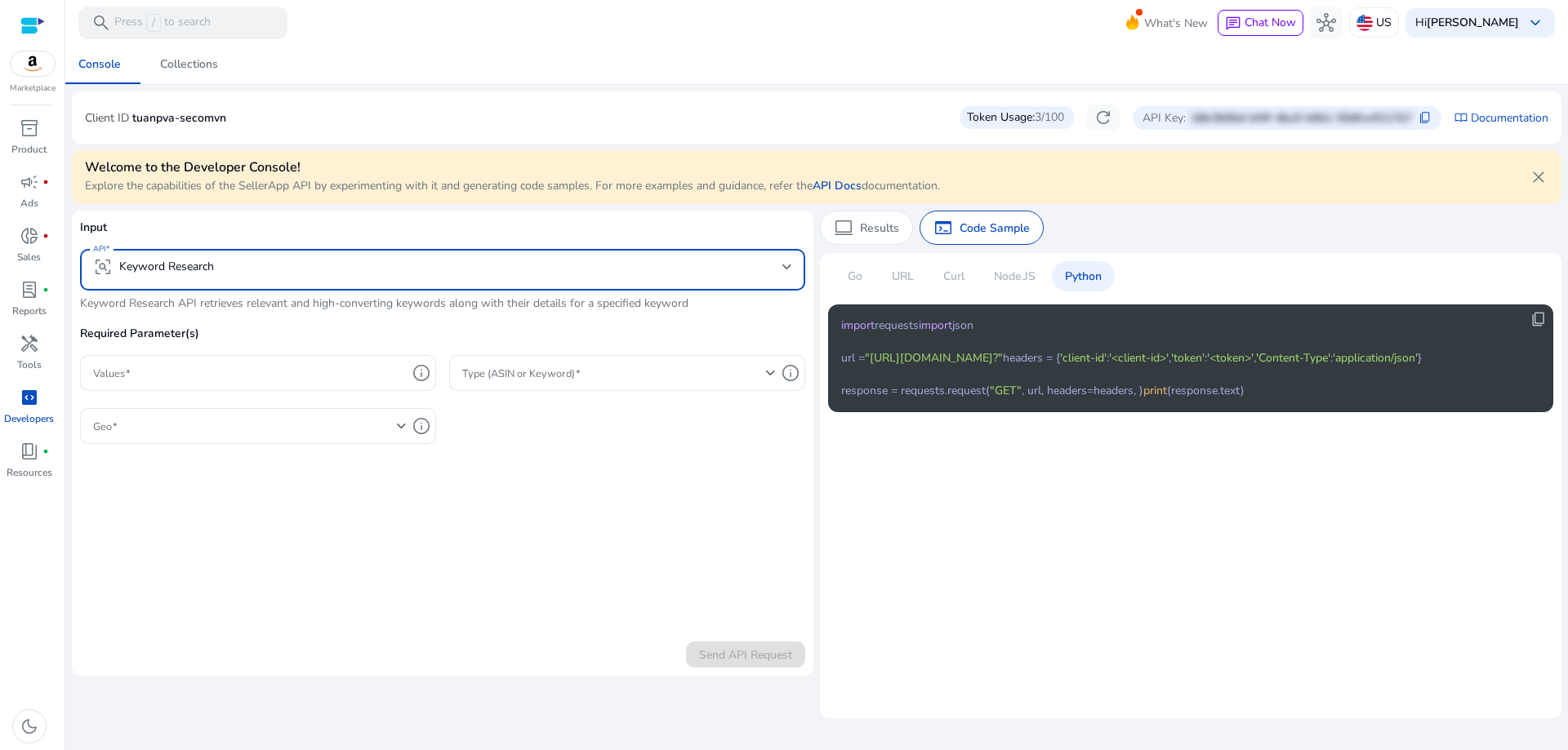
click at [331, 261] on mat-select-trigger "frame_inspect Keyword Research" at bounding box center [437, 267] width 689 height 20
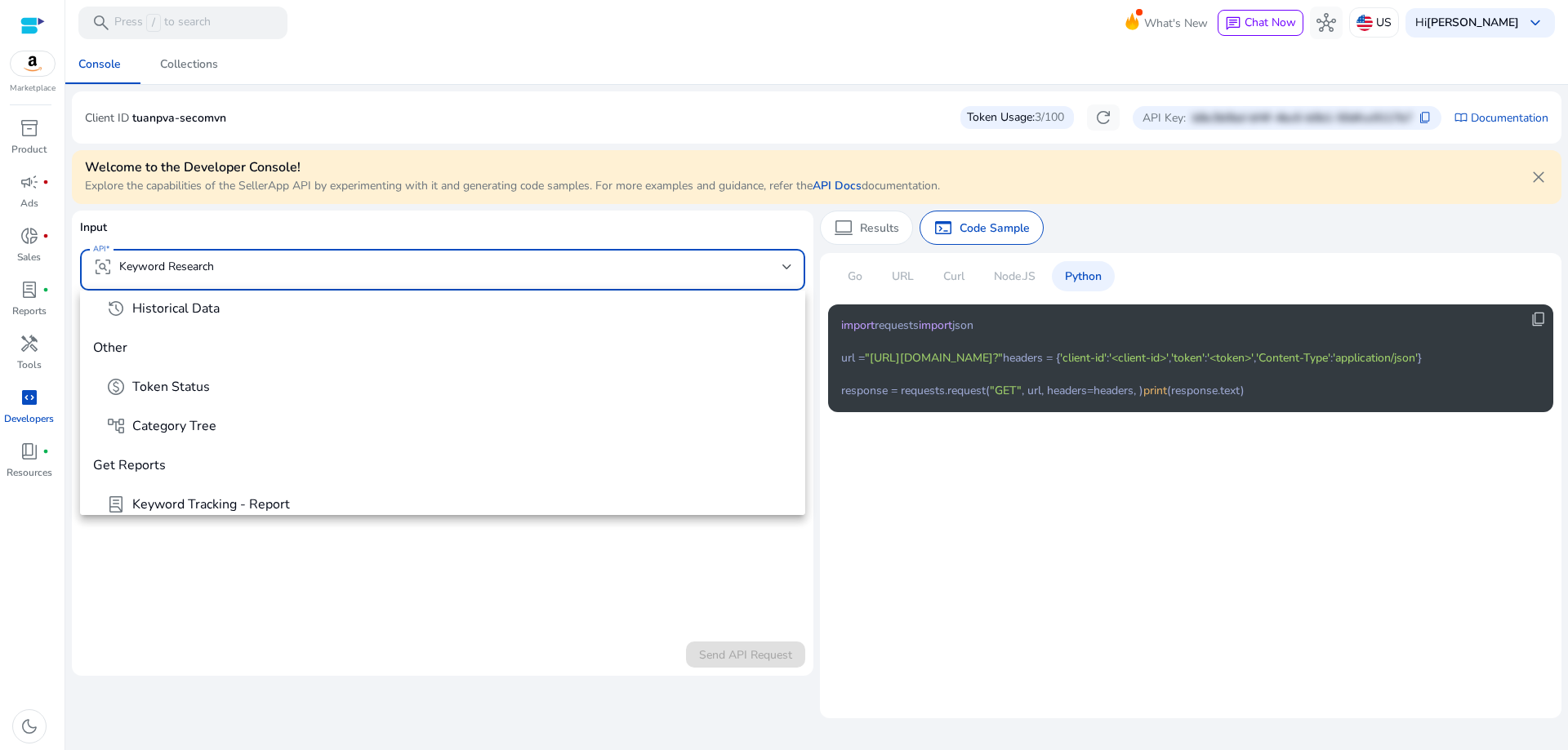
scroll to position [361, 0]
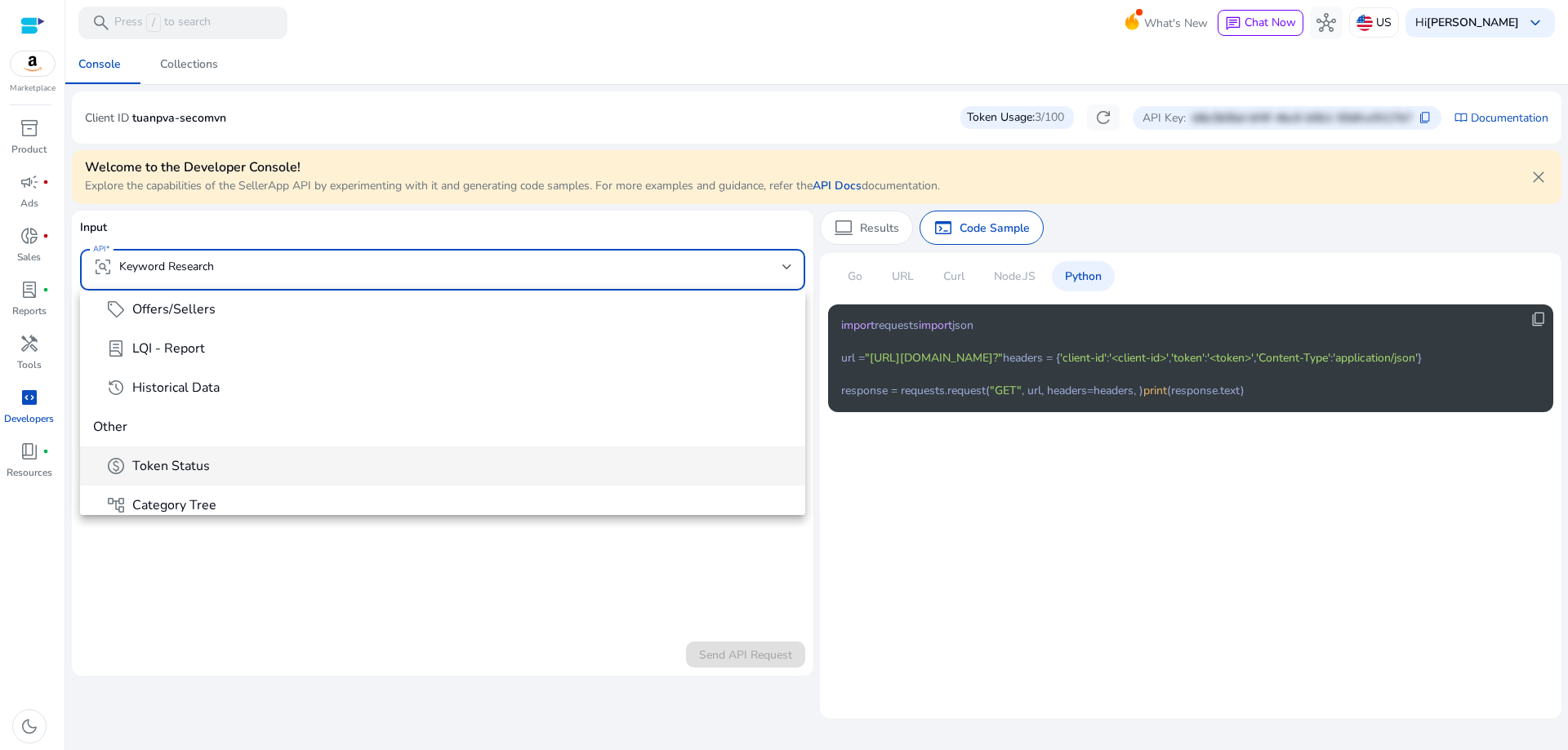
click at [291, 455] on mat-option "paid Token Status" at bounding box center [442, 465] width 725 height 39
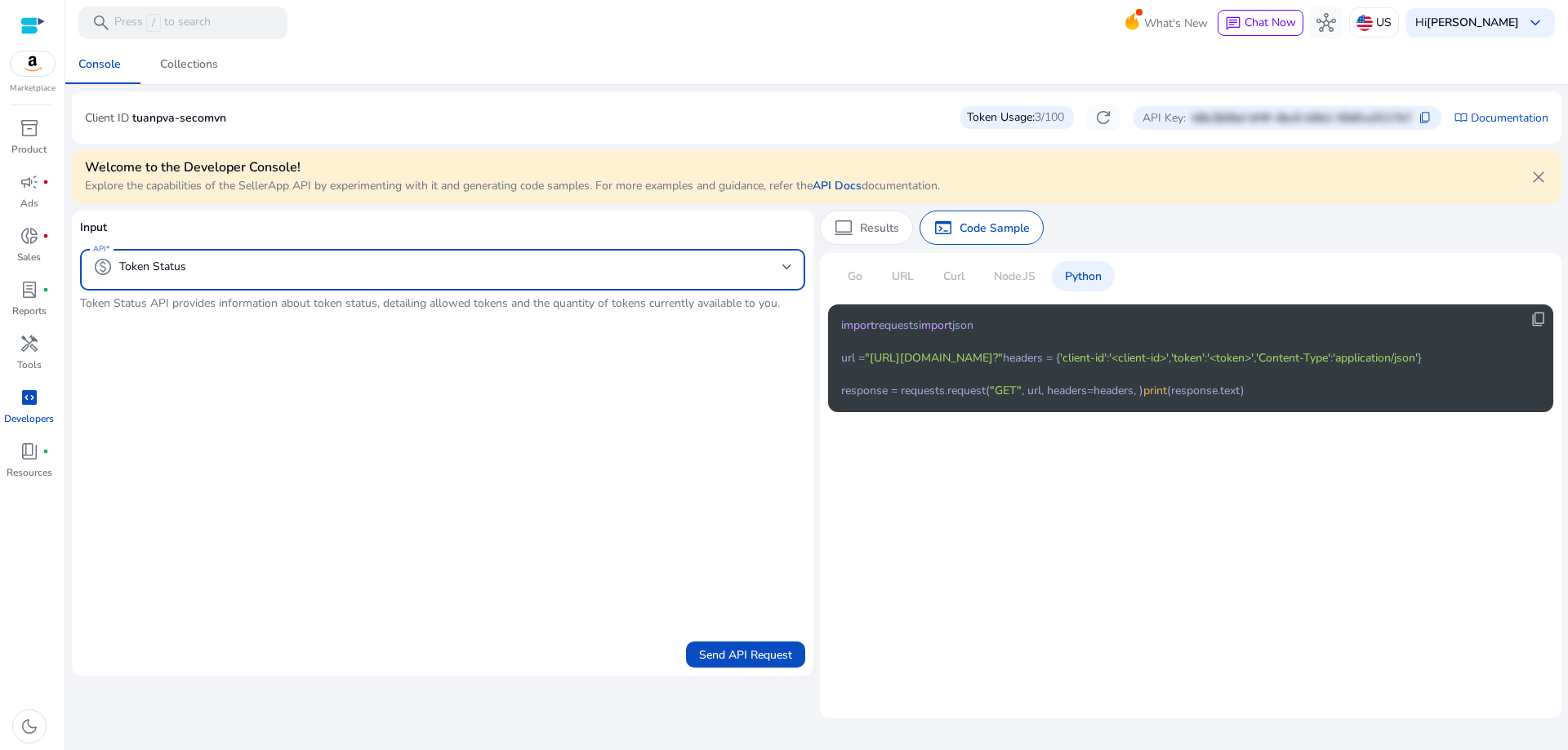
click at [362, 259] on mat-select-trigger "paid Token Status" at bounding box center [437, 267] width 689 height 20
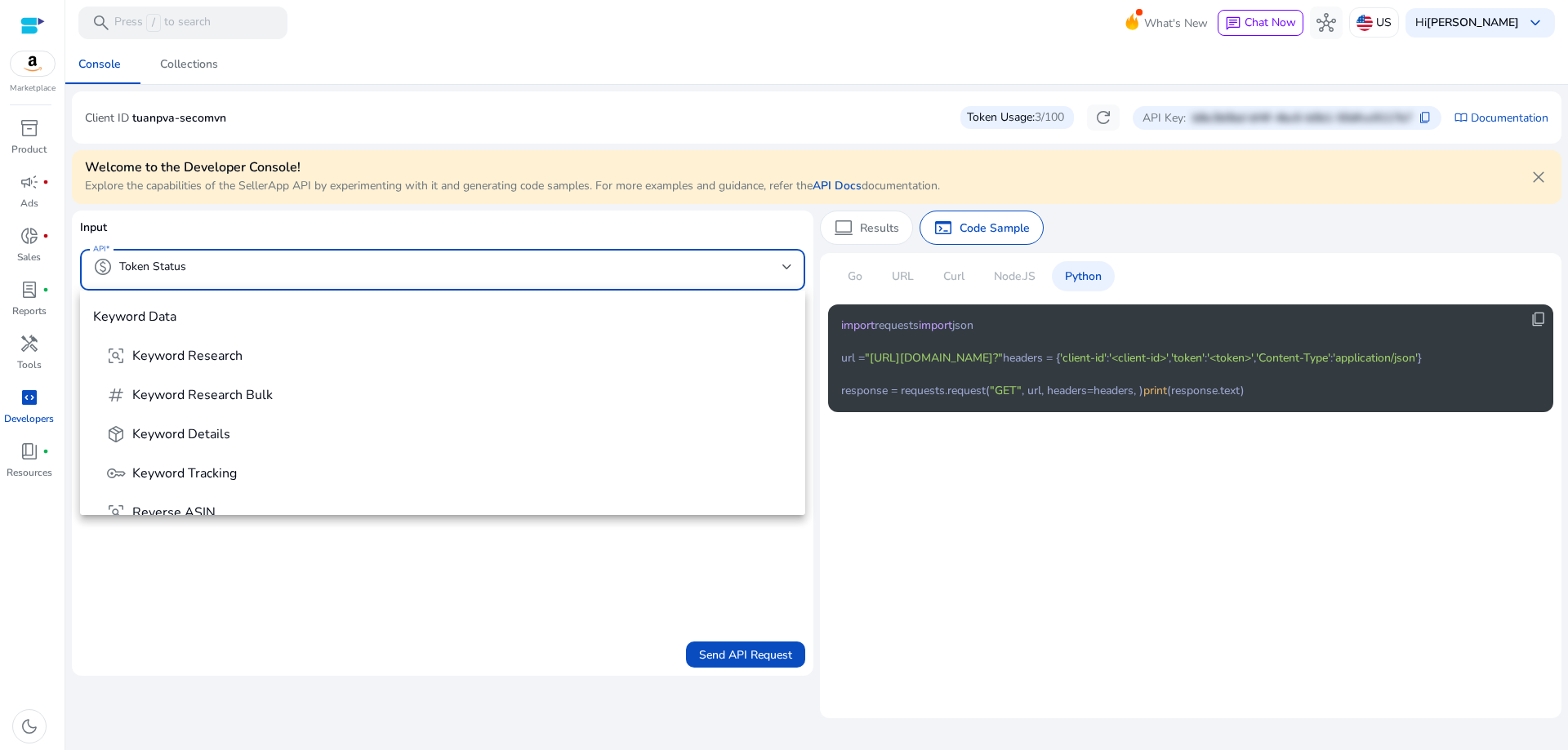
scroll to position [331, 0]
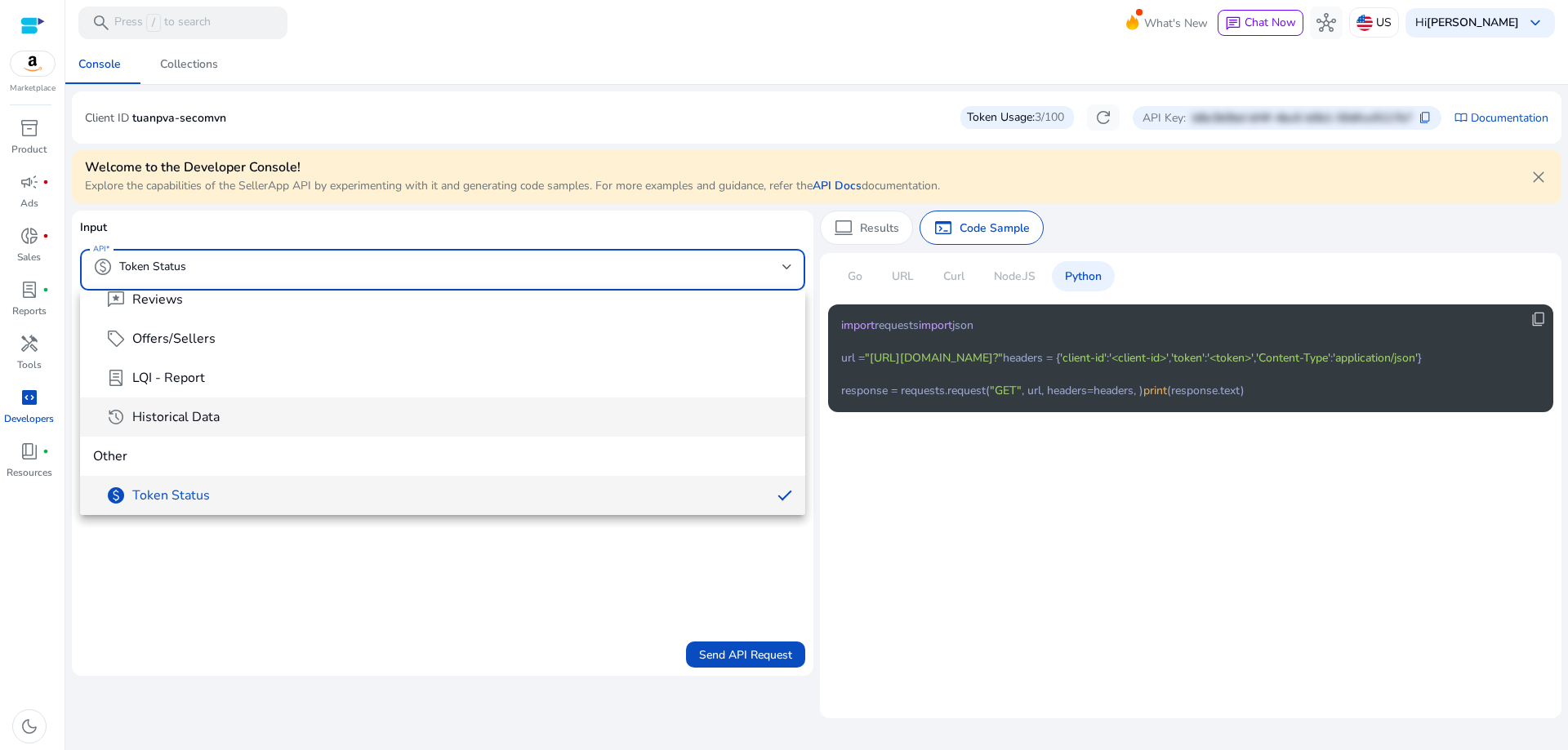
click at [335, 428] on mat-option "history Historical Data" at bounding box center [442, 416] width 725 height 39
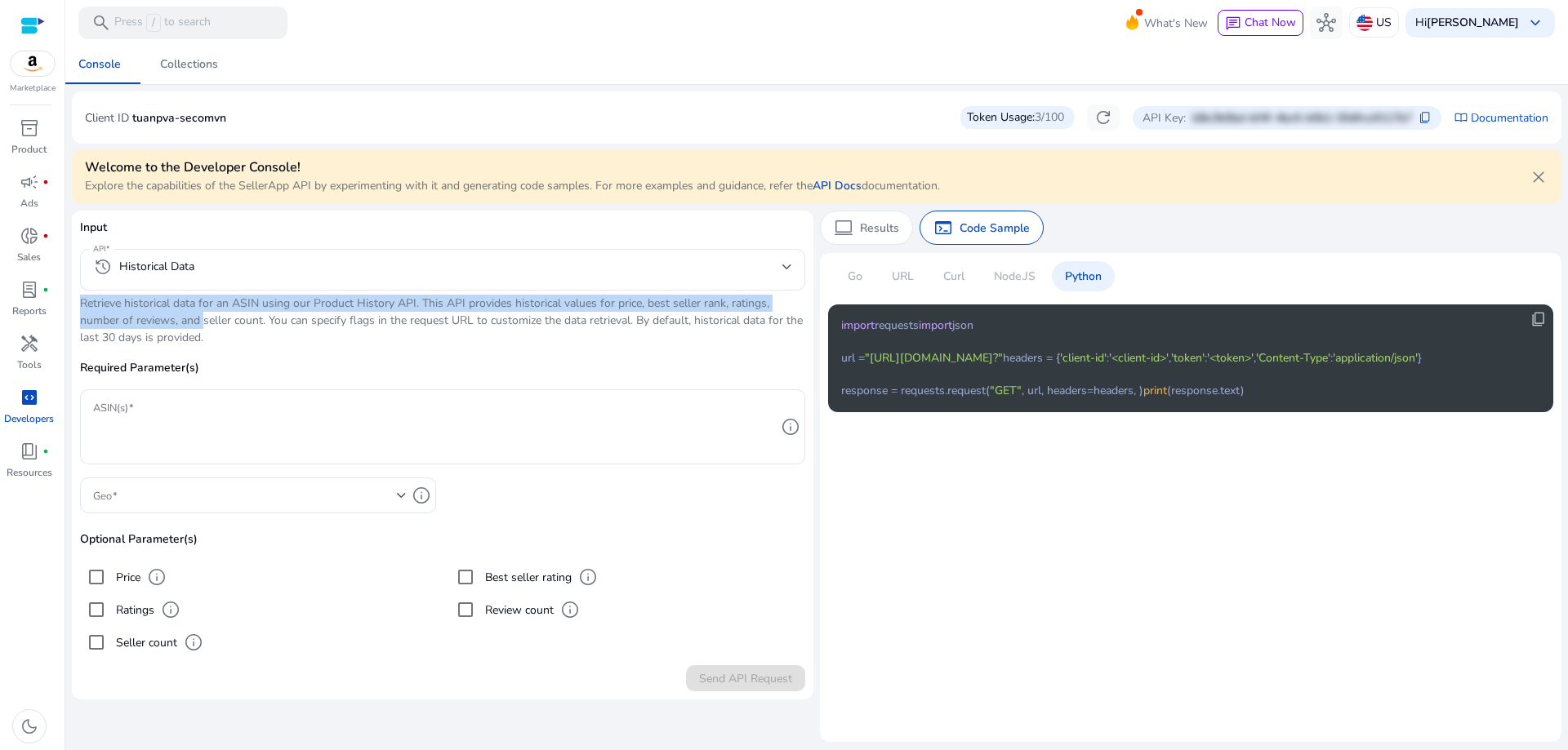
drag, startPoint x: 144, startPoint y: 302, endPoint x: 198, endPoint y: 329, distance: 60.4
click at [198, 329] on div "Input API history Historical Data Retrieve historical data for an ASIN using ou…" at bounding box center [442, 439] width 725 height 440
click at [198, 329] on p "Retrieve historical data for an ASIN using our Product History API. This API pr…" at bounding box center [442, 321] width 725 height 52
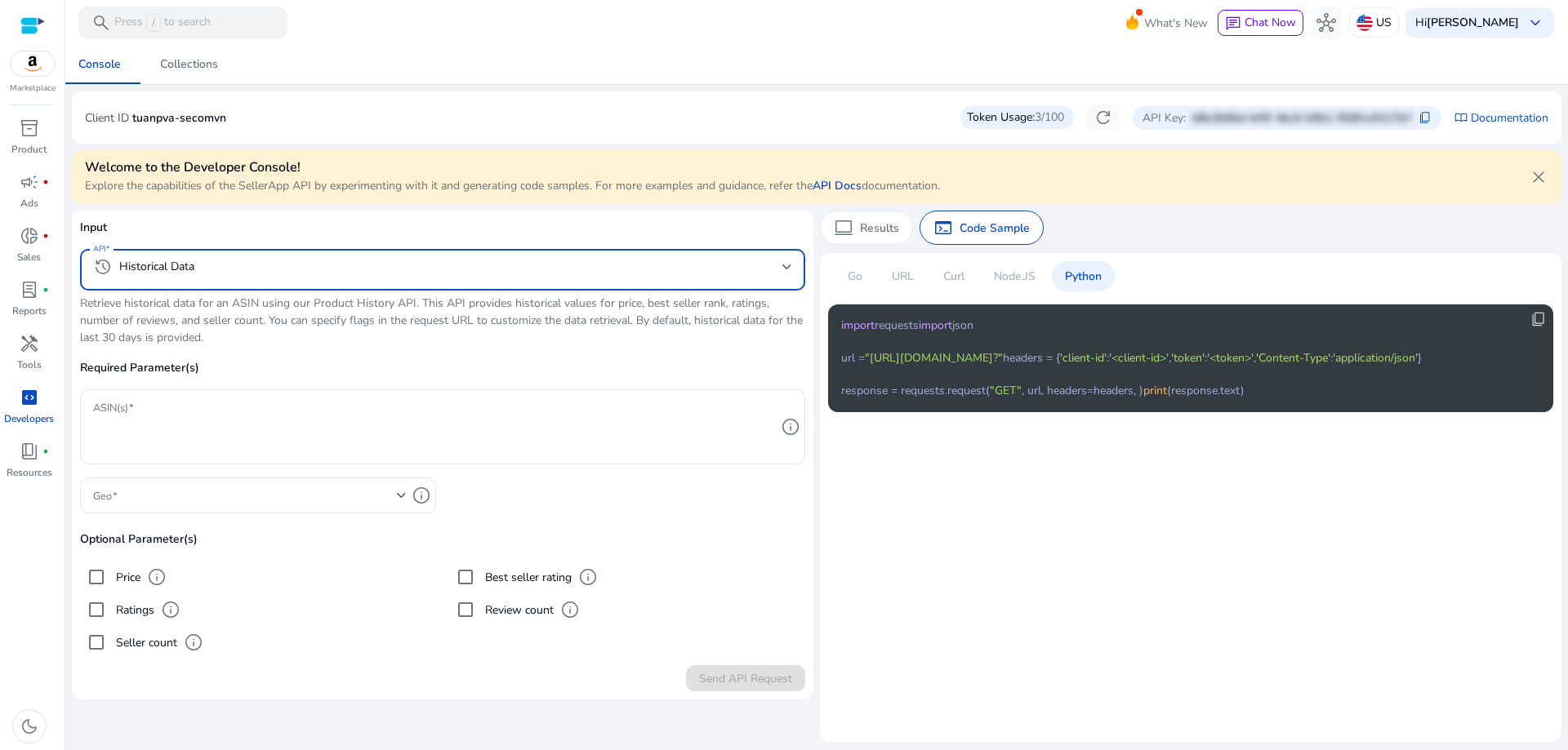
click at [593, 262] on mat-select-trigger "history Historical Data" at bounding box center [437, 267] width 689 height 20
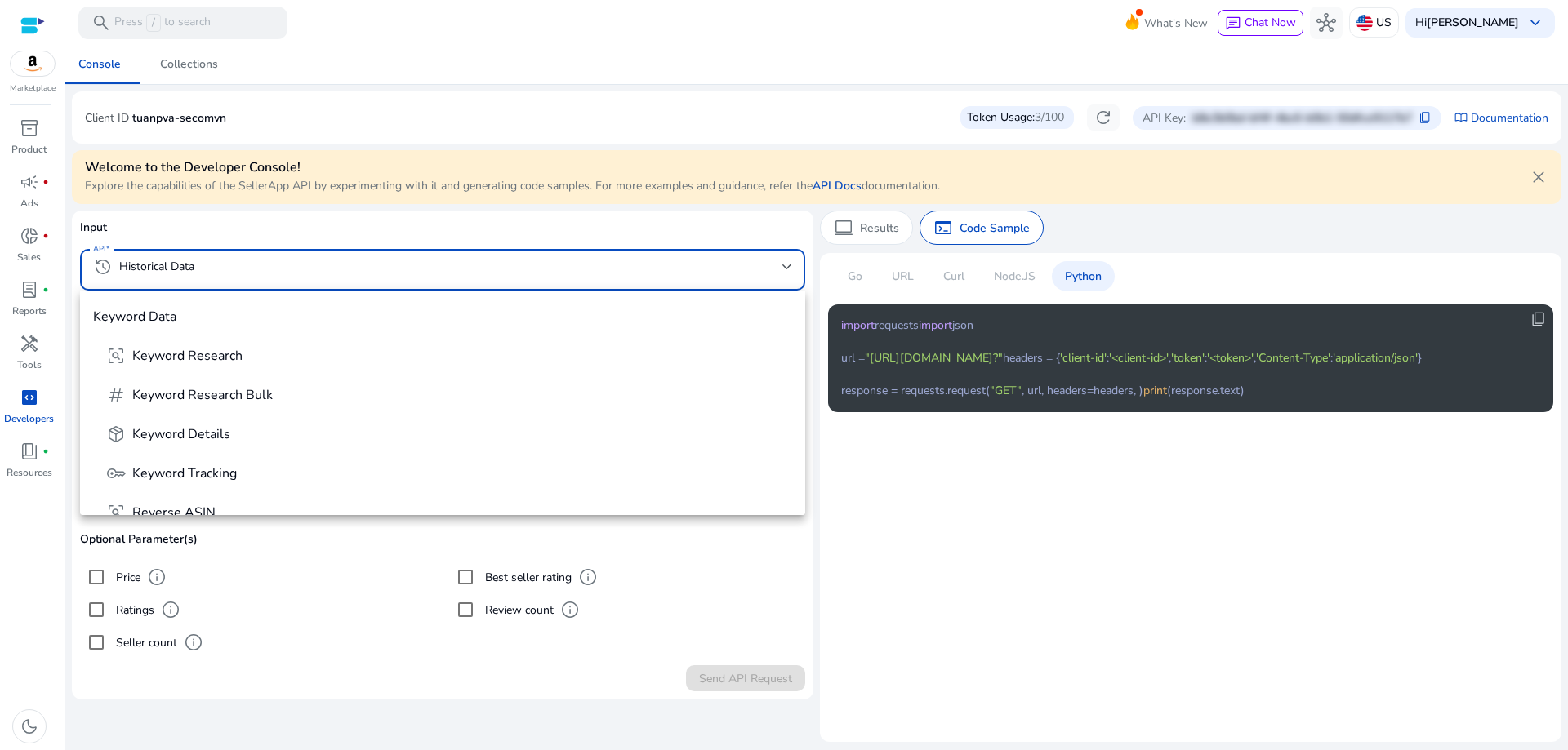
scroll to position [252, 0]
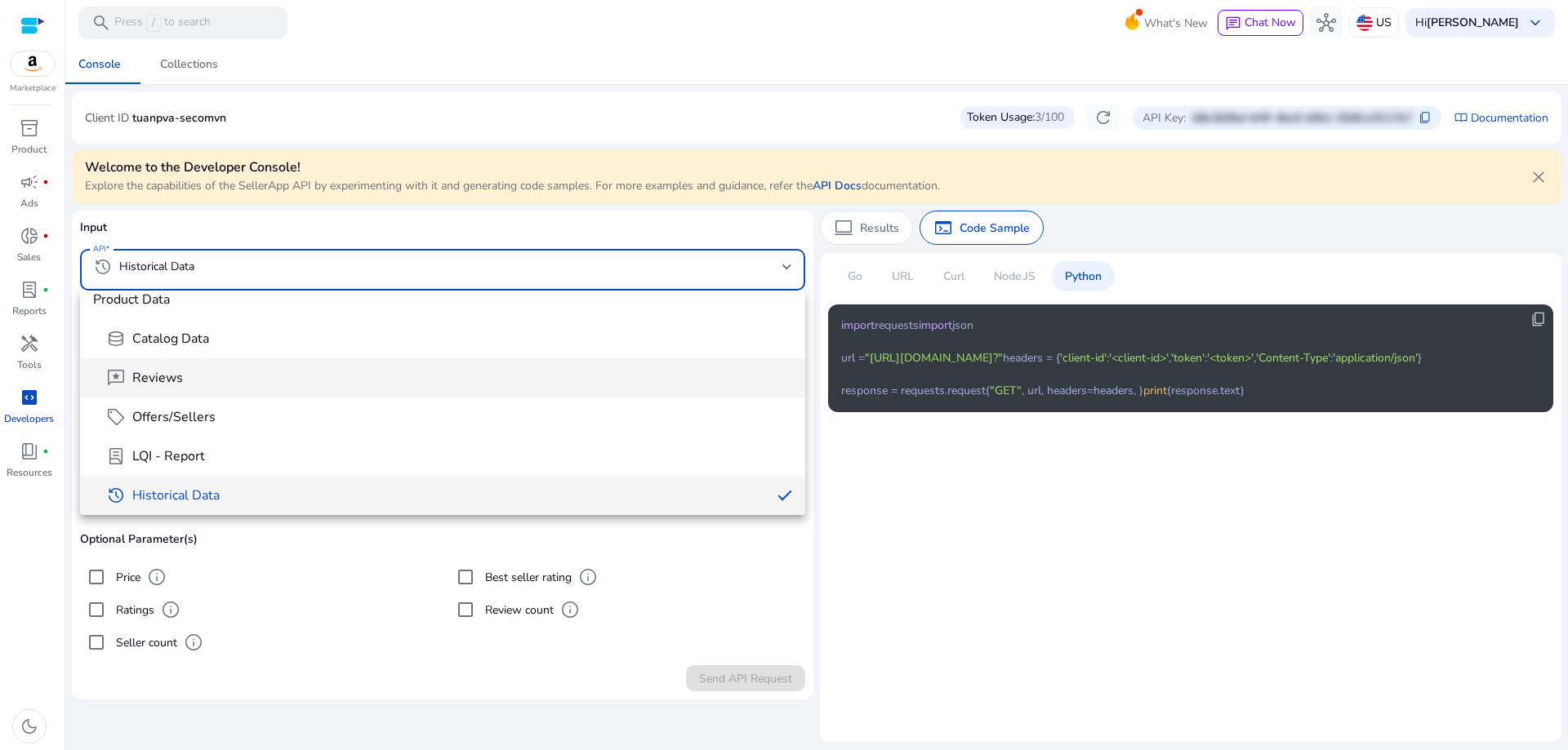
click at [343, 376] on span "reviews Reviews" at bounding box center [449, 378] width 686 height 20
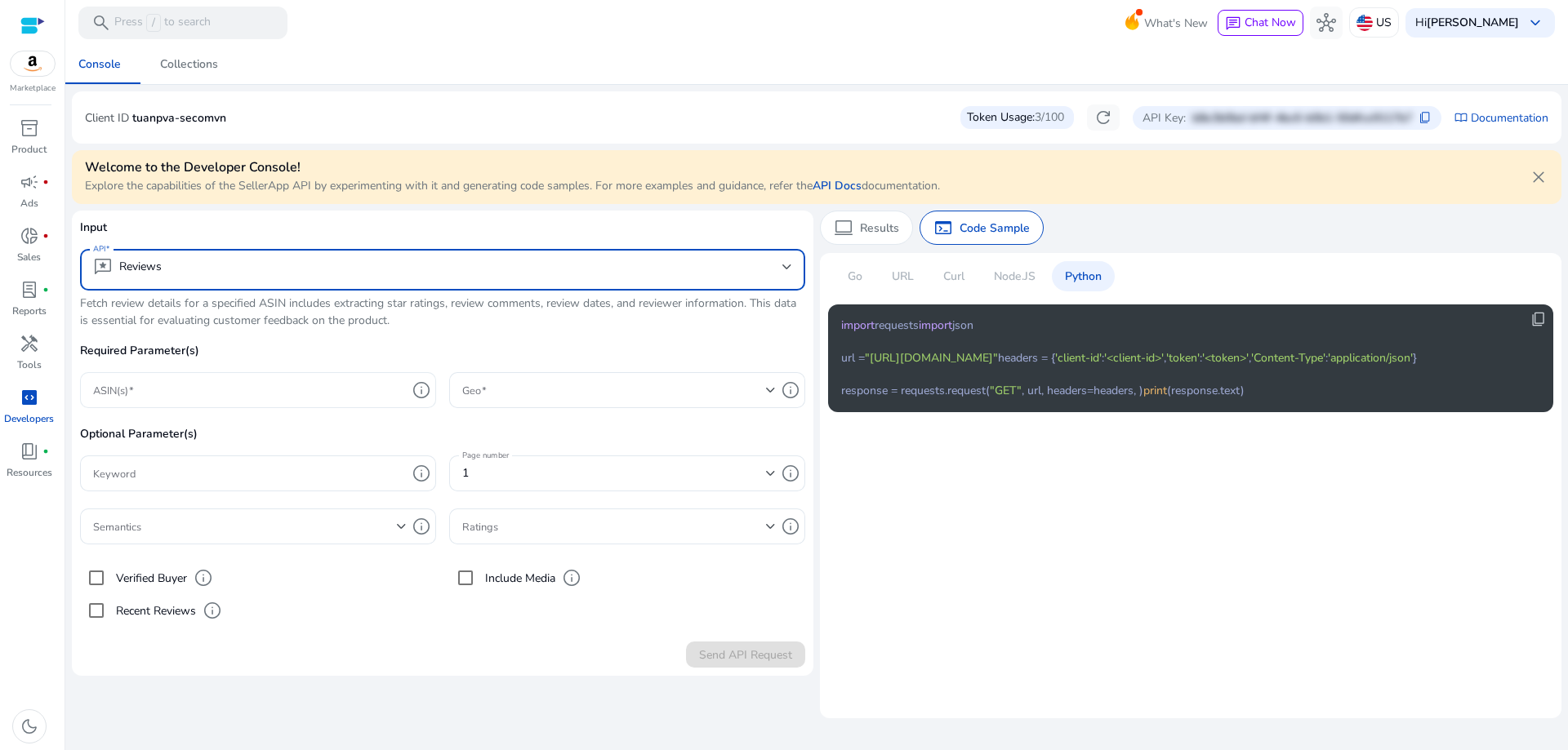
click at [367, 392] on input "ASIN(s)" at bounding box center [249, 390] width 314 height 18
click at [596, 268] on mat-select-trigger "reviews Reviews" at bounding box center [437, 267] width 689 height 20
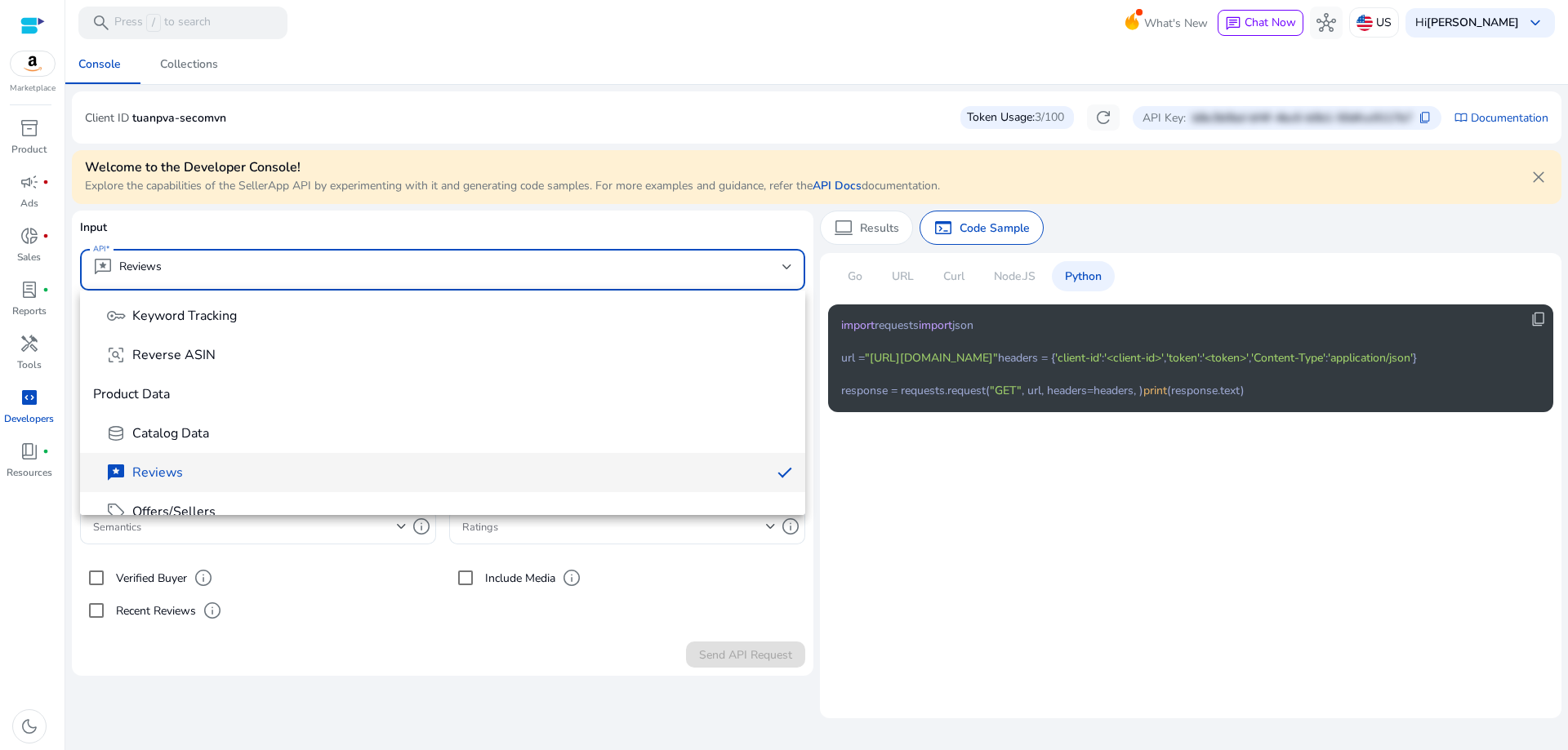
scroll to position [163, 0]
click at [265, 495] on mat-option "sell Offers/Sellers" at bounding box center [442, 506] width 725 height 39
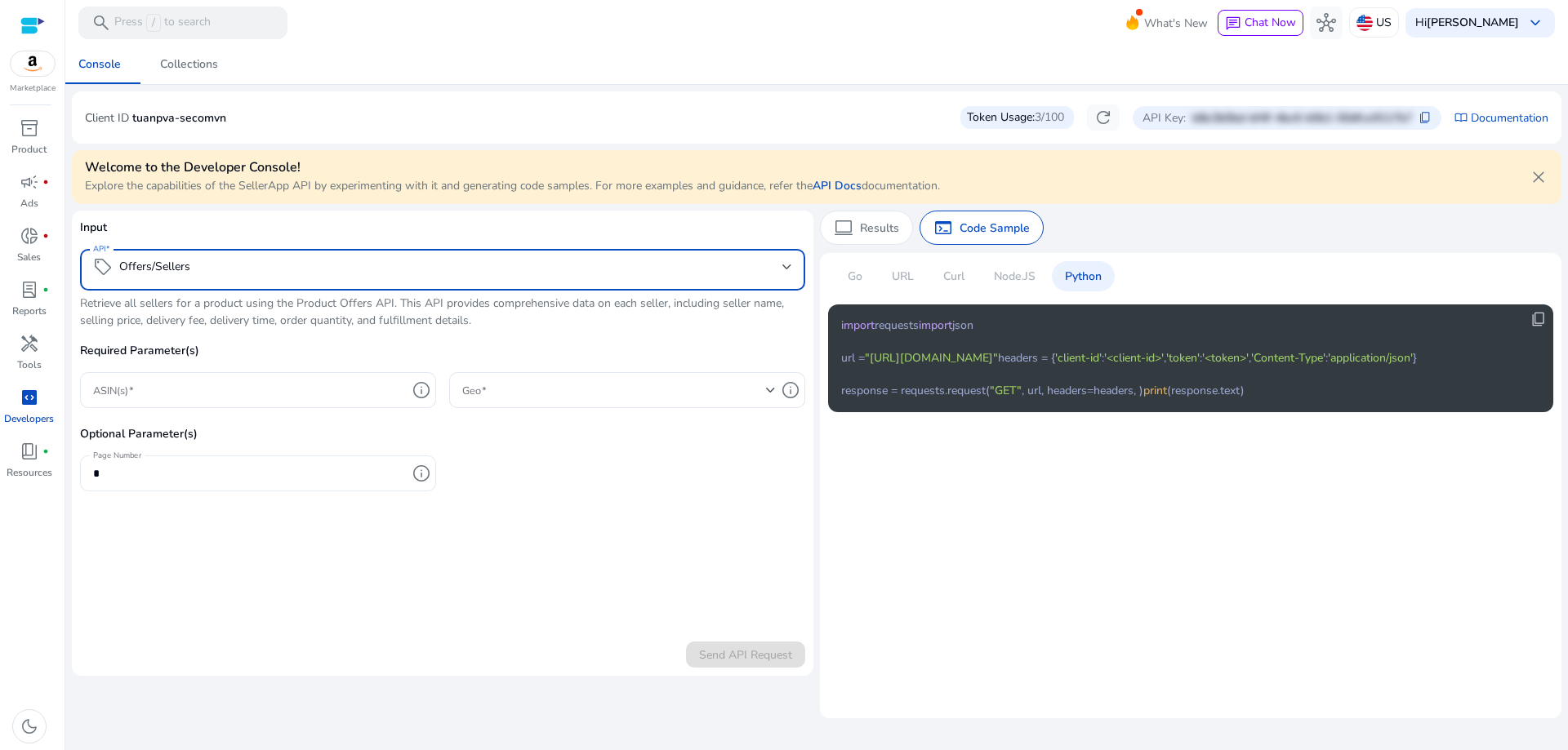
scroll to position [174, 0]
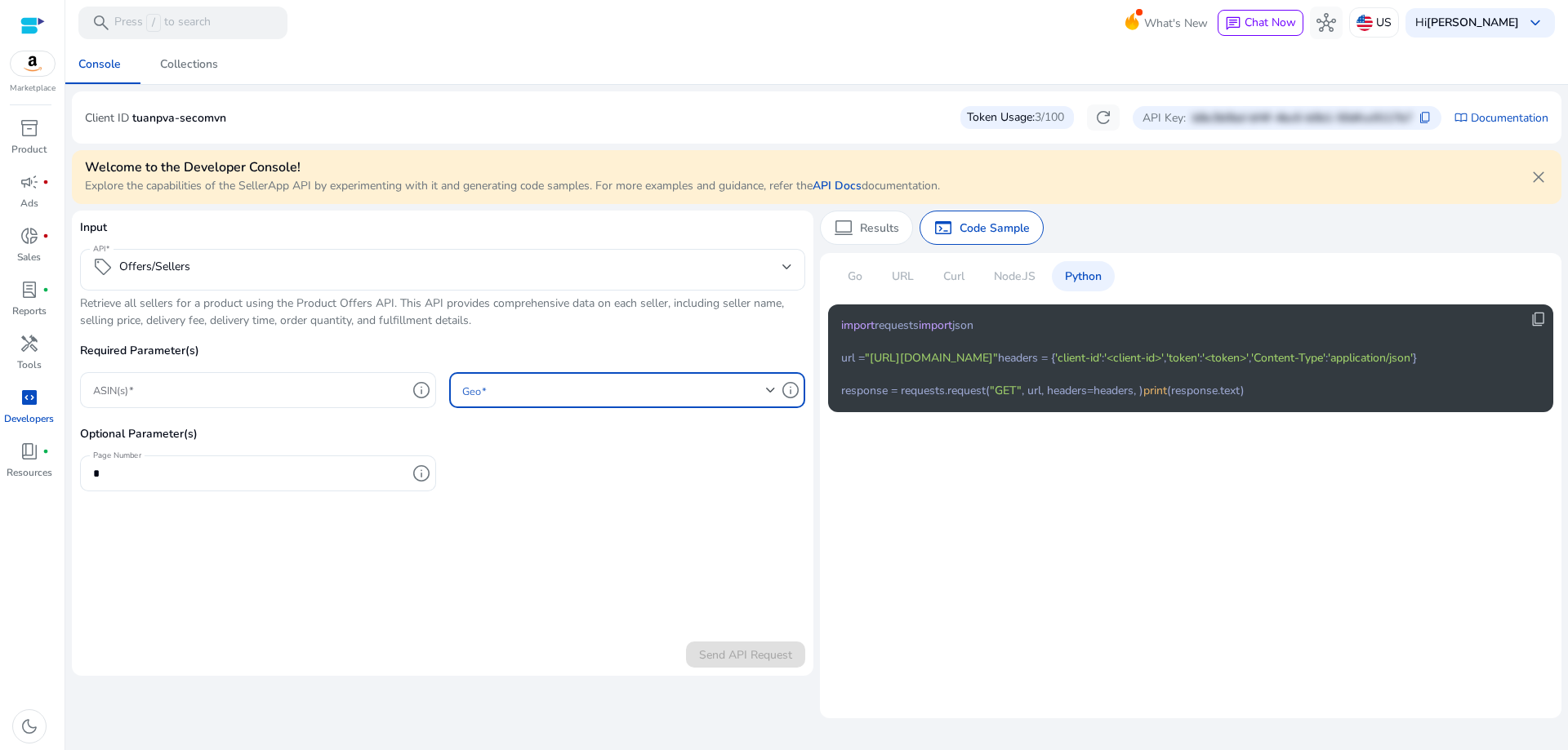
click at [641, 398] on span at bounding box center [614, 390] width 304 height 18
click at [641, 398] on div at bounding box center [784, 375] width 1568 height 750
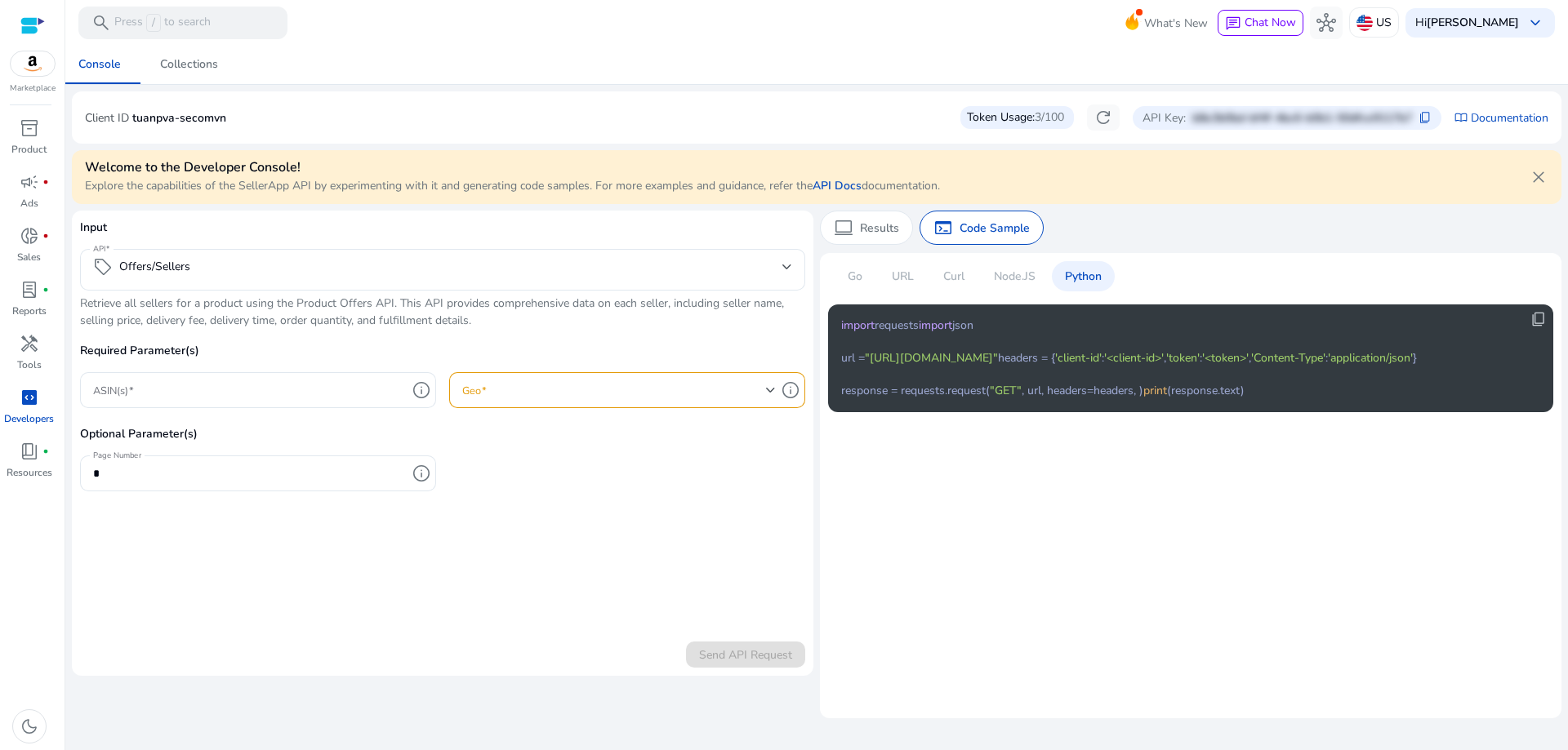
drag, startPoint x: 255, startPoint y: 300, endPoint x: 463, endPoint y: 308, distance: 208.2
click at [463, 308] on div at bounding box center [442, 299] width 725 height 17
drag, startPoint x: 487, startPoint y: 327, endPoint x: 237, endPoint y: 316, distance: 250.2
click at [237, 316] on p "Retrieve all sellers for a product using the Product Offers API. This API provi…" at bounding box center [442, 312] width 725 height 34
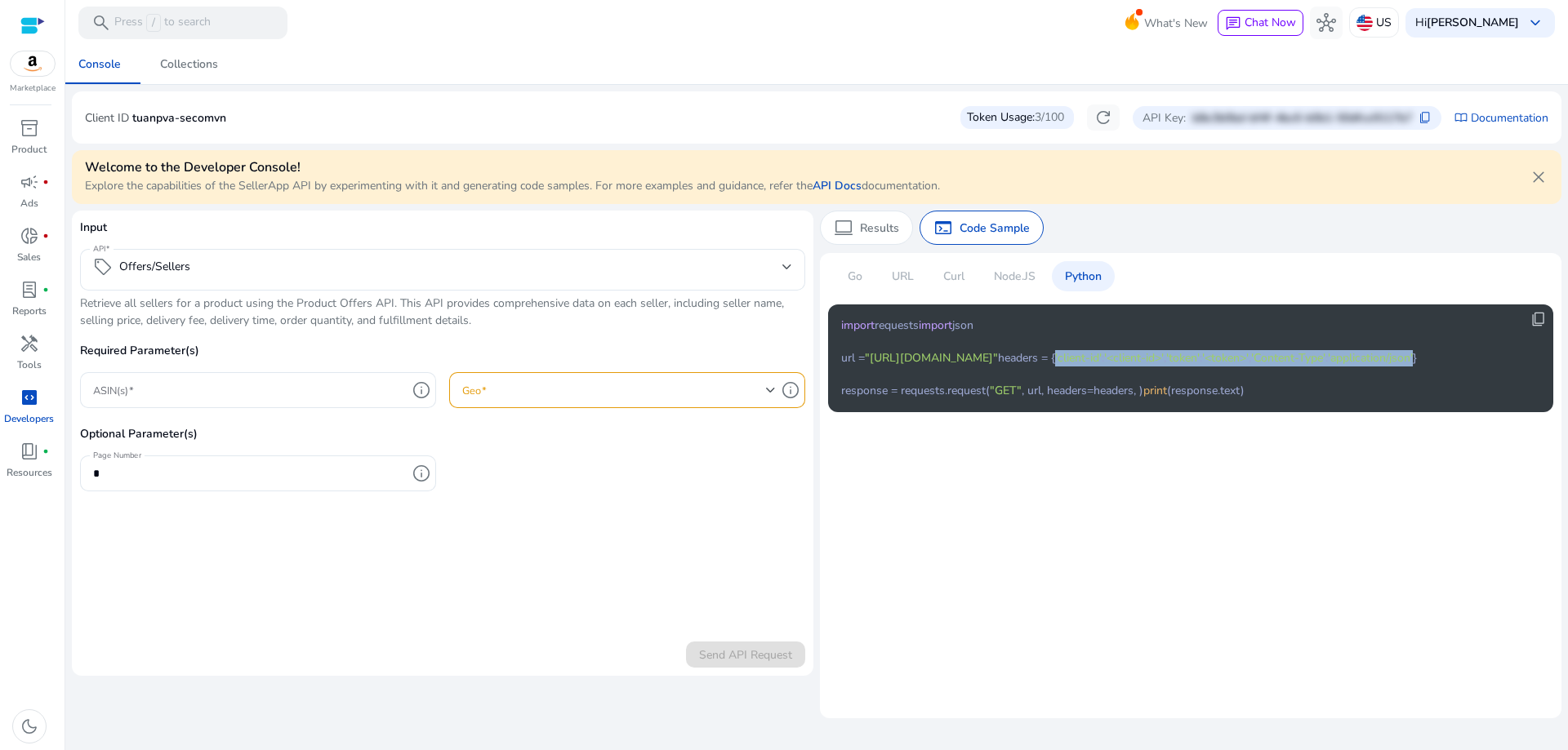
drag, startPoint x: 846, startPoint y: 420, endPoint x: 1057, endPoint y: 460, distance: 214.8
click at [1057, 399] on code "import requests import json url = "https://api.sellerapp.com/sellmetricsv2/offe…" at bounding box center [1129, 359] width 576 height 82
drag, startPoint x: 574, startPoint y: 580, endPoint x: 597, endPoint y: 542, distance: 44.4
click at [574, 581] on form "Input API sell Offers/Sellers Retrieve all sellers for a product using the Prod…" at bounding box center [442, 443] width 725 height 449
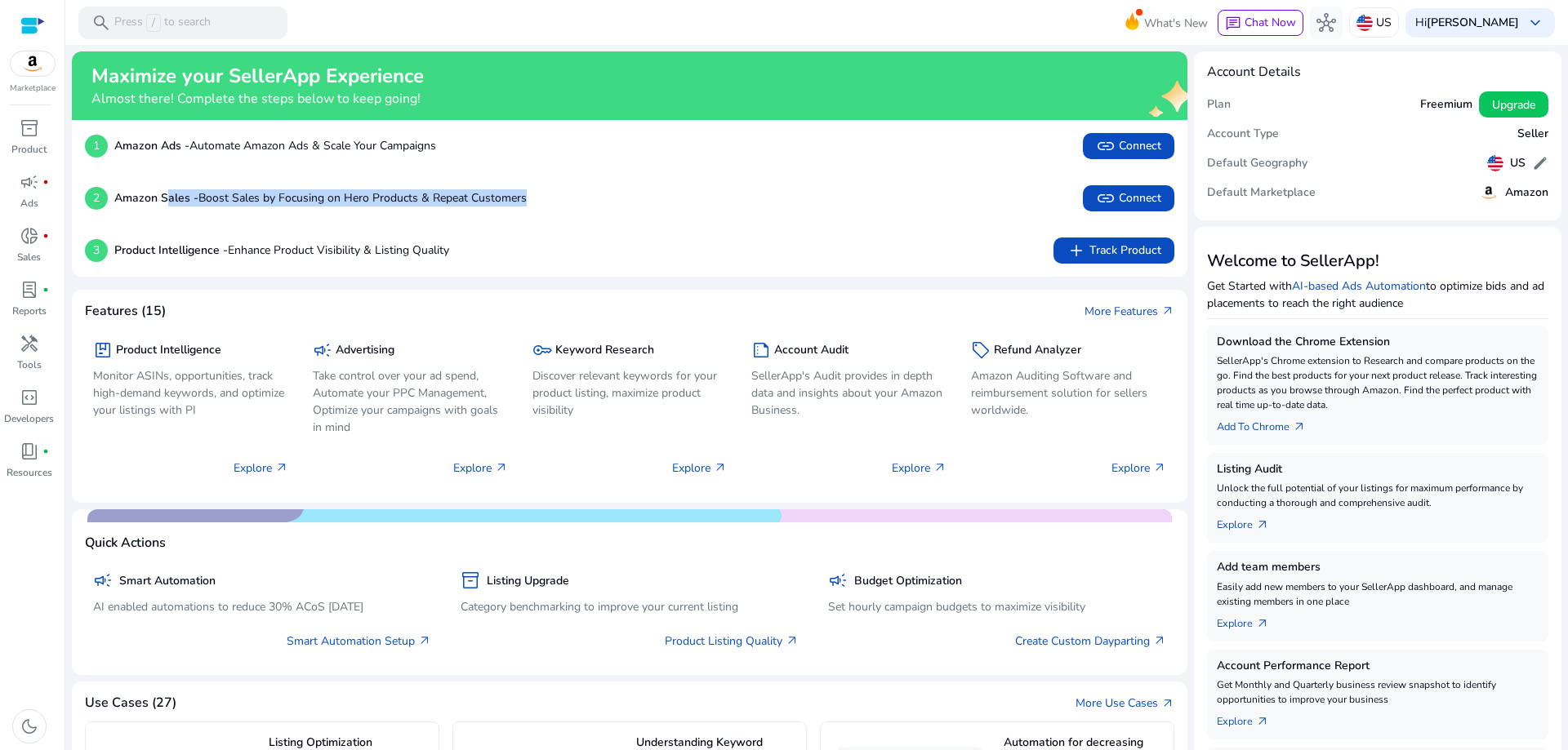
drag, startPoint x: 169, startPoint y: 197, endPoint x: 542, endPoint y: 188, distance: 373.1
click at [542, 188] on div "2 Amazon Sales - Boost Sales by Focusing on Hero Products & Repeat Customers li…" at bounding box center [630, 198] width 1090 height 26
click at [14, 192] on div "campaign fiber_manual_record" at bounding box center [30, 182] width 46 height 26
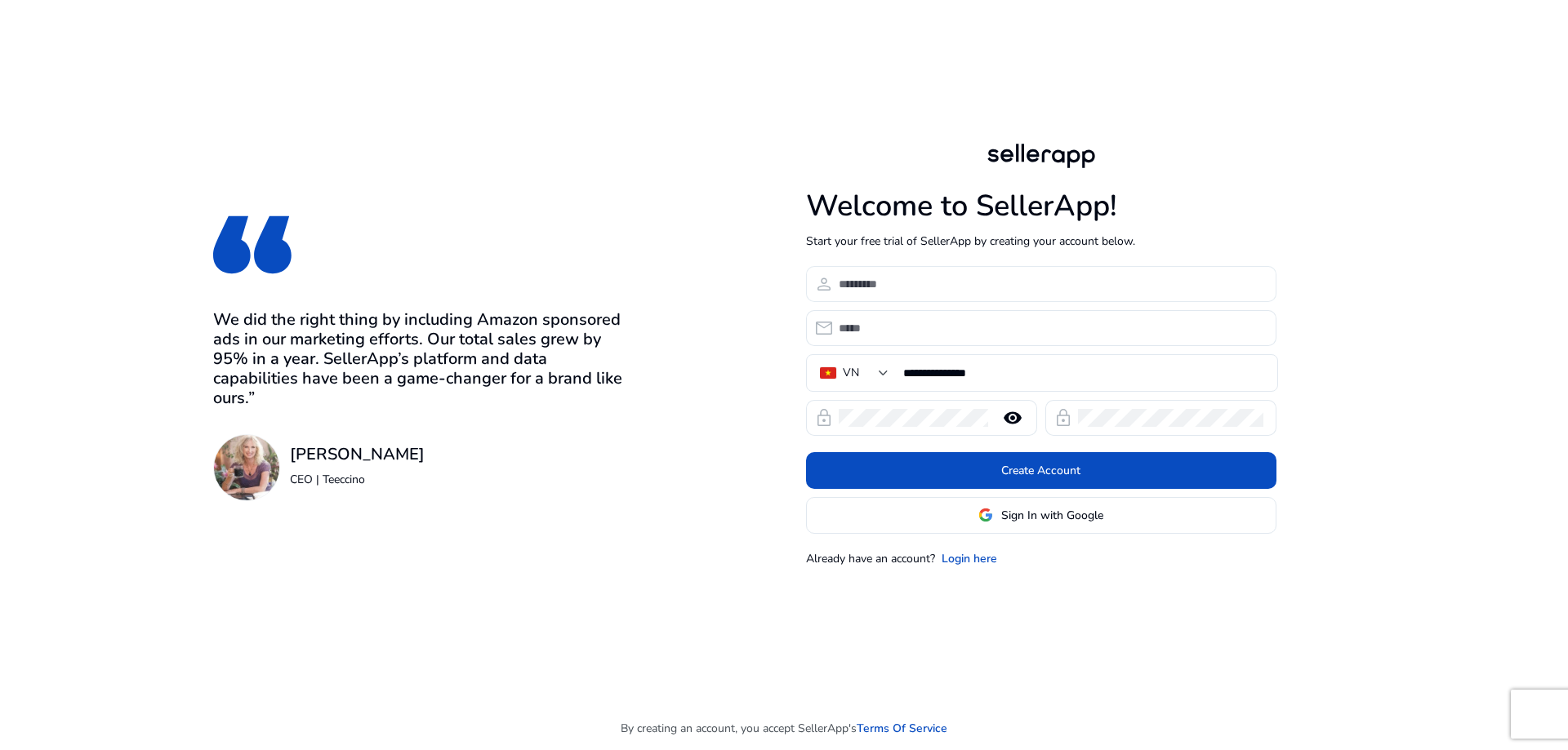
click at [935, 295] on div at bounding box center [1051, 284] width 424 height 36
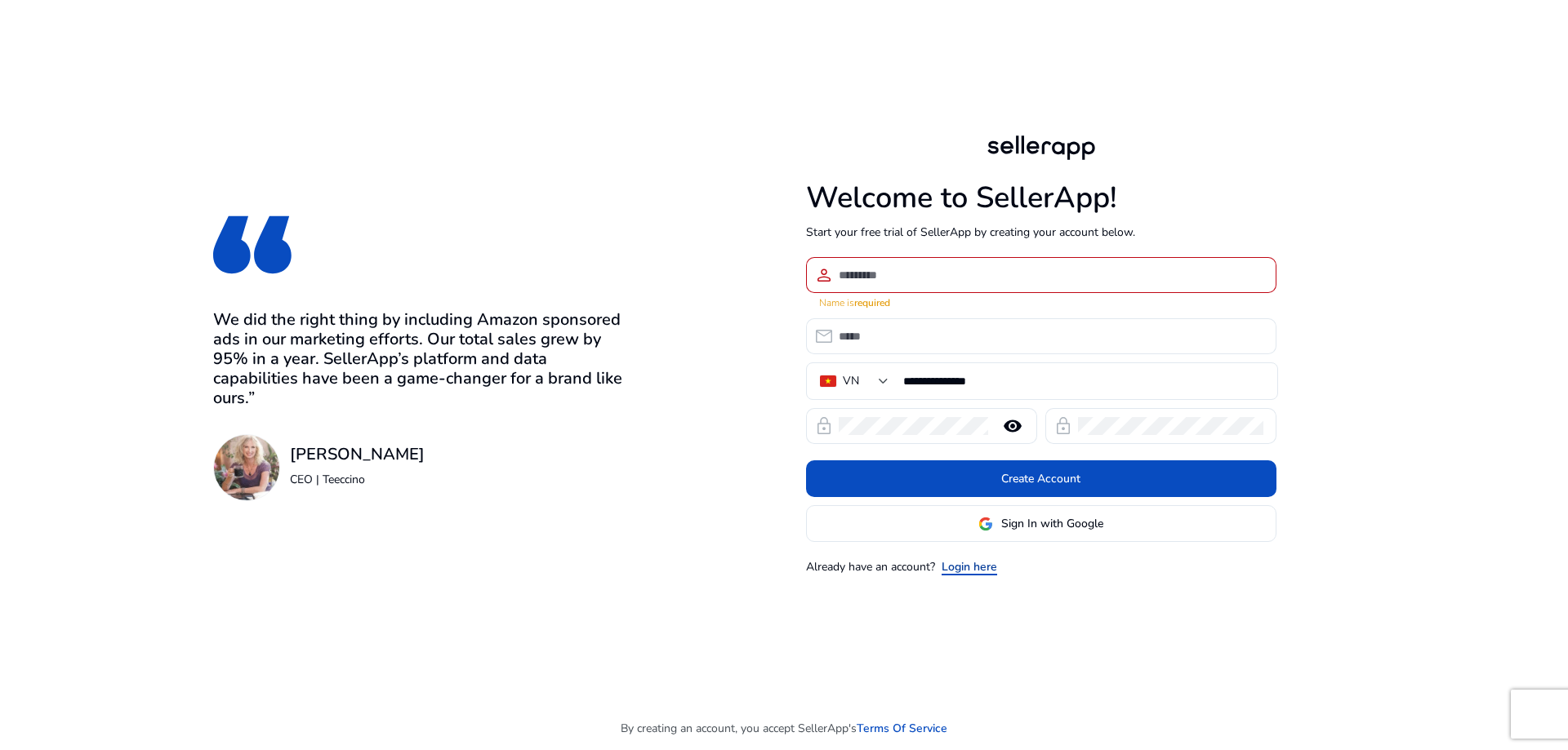
click at [990, 560] on link "Login here" at bounding box center [969, 567] width 56 height 17
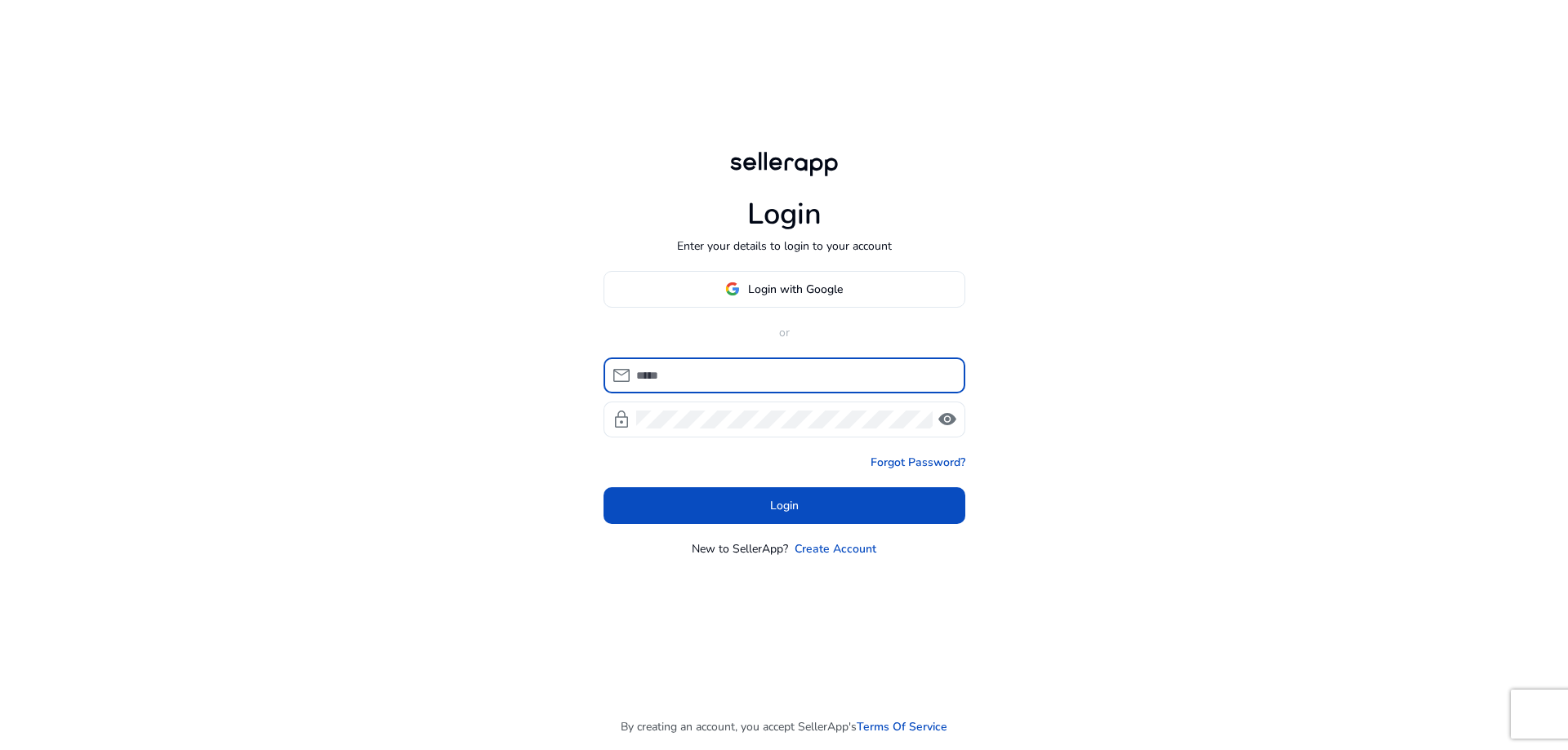
click at [753, 379] on input at bounding box center [794, 375] width 316 height 18
type input "**********"
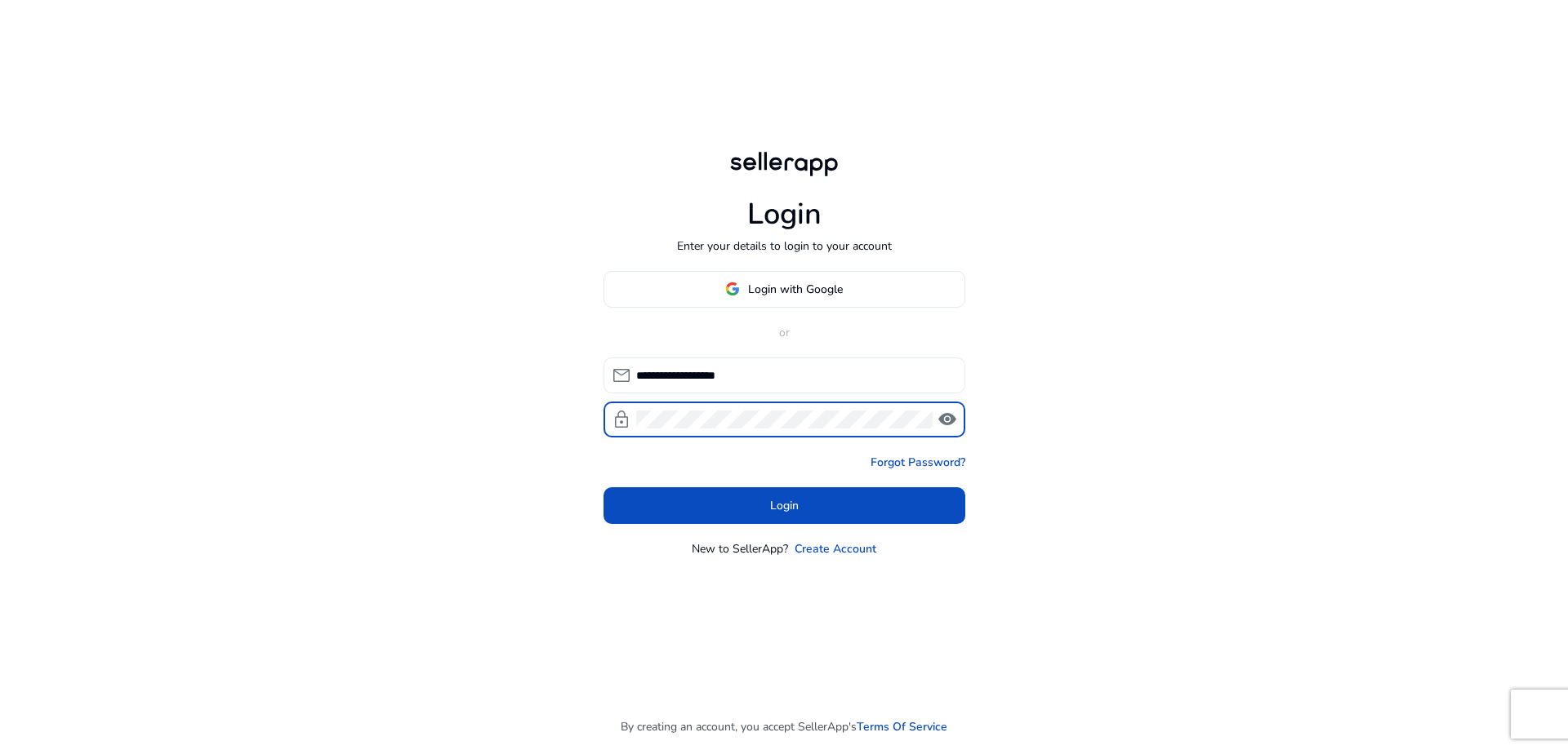
click button "Login" at bounding box center [784, 505] width 362 height 37
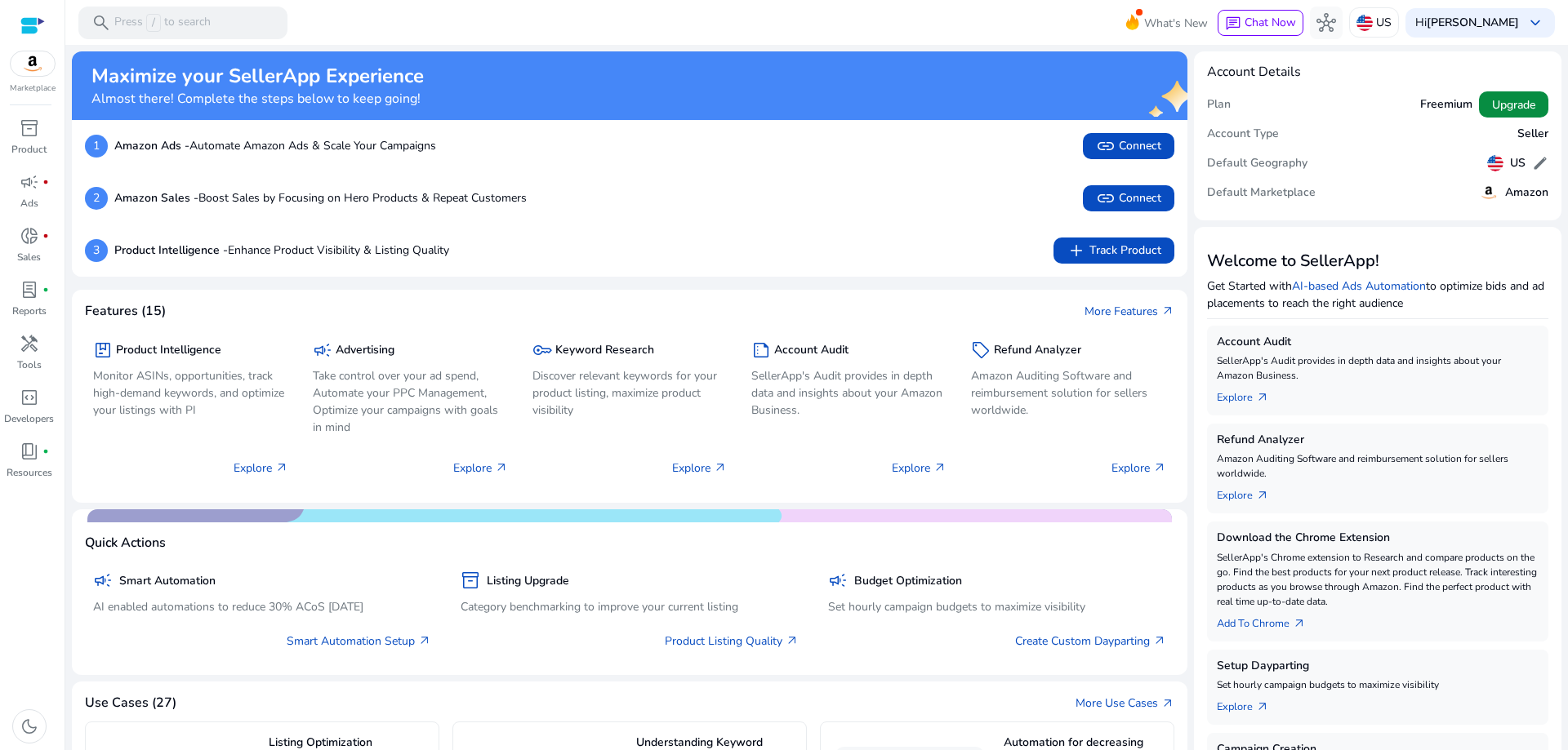
click at [1516, 107] on span "Upgrade" at bounding box center [1513, 105] width 43 height 17
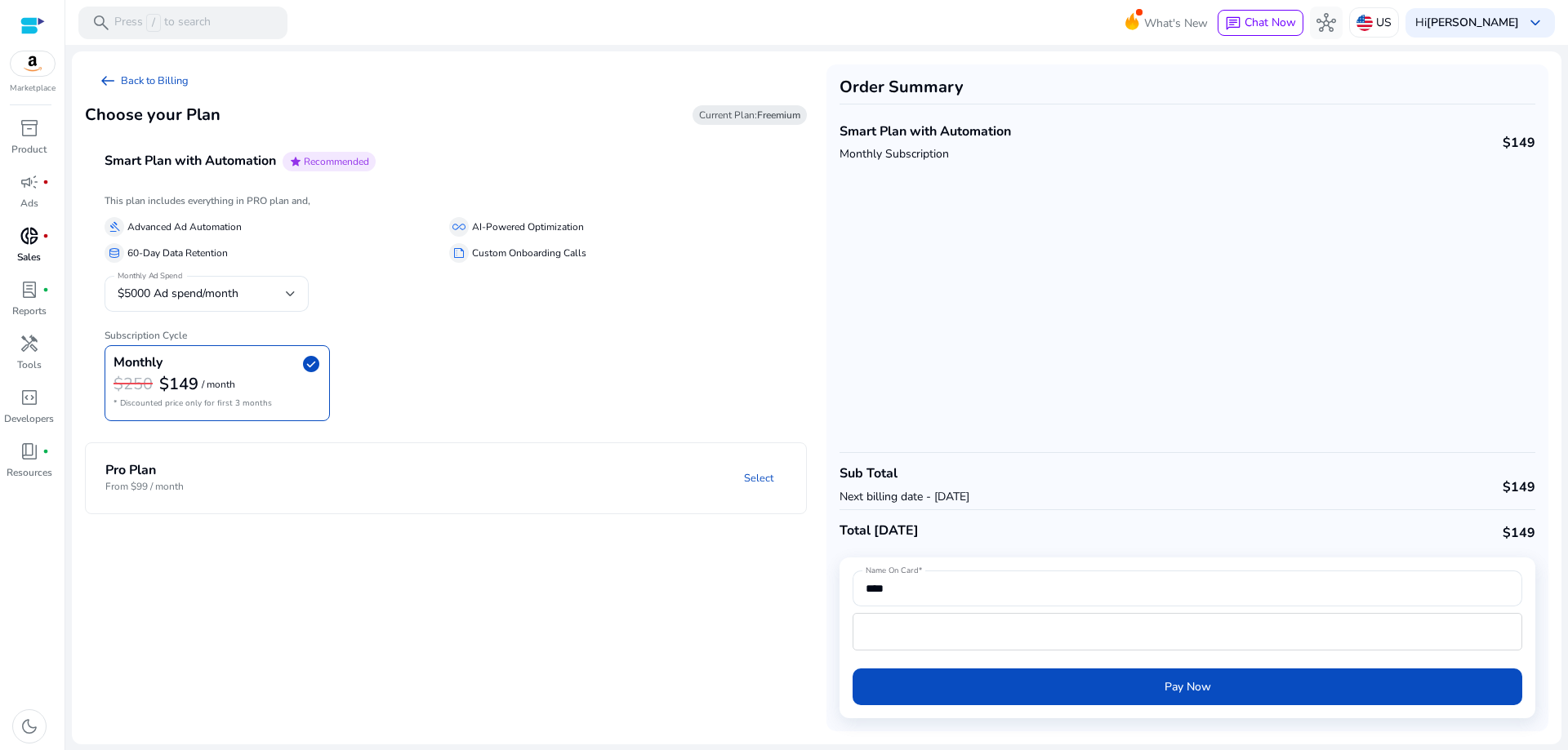
click at [25, 274] on link "donut_small fiber_manual_record Sales" at bounding box center [29, 250] width 58 height 54
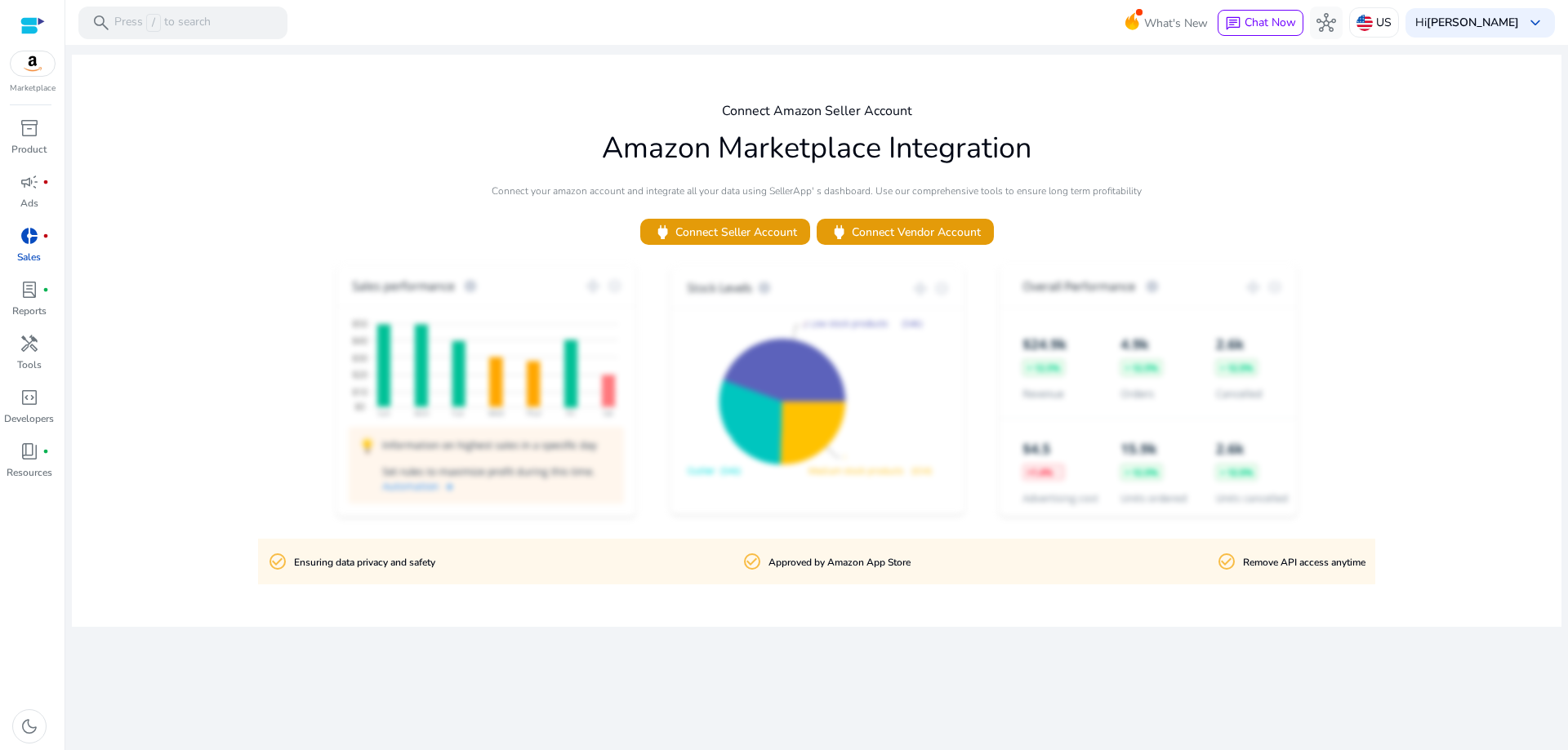
click at [34, 250] on p "Sales" at bounding box center [29, 257] width 24 height 15
click at [24, 262] on p "Sales" at bounding box center [29, 257] width 24 height 15
click at [27, 299] on span "lab_profile" at bounding box center [30, 290] width 20 height 20
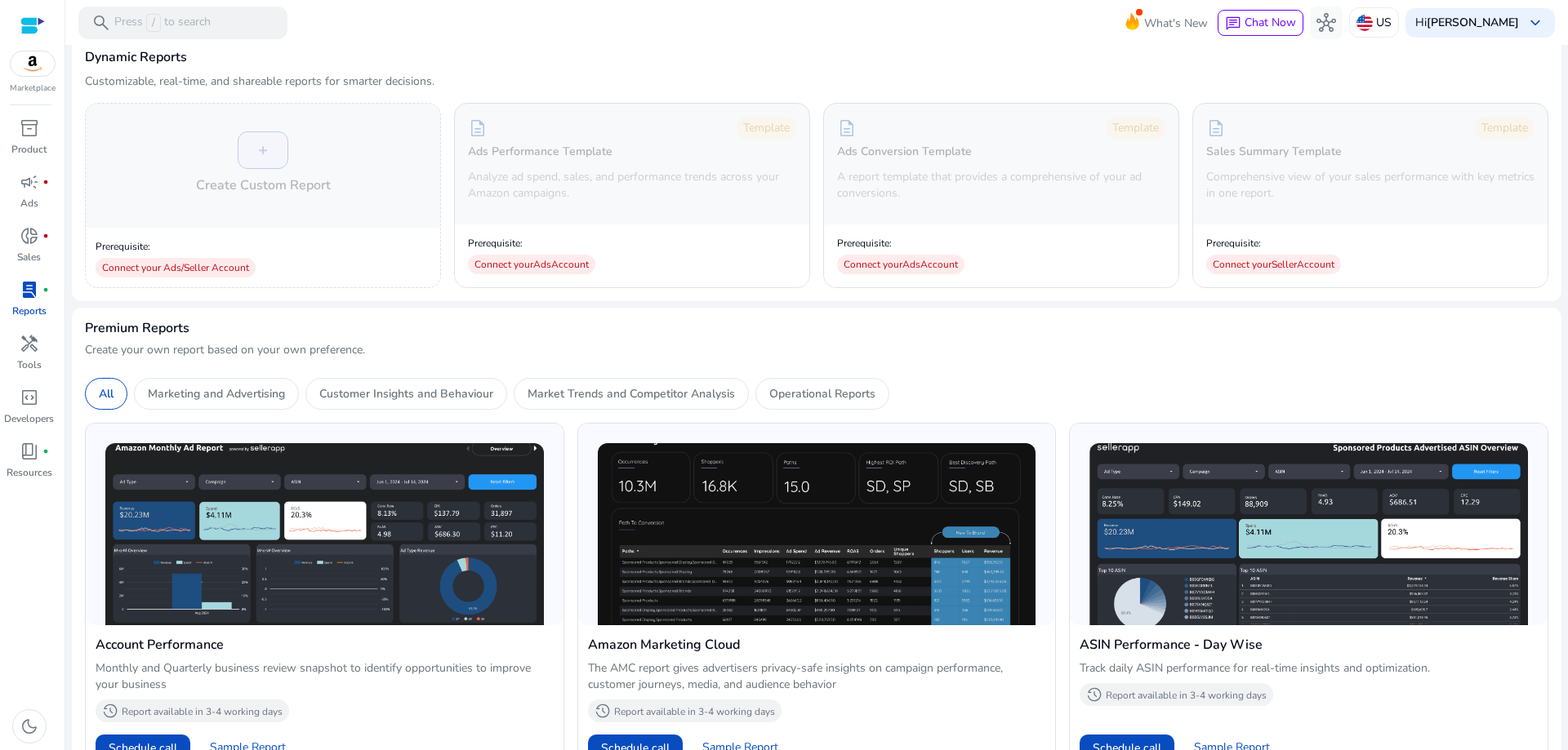
scroll to position [653, 0]
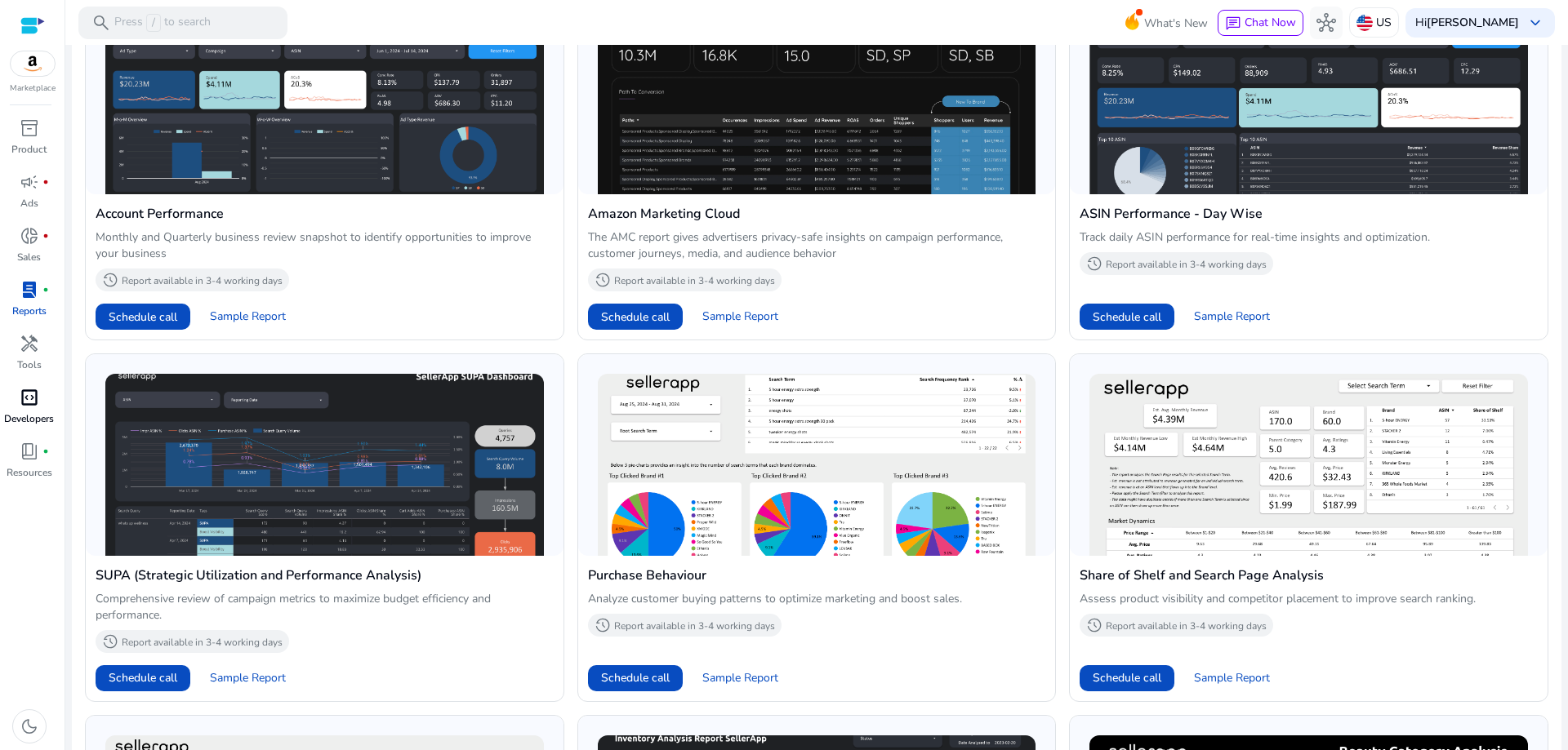
click at [30, 433] on link "code_blocks Developers" at bounding box center [29, 411] width 58 height 54
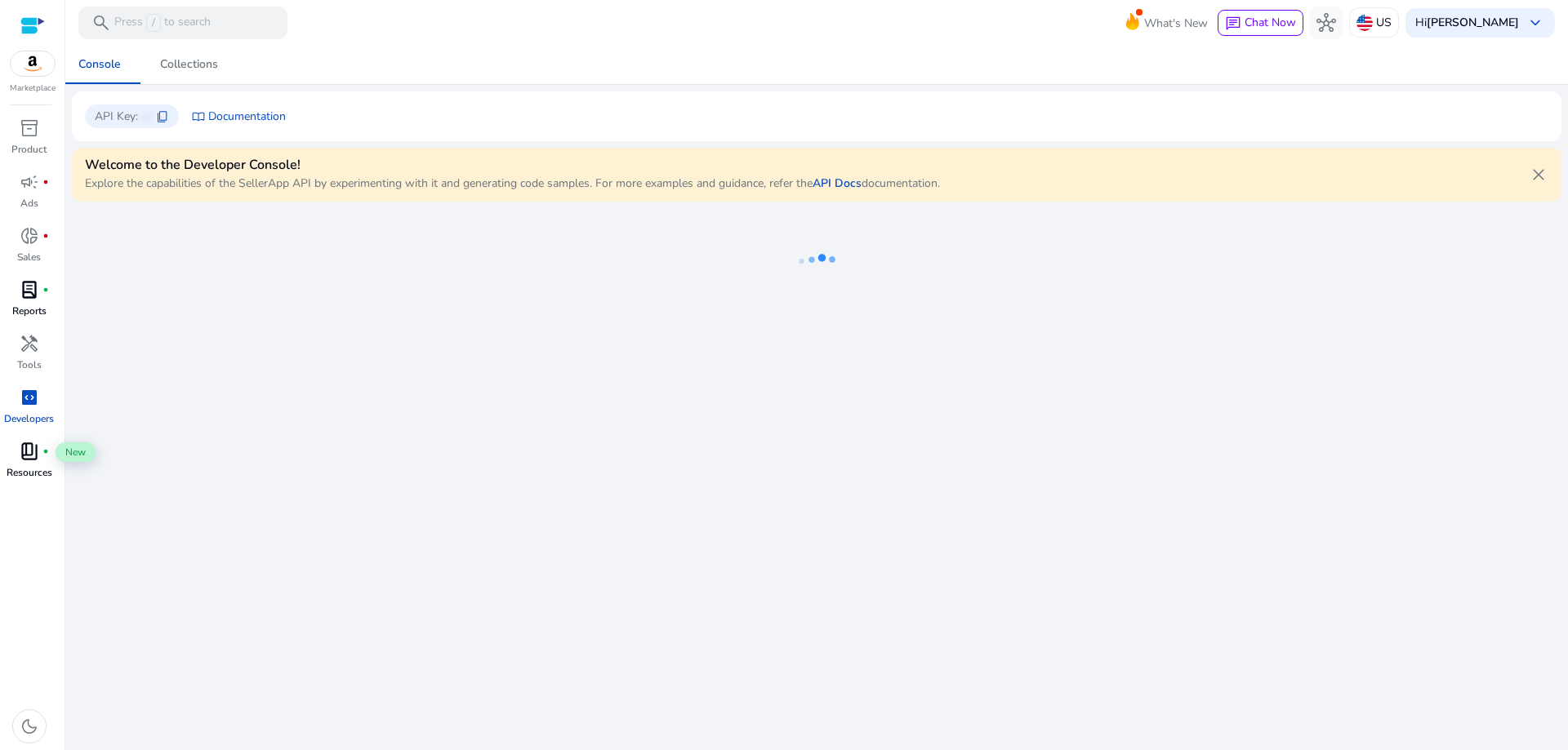
click at [30, 449] on span "book_4" at bounding box center [30, 452] width 20 height 20
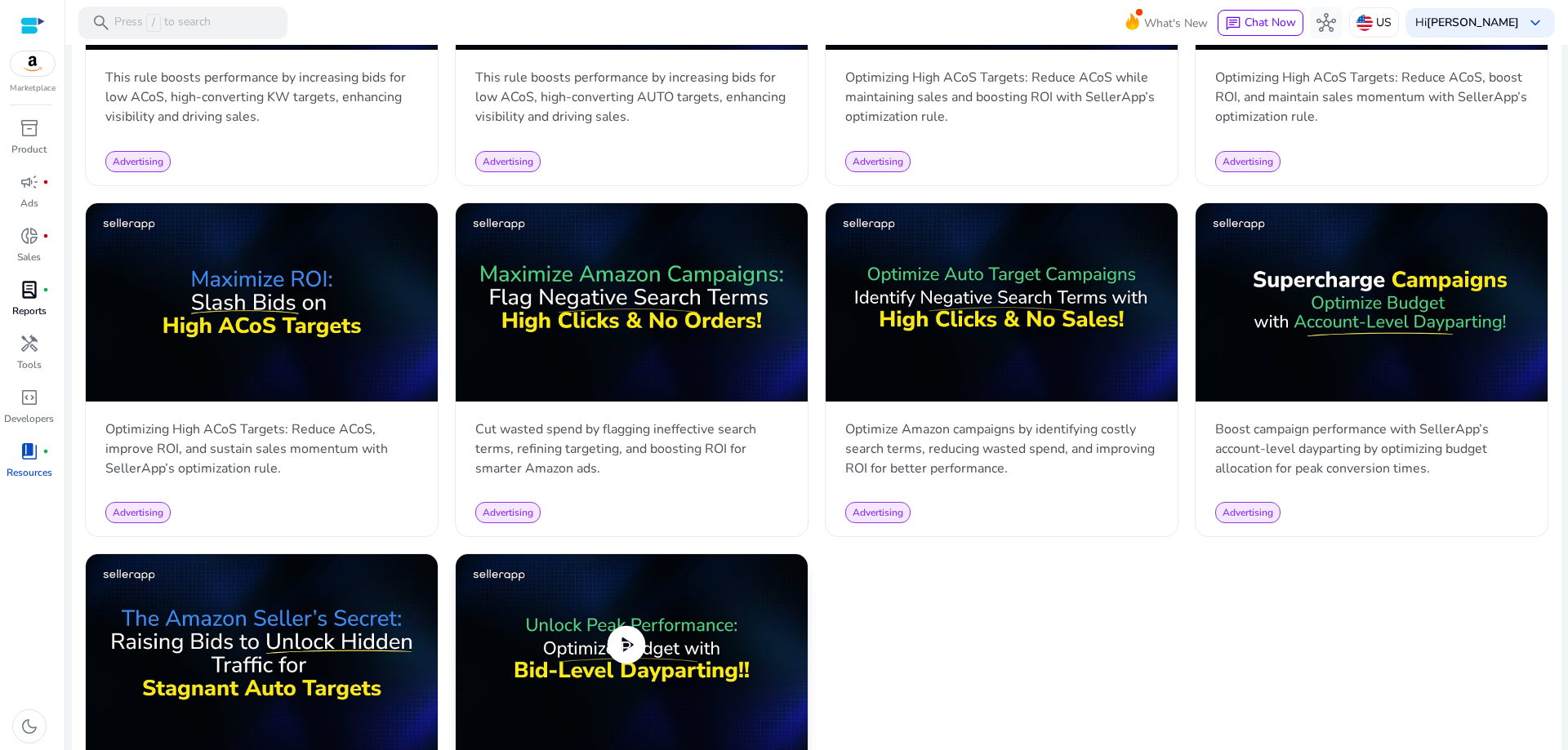
scroll to position [1198, 0]
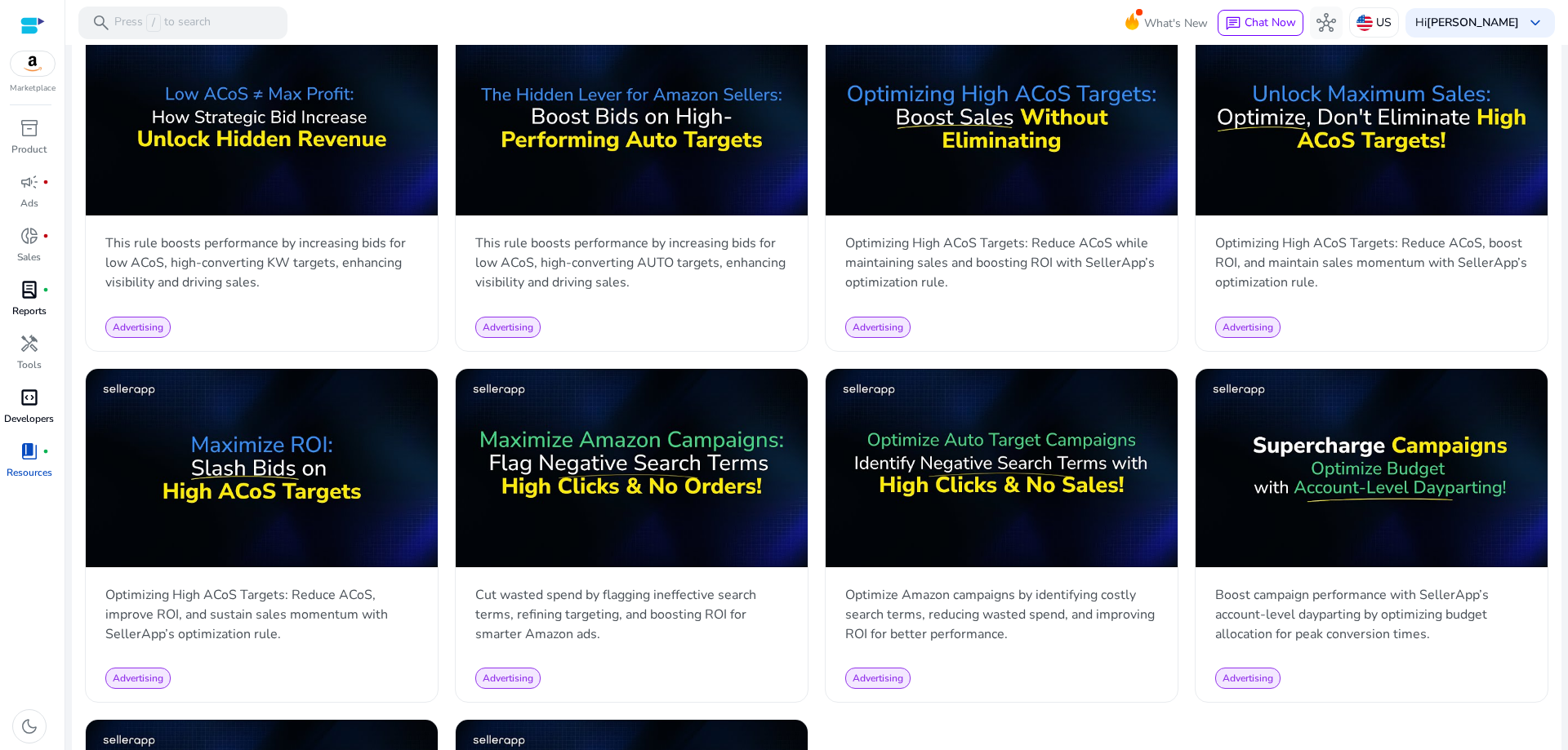
click at [22, 395] on span "code_blocks" at bounding box center [30, 397] width 20 height 20
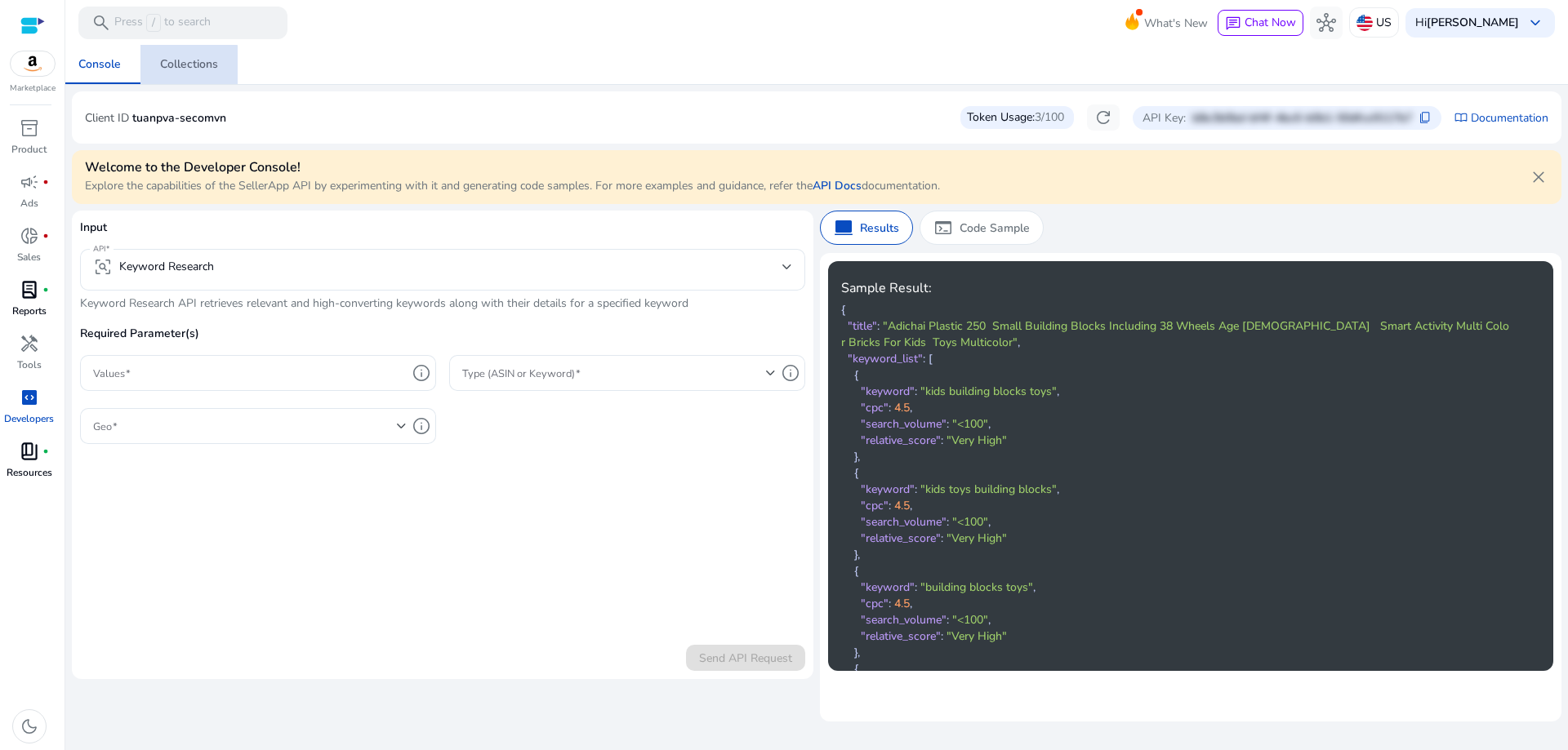
click at [168, 71] on div "Collections" at bounding box center [189, 64] width 58 height 11
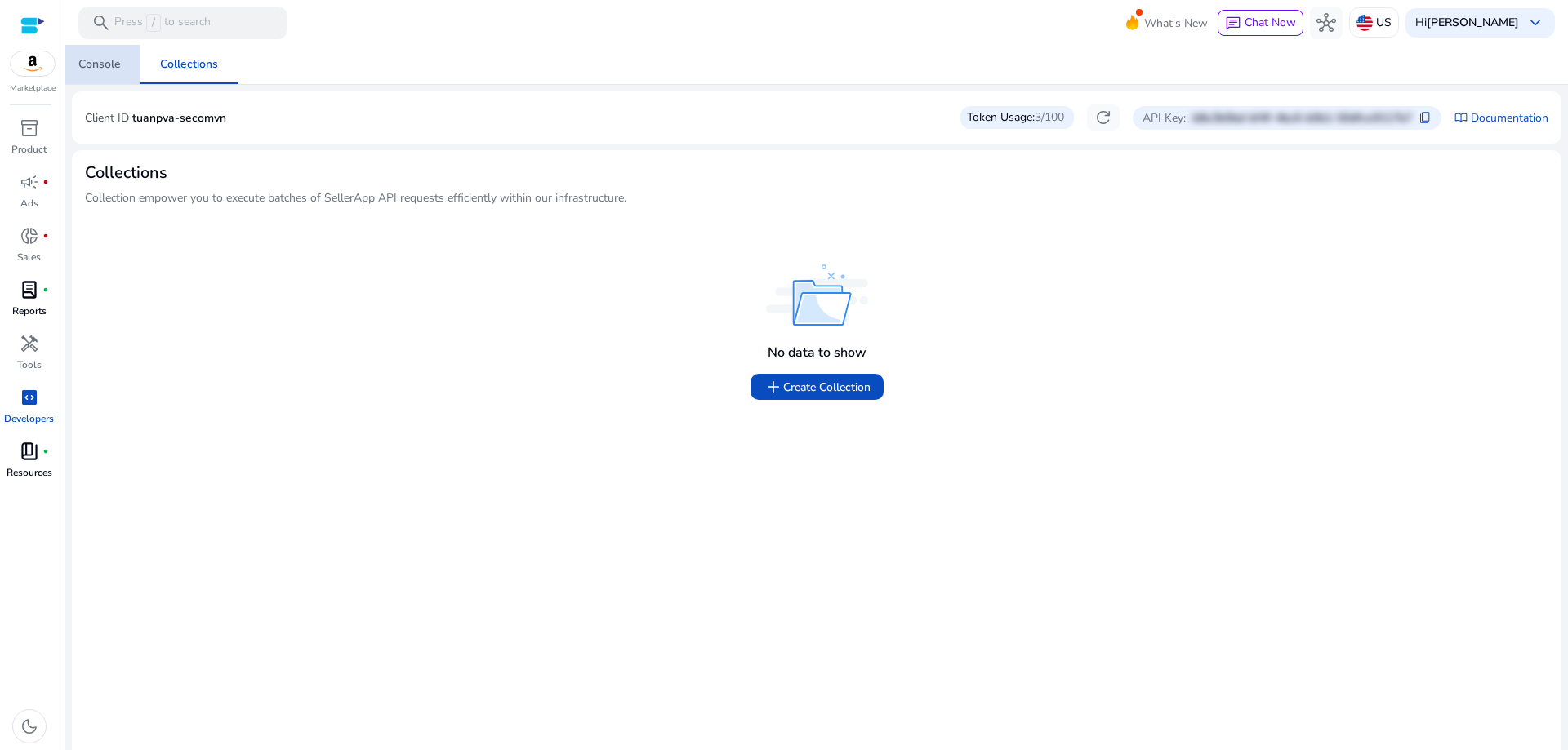
click at [97, 70] on div "Console" at bounding box center [100, 64] width 43 height 11
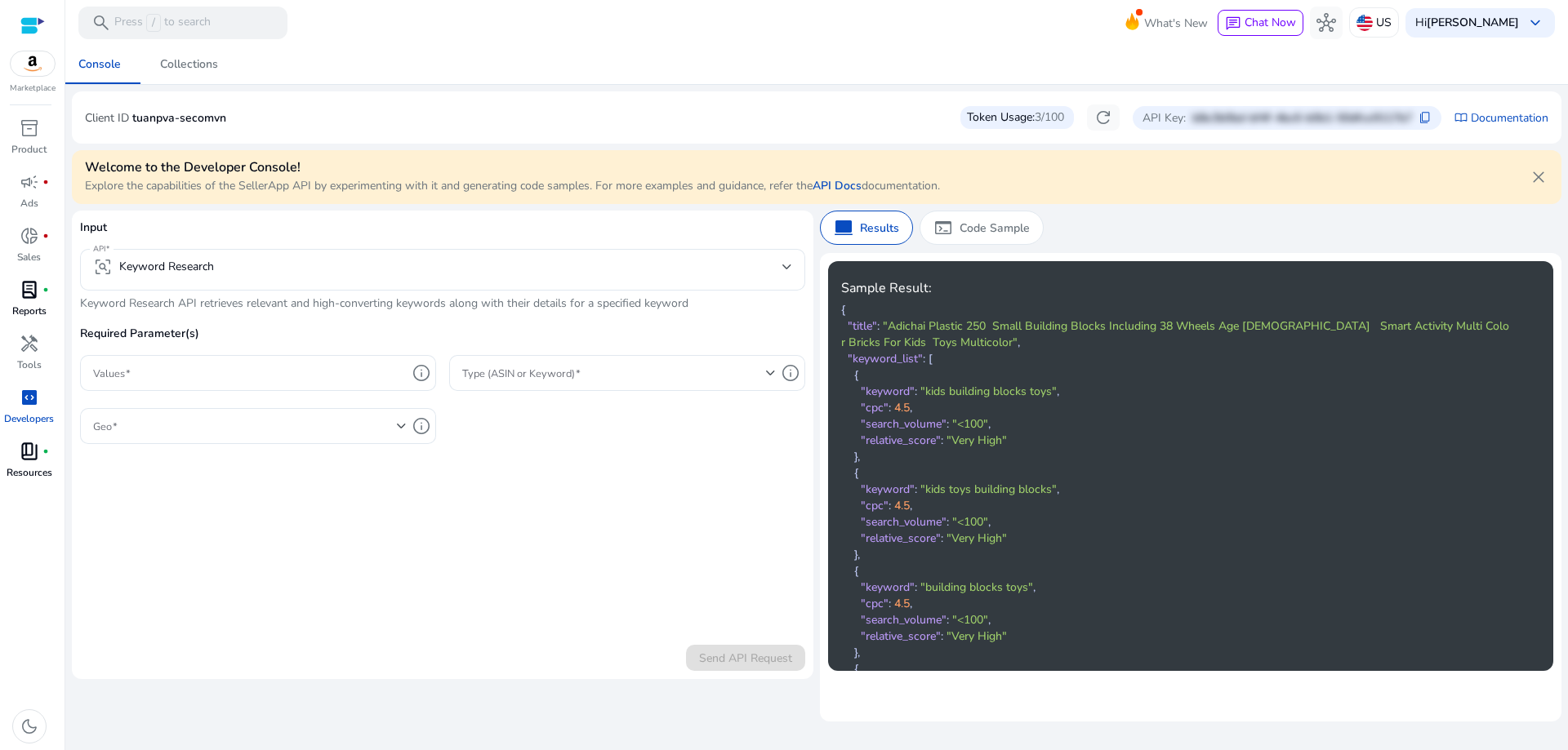
click at [226, 233] on p "Input" at bounding box center [442, 234] width 725 height 30
drag, startPoint x: 256, startPoint y: 122, endPoint x: 133, endPoint y: 129, distance: 123.2
click at [133, 129] on div "Client ID tuanpva-secomvn Token Usage: 3/100 refresh API Key: b8e3b0bd-bf4f-4bc…" at bounding box center [816, 118] width 1463 height 26
copy p "tuanpva-secomvn"
click at [1419, 123] on span "content_copy" at bounding box center [1425, 117] width 13 height 13
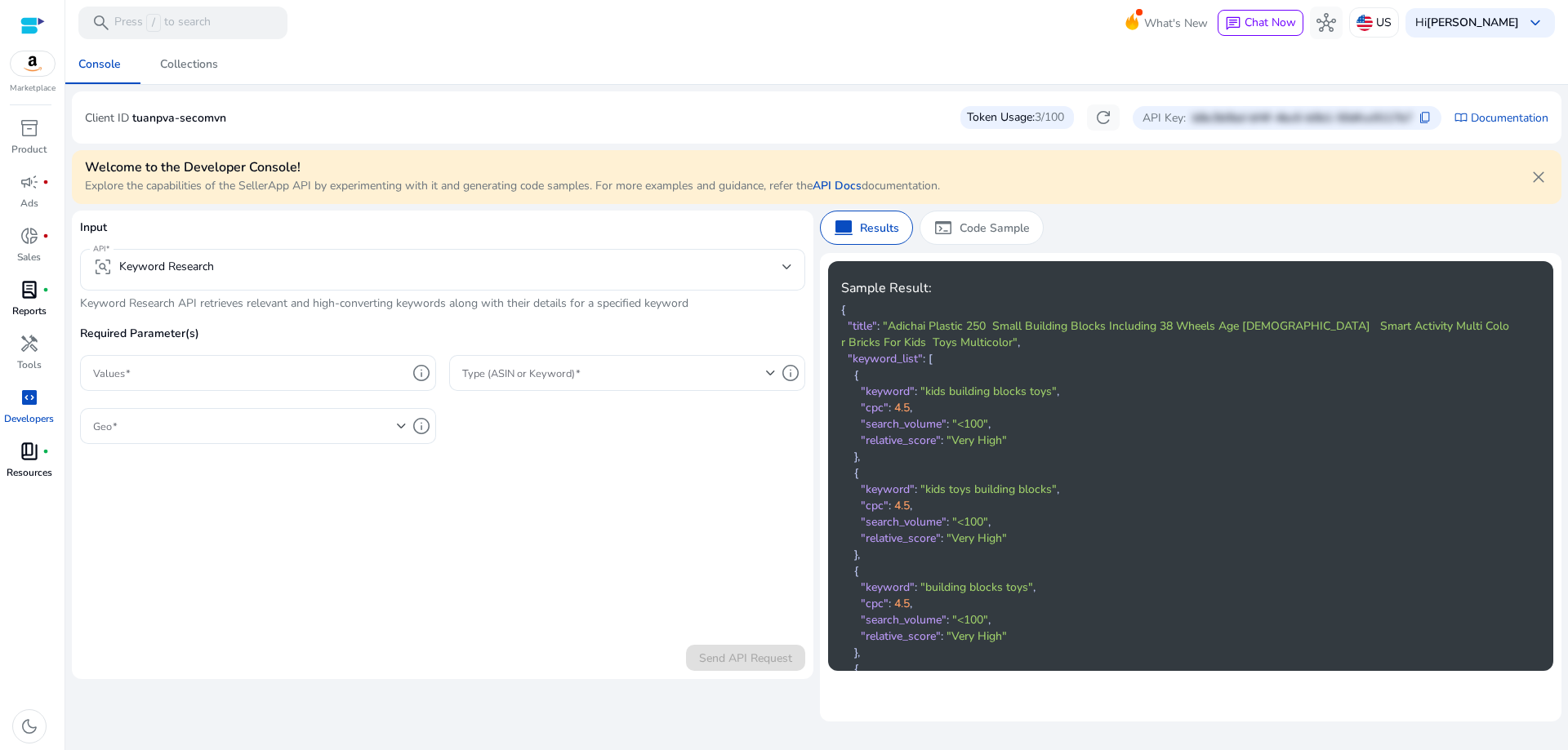
click at [282, 503] on form "Input API frame_inspect Keyword Research Keyword Research API retrieves relevan…" at bounding box center [442, 445] width 725 height 452
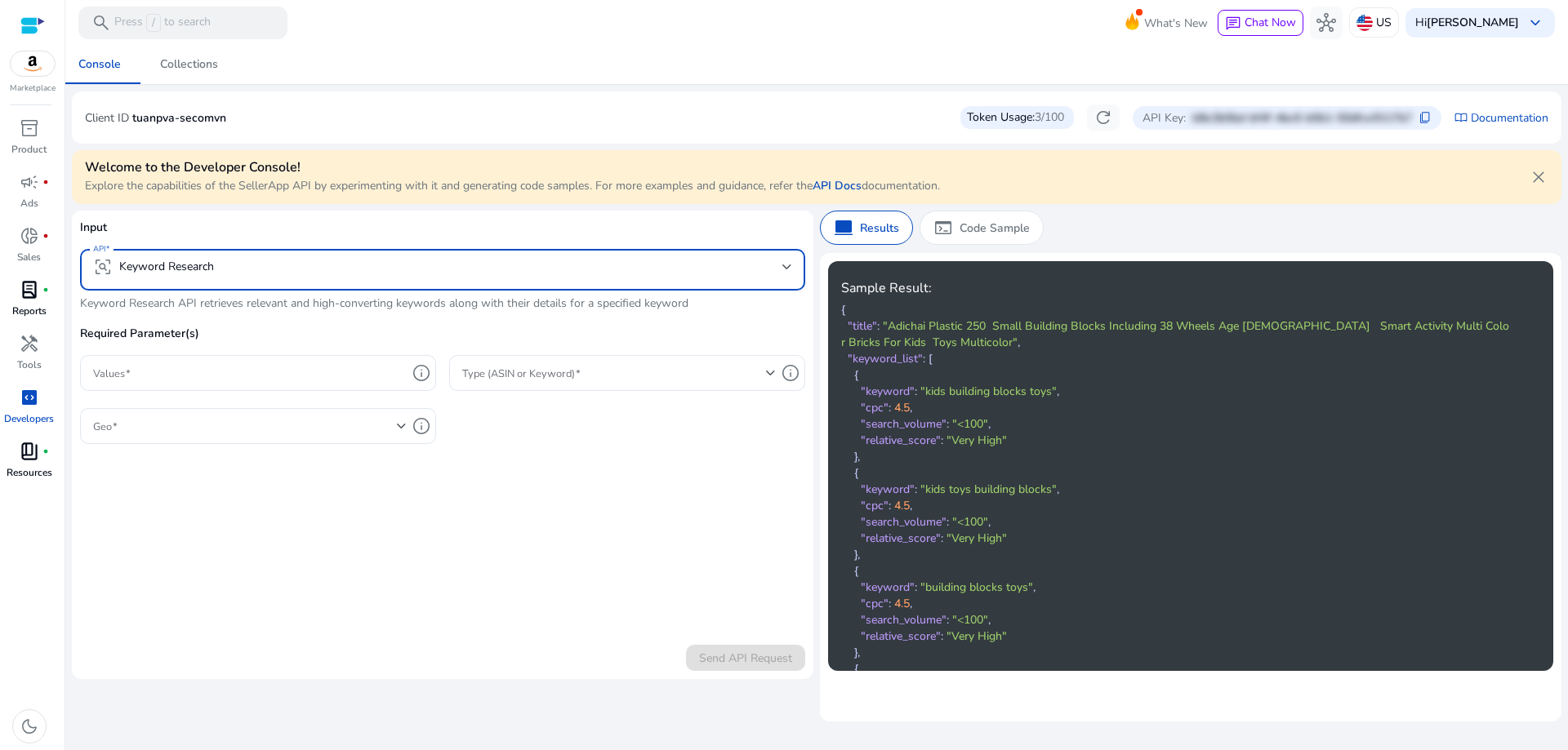
click at [332, 261] on mat-select-trigger "frame_inspect Keyword Research" at bounding box center [437, 267] width 689 height 20
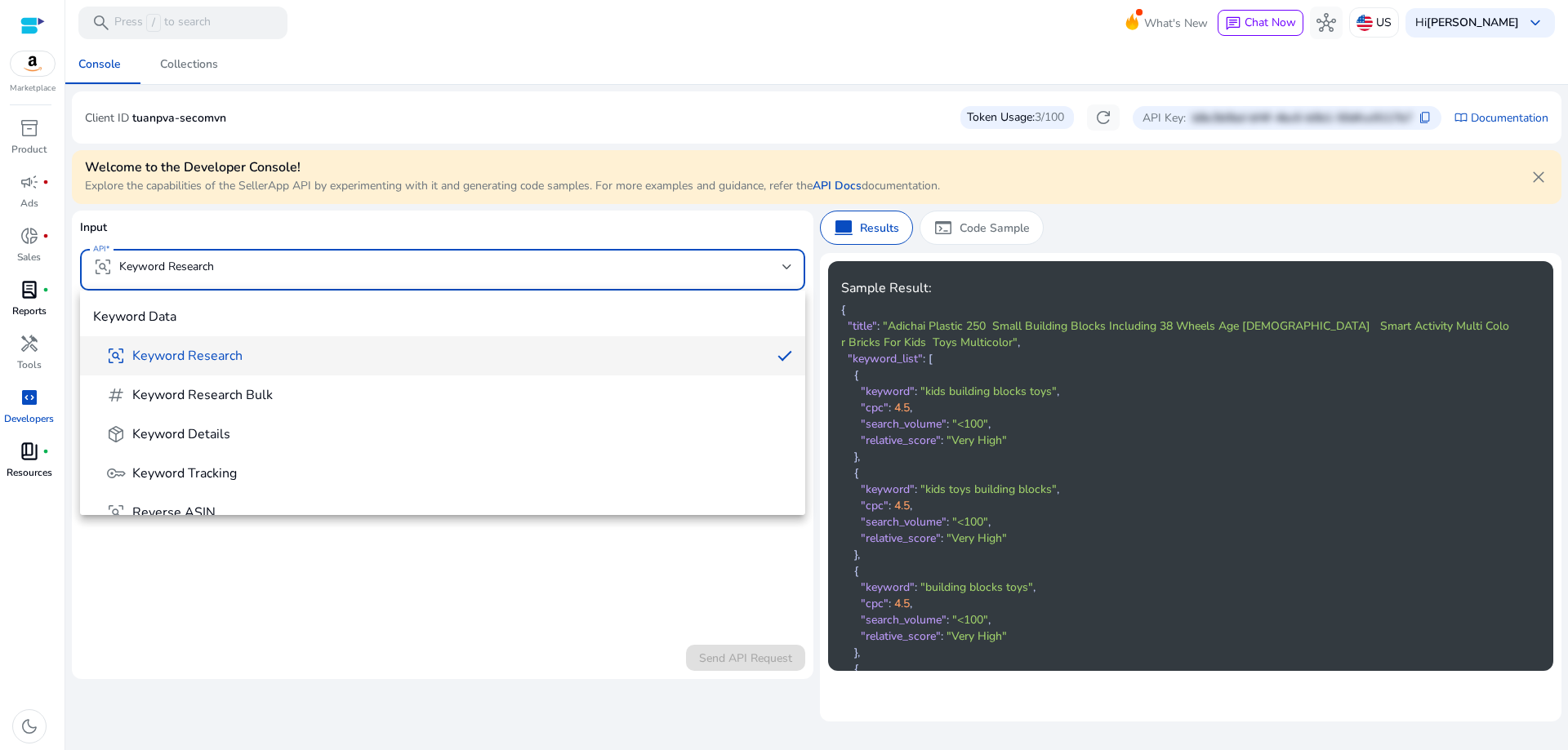
click at [332, 261] on div at bounding box center [784, 375] width 1568 height 750
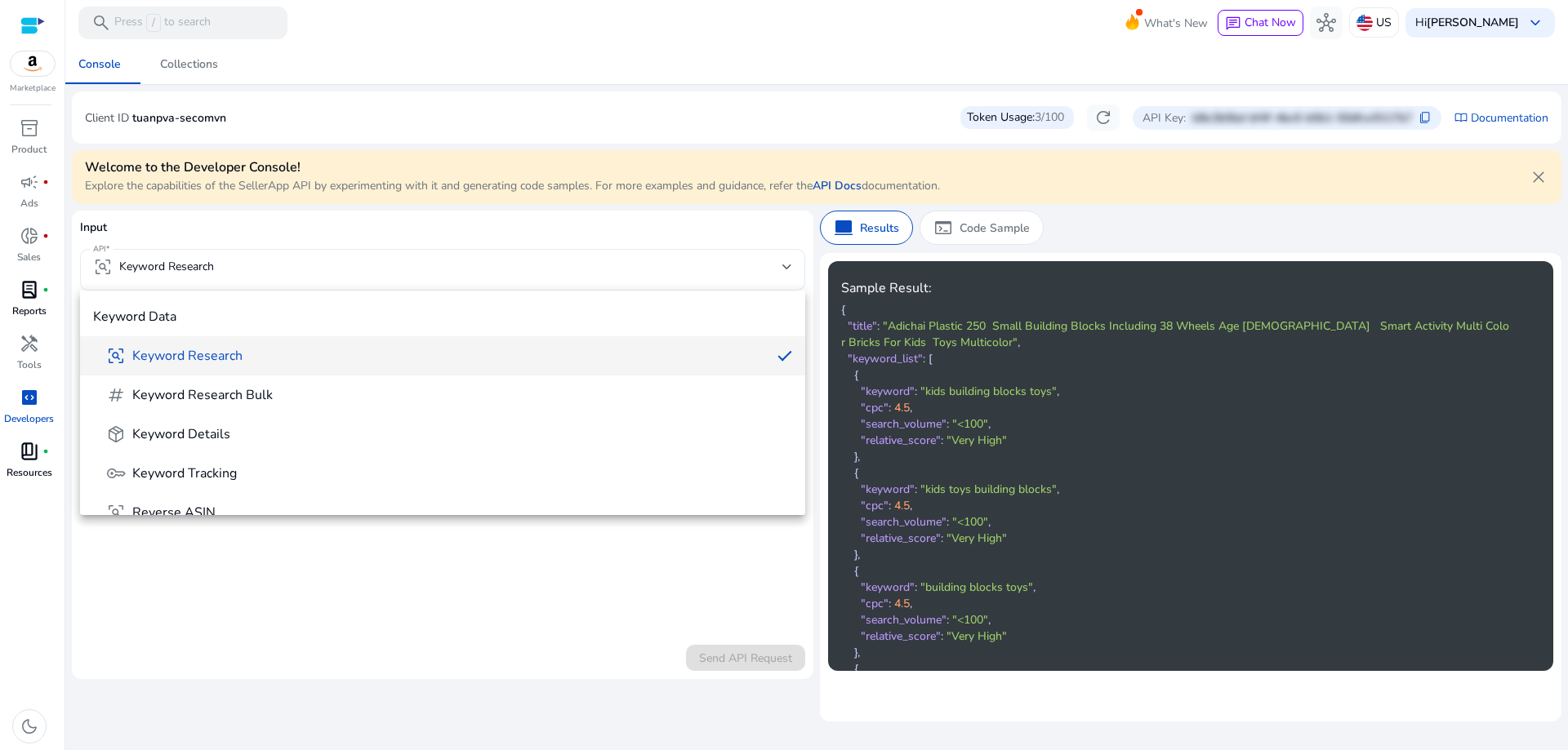
click at [332, 261] on mat-select-trigger "frame_inspect Keyword Research" at bounding box center [437, 267] width 689 height 20
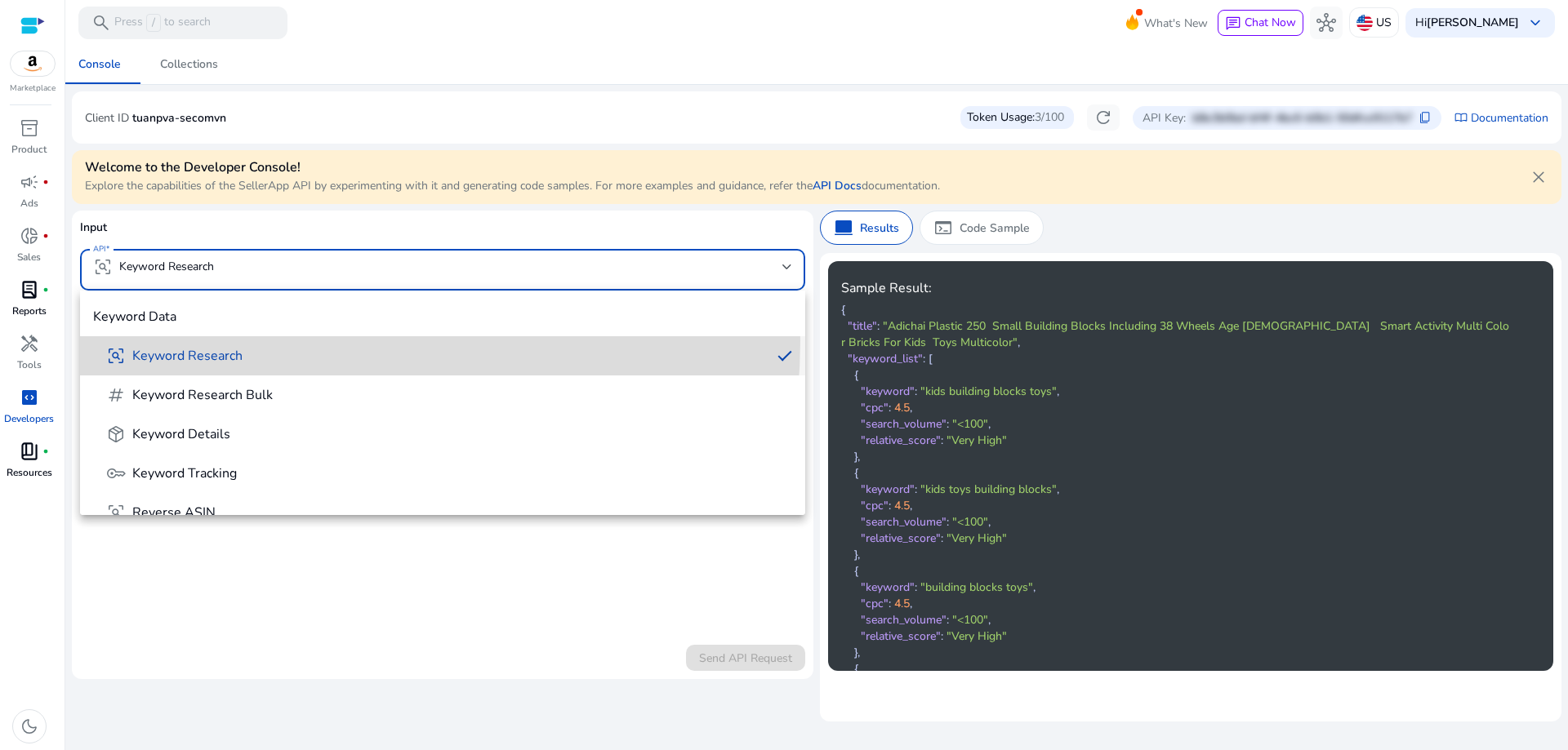
click at [270, 341] on mat-option "frame_inspect Keyword Research" at bounding box center [442, 356] width 725 height 39
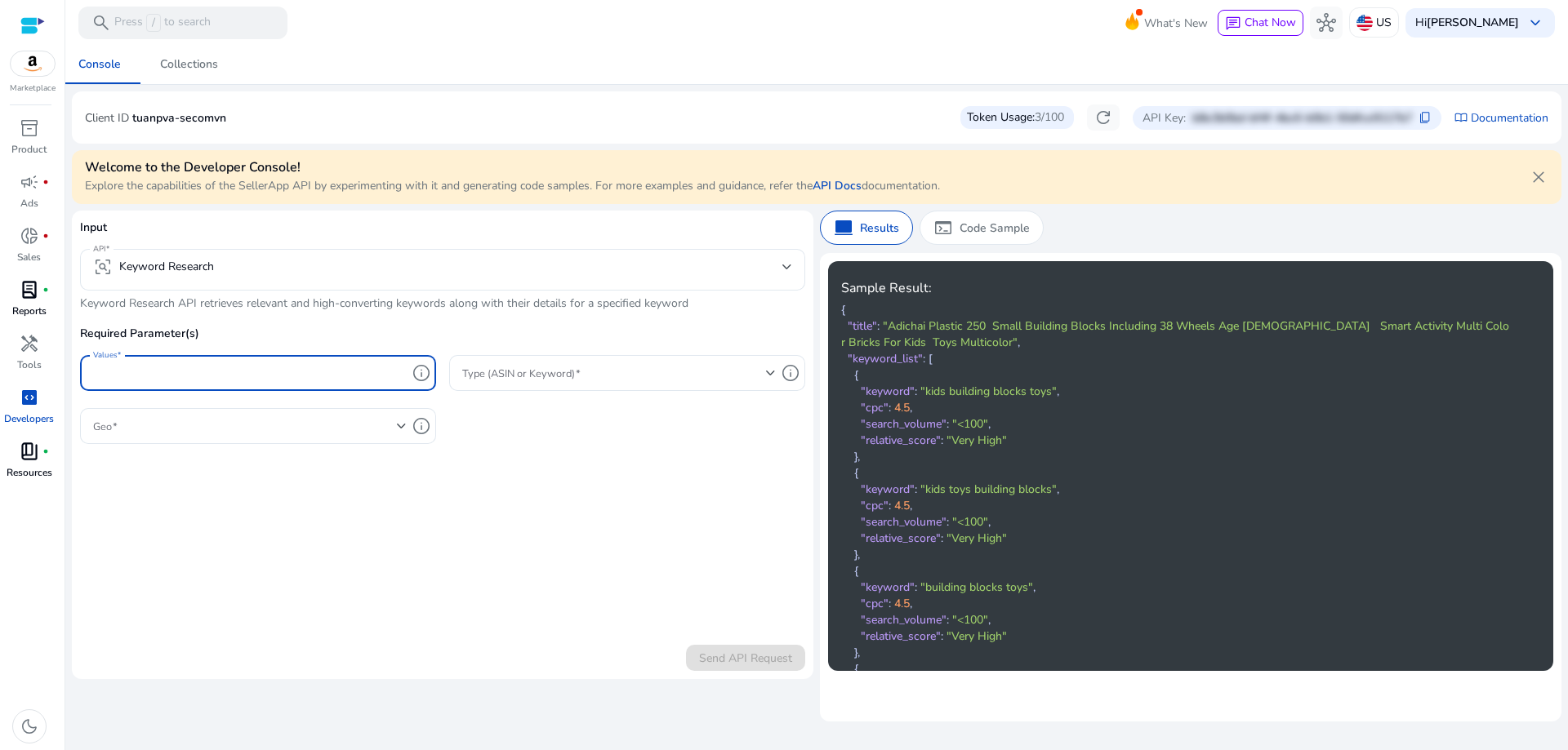
click at [282, 381] on input "Values" at bounding box center [249, 374] width 314 height 18
paste input "**********"
type input "**********"
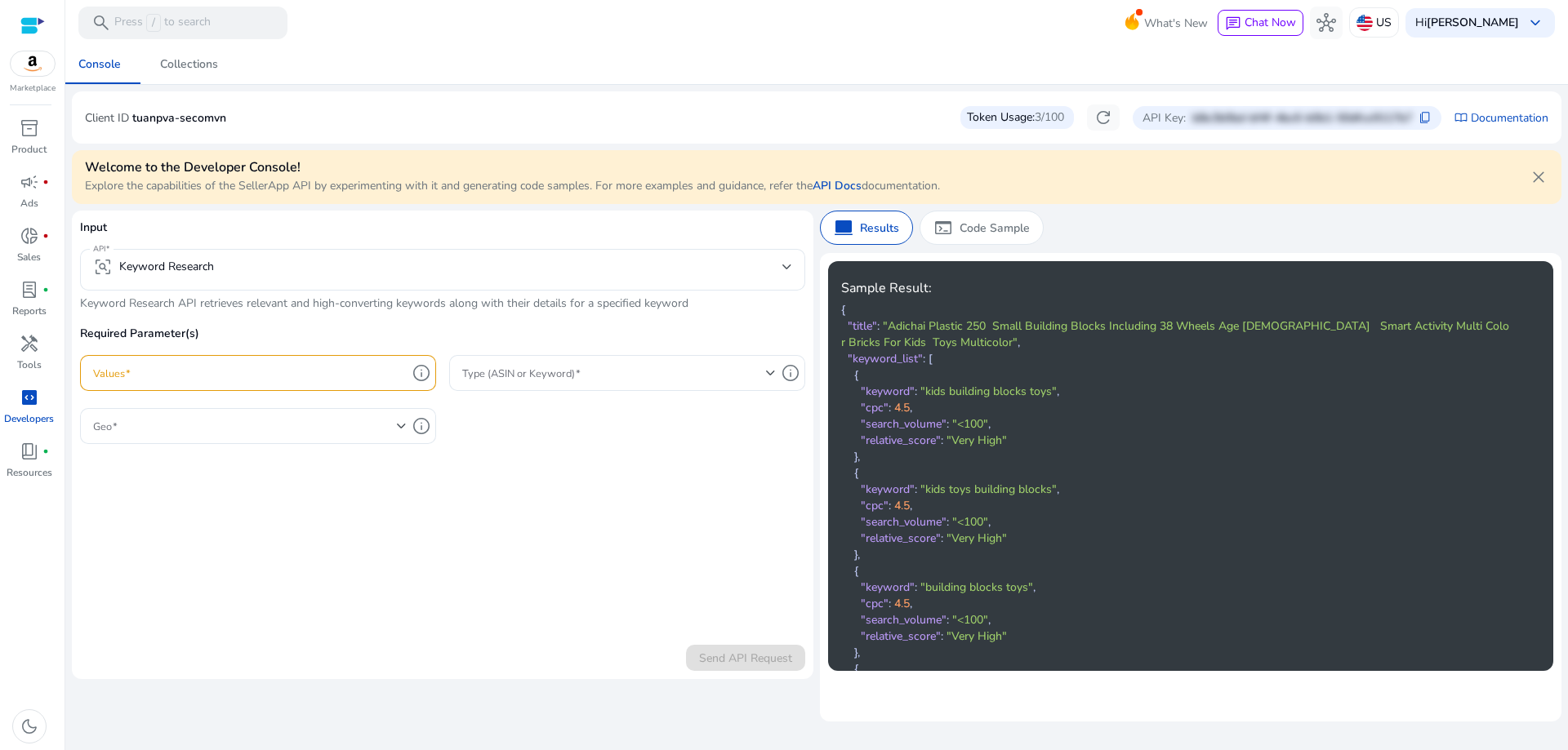
click at [337, 268] on mat-select-trigger "frame_inspect Keyword Research" at bounding box center [437, 267] width 689 height 20
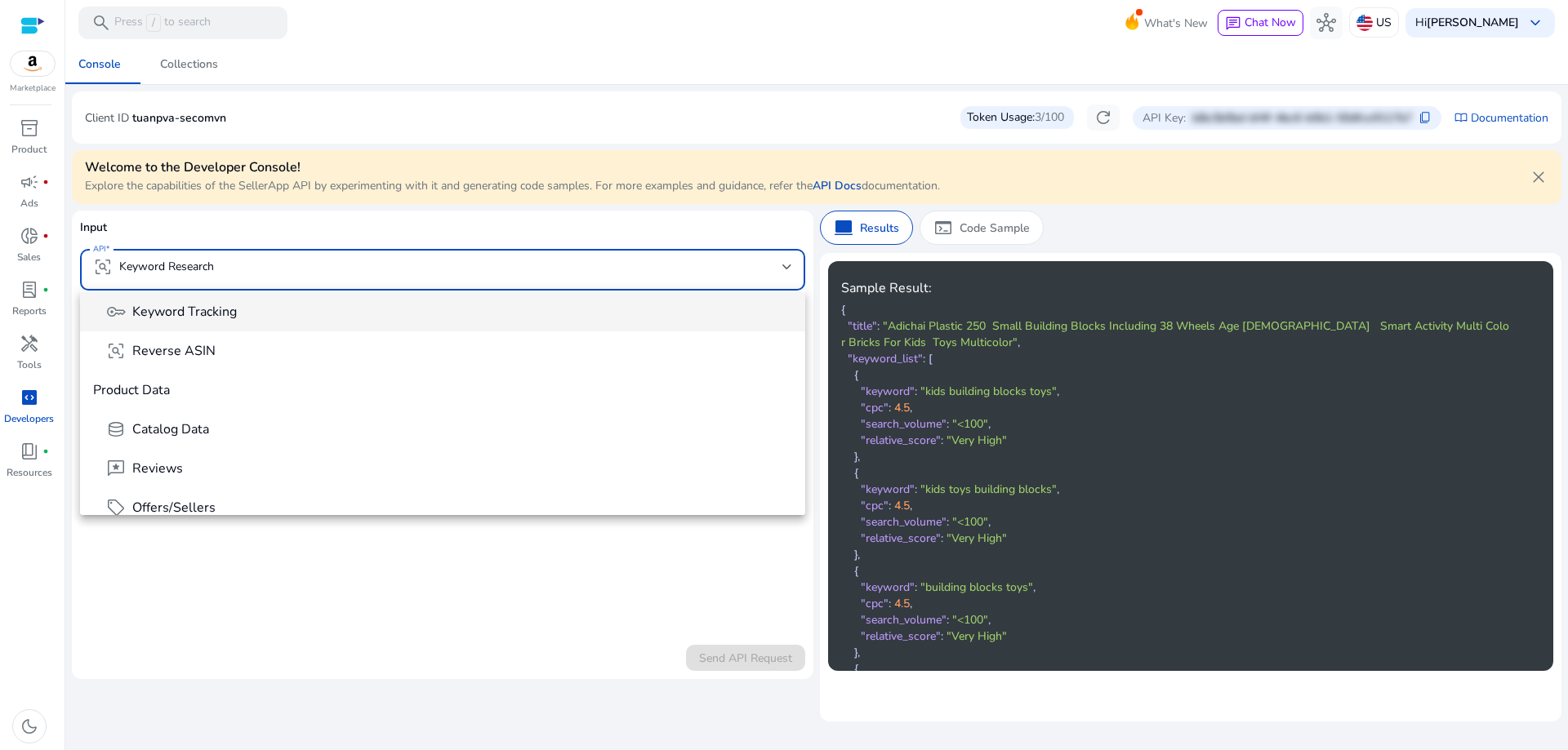
scroll to position [163, 0]
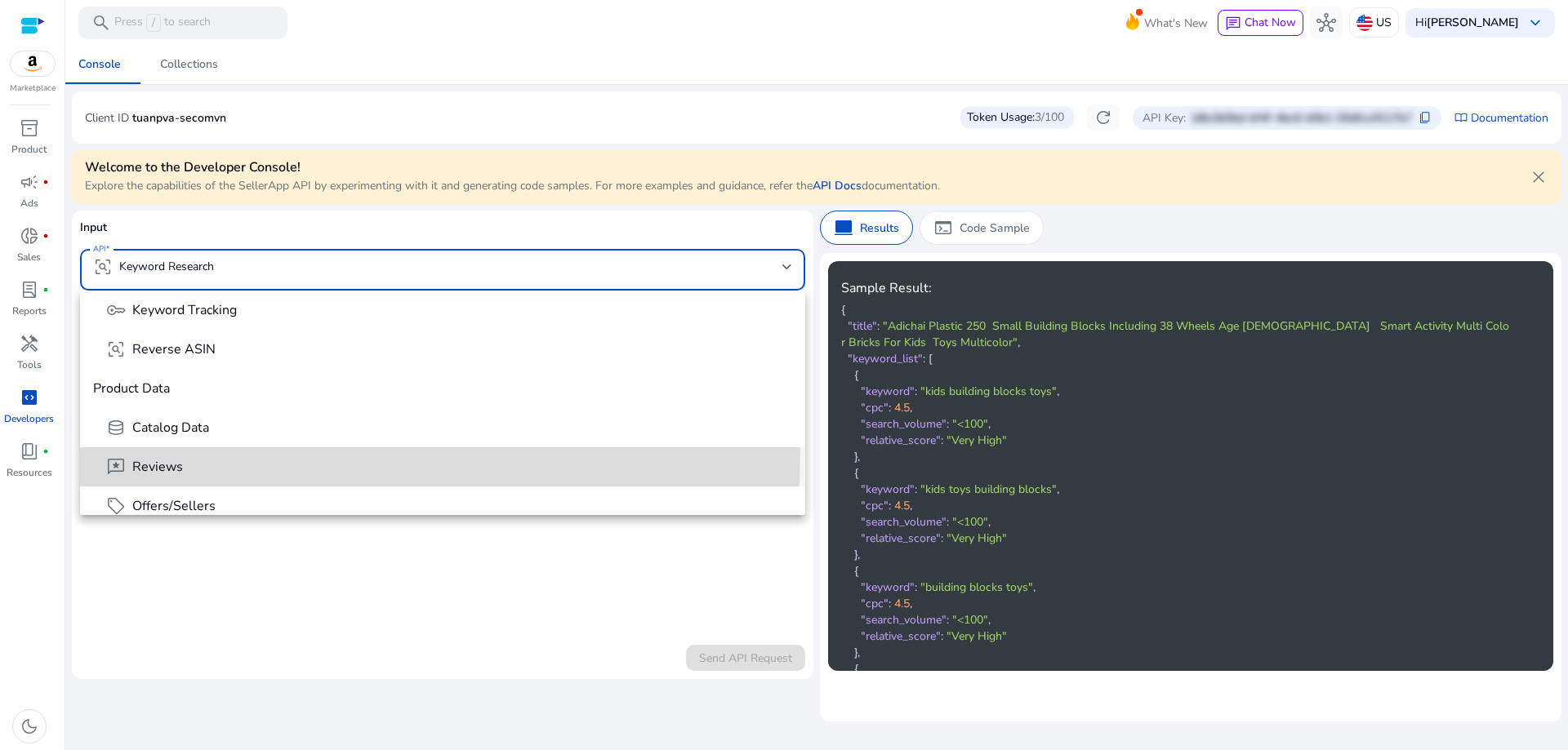
click at [259, 451] on mat-option "reviews Reviews" at bounding box center [442, 466] width 725 height 39
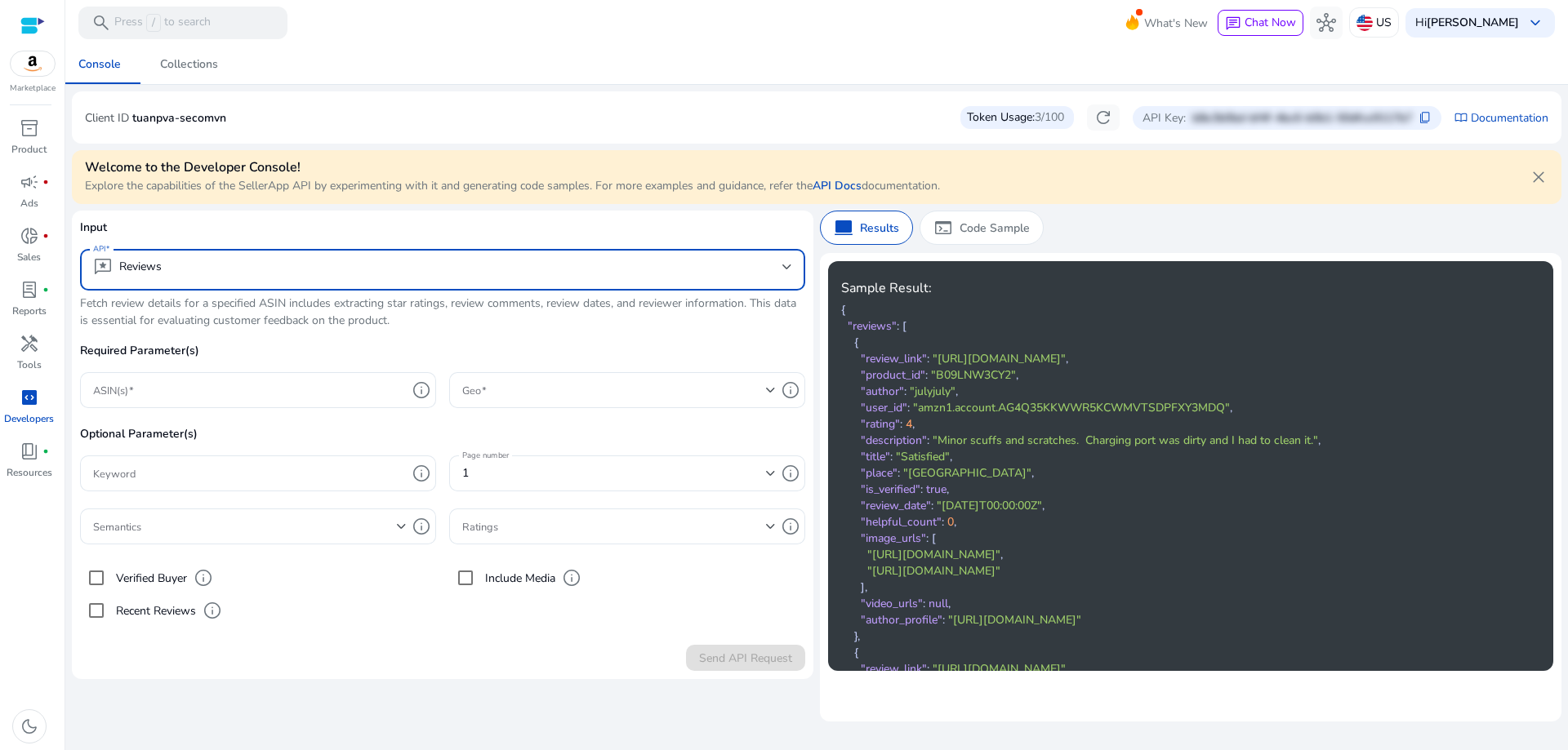
click at [237, 265] on mat-select-trigger "reviews Reviews" at bounding box center [437, 267] width 689 height 20
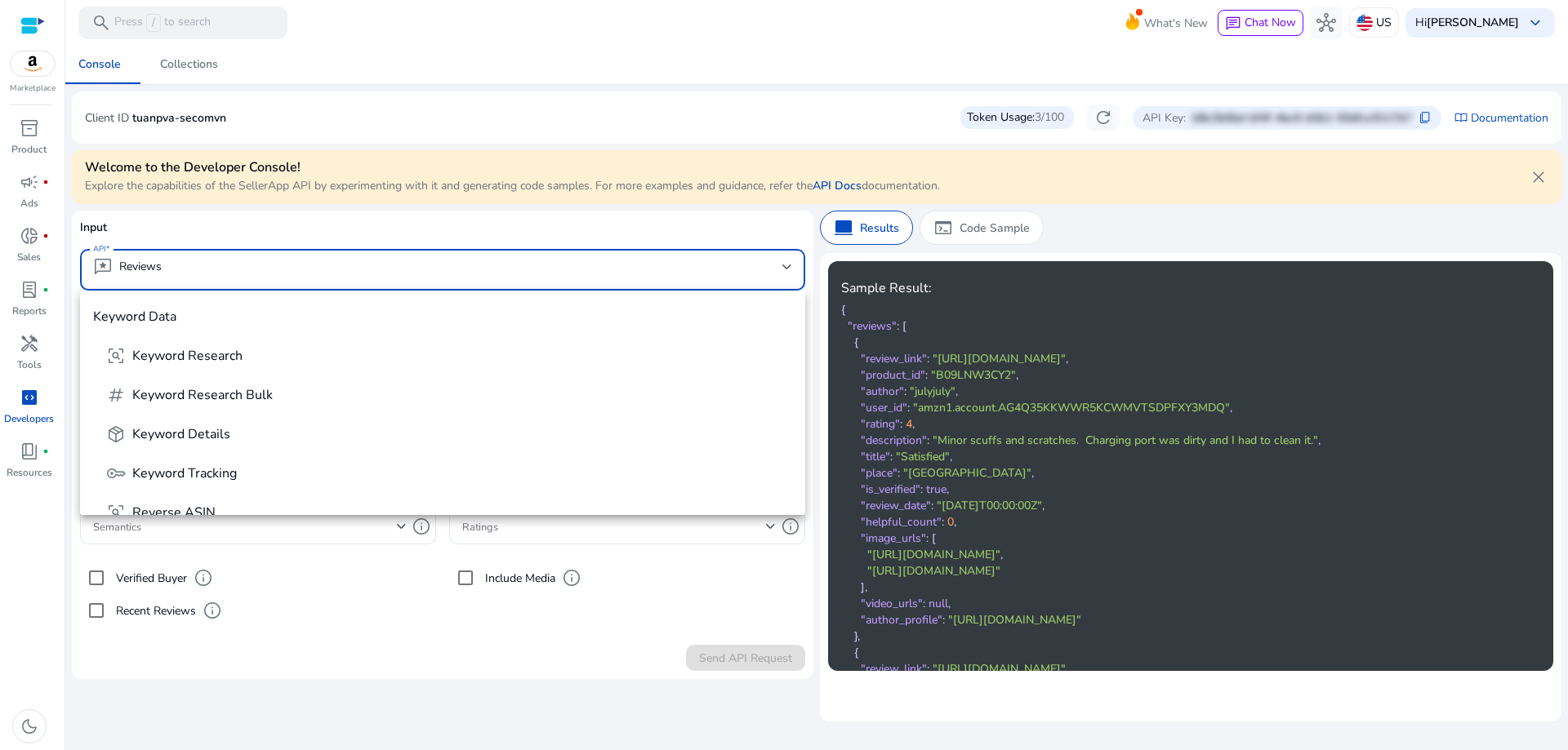
scroll to position [134, 0]
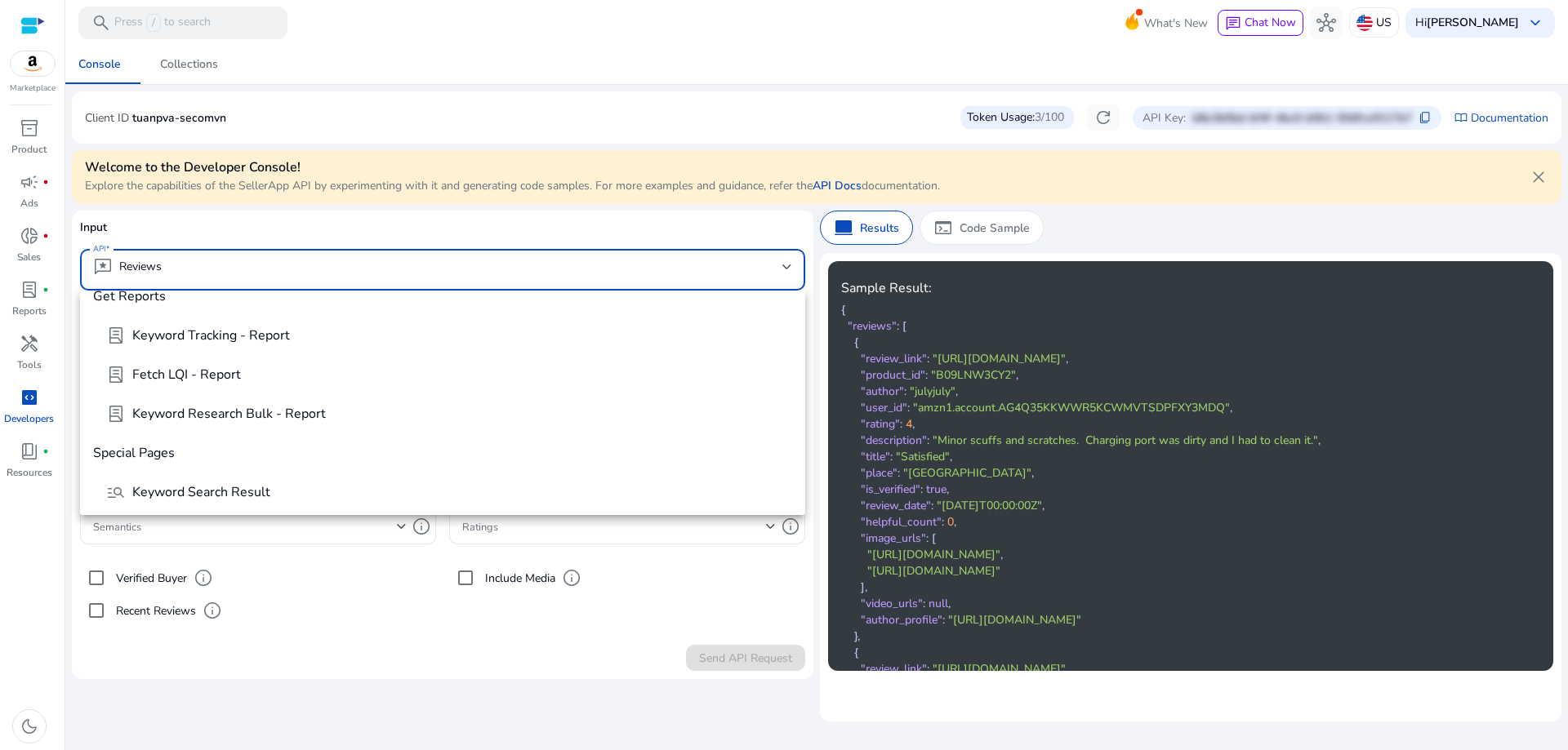
scroll to position [605, 0]
click at [265, 331] on span "Keyword Tracking - Report" at bounding box center [211, 339] width 157 height 18
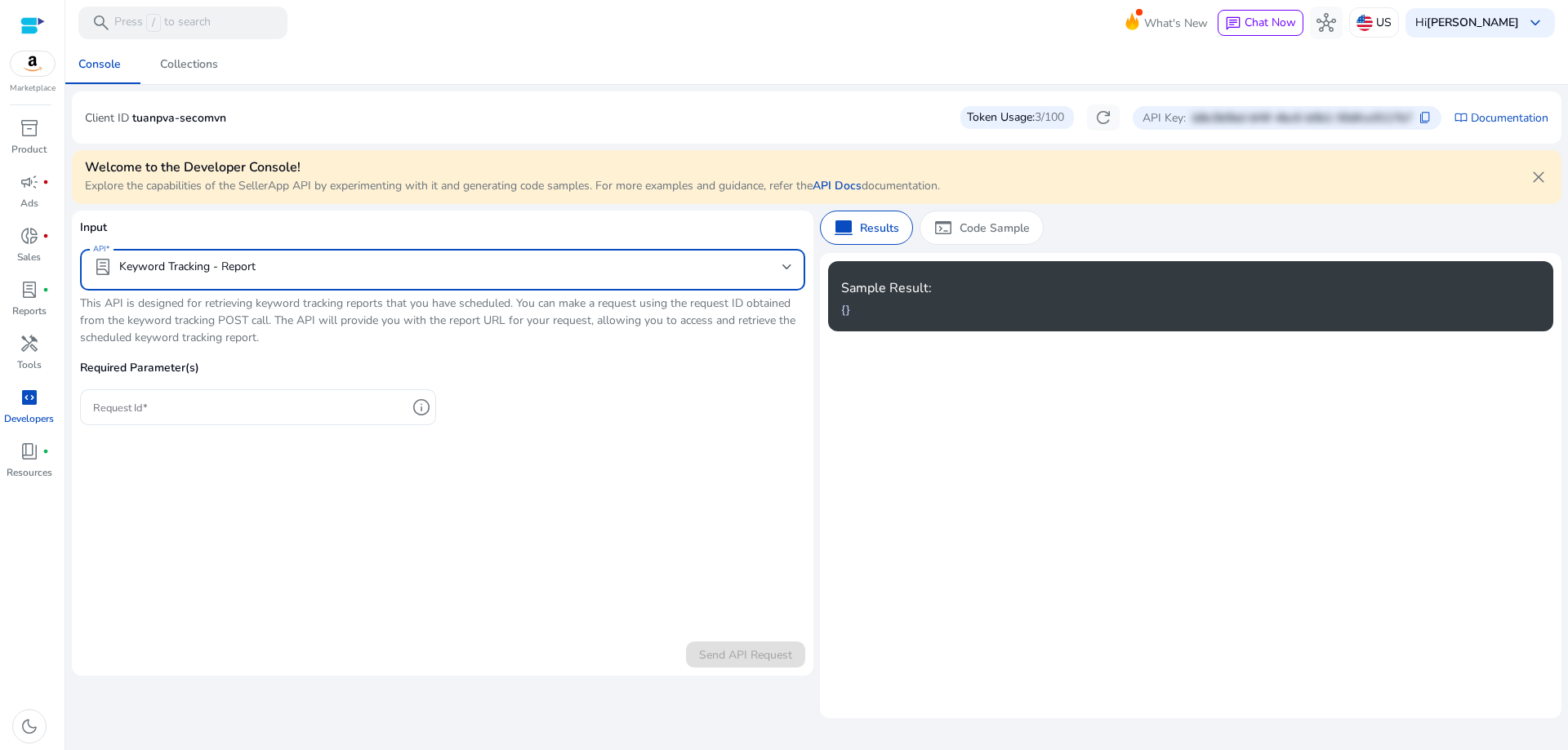
click at [274, 279] on mat-select "lab_profile Keyword Tracking - Report" at bounding box center [442, 269] width 699 height 25
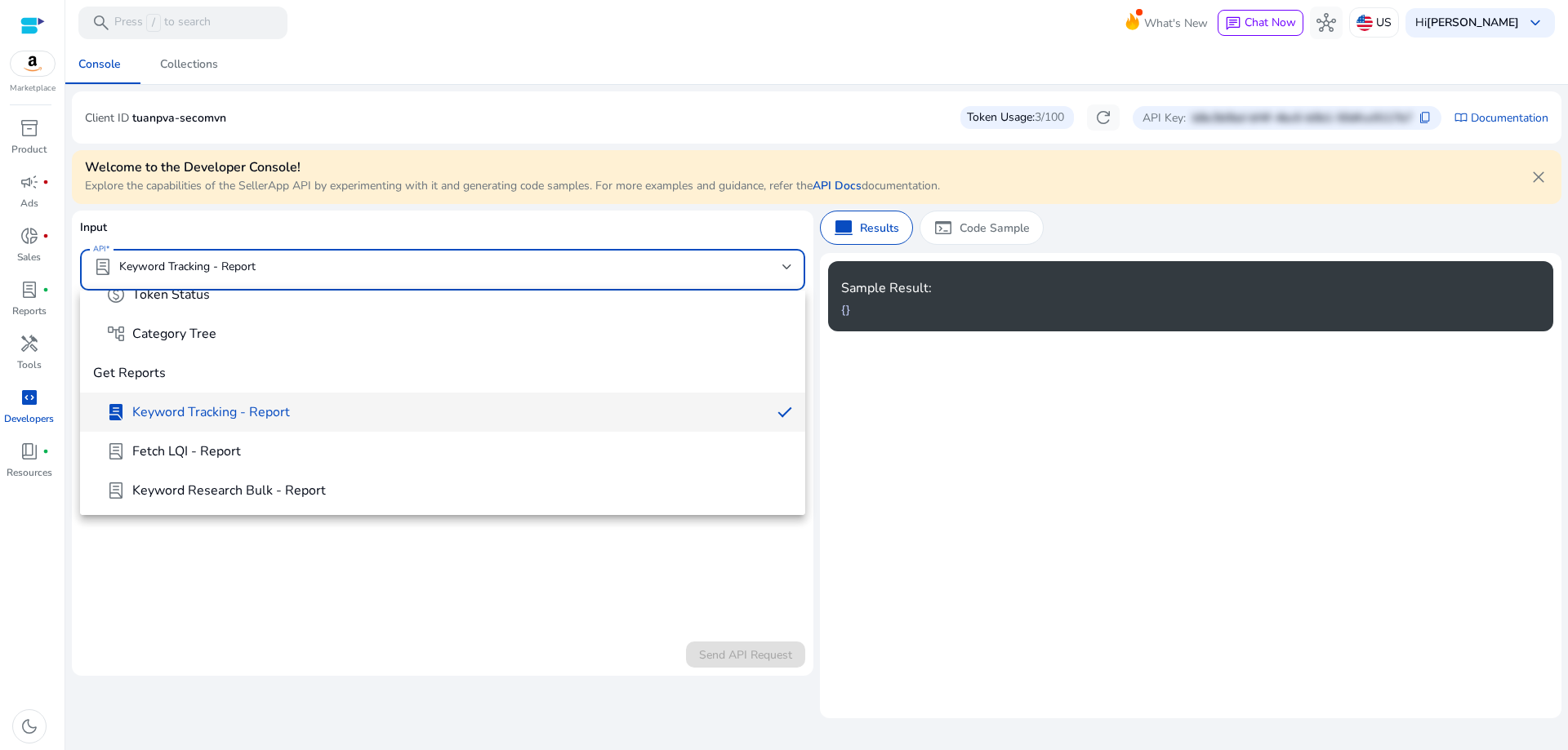
scroll to position [612, 0]
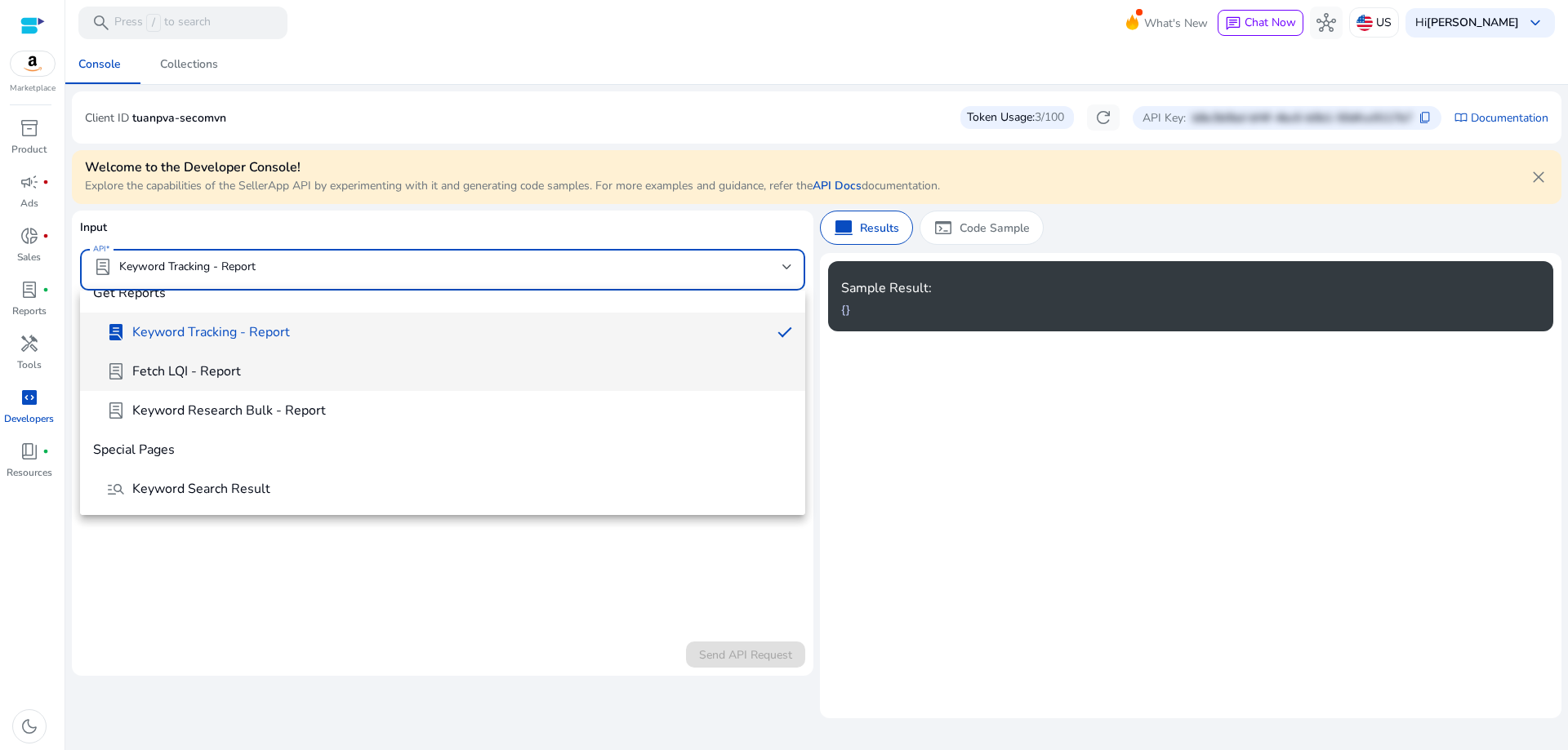
click at [262, 378] on span "lab_profile Fetch LQI - Report" at bounding box center [449, 372] width 686 height 20
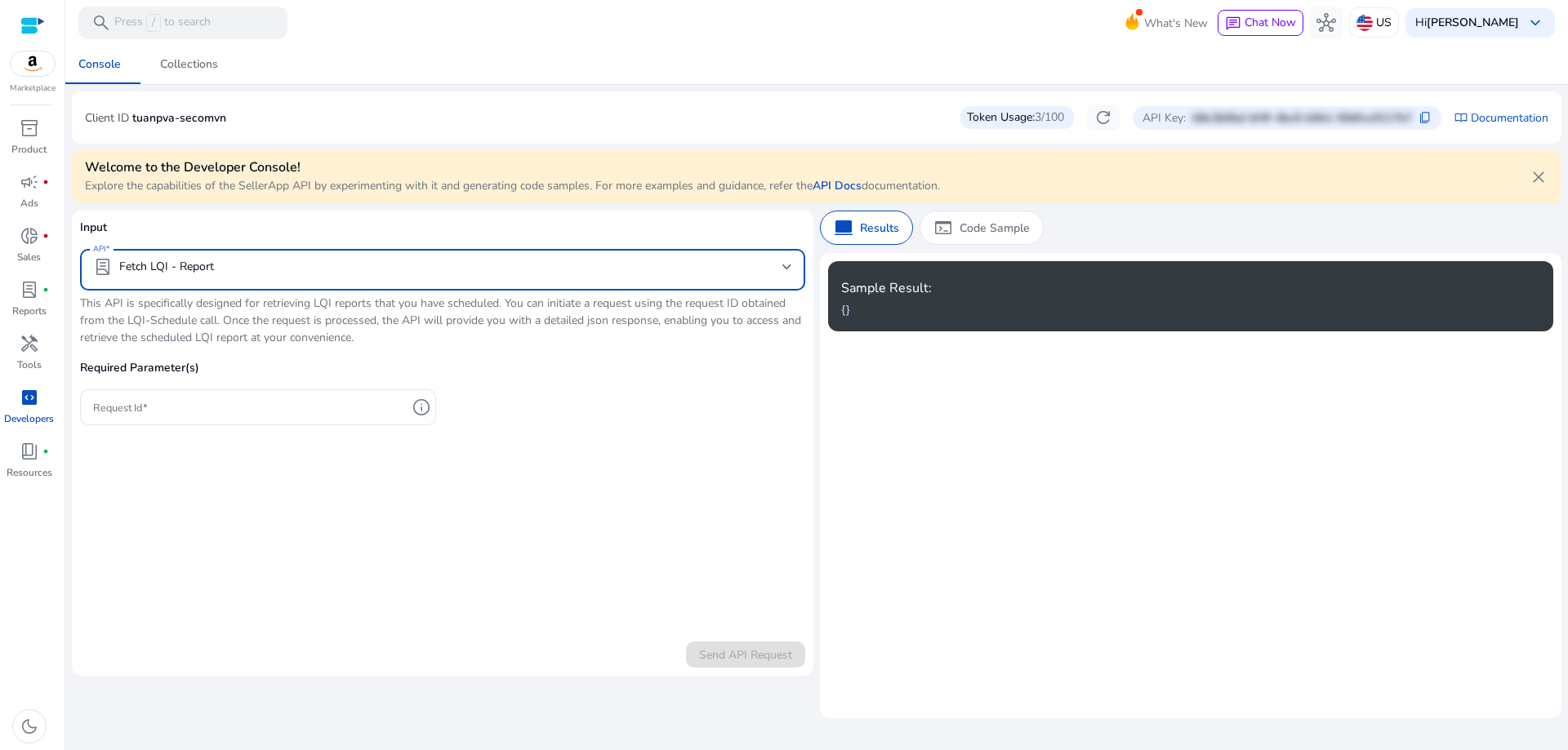
click at [406, 269] on mat-select-trigger "lab_profile Fetch LQI - Report" at bounding box center [437, 267] width 689 height 20
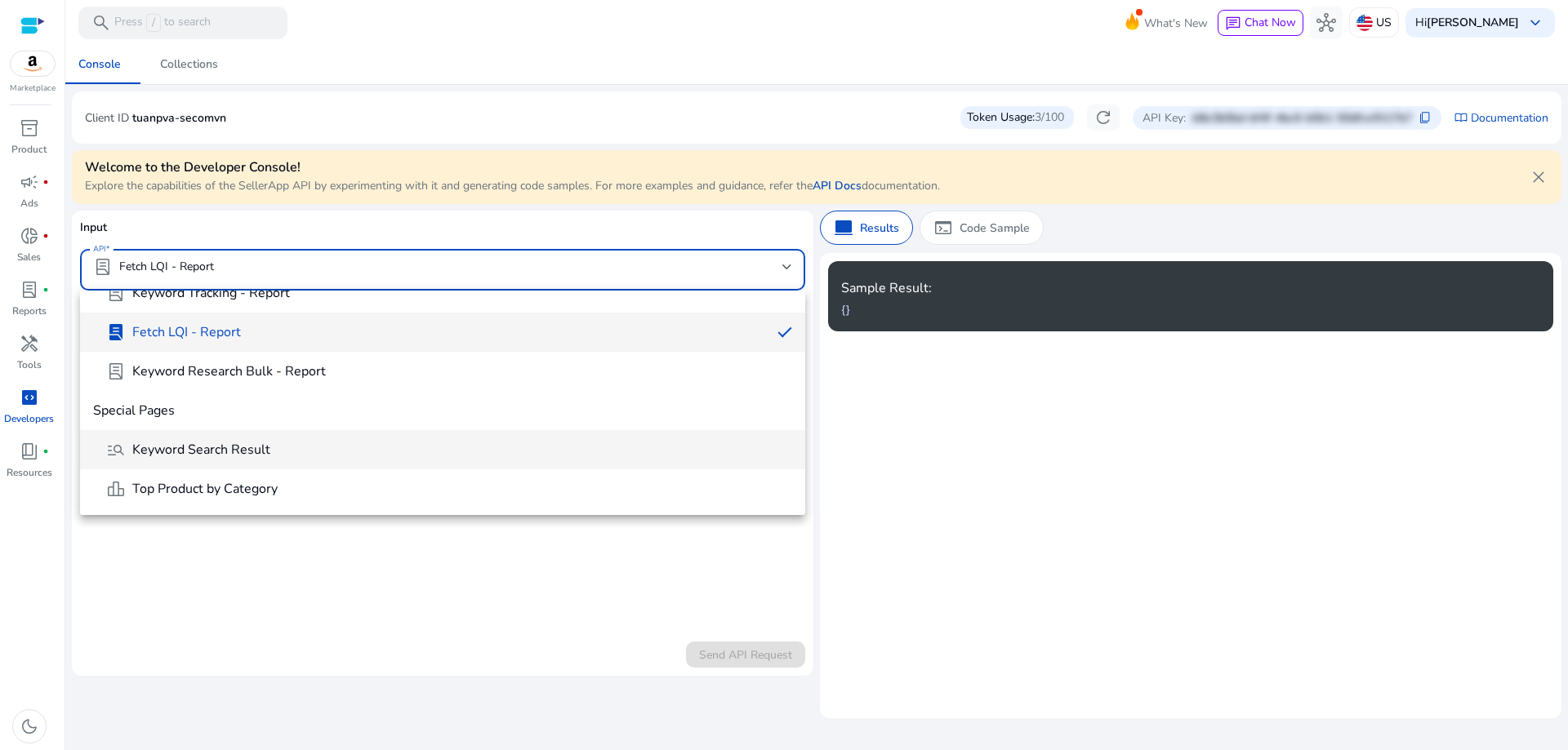
scroll to position [732, 0]
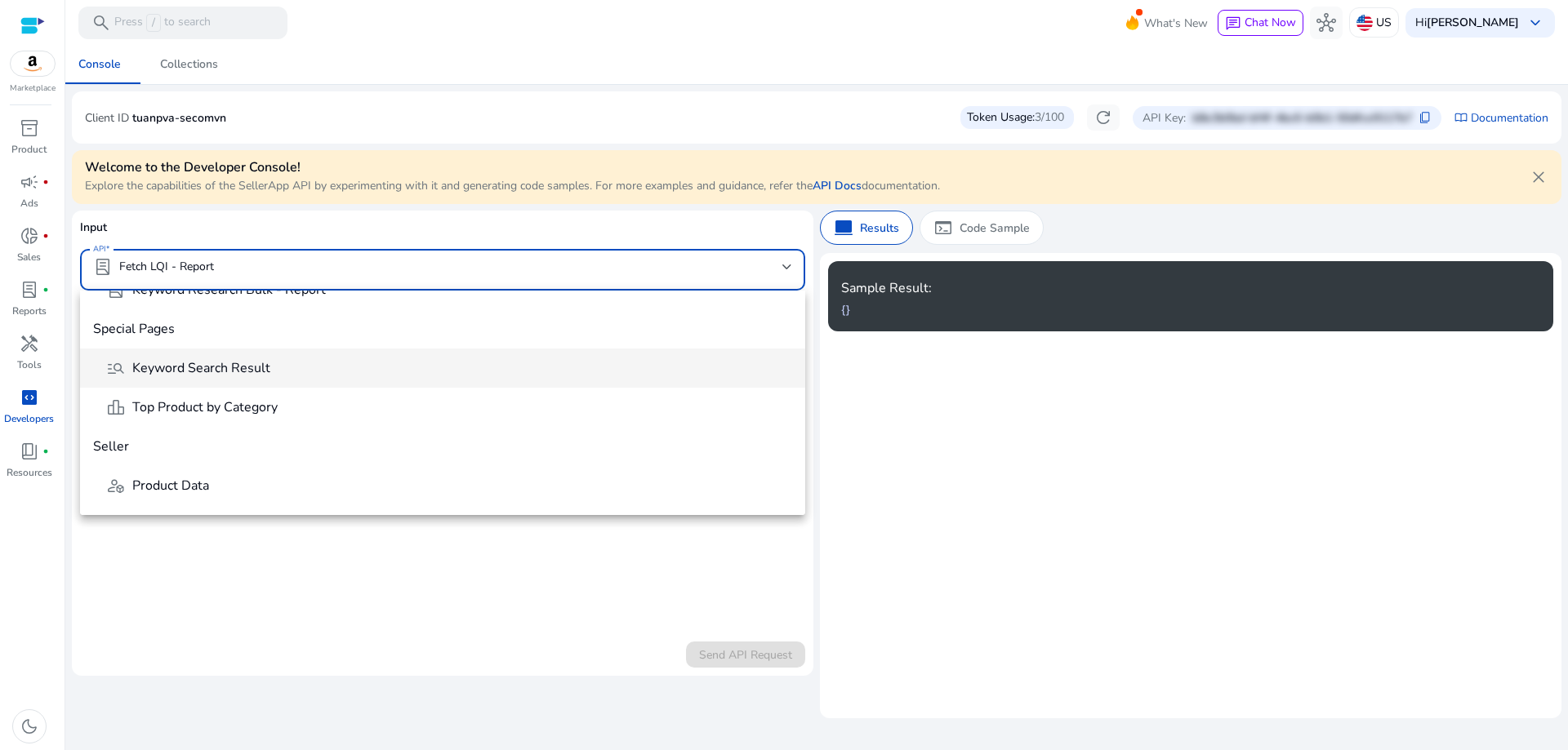
click at [324, 369] on span "manage_search Keyword Search Result" at bounding box center [449, 369] width 686 height 20
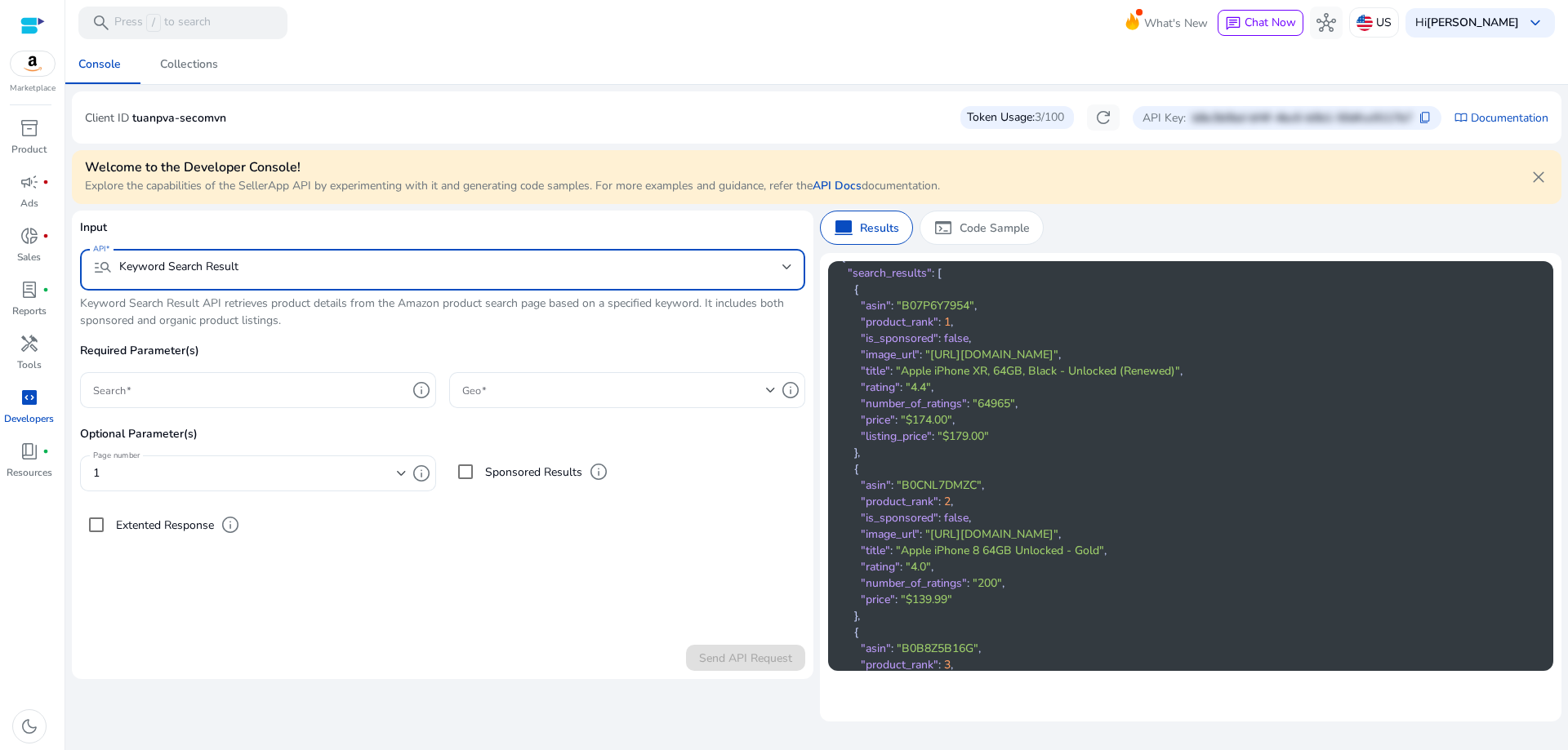
scroll to position [82, 0]
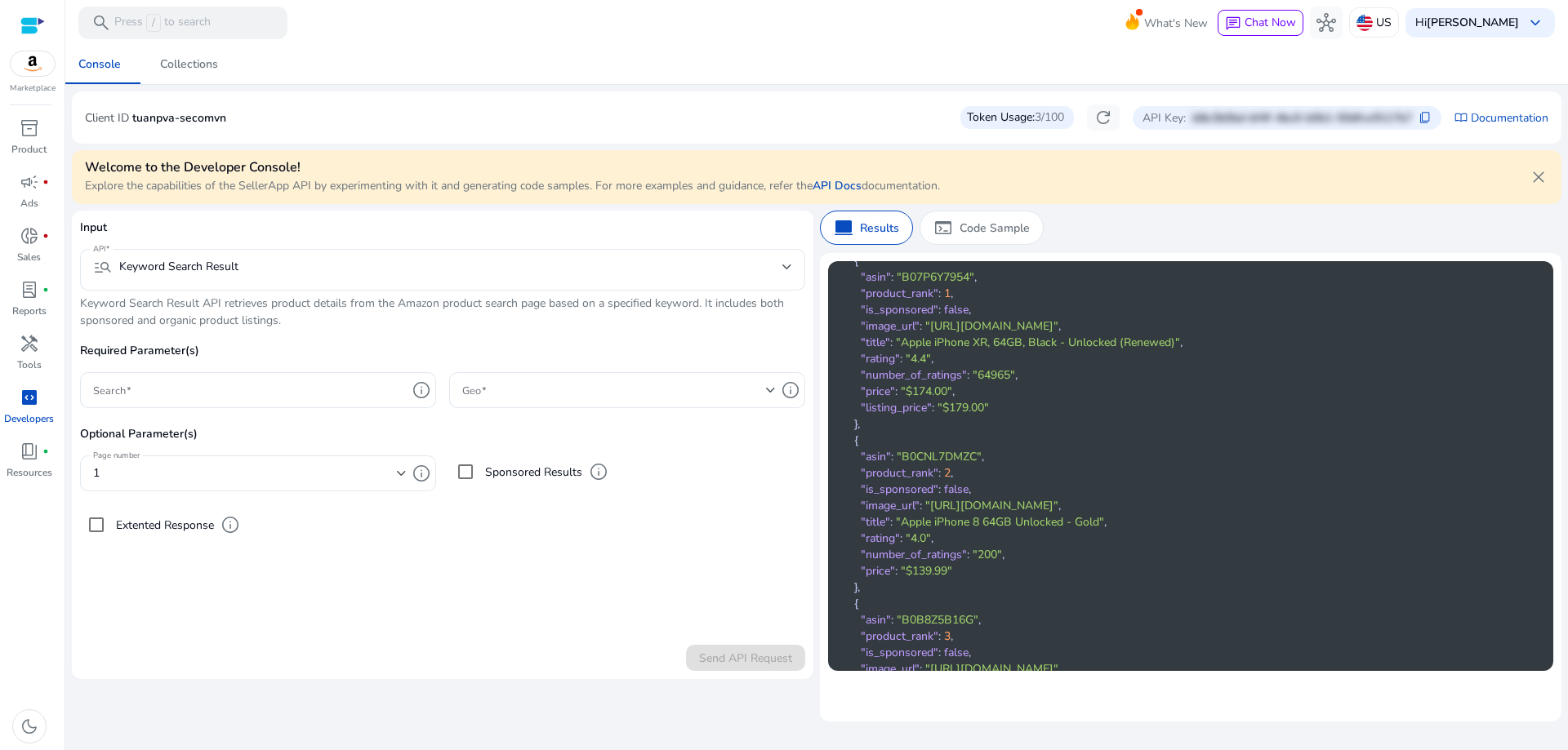
click at [907, 401] on span ""listing_price"" at bounding box center [896, 408] width 71 height 16
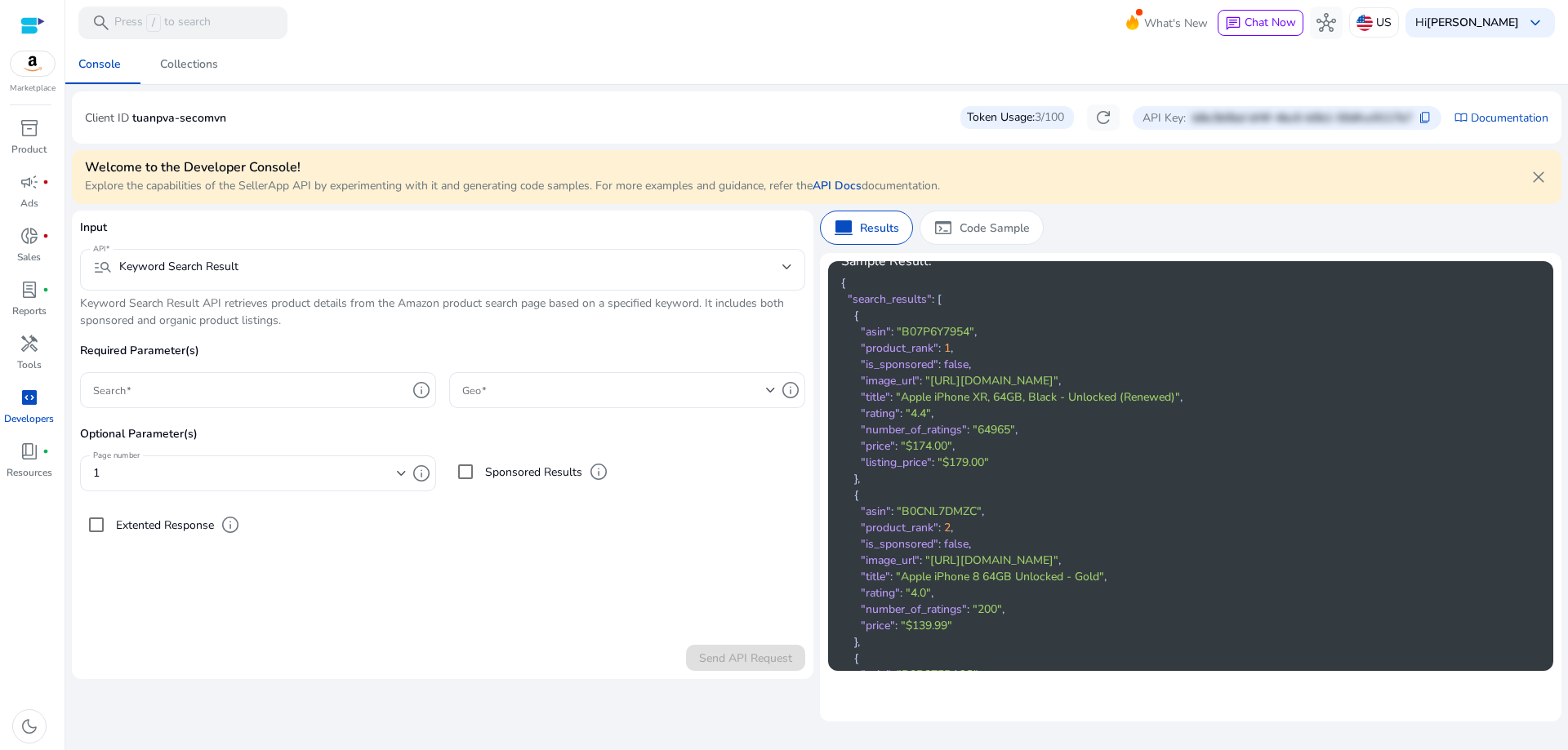
scroll to position [0, 0]
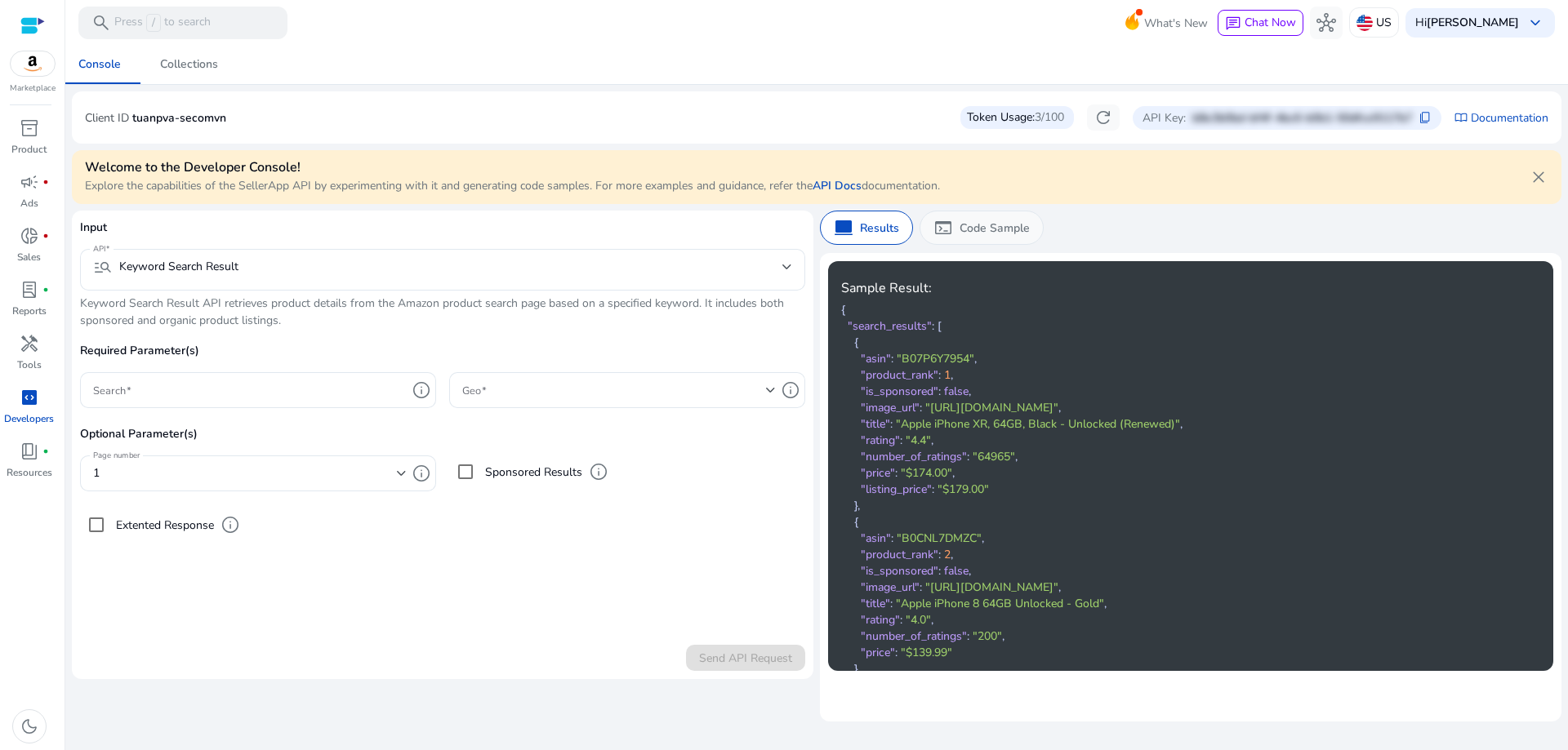
click at [983, 241] on div "terminal Code Sample" at bounding box center [981, 228] width 125 height 34
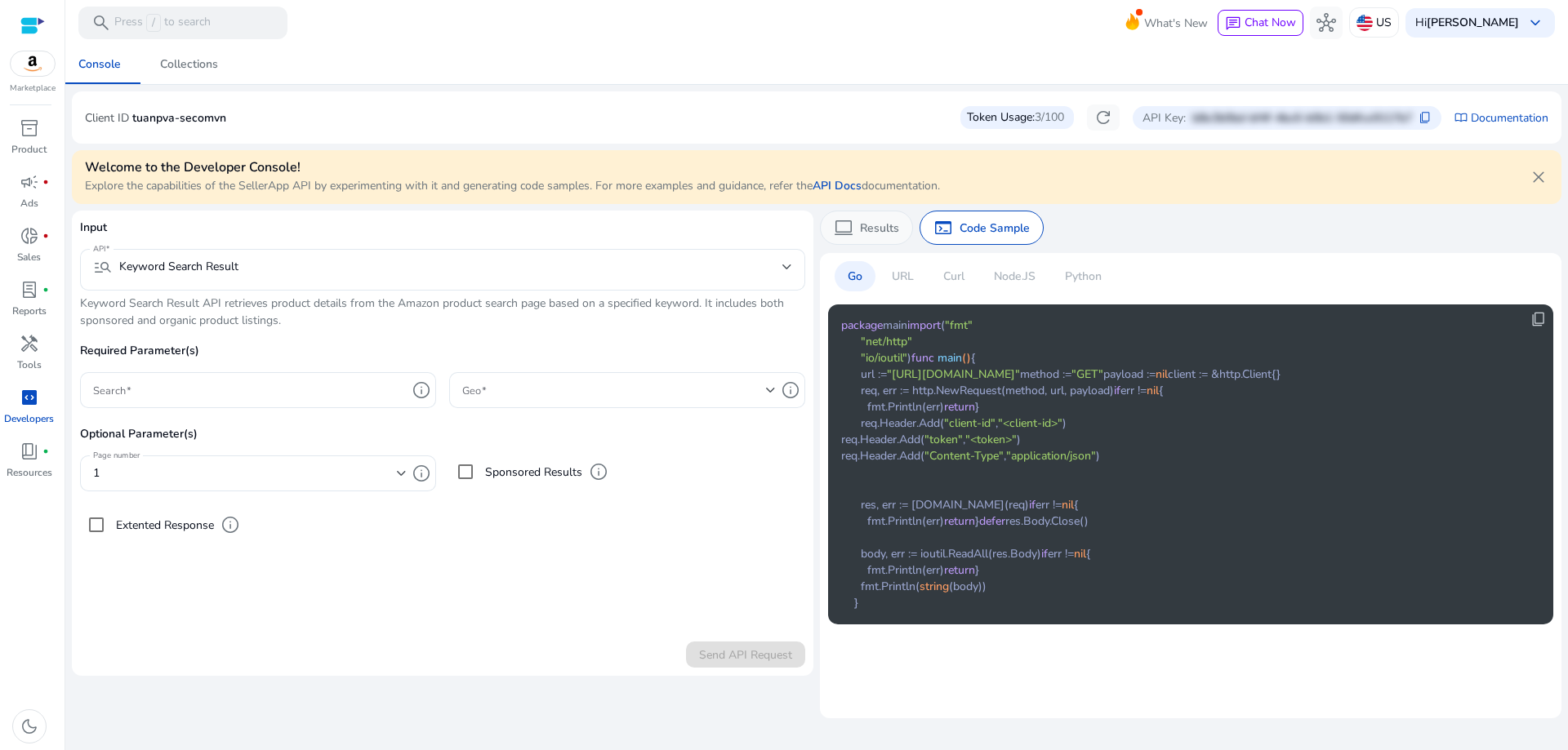
click at [863, 230] on p "Results" at bounding box center [879, 228] width 39 height 17
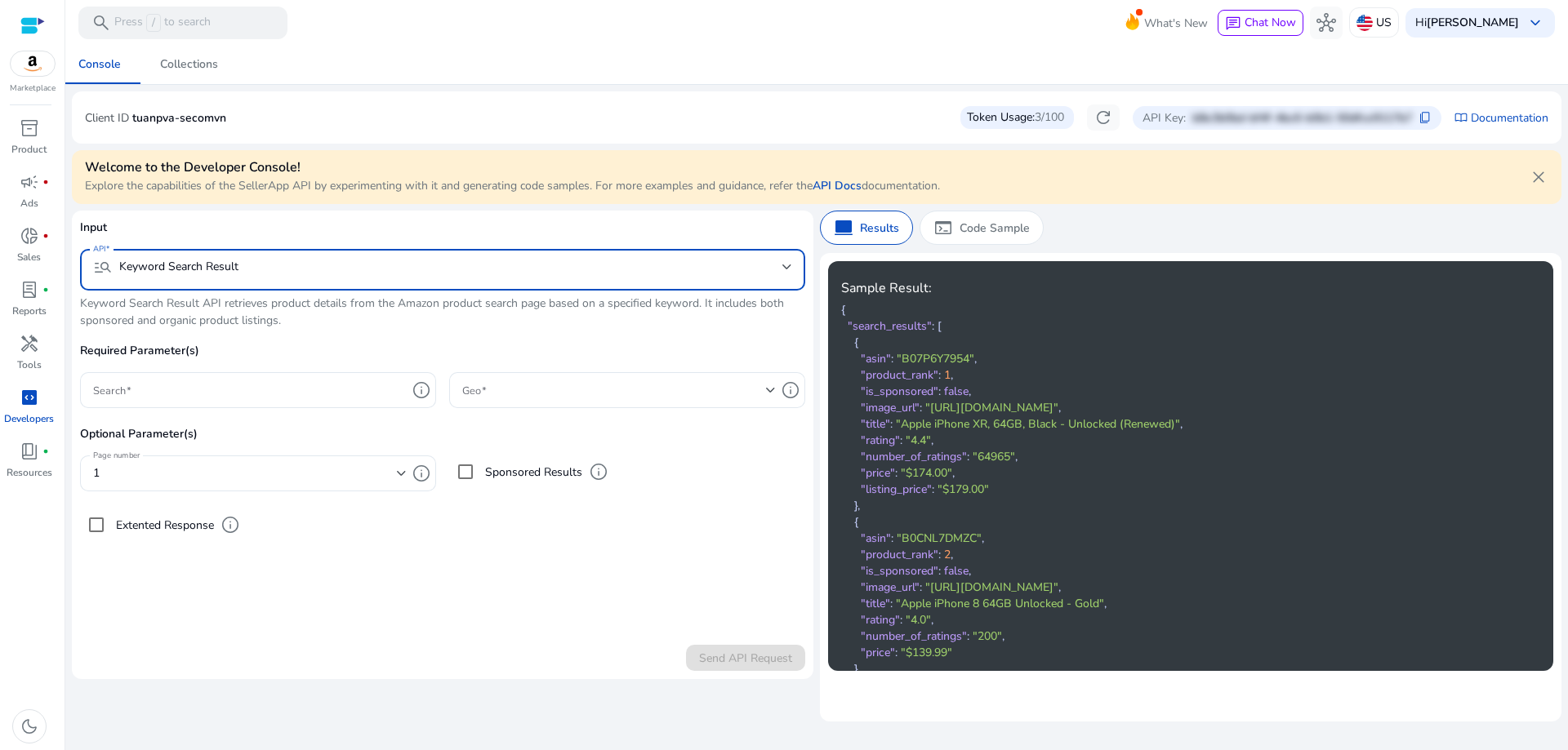
click at [197, 262] on div "manage_search Keyword Search Result" at bounding box center [165, 267] width 145 height 20
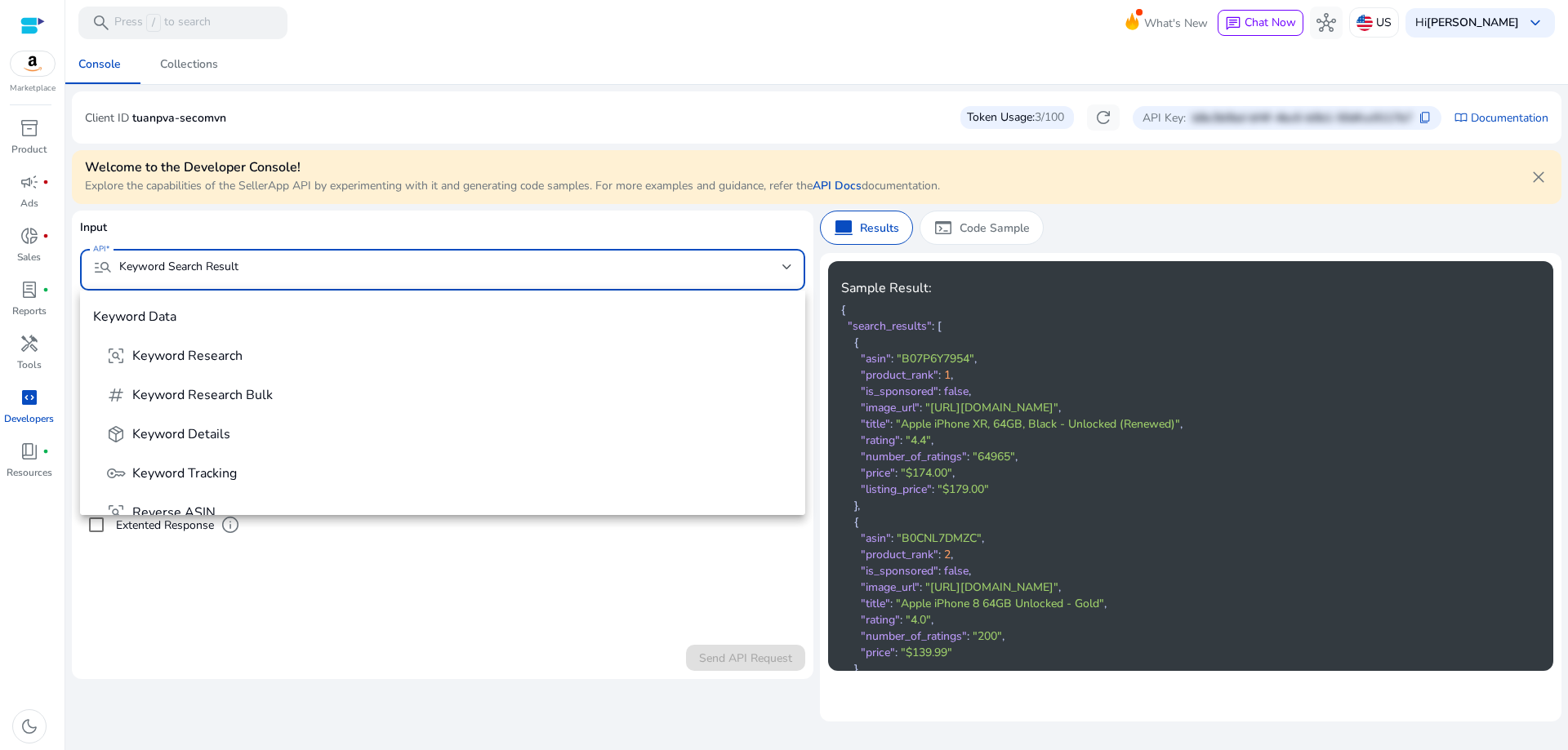
scroll to position [605, 0]
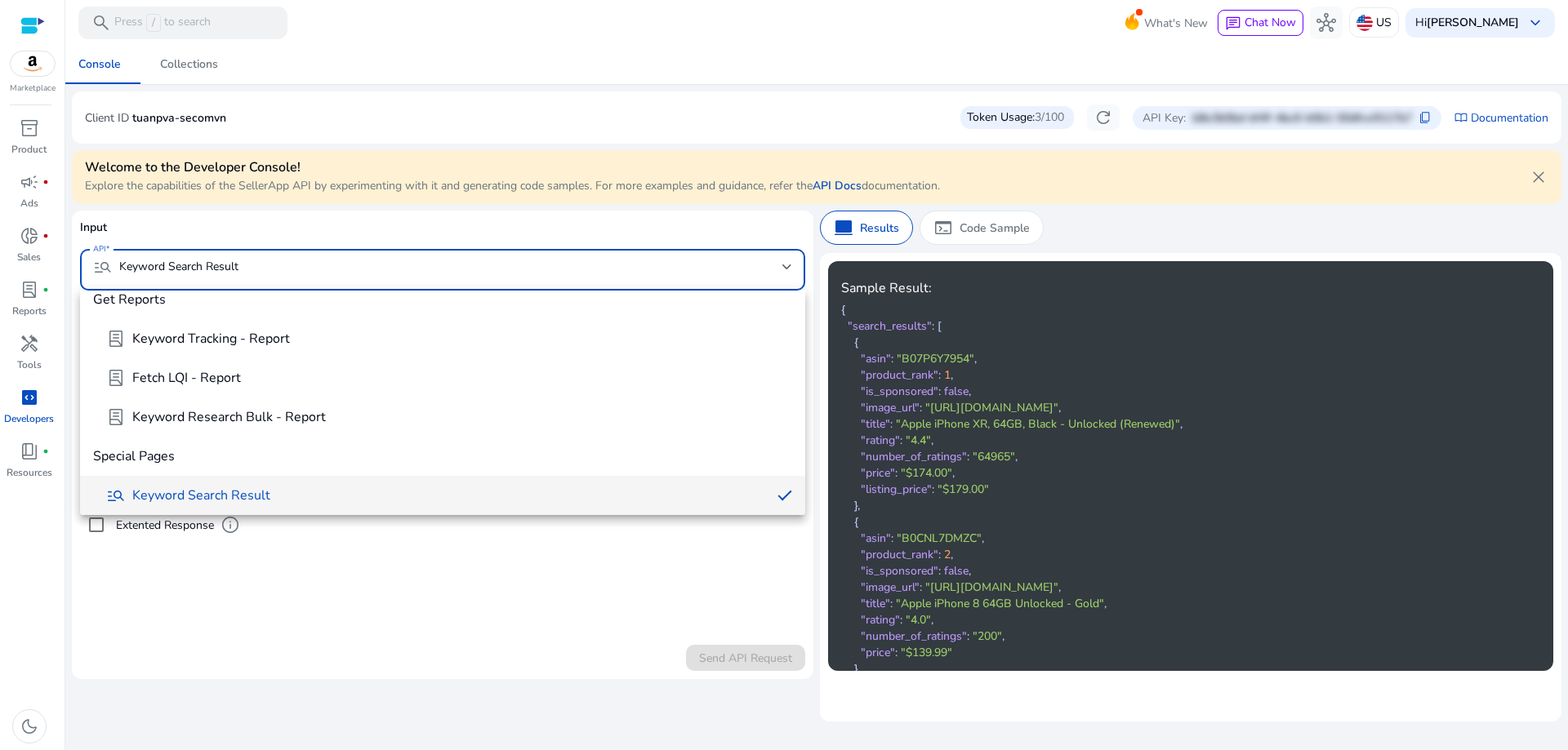
click at [199, 636] on div at bounding box center [784, 375] width 1568 height 750
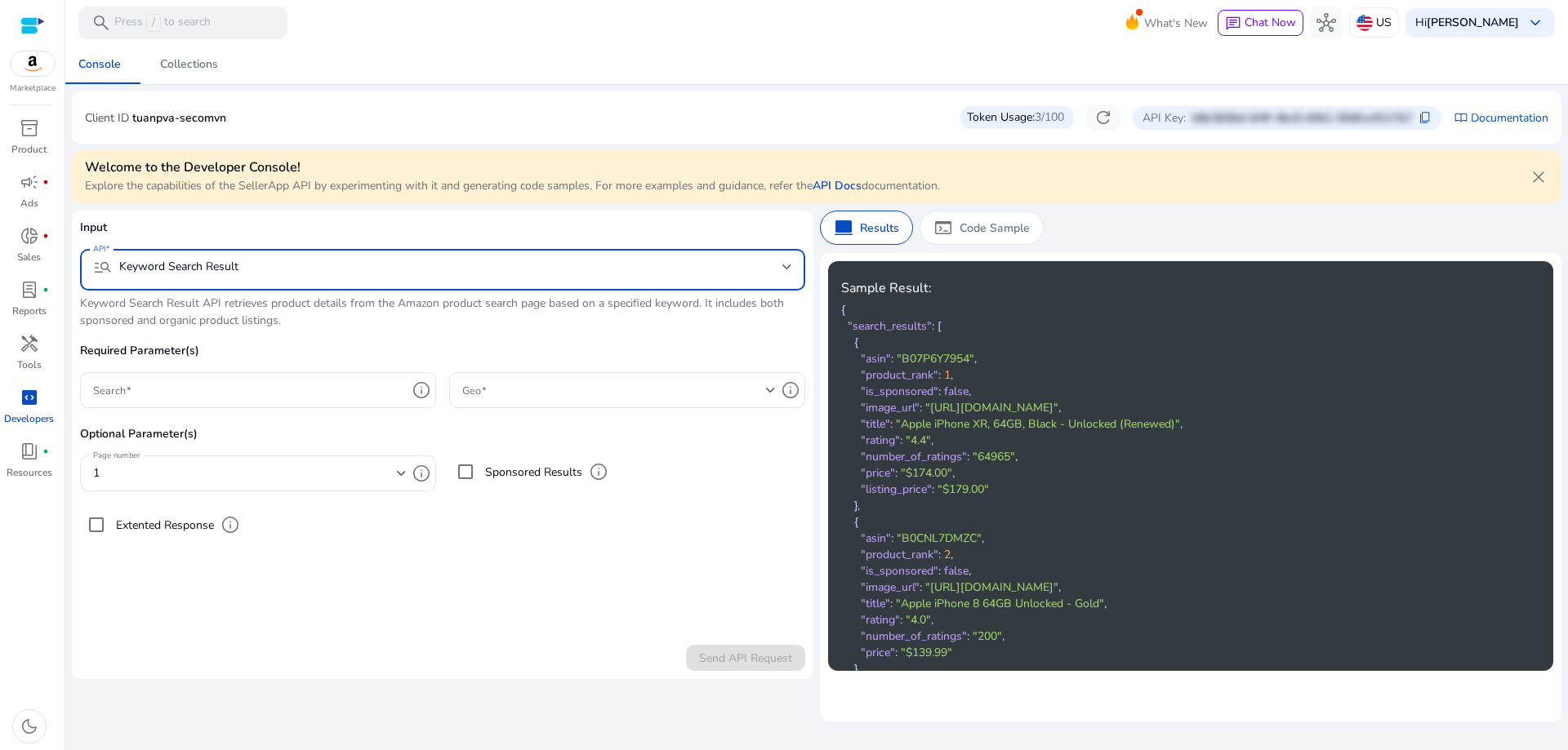
click at [212, 261] on div "manage_search Keyword Search Result" at bounding box center [165, 267] width 145 height 20
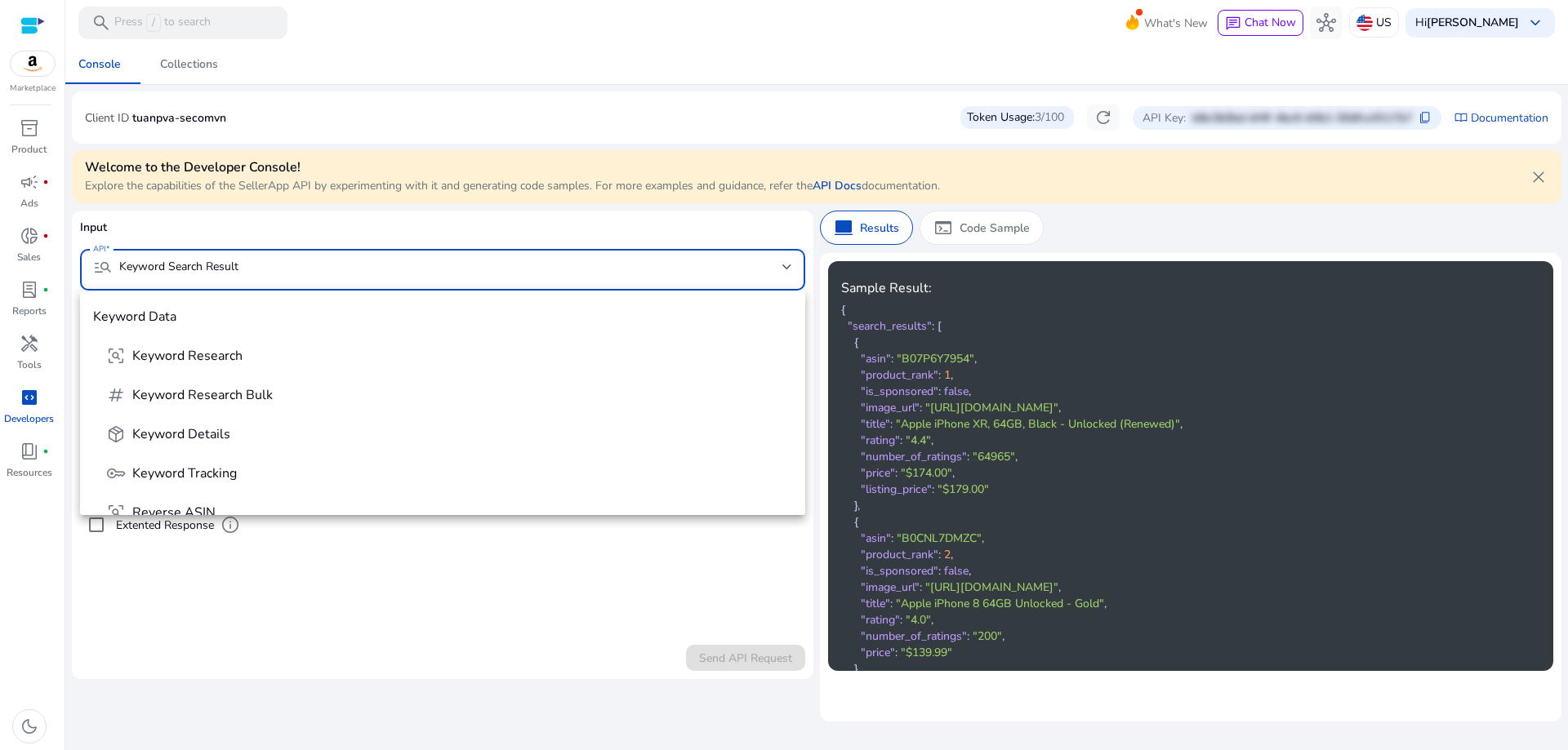
scroll to position [605, 0]
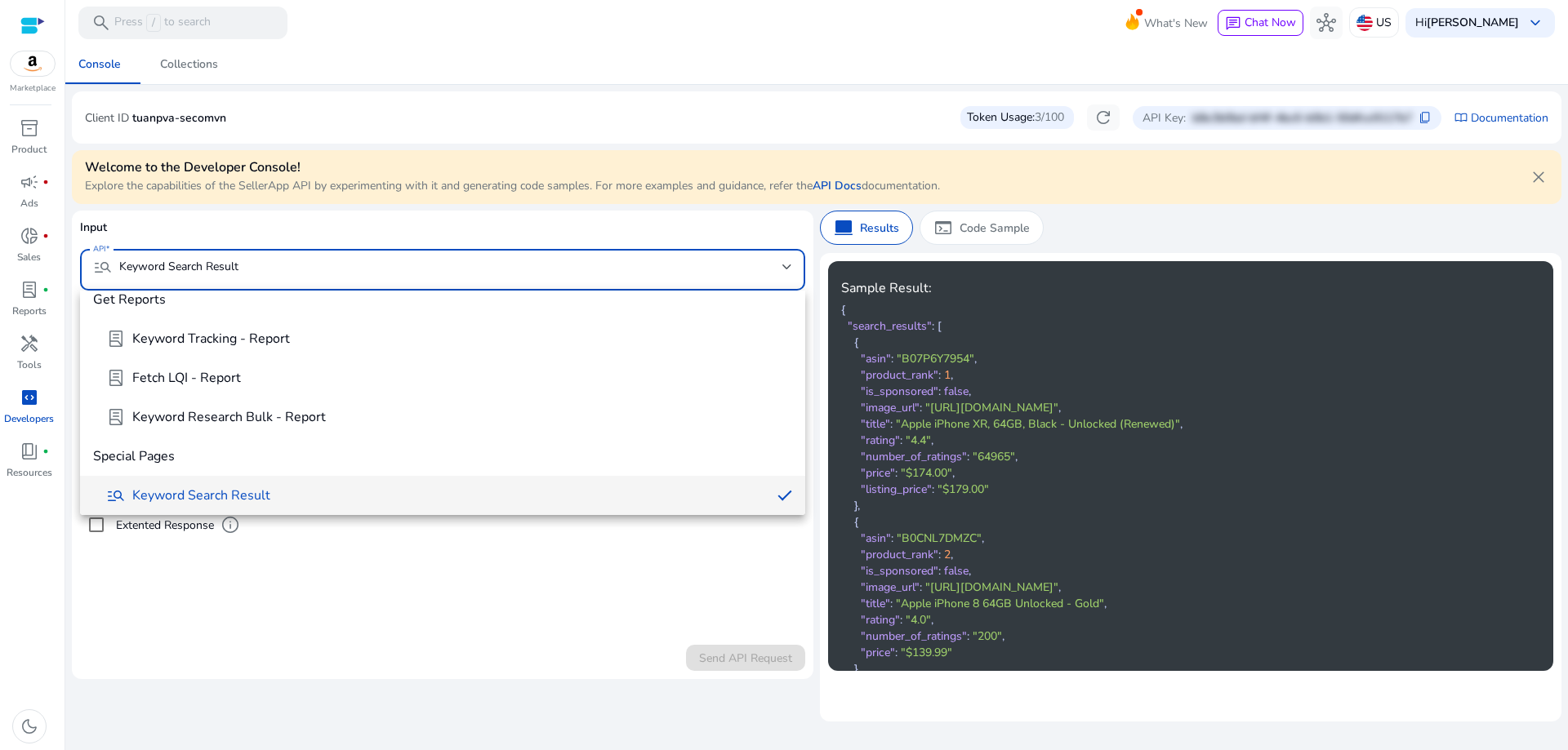
drag, startPoint x: 257, startPoint y: 706, endPoint x: 265, endPoint y: 700, distance: 10.0
click at [260, 706] on div at bounding box center [784, 375] width 1568 height 750
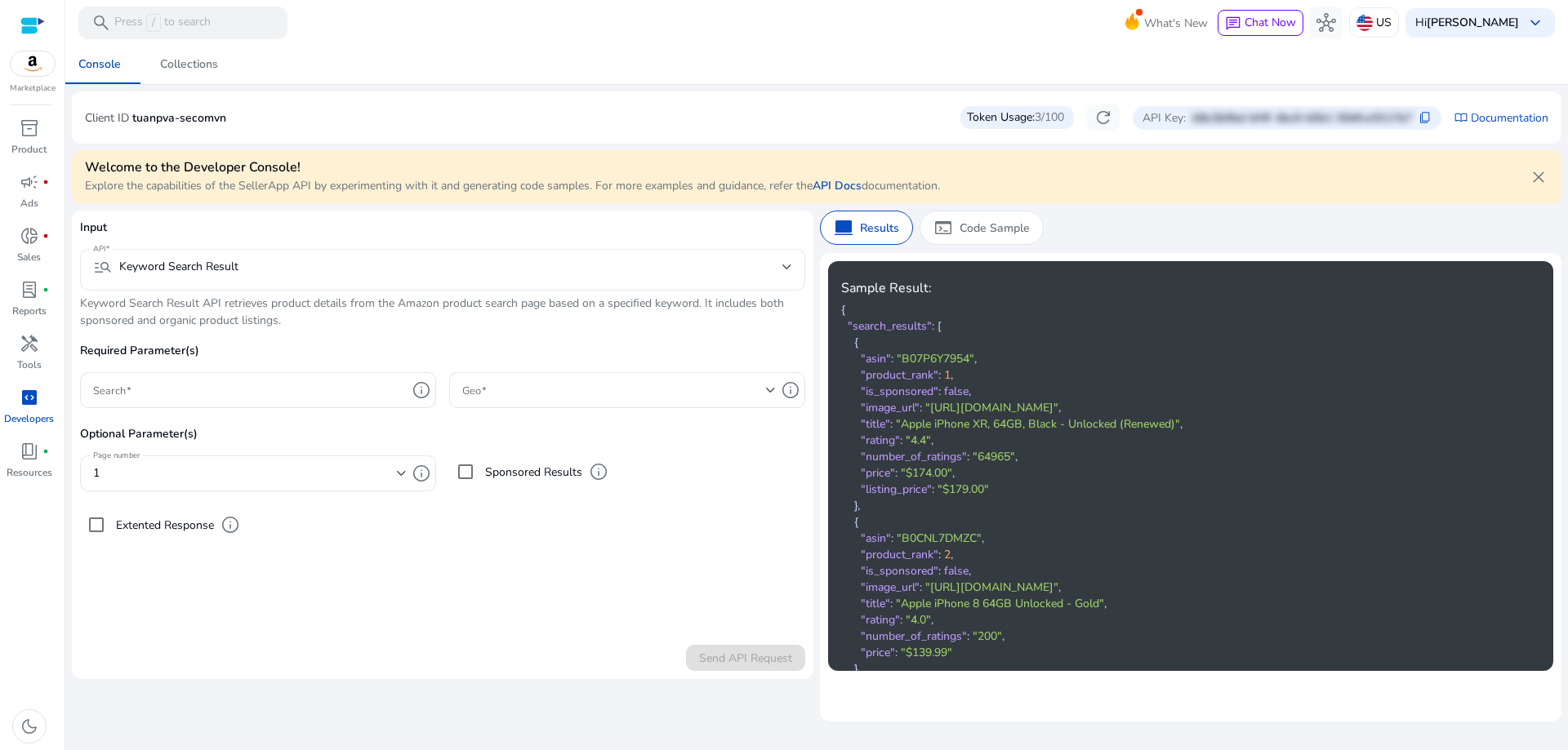
click at [275, 268] on mat-select-trigger "manage_search Keyword Search Result" at bounding box center [437, 267] width 689 height 20
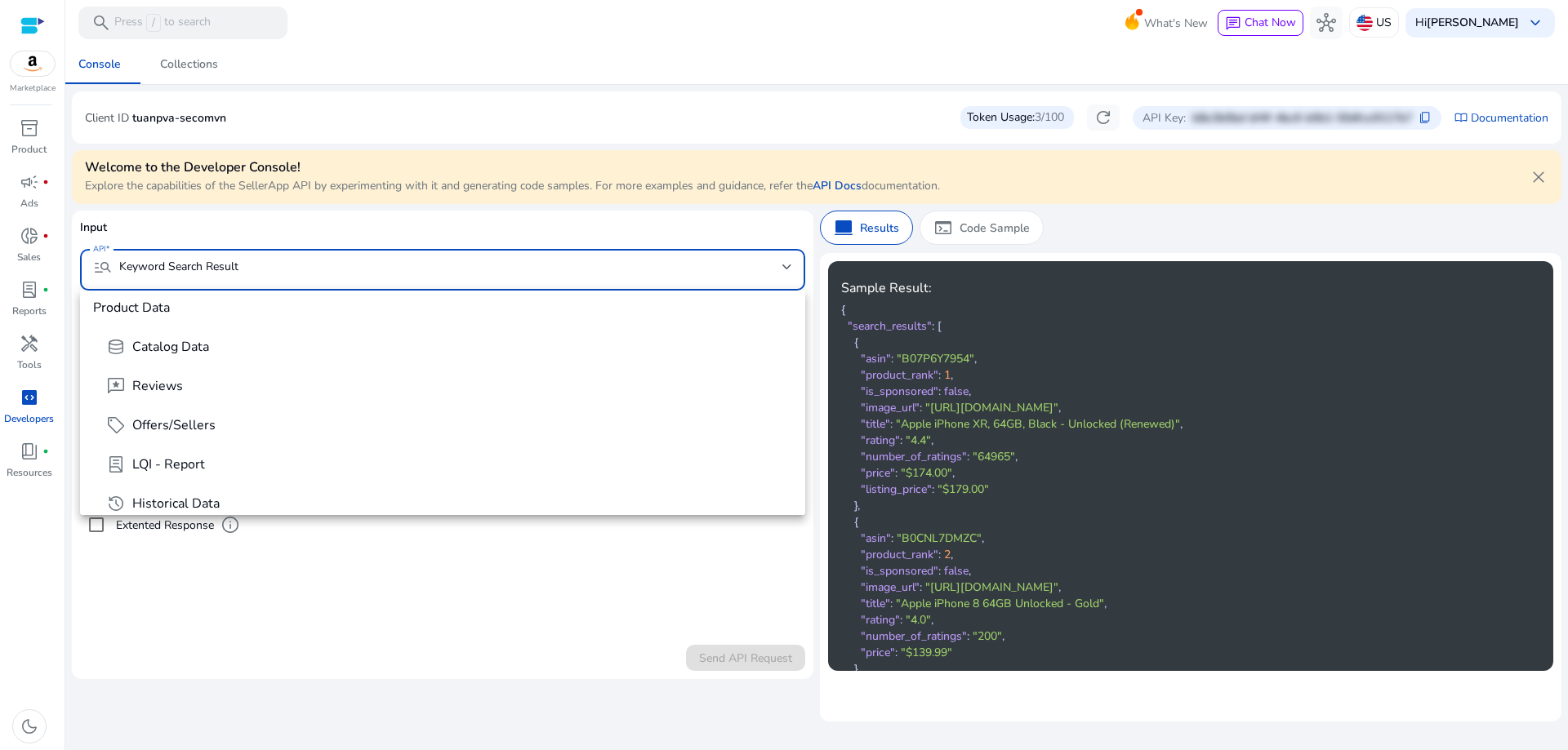
scroll to position [245, 0]
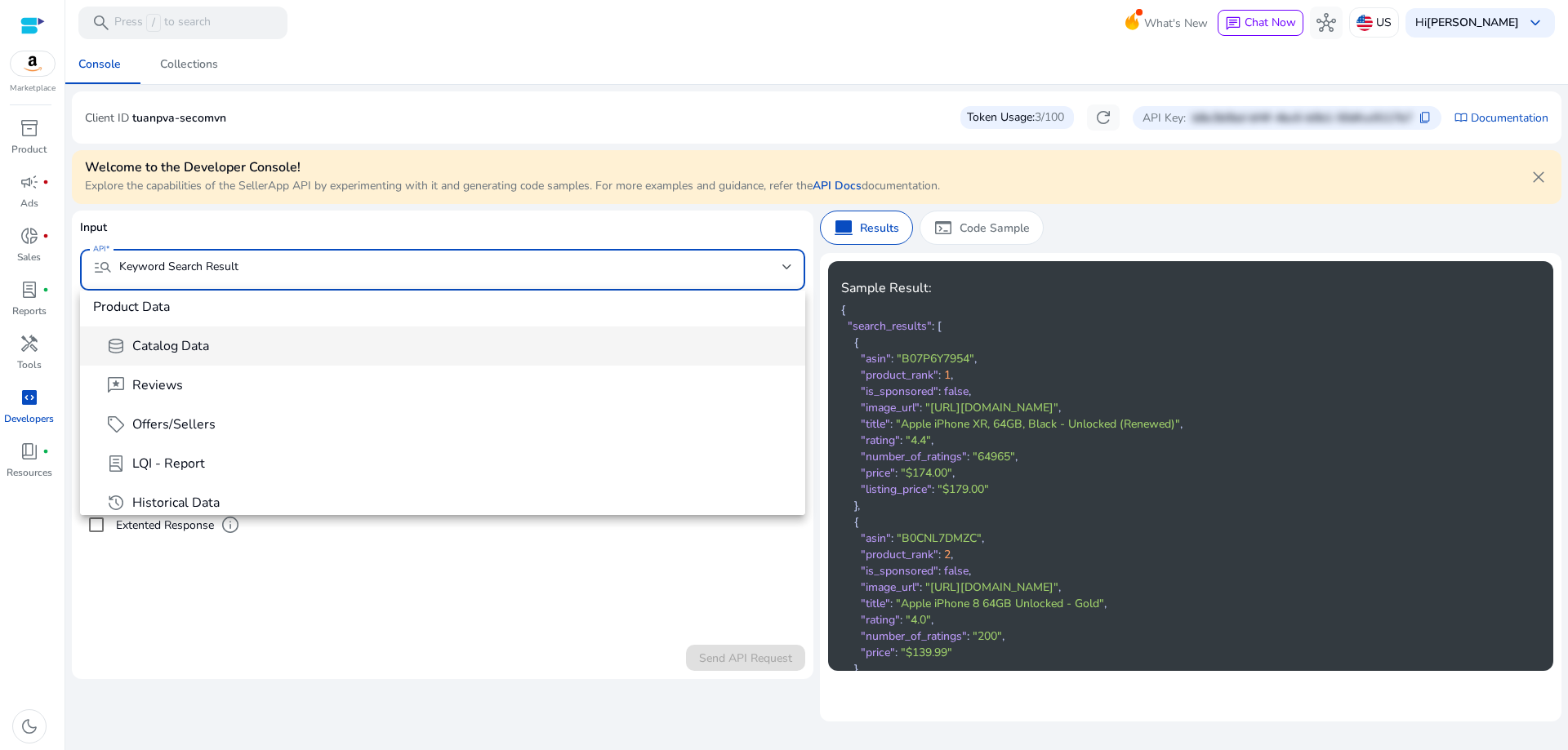
click at [324, 328] on mat-option "database Catalog Data" at bounding box center [442, 346] width 725 height 39
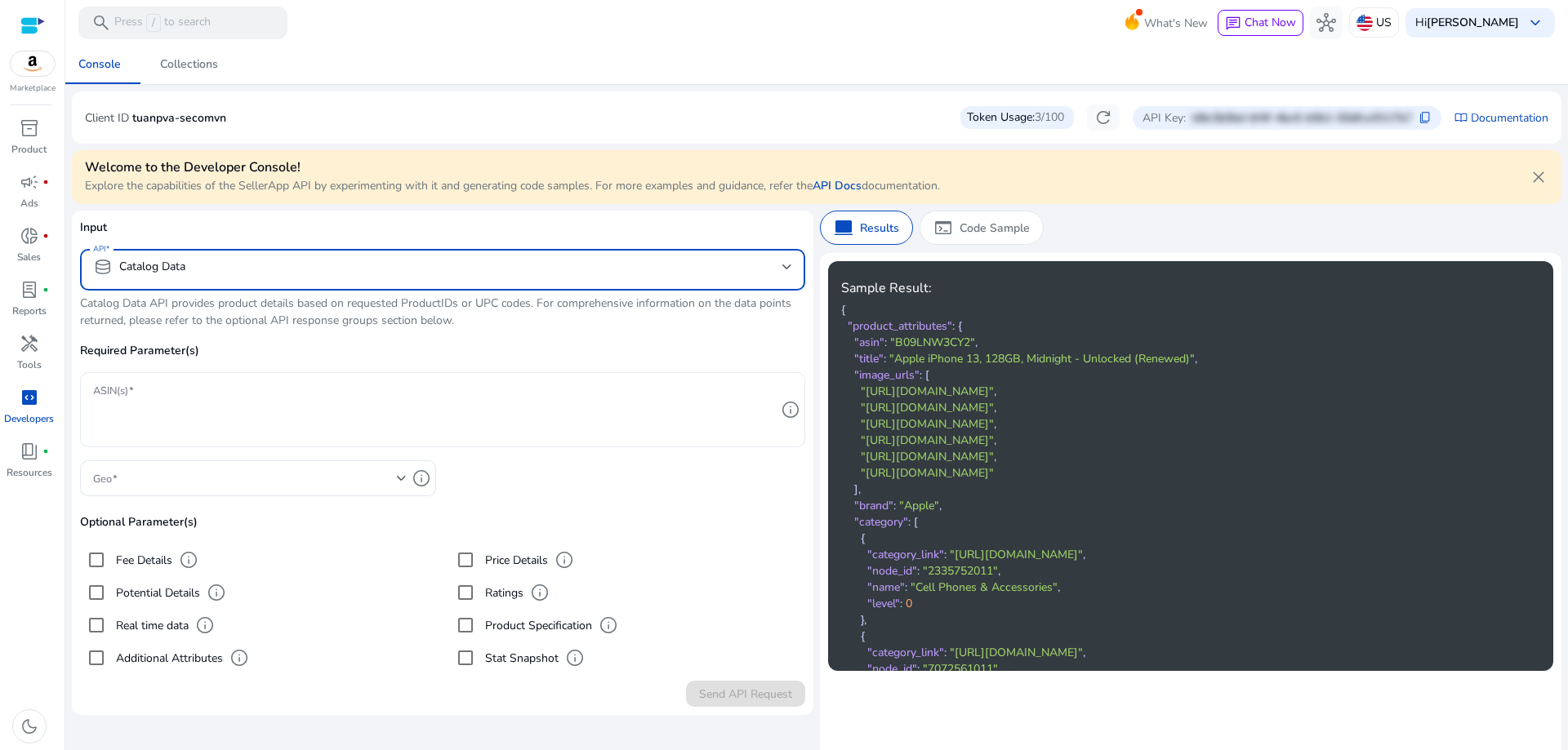
click at [253, 414] on textarea "ASIN(s)" at bounding box center [433, 409] width 682 height 59
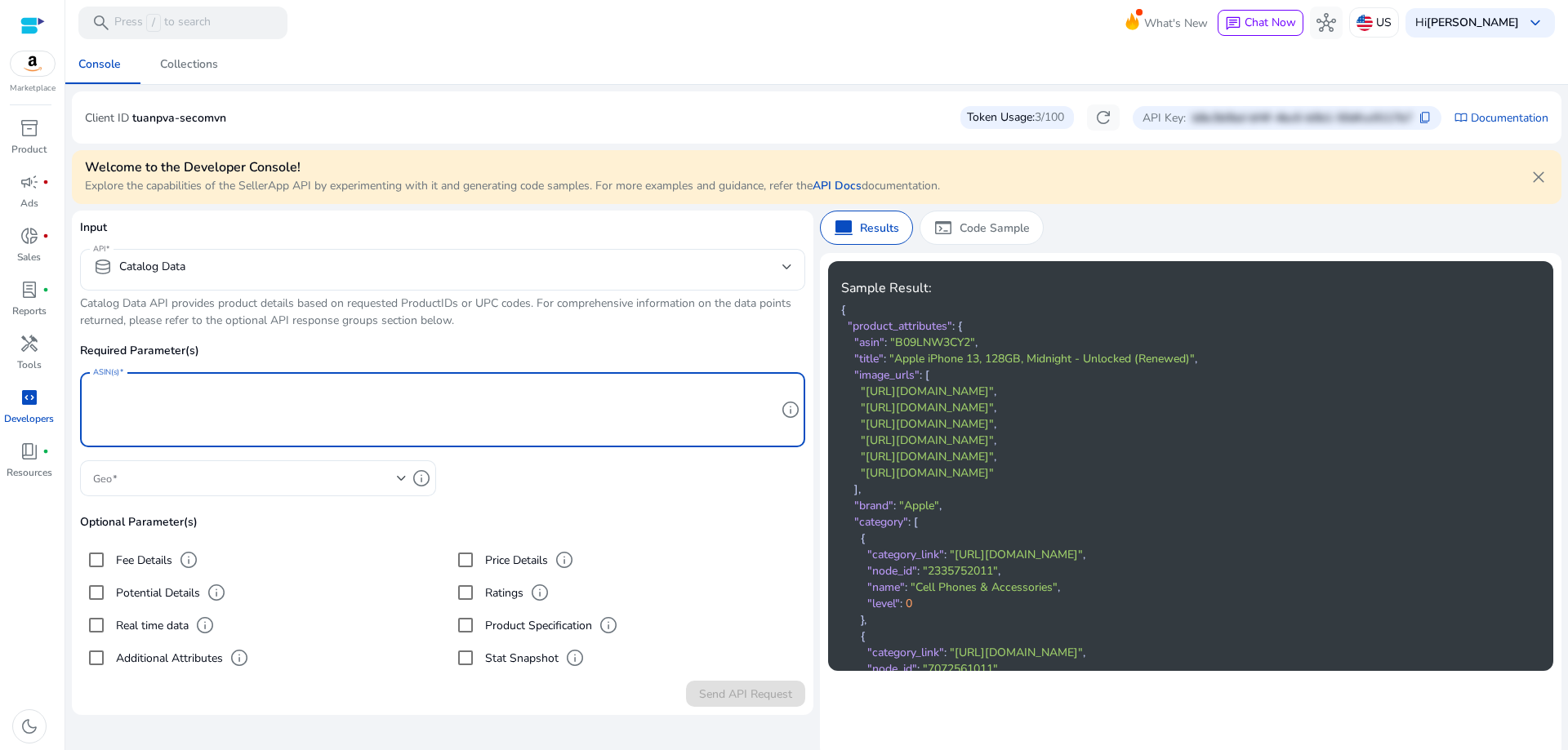
paste textarea "**********"
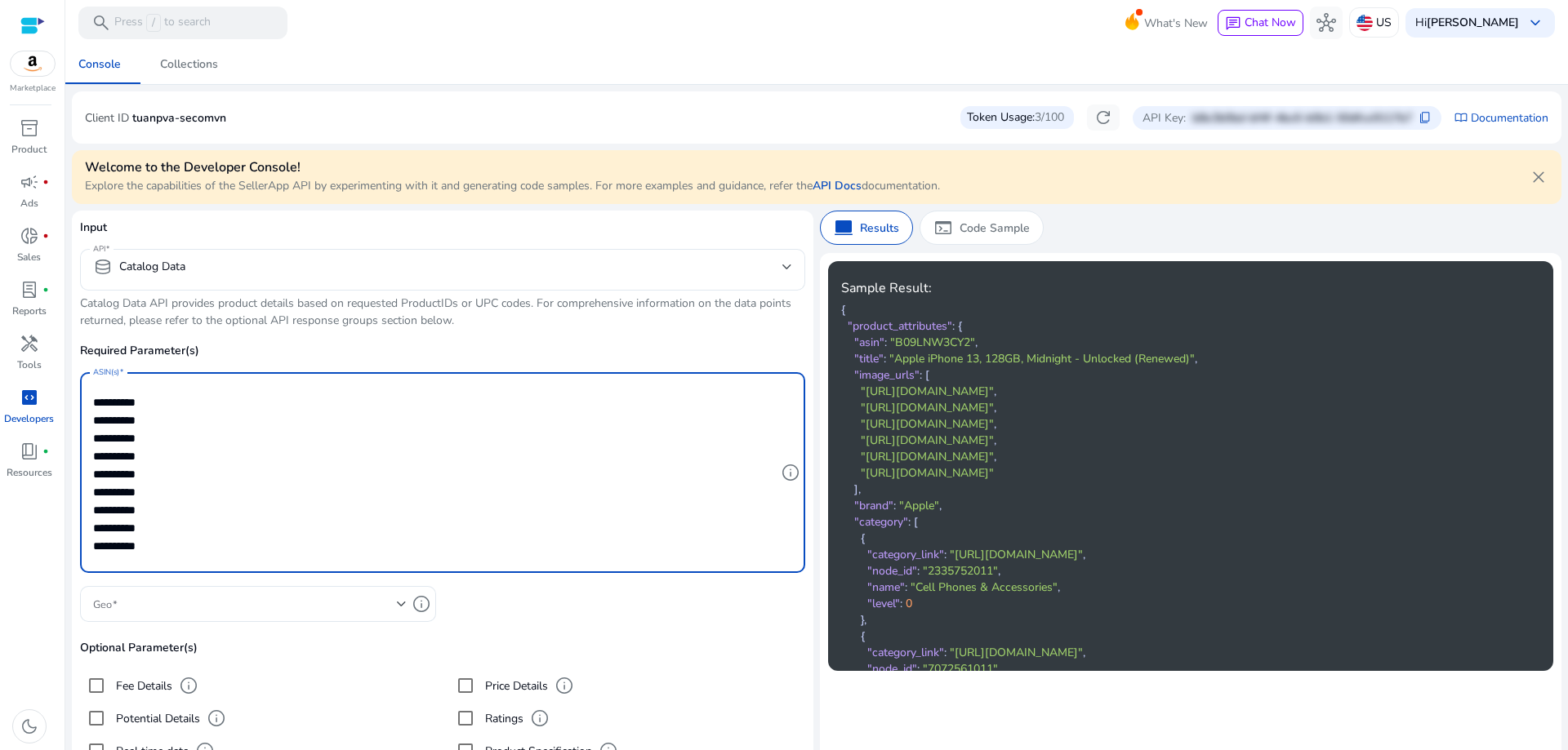
click at [179, 395] on textarea "**********" at bounding box center [433, 472] width 682 height 184
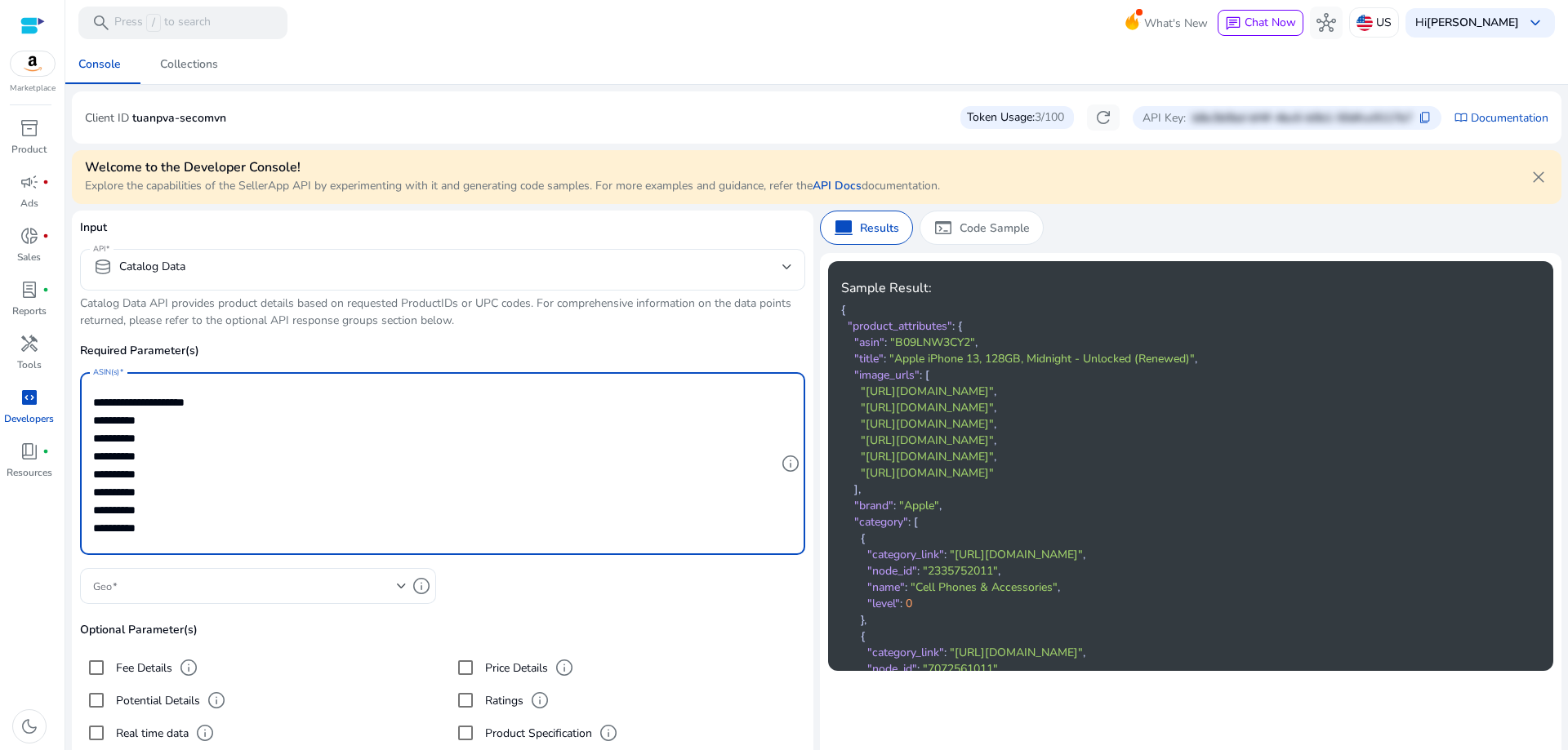
click at [333, 403] on textarea "**********" at bounding box center [433, 463] width 682 height 166
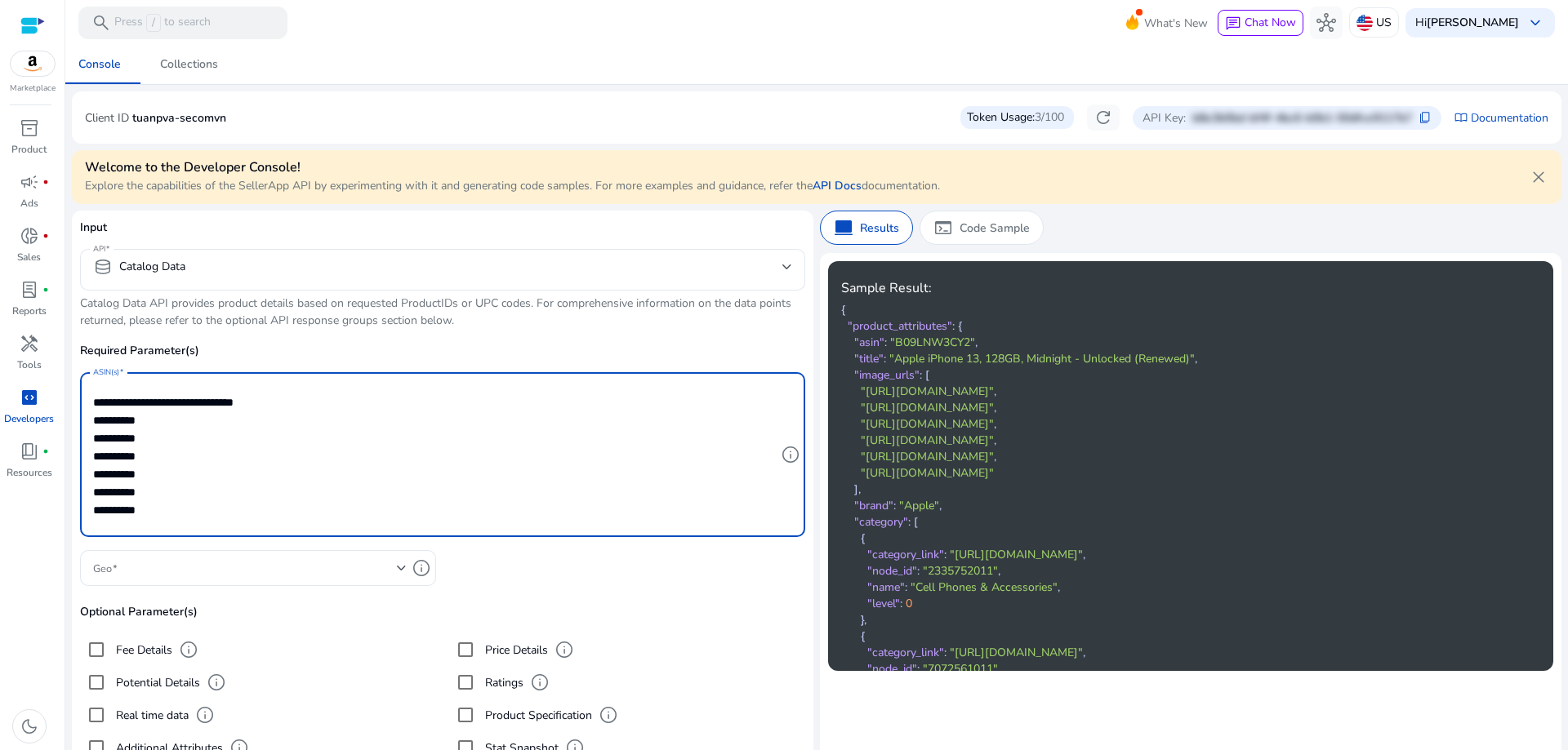
click at [358, 403] on textarea "**********" at bounding box center [433, 454] width 682 height 148
click at [384, 399] on textarea "**********" at bounding box center [433, 454] width 682 height 148
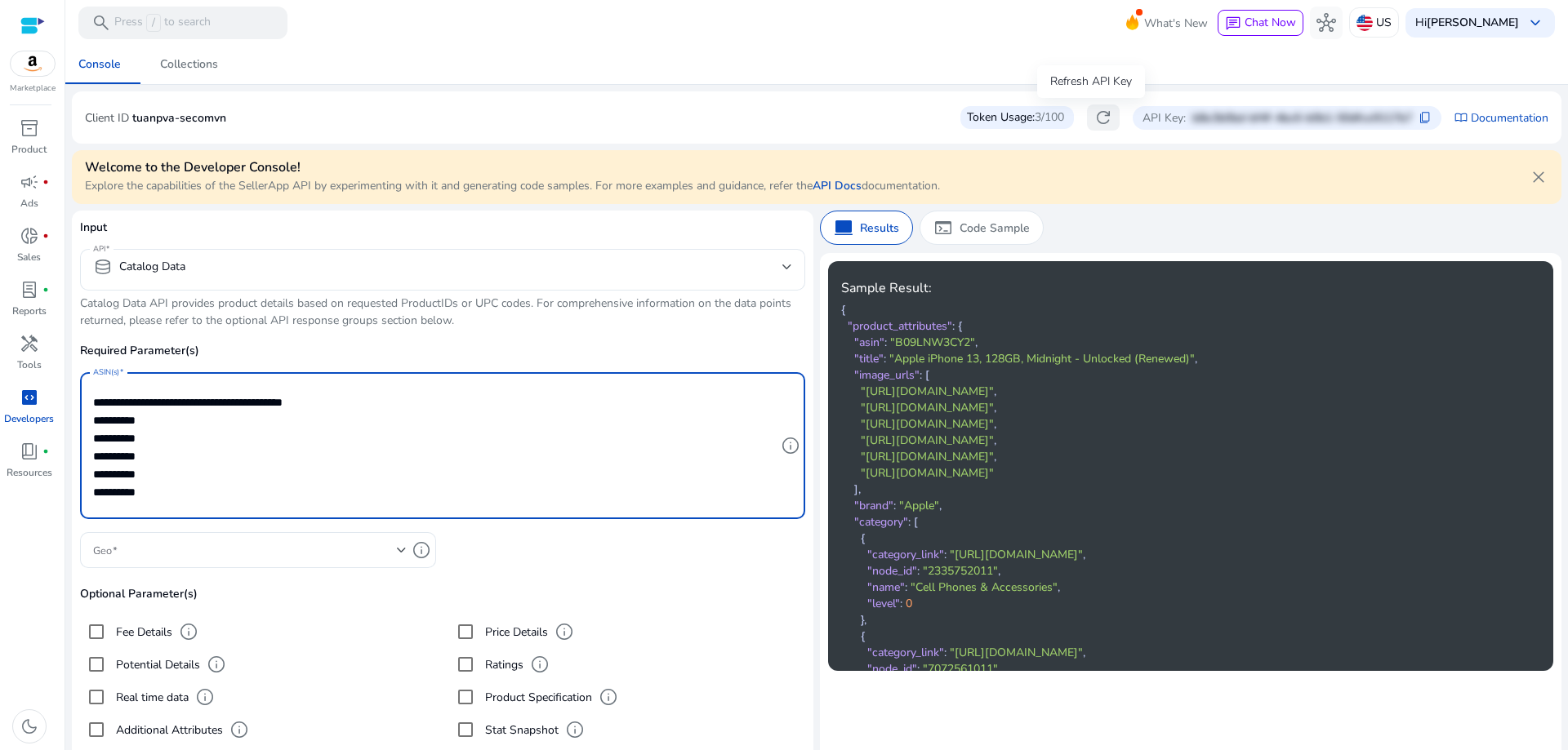
click at [1094, 118] on span "refresh" at bounding box center [1104, 118] width 20 height 20
click at [460, 407] on textarea "**********" at bounding box center [433, 445] width 682 height 130
click at [980, 111] on div "Token Usage: 3/100" at bounding box center [1017, 118] width 114 height 23
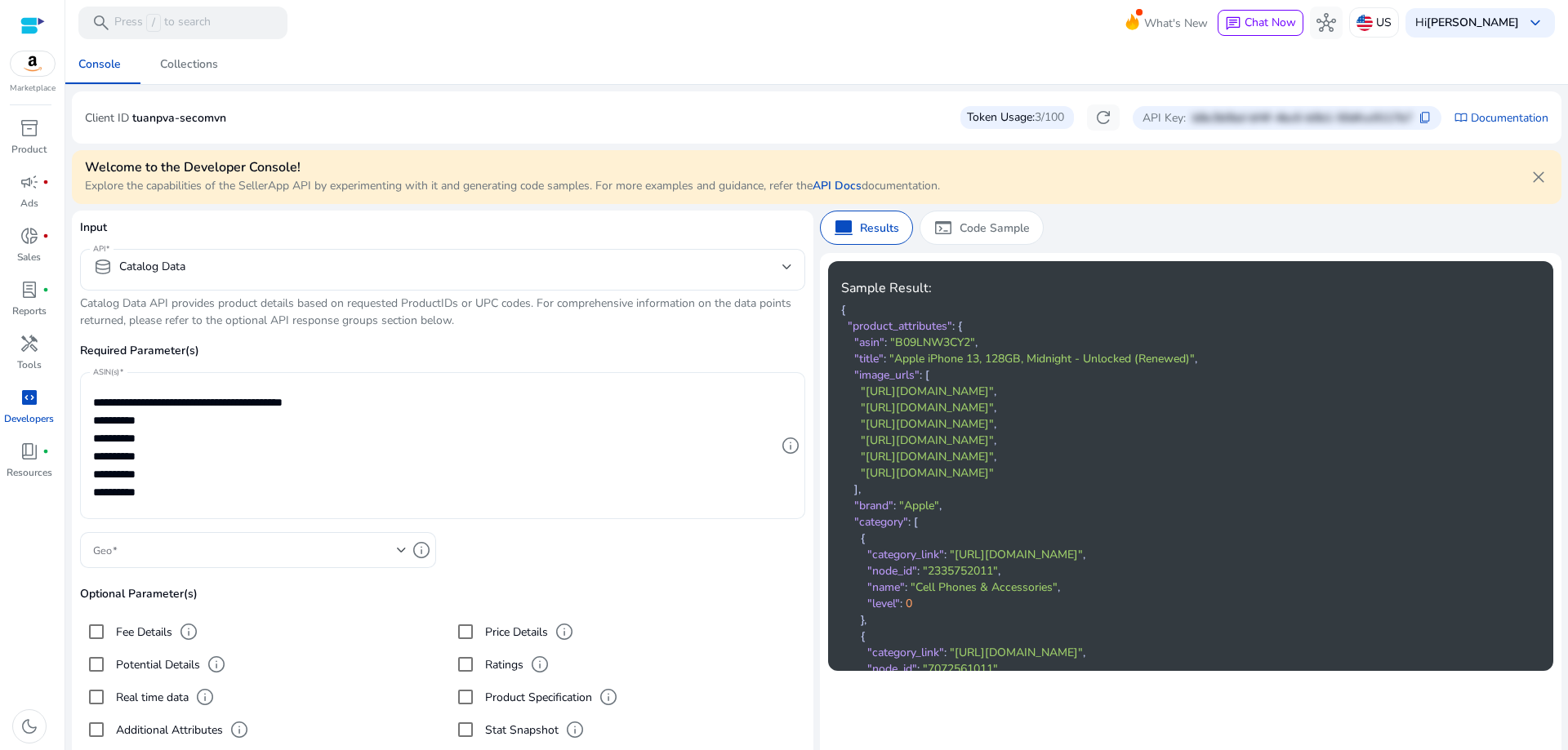
click at [429, 392] on textarea "**********" at bounding box center [433, 445] width 682 height 130
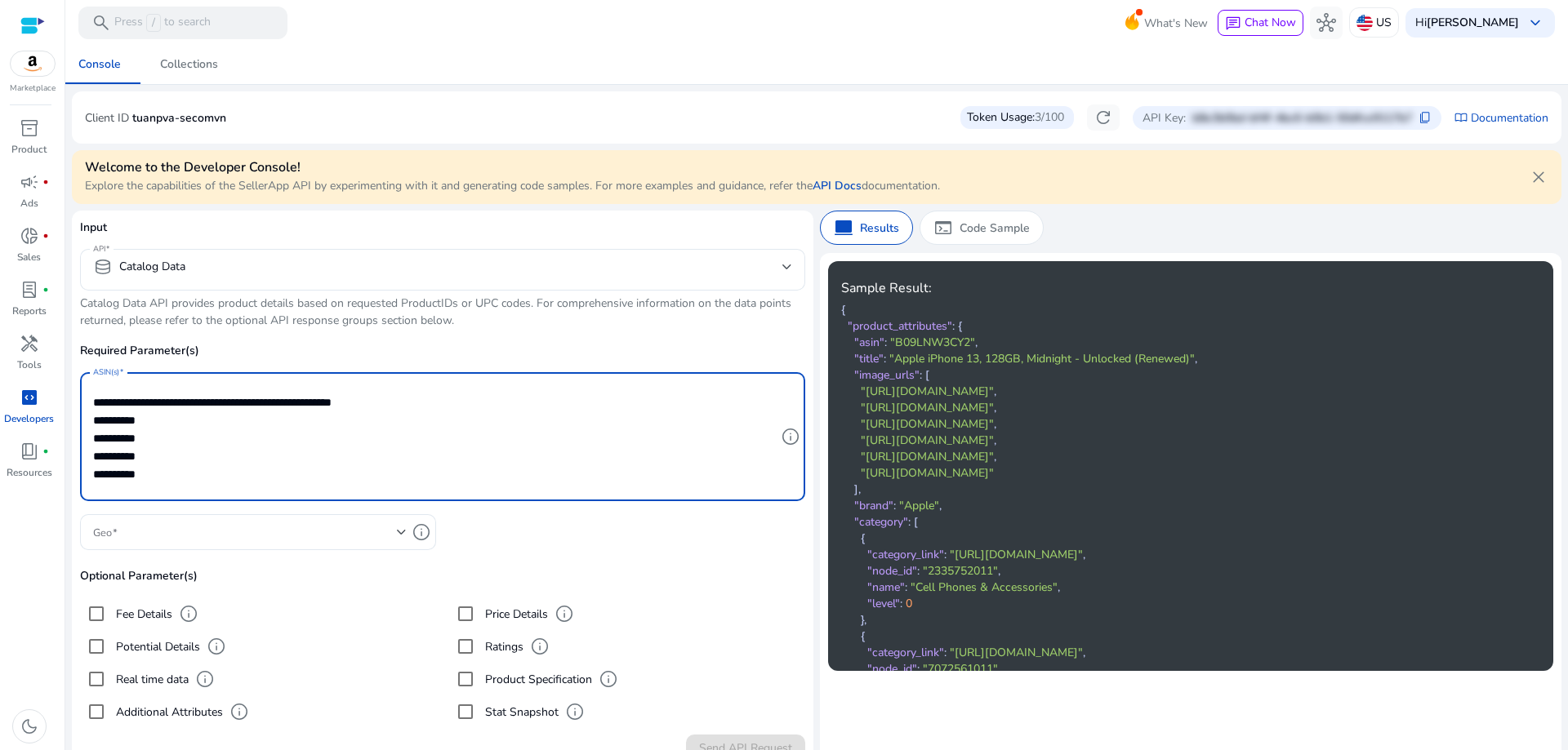
click at [505, 403] on textarea "**********" at bounding box center [433, 436] width 682 height 113
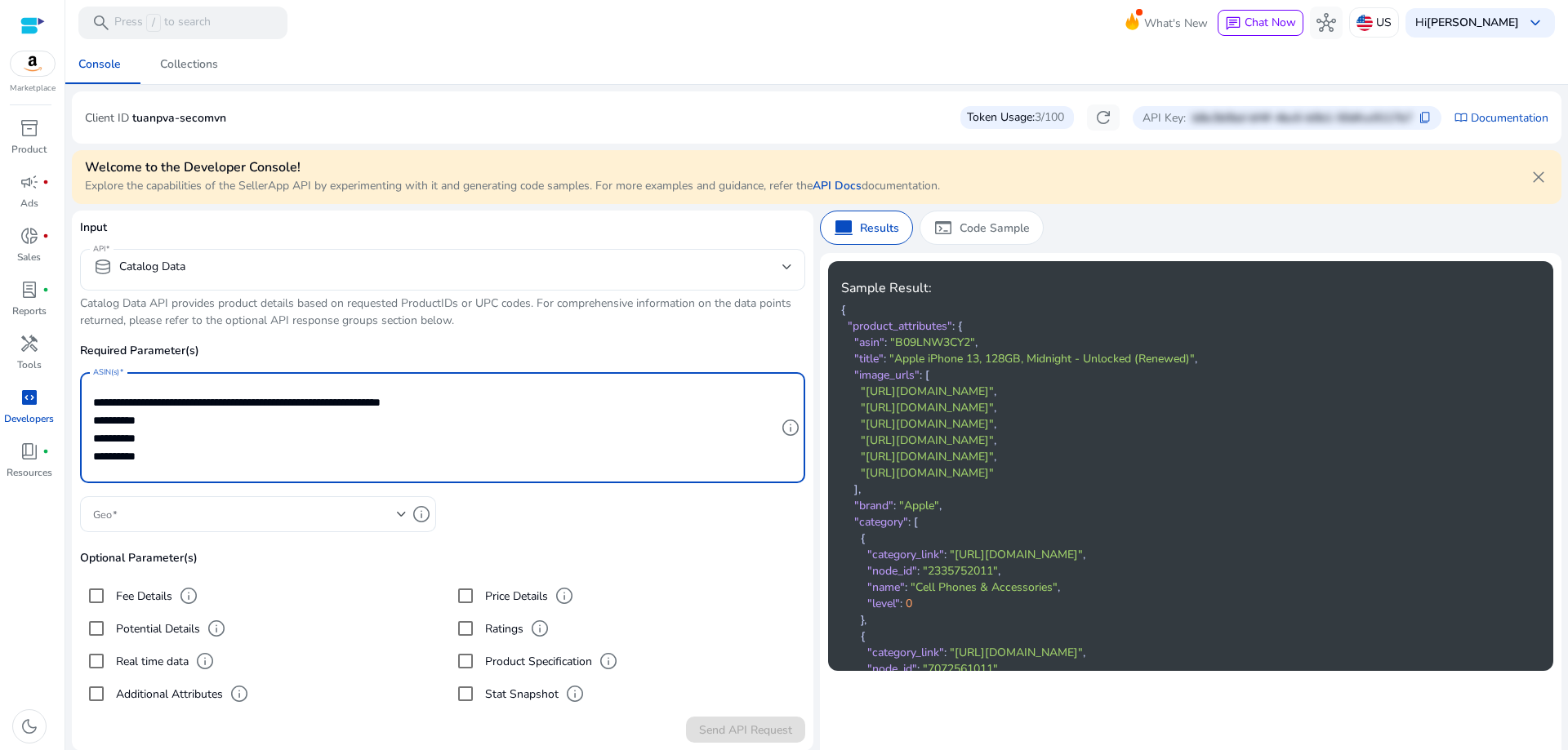
click at [613, 405] on textarea "**********" at bounding box center [433, 427] width 682 height 95
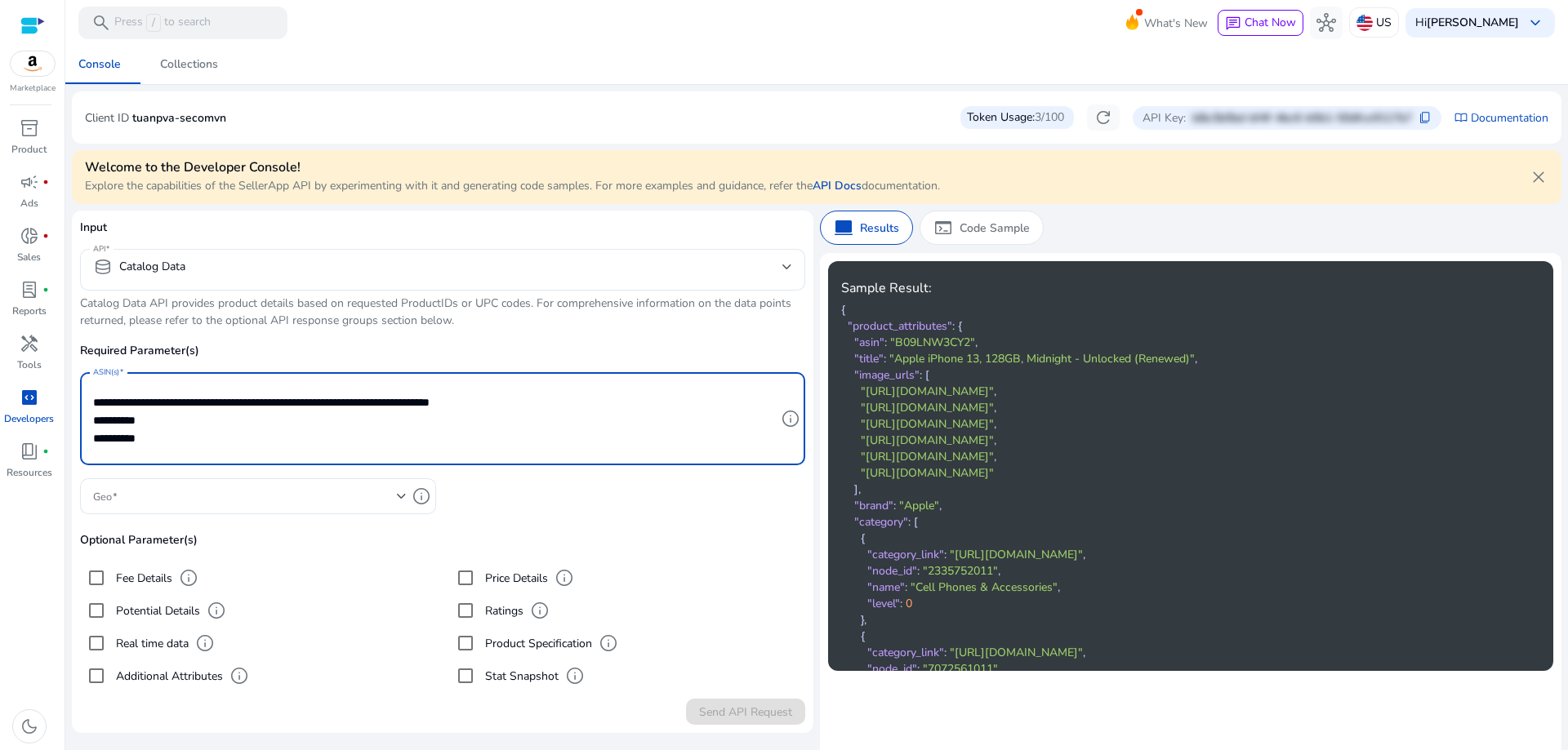
click at [694, 401] on textarea "**********" at bounding box center [433, 418] width 682 height 77
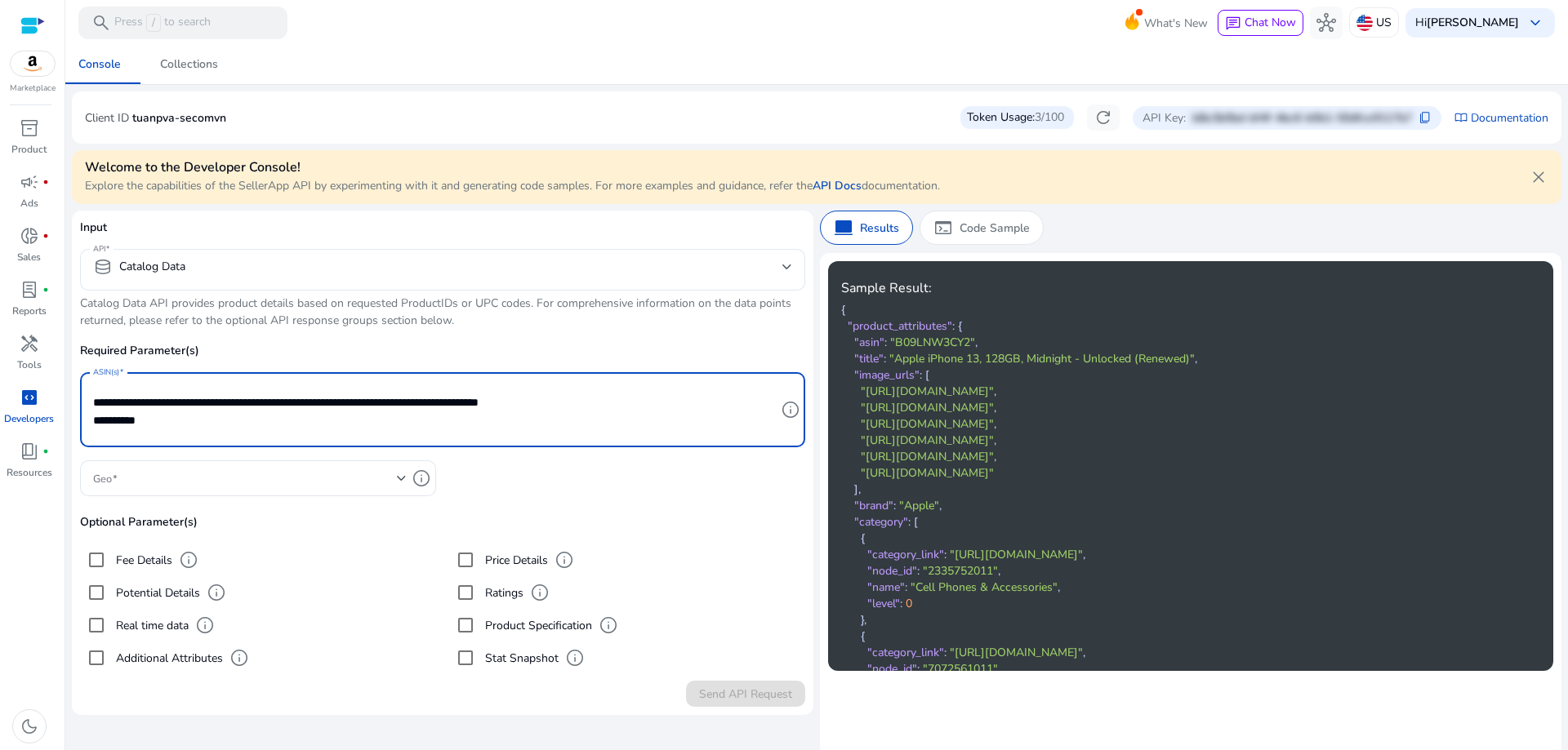
click at [746, 405] on textarea "**********" at bounding box center [433, 409] width 682 height 59
type textarea "**********"
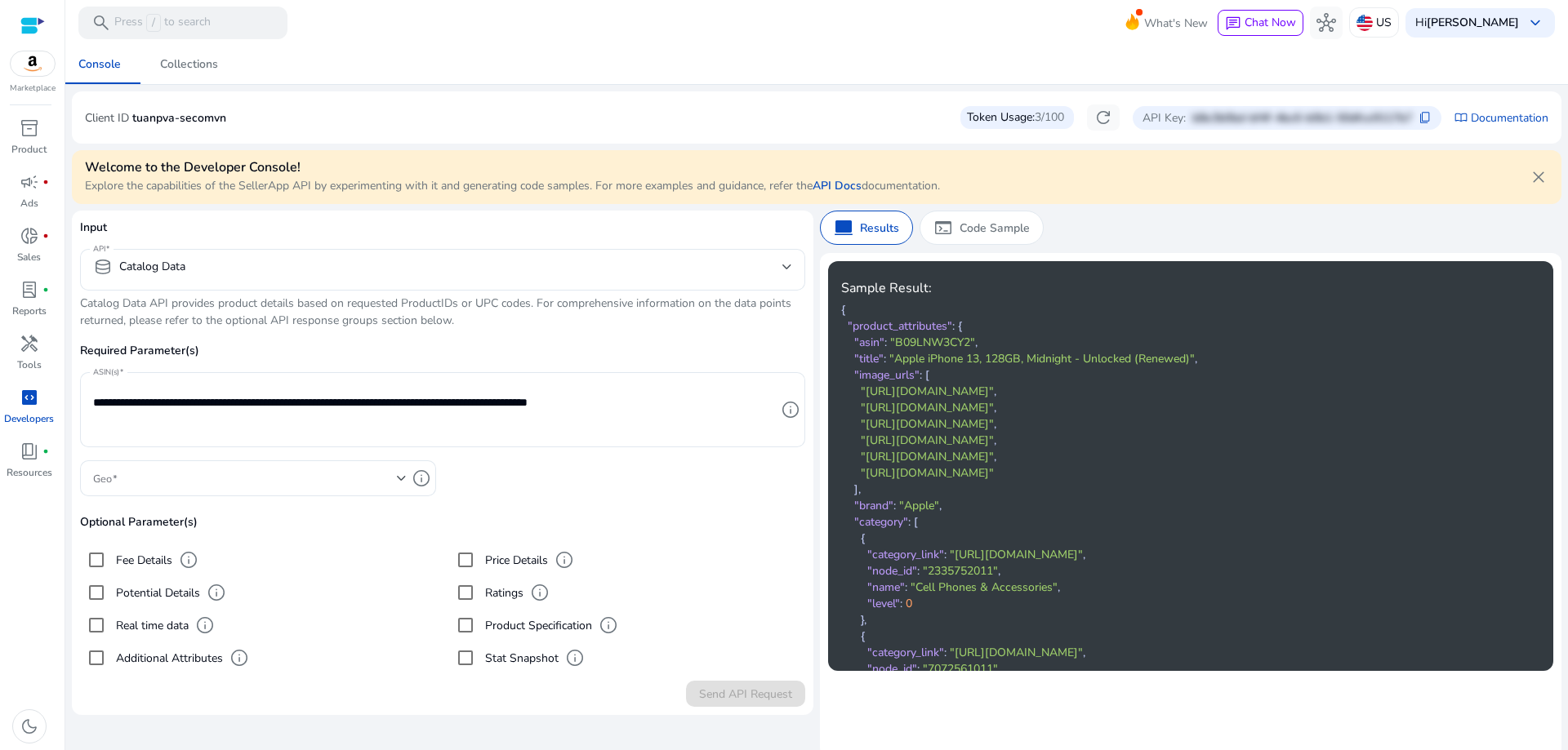
click at [714, 560] on div "Price Details info" at bounding box center [627, 560] width 356 height 33
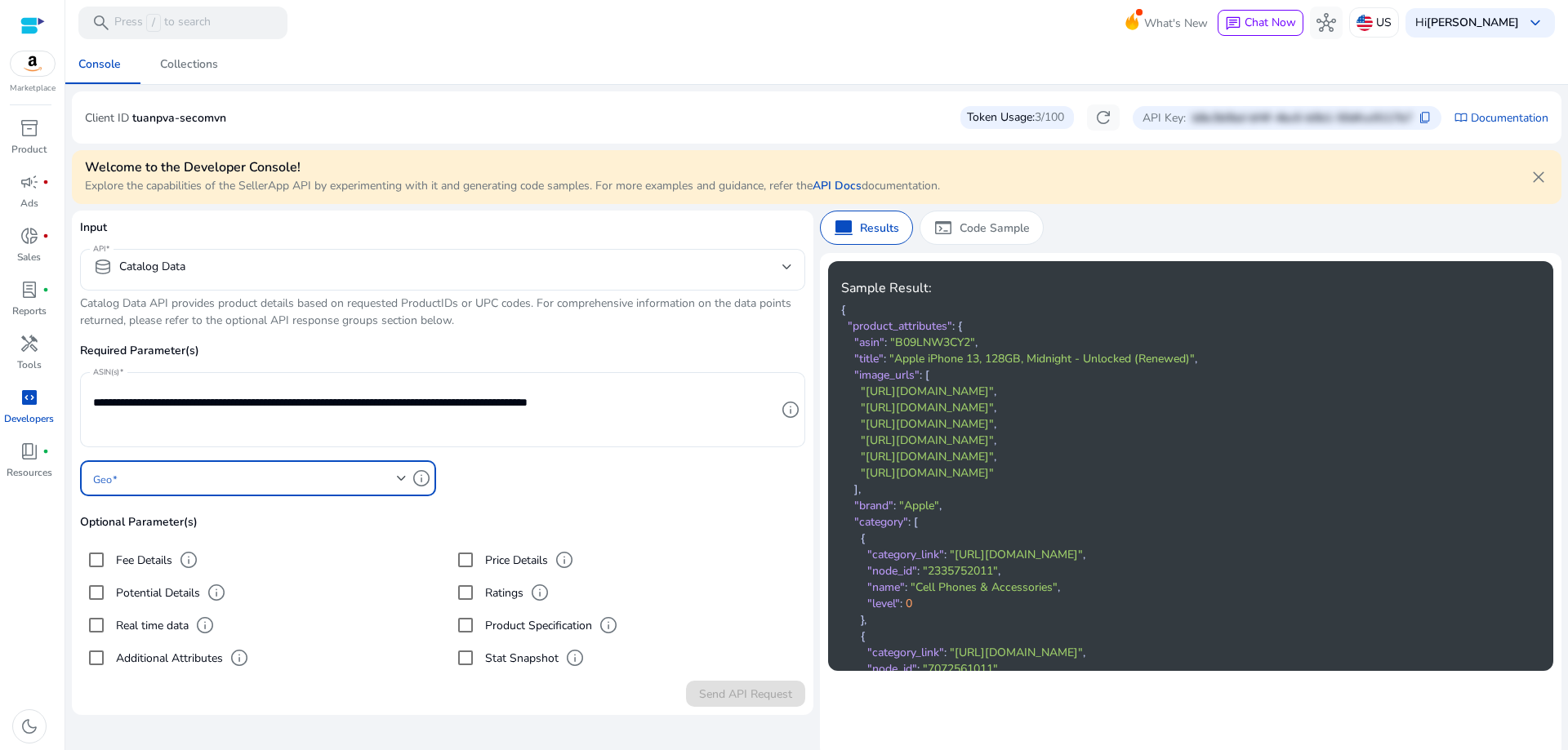
click at [299, 482] on span at bounding box center [244, 478] width 304 height 18
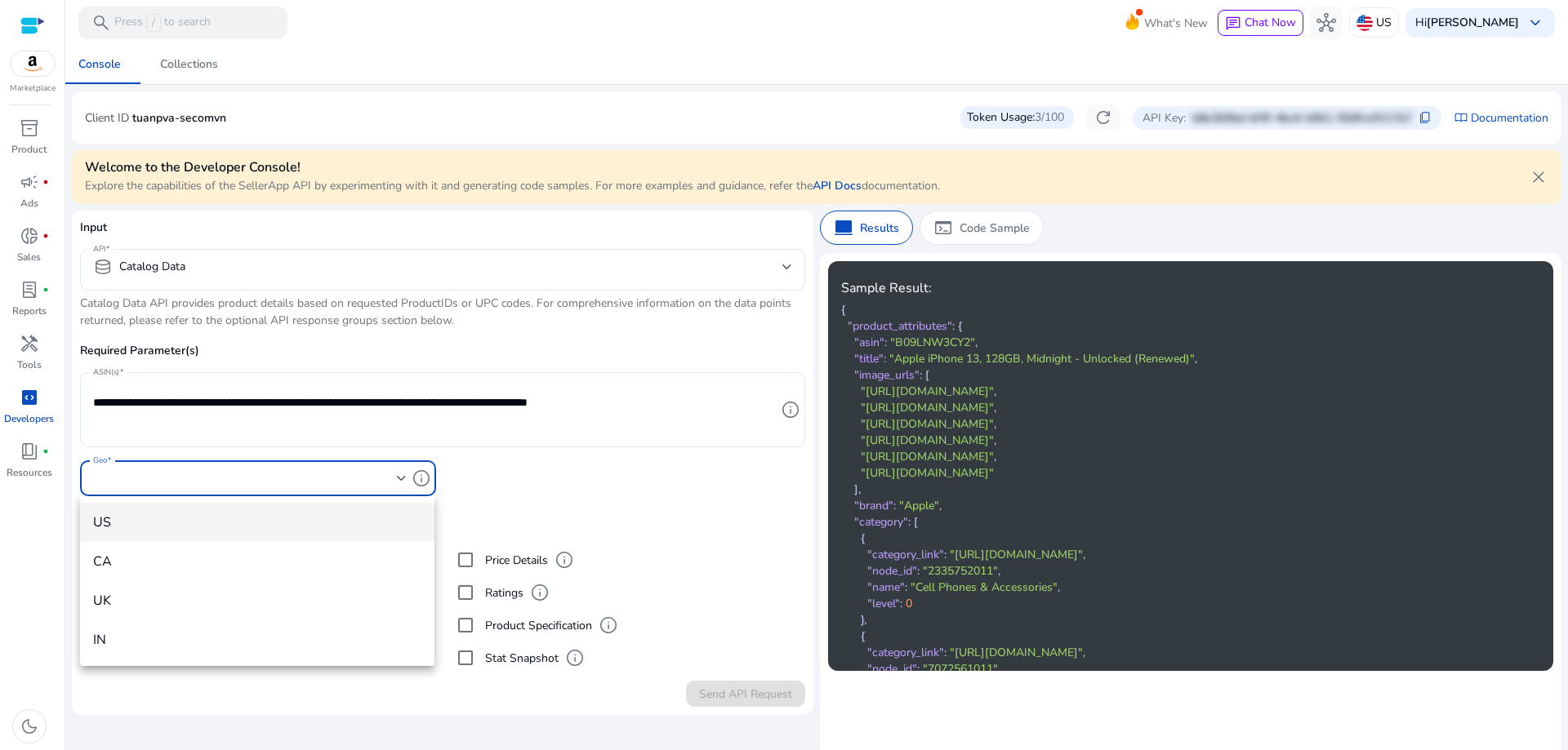
click at [178, 527] on span "US" at bounding box center [257, 523] width 329 height 18
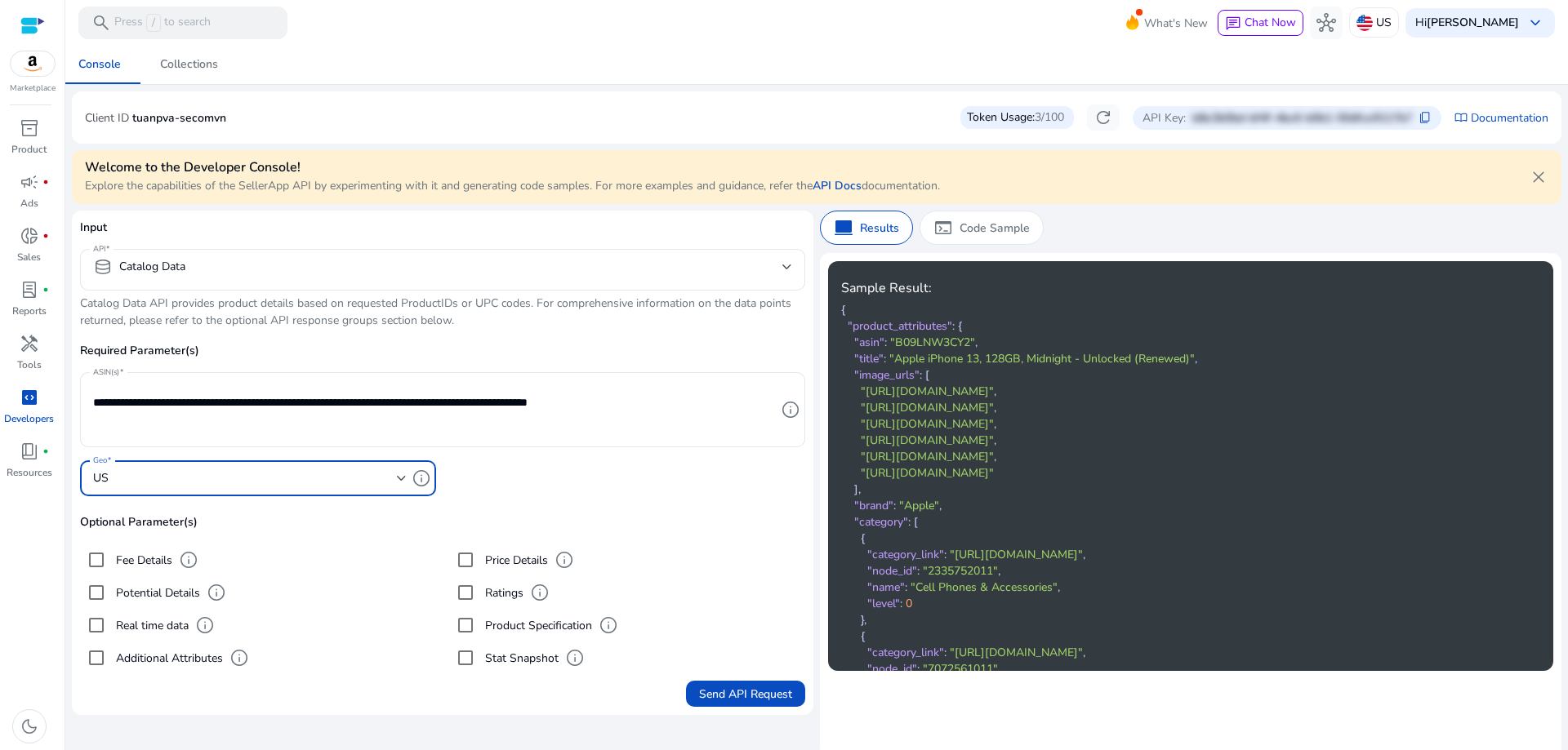
scroll to position [7, 0]
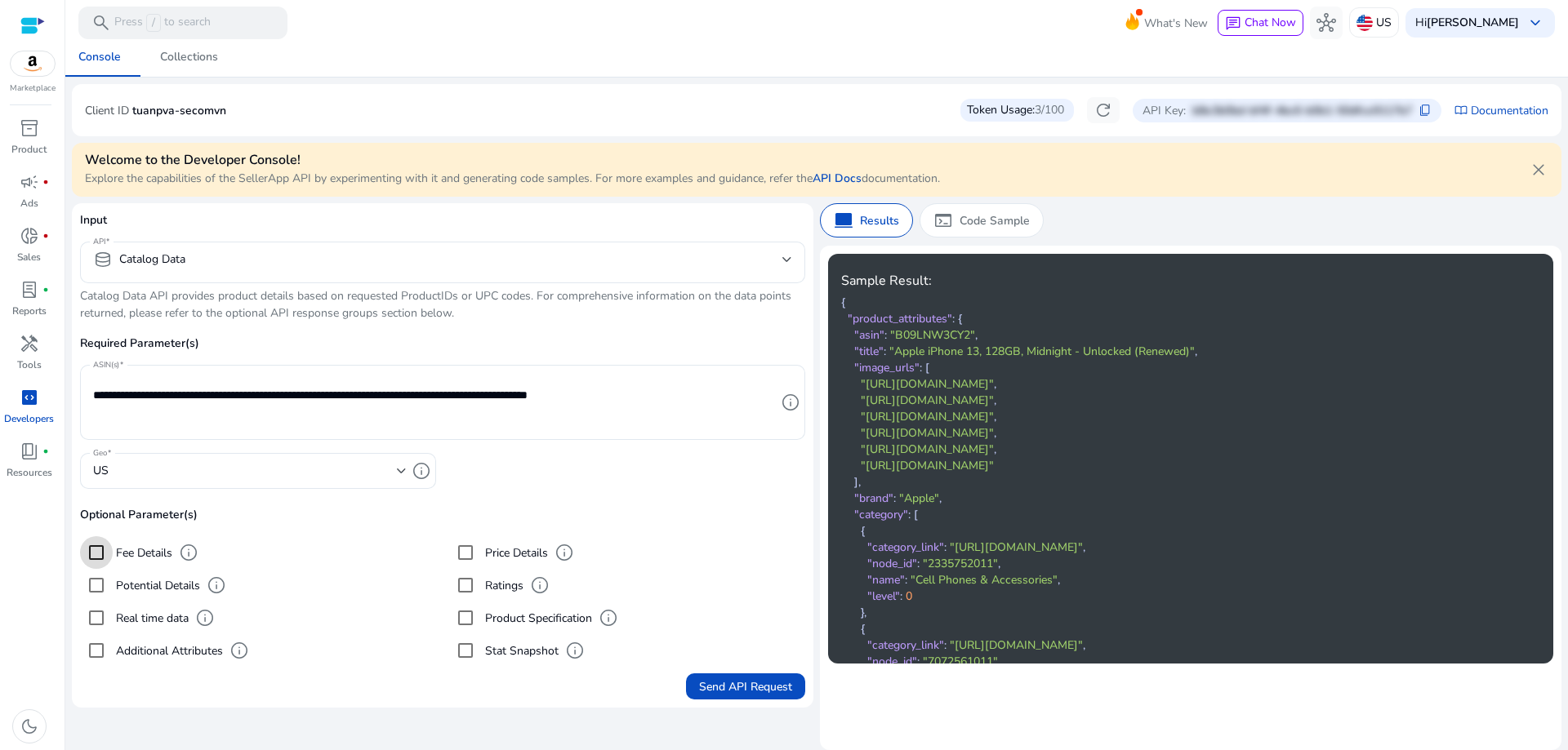
click at [113, 555] on div at bounding box center [96, 552] width 39 height 39
click at [116, 588] on div at bounding box center [96, 585] width 39 height 39
drag, startPoint x: 127, startPoint y: 617, endPoint x: 132, endPoint y: 643, distance: 26.5
click at [129, 624] on label "Real time data" at bounding box center [150, 618] width 76 height 17
click at [134, 651] on label "Additional Attributes" at bounding box center [167, 650] width 111 height 17
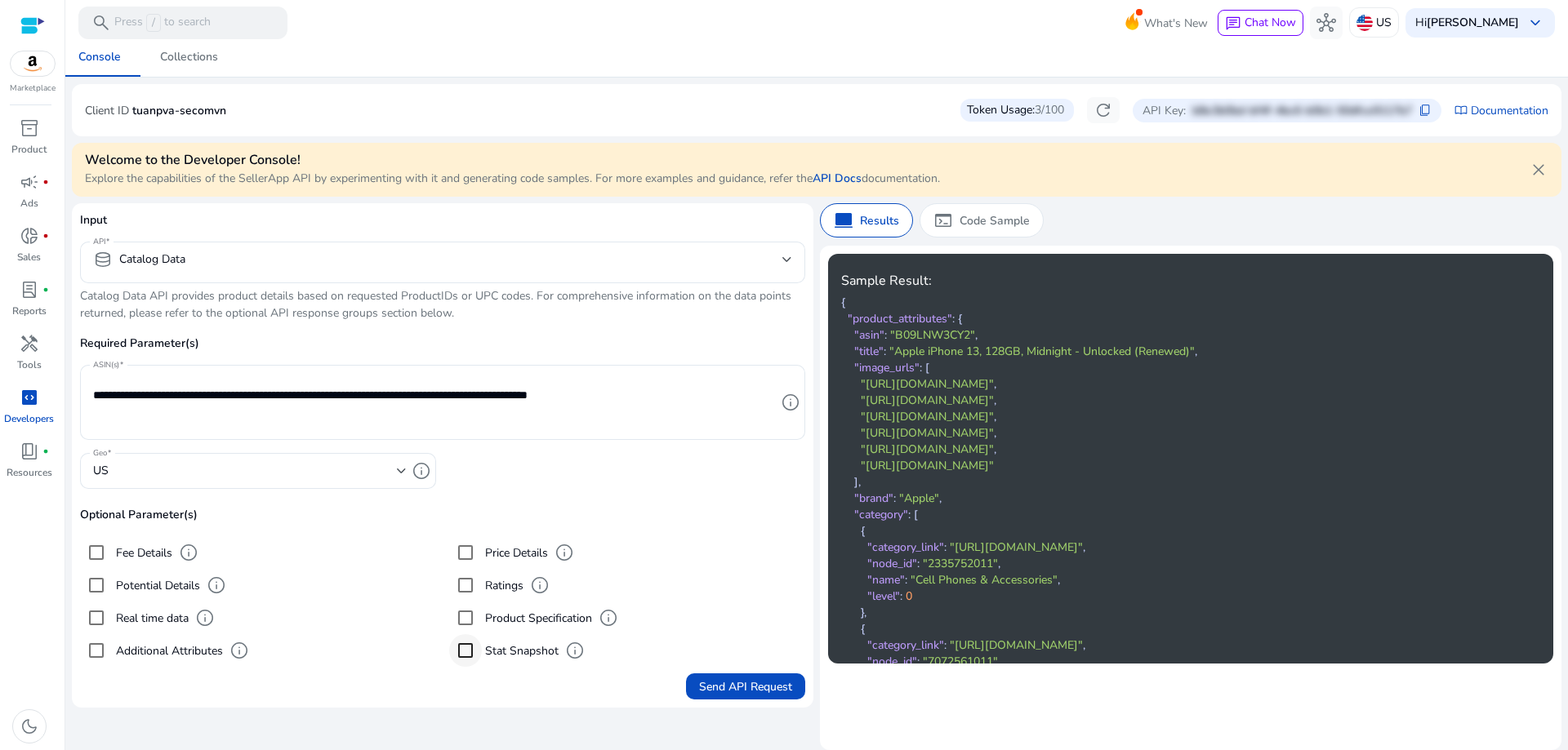
click at [480, 652] on div at bounding box center [465, 650] width 39 height 39
click at [484, 586] on label "Ratings" at bounding box center [503, 586] width 42 height 17
click at [494, 557] on label "Price Details" at bounding box center [515, 553] width 66 height 17
click at [752, 690] on span "Send API Request" at bounding box center [745, 686] width 93 height 17
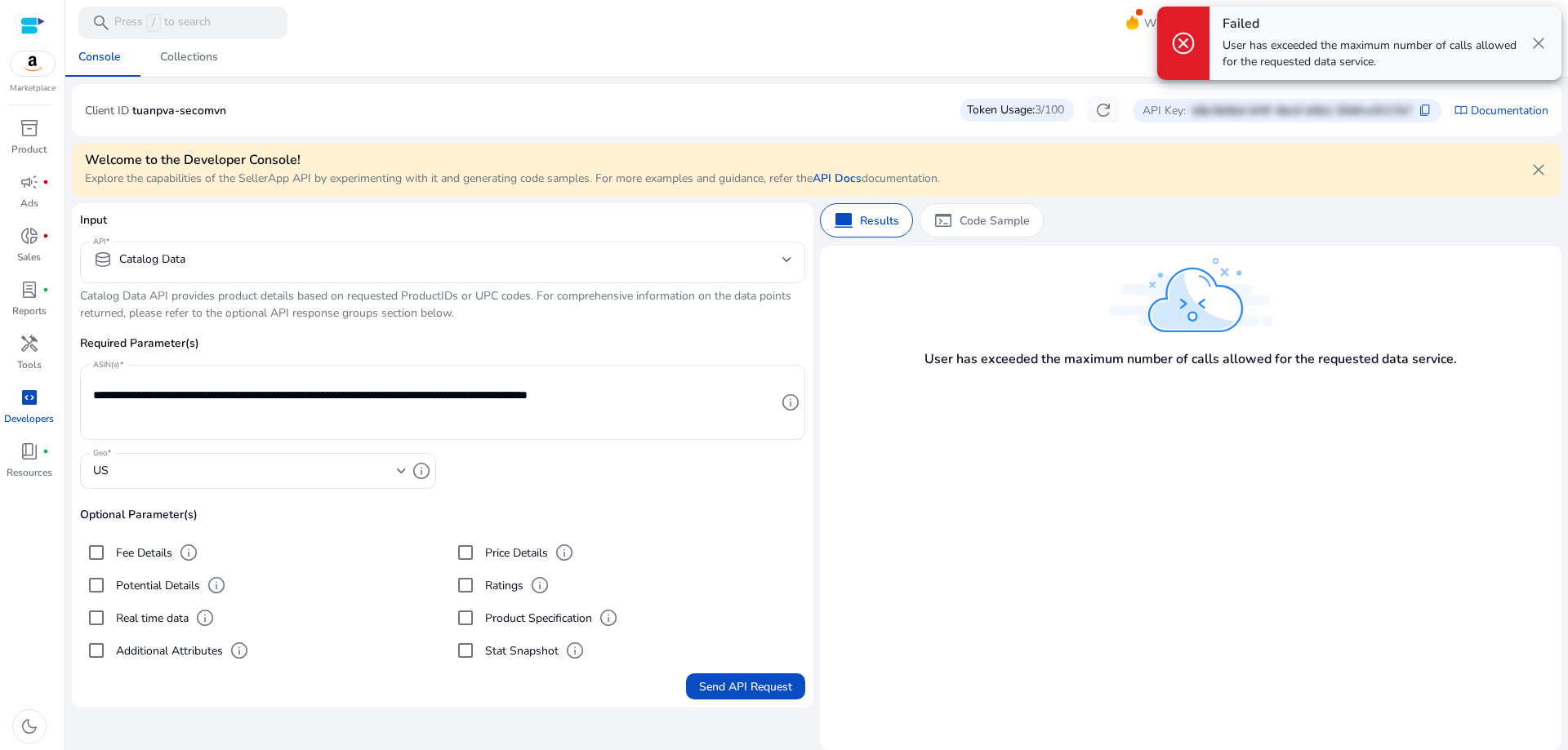
click at [1534, 39] on span "close" at bounding box center [1539, 44] width 20 height 20
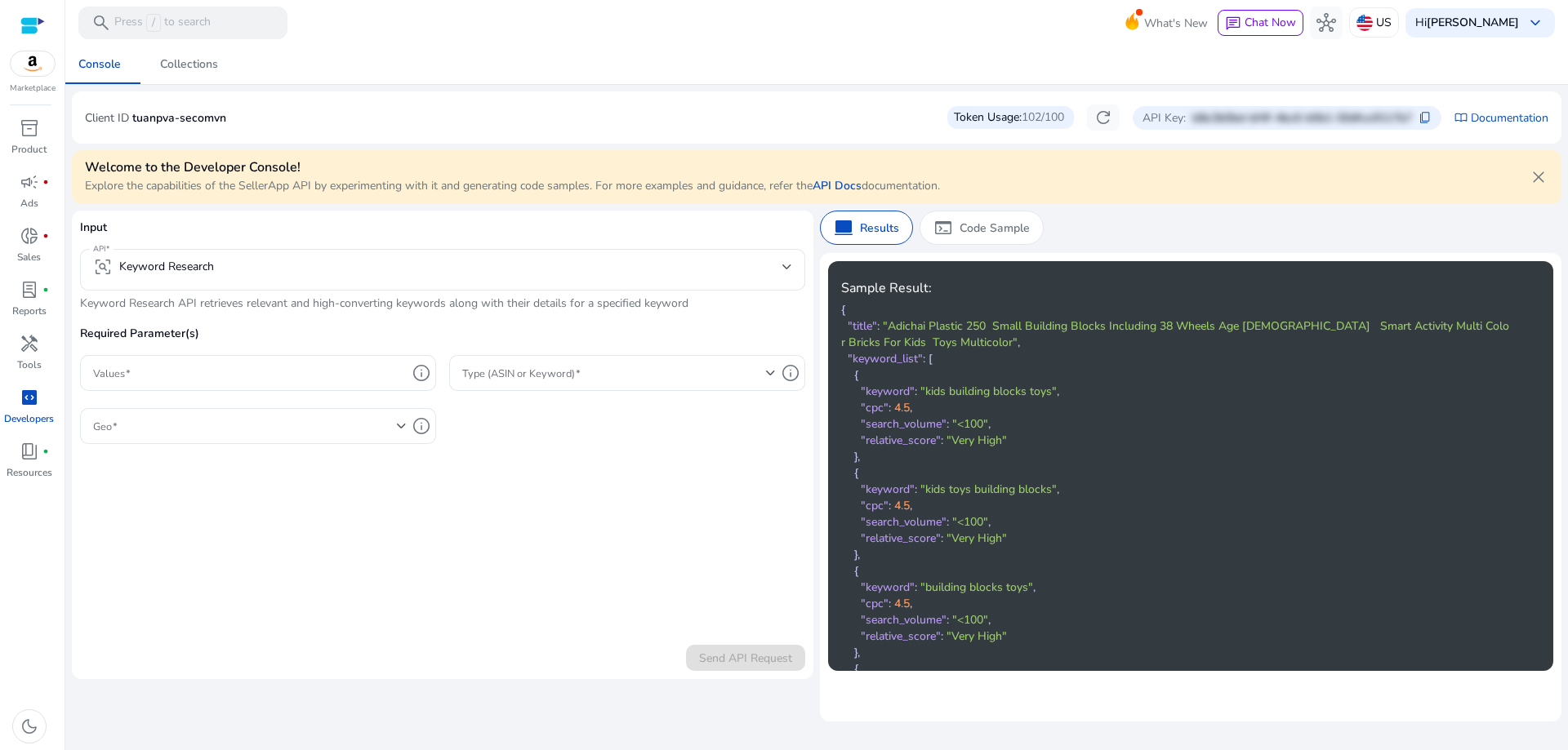
click at [984, 115] on div "Token Usage: 102/100" at bounding box center [1010, 118] width 127 height 23
click at [1094, 120] on span "refresh" at bounding box center [1104, 118] width 20 height 20
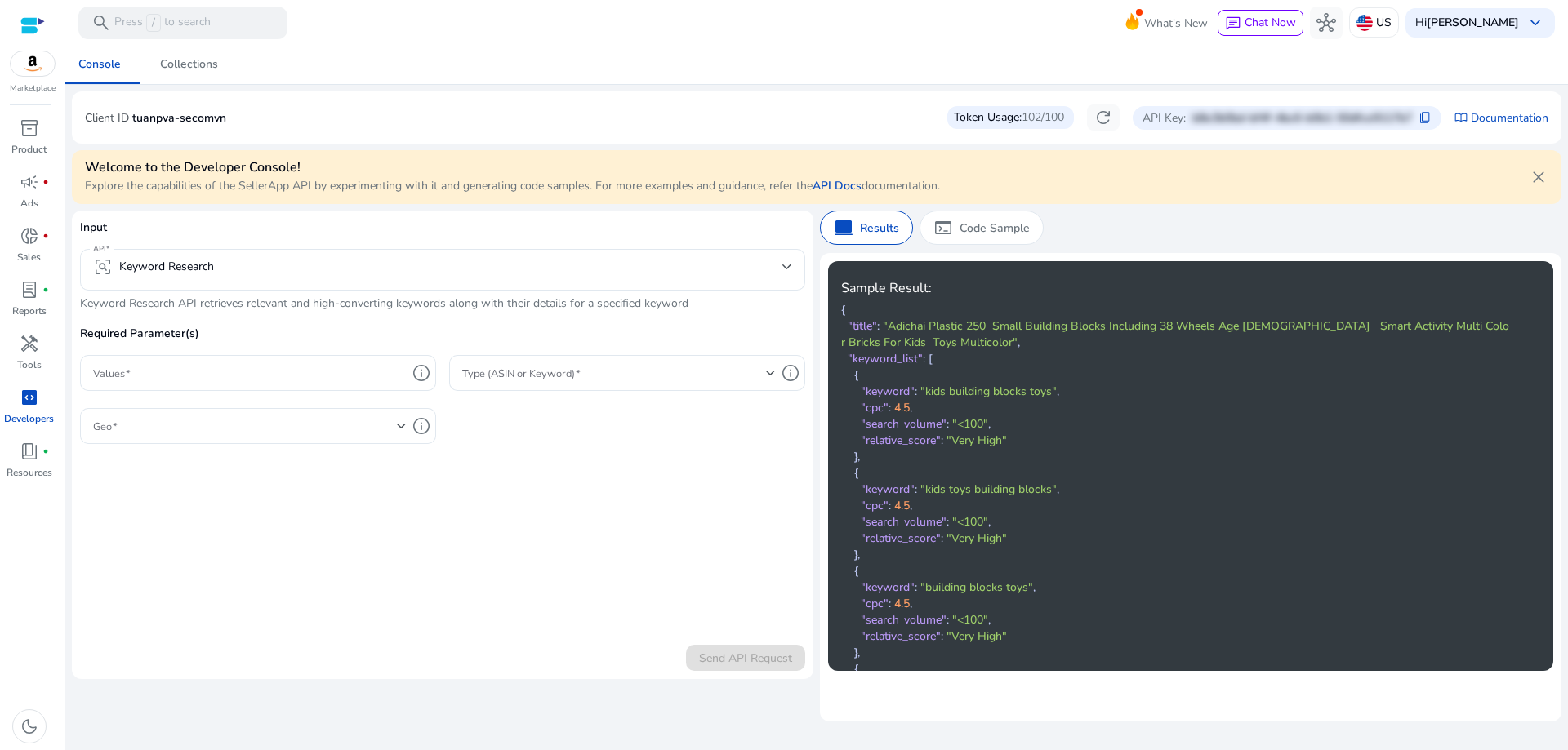
click at [1084, 164] on div "Welcome to the Developer Console! Explore the capabilities of the SellerApp API…" at bounding box center [816, 177] width 1489 height 54
click at [1538, 181] on span "close" at bounding box center [1539, 177] width 20 height 20
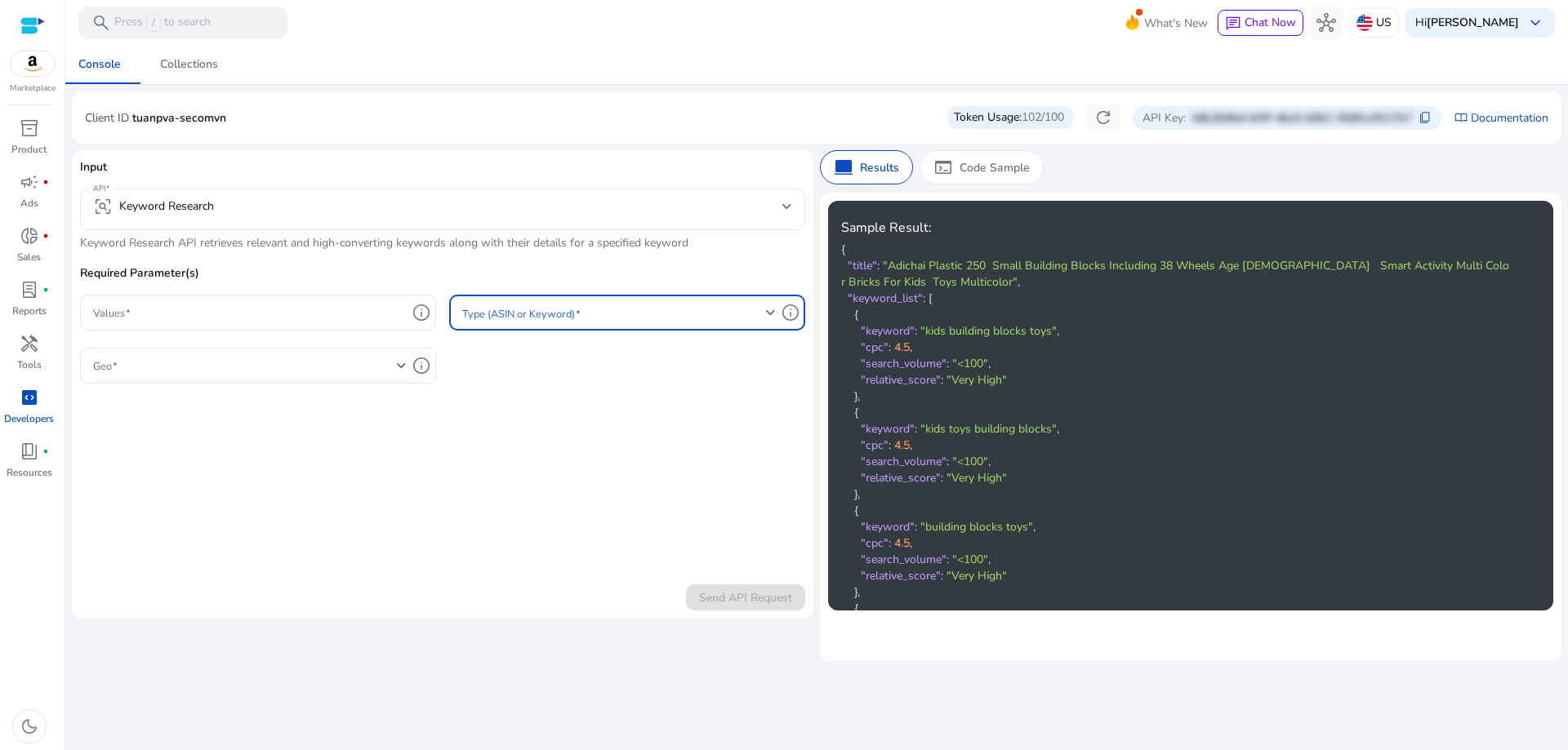
click at [544, 311] on span at bounding box center [614, 313] width 304 height 18
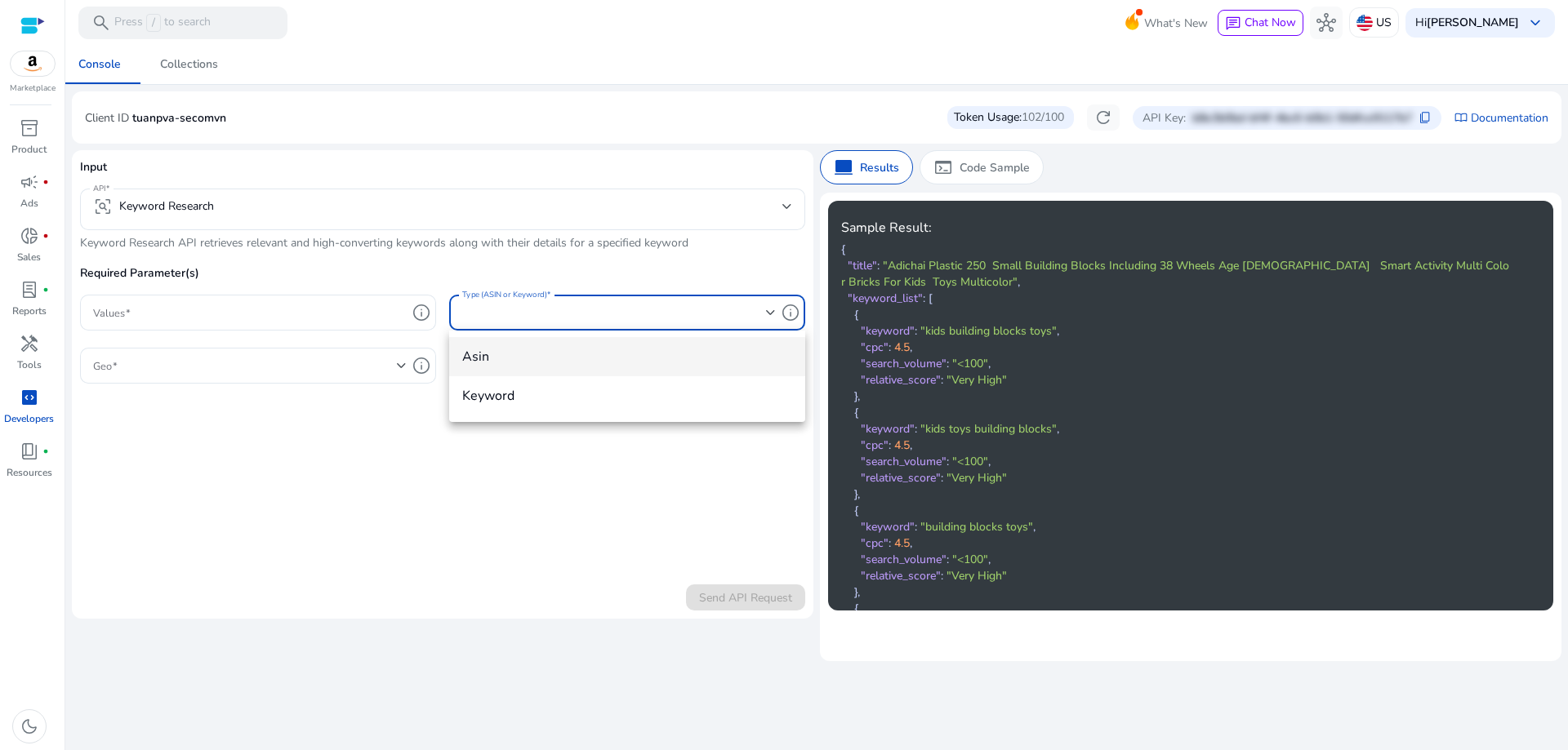
click at [544, 311] on div at bounding box center [784, 375] width 1568 height 750
